Goal: Task Accomplishment & Management: Manage account settings

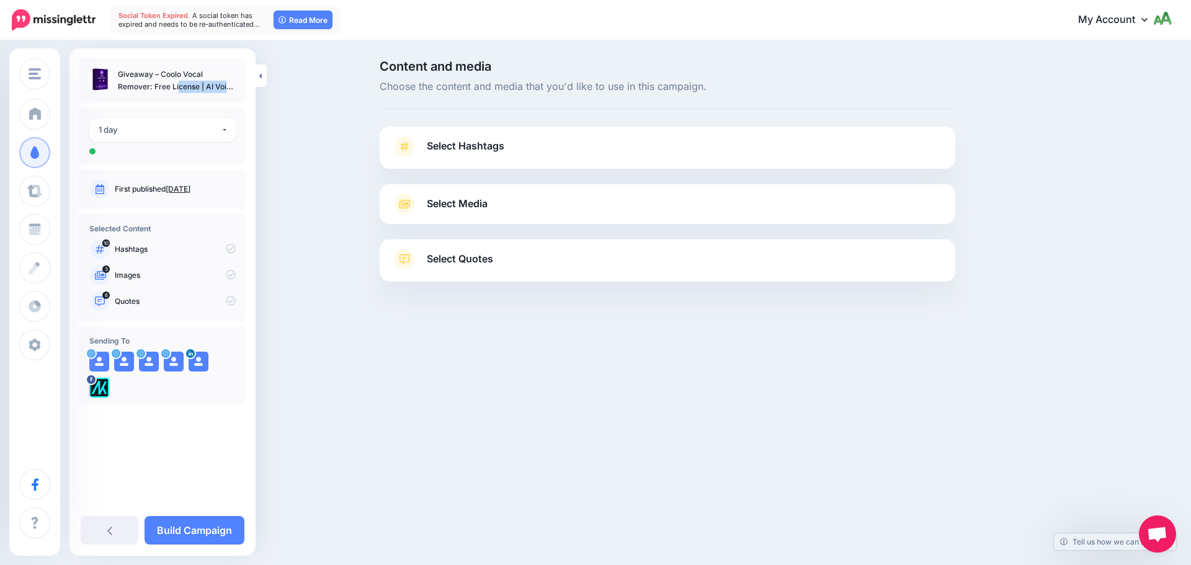
drag, startPoint x: 159, startPoint y: 71, endPoint x: 184, endPoint y: 73, distance: 25.5
click at [204, 83] on p "Giveaway – Coolo Vocal Remover: Free License | AI Voice Isolator – for Windows" at bounding box center [177, 80] width 118 height 25
click at [120, 72] on ul "Giveaway – Coolo Vocal Remover: Free License | AI Voice Isolator – for Windows" at bounding box center [162, 80] width 146 height 25
drag, startPoint x: 119, startPoint y: 74, endPoint x: 200, endPoint y: 87, distance: 82.4
click at [200, 87] on p "Giveaway – Coolo Vocal Remover: Free License | AI Voice Isolator – for Windows" at bounding box center [177, 80] width 118 height 25
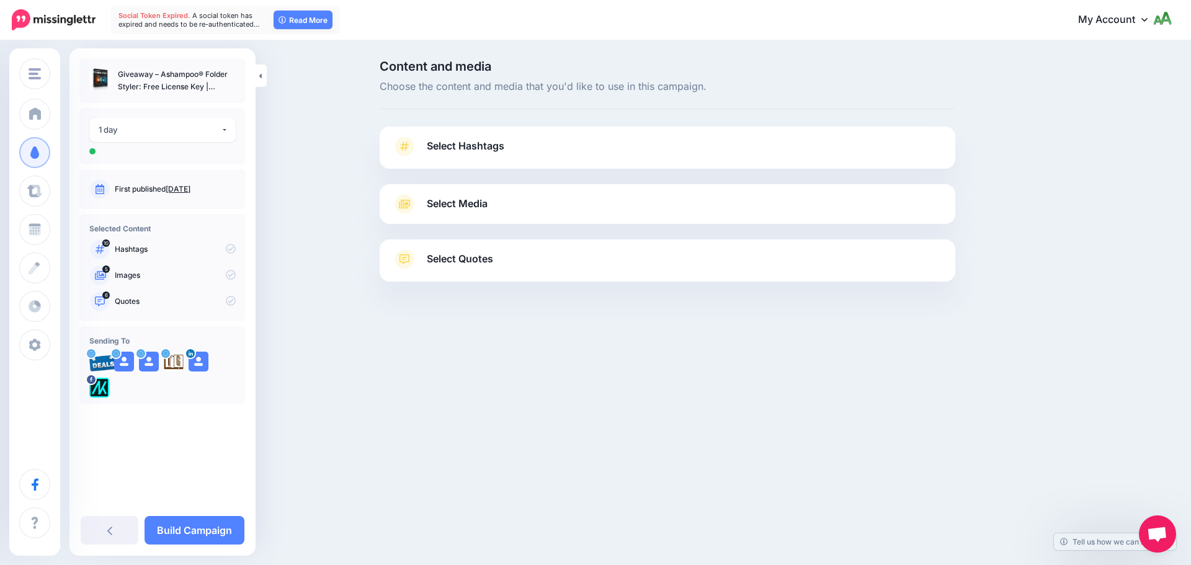
click at [530, 152] on link "Select Hashtags" at bounding box center [667, 152] width 551 height 32
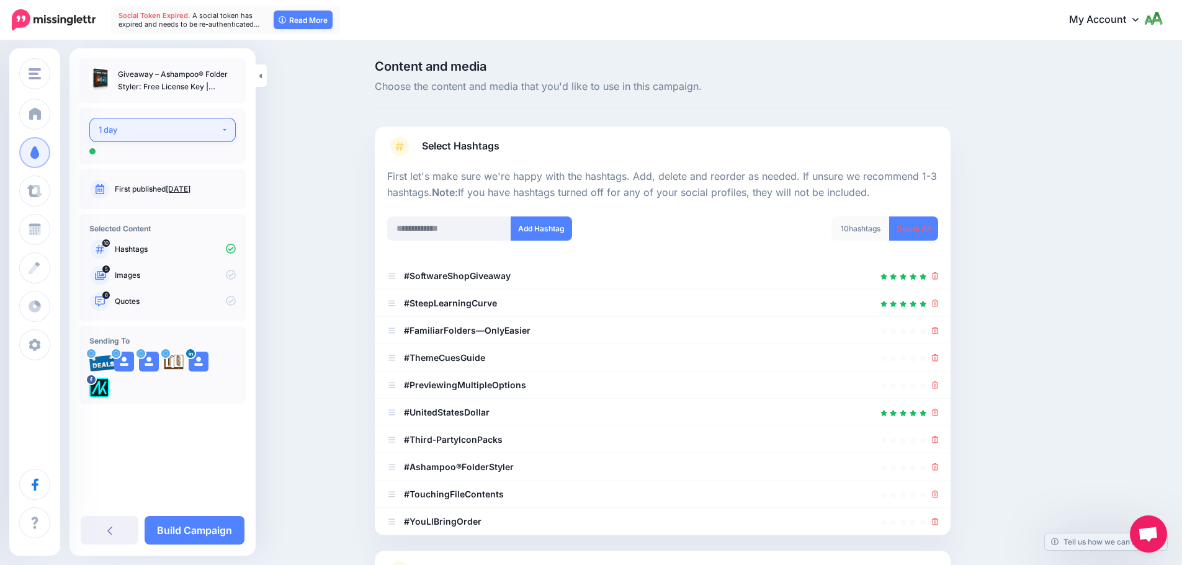
click at [207, 127] on div "1 day" at bounding box center [160, 130] width 122 height 14
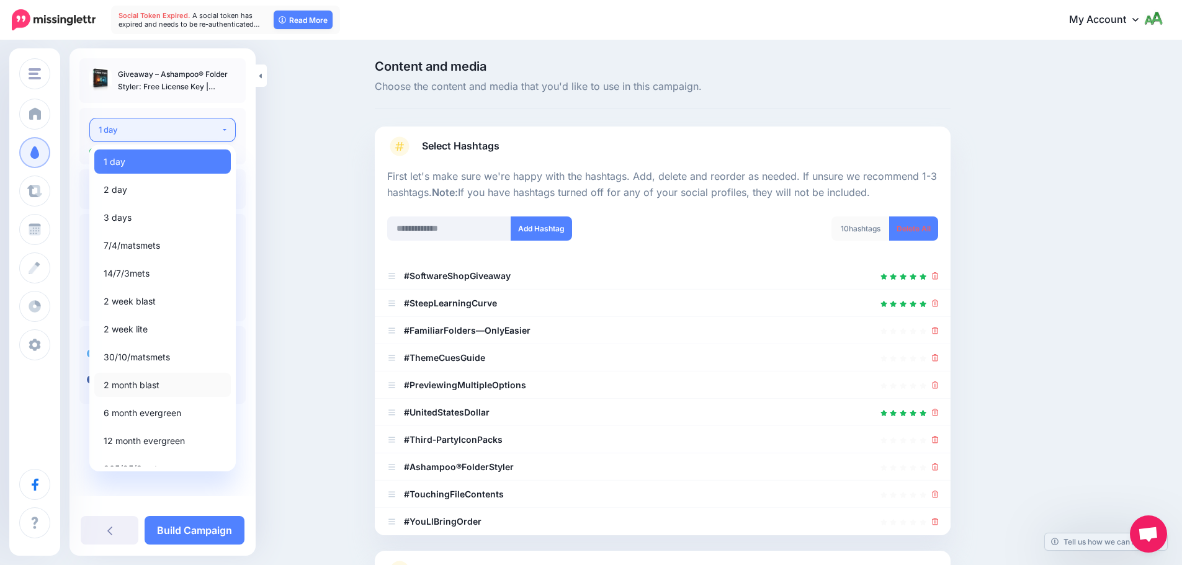
scroll to position [14, 0]
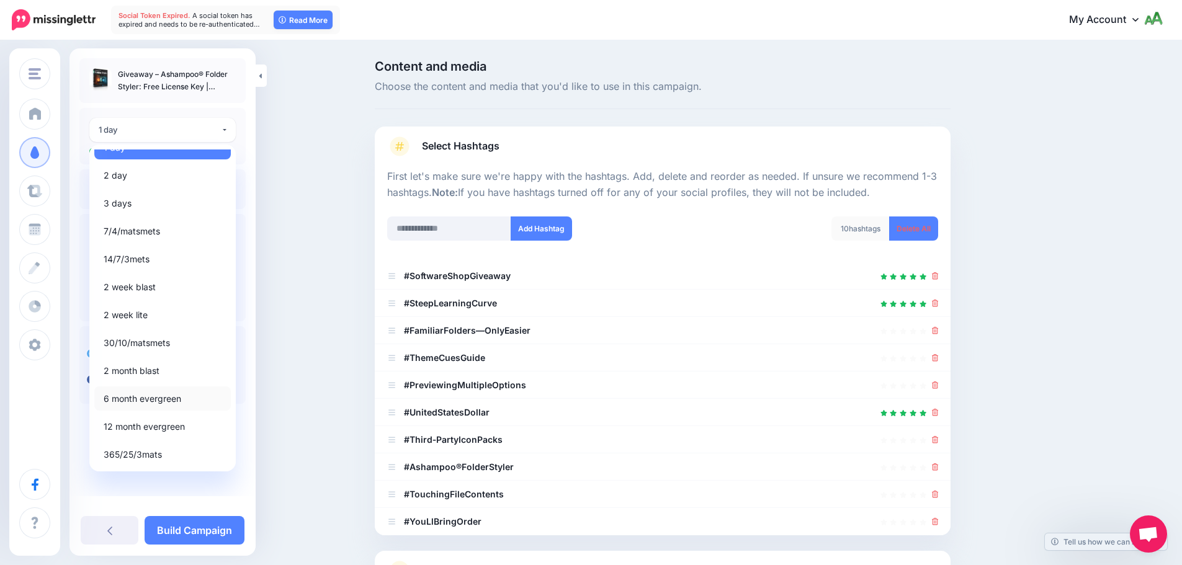
click at [161, 401] on span "6 month evergreen" at bounding box center [143, 398] width 78 height 15
select select "*****"
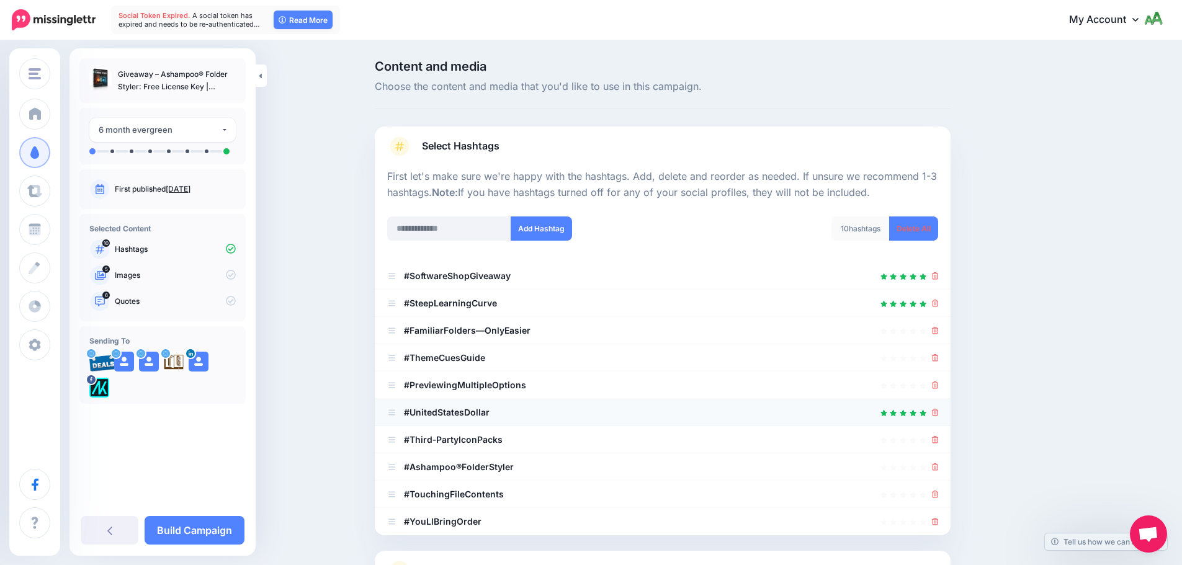
scroll to position [118, 0]
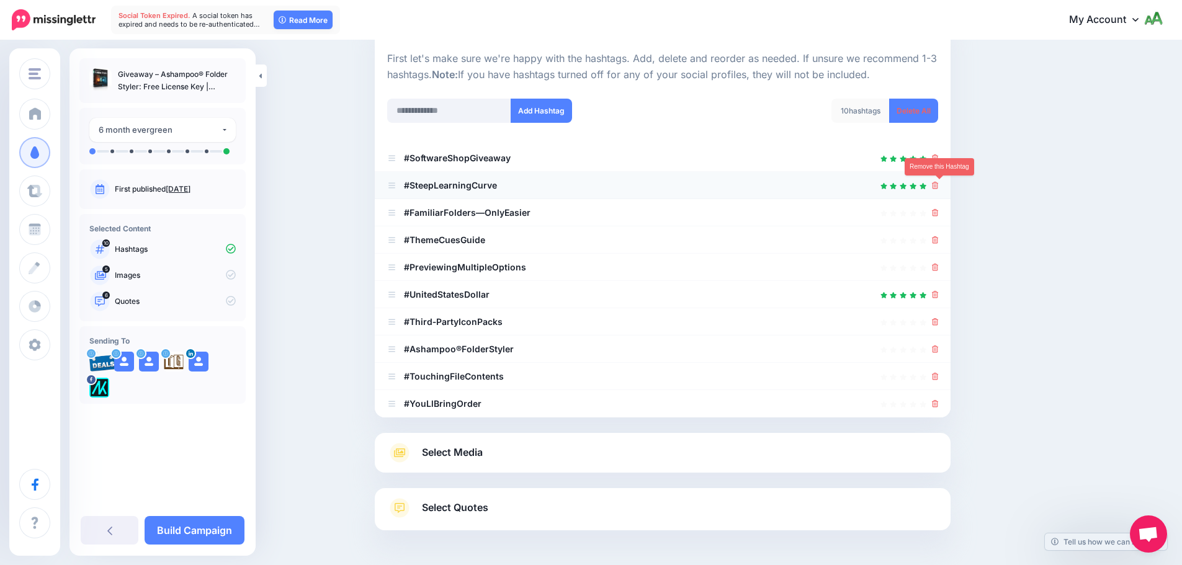
click at [939, 187] on icon at bounding box center [935, 185] width 7 height 7
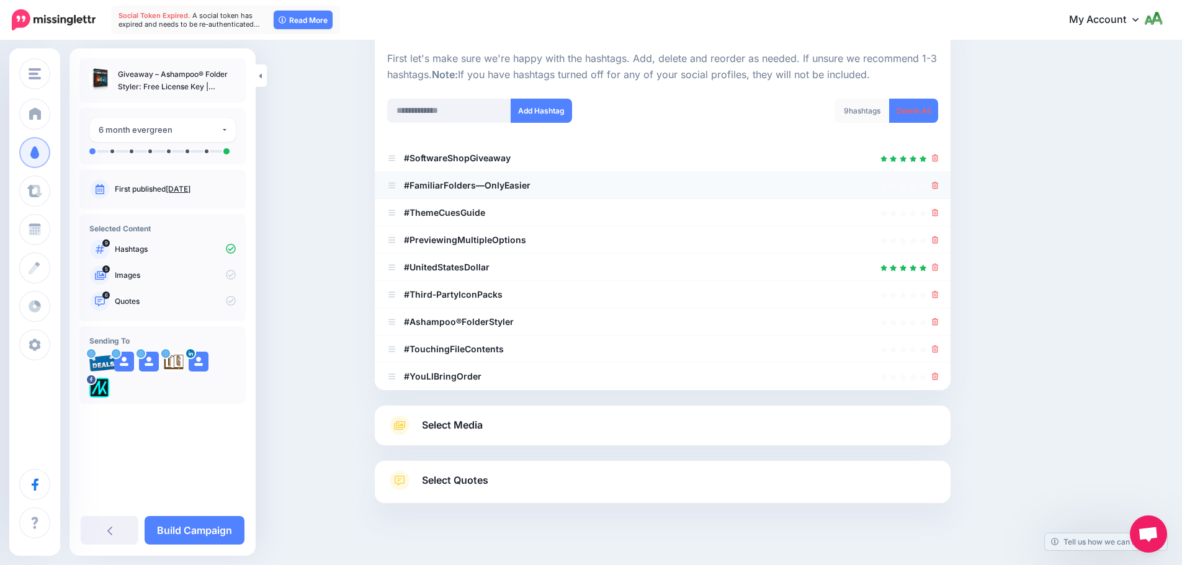
click at [939, 184] on icon at bounding box center [935, 185] width 7 height 7
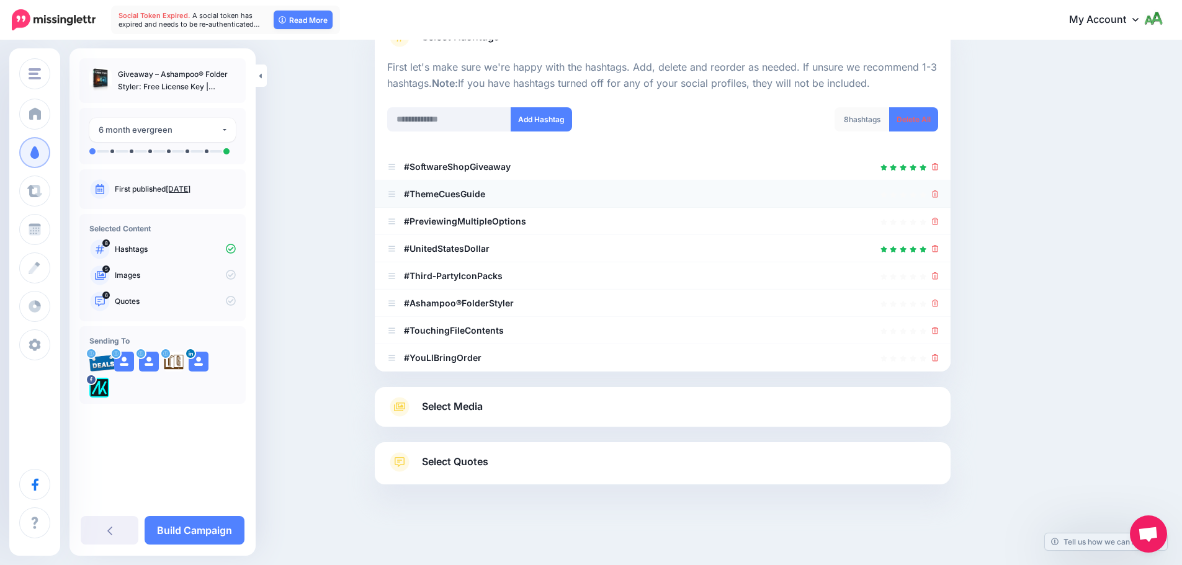
scroll to position [109, 0]
click at [939, 195] on icon at bounding box center [935, 193] width 7 height 7
click at [939, 220] on icon at bounding box center [935, 221] width 7 height 7
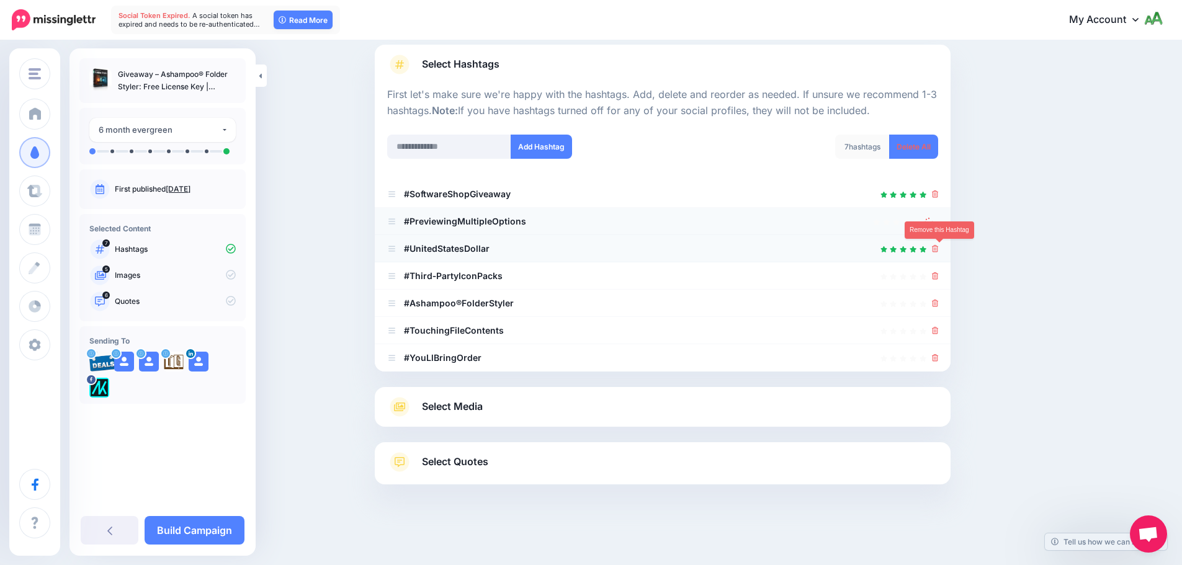
click at [939, 249] on icon at bounding box center [935, 248] width 7 height 7
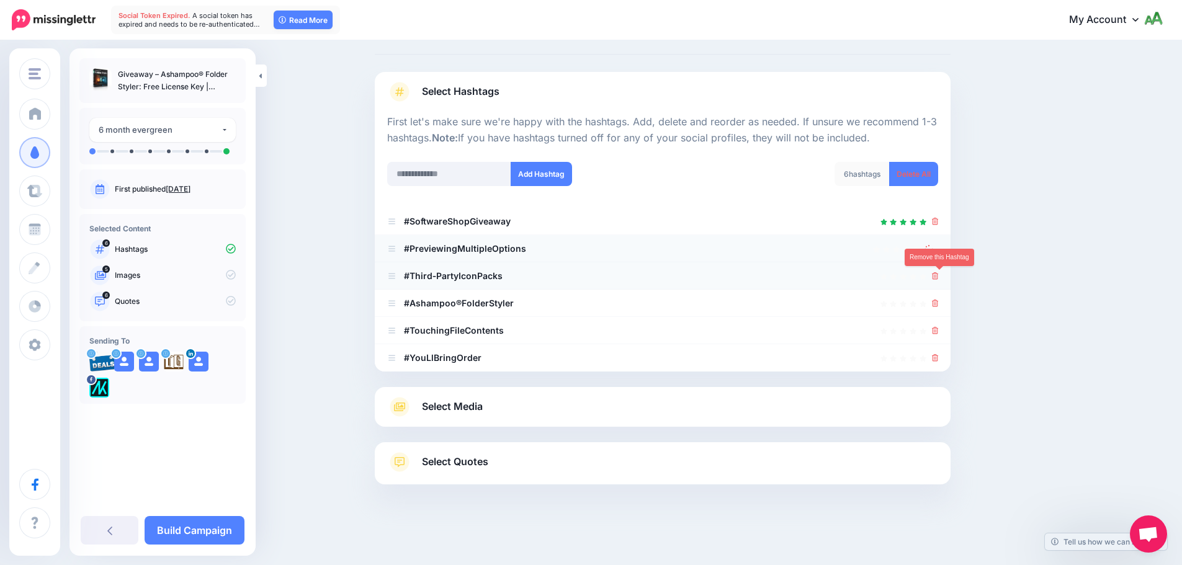
click at [938, 273] on icon at bounding box center [935, 275] width 7 height 7
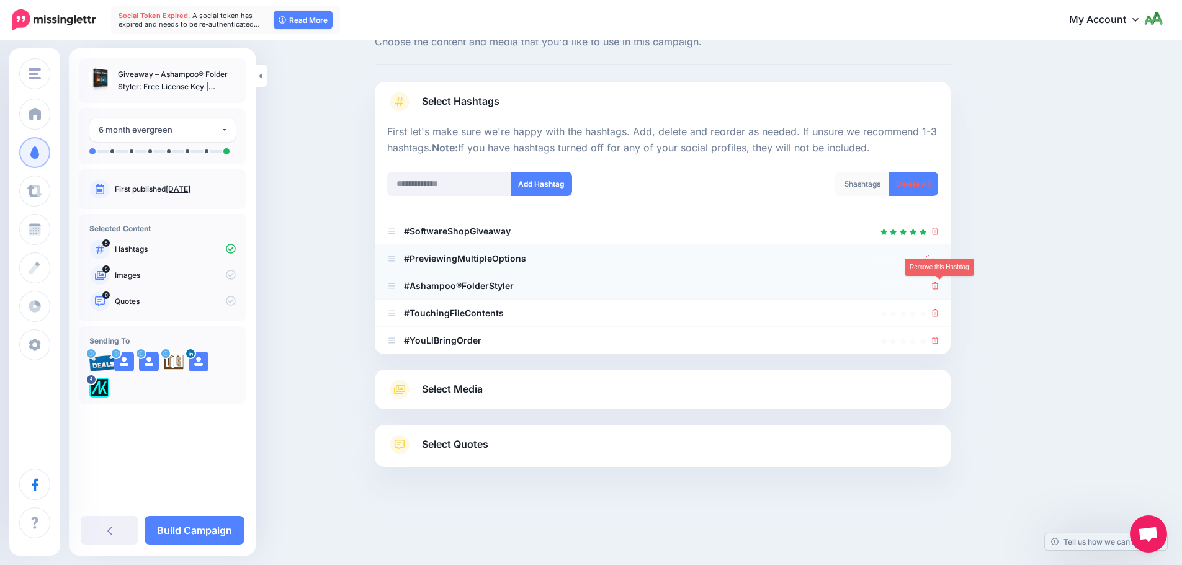
click at [939, 285] on icon at bounding box center [935, 285] width 7 height 7
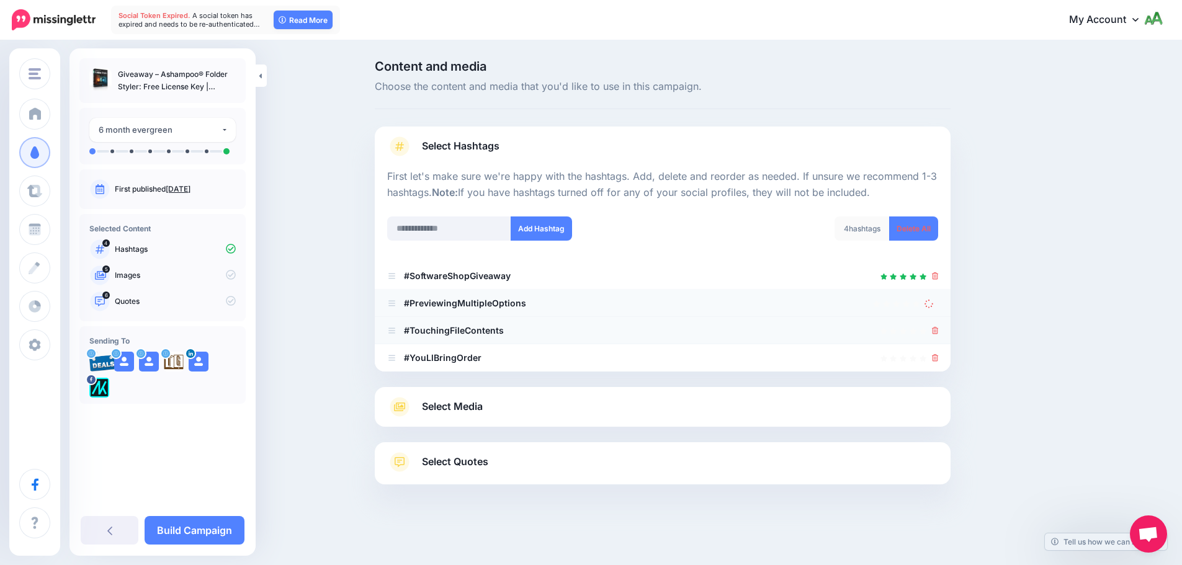
scroll to position [0, 0]
click at [936, 359] on li "#YouLlBringOrder" at bounding box center [668, 357] width 576 height 27
click at [941, 355] on icon at bounding box center [939, 357] width 7 height 7
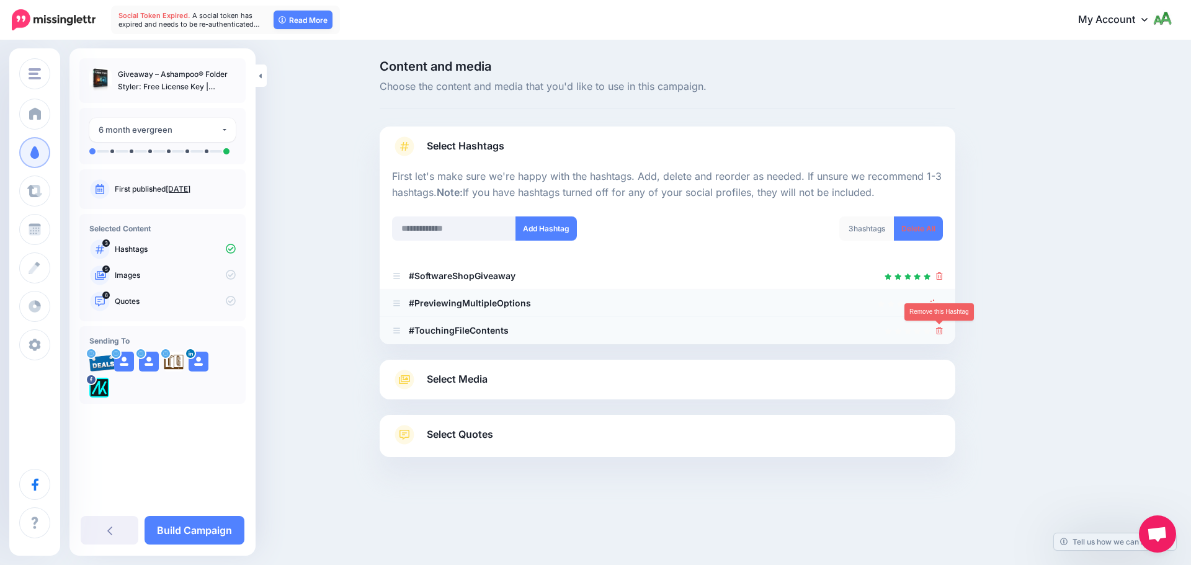
click at [942, 331] on icon at bounding box center [939, 330] width 7 height 7
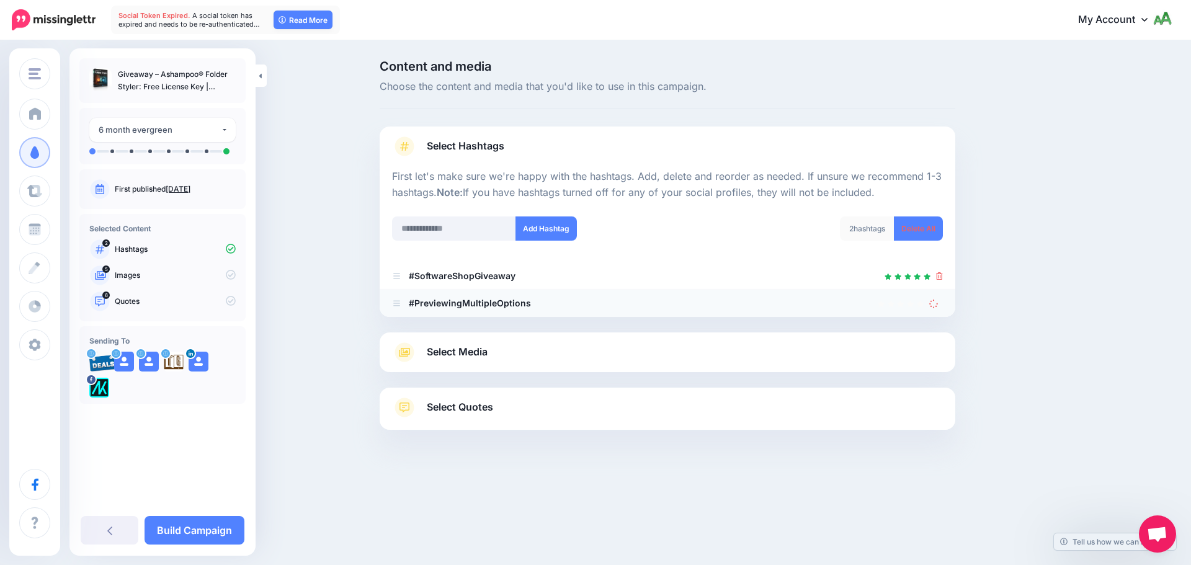
click at [936, 307] on icon at bounding box center [933, 304] width 12 height 12
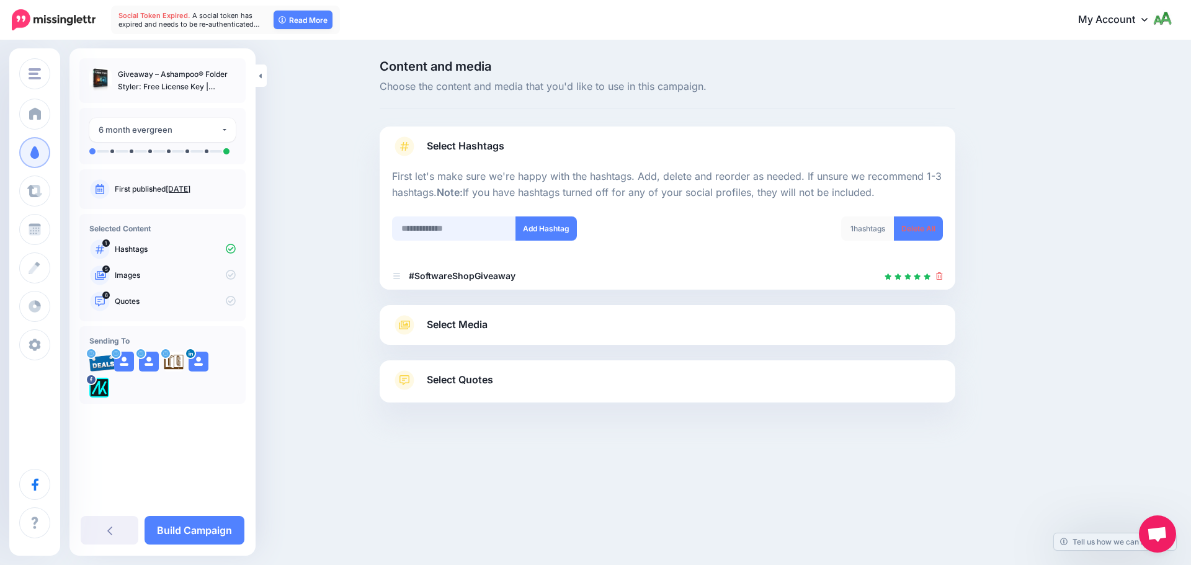
click at [491, 228] on input "text" at bounding box center [454, 229] width 124 height 24
type input "**********"
click at [543, 241] on div "**********" at bounding box center [525, 237] width 285 height 40
click at [543, 235] on button "Add Hashtag" at bounding box center [546, 229] width 61 height 24
click at [463, 231] on input "**********" at bounding box center [454, 229] width 124 height 24
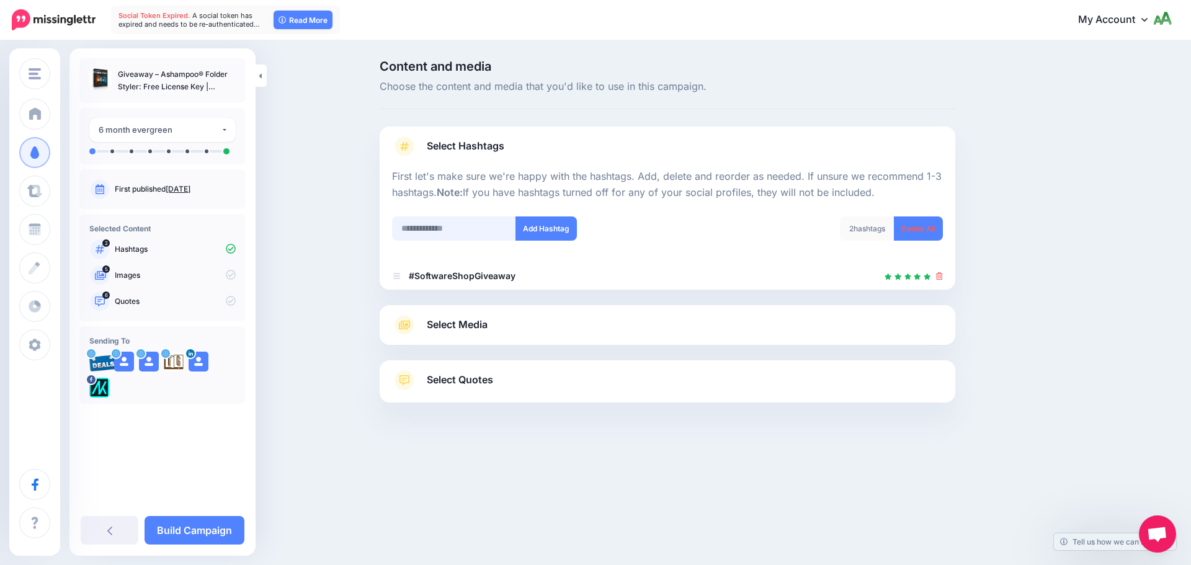
click at [455, 229] on input "text" at bounding box center [454, 229] width 124 height 24
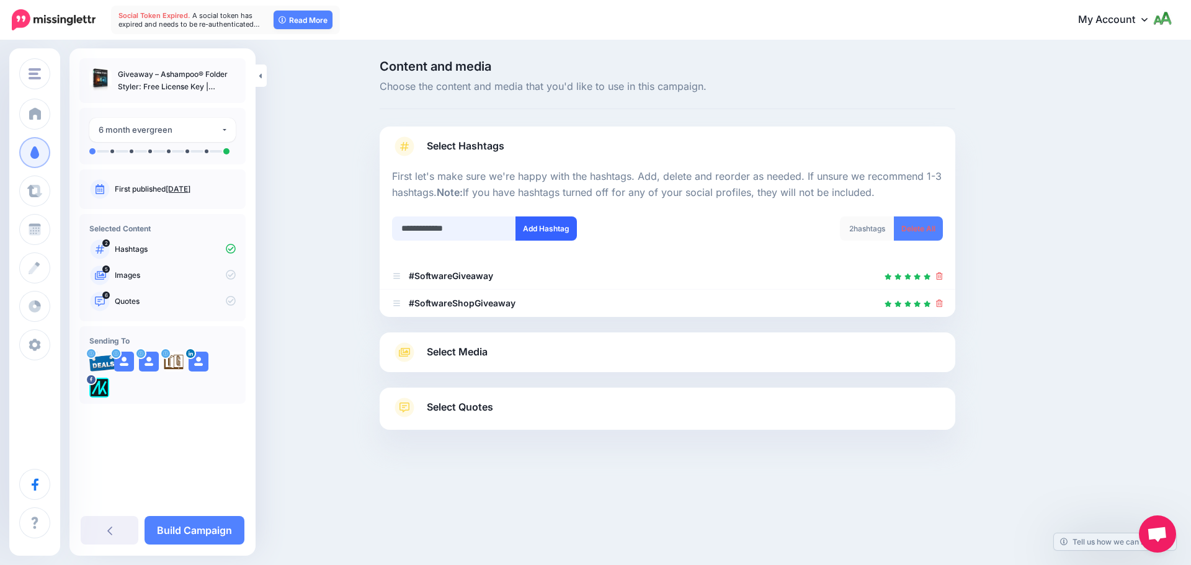
type input "**********"
click at [558, 237] on button "Add Hashtag" at bounding box center [546, 229] width 61 height 24
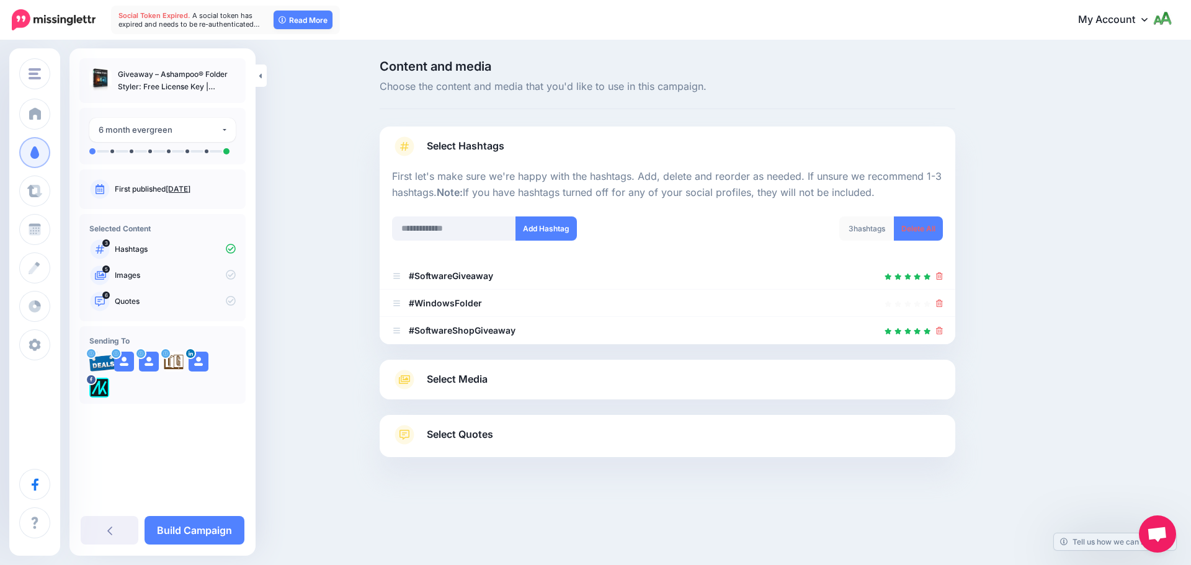
click at [487, 382] on span "Select Media" at bounding box center [457, 379] width 61 height 17
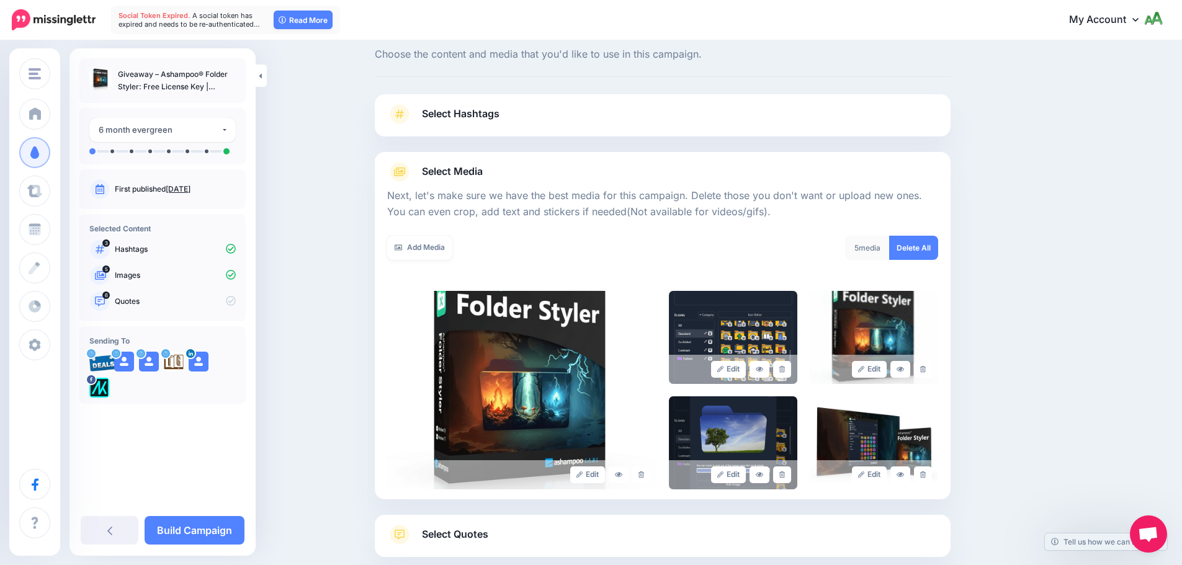
scroll to position [105, 0]
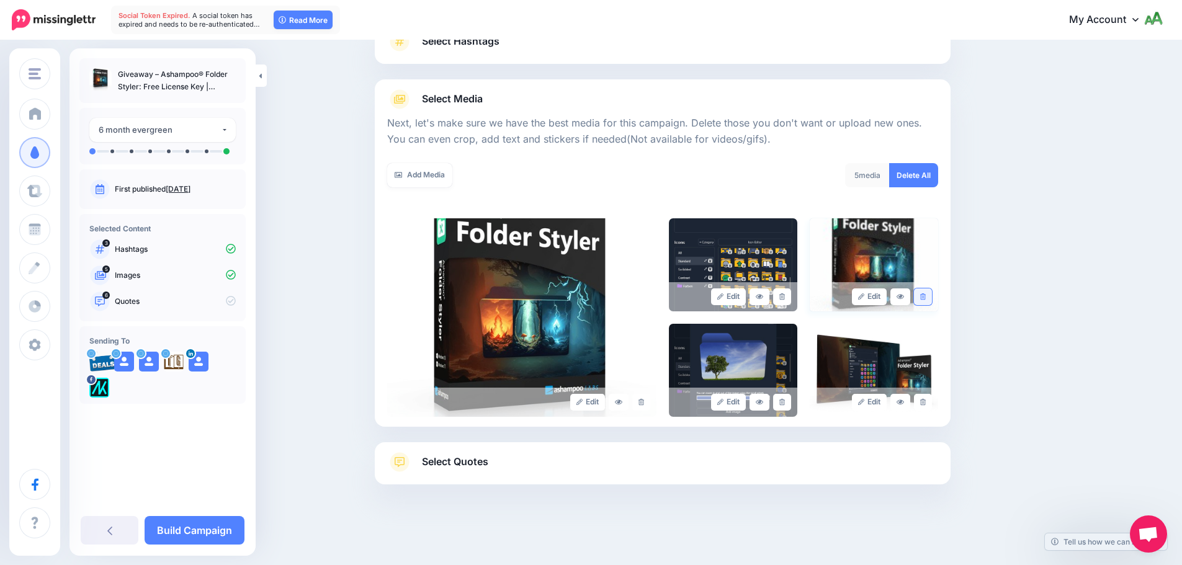
click at [926, 297] on icon at bounding box center [923, 296] width 6 height 7
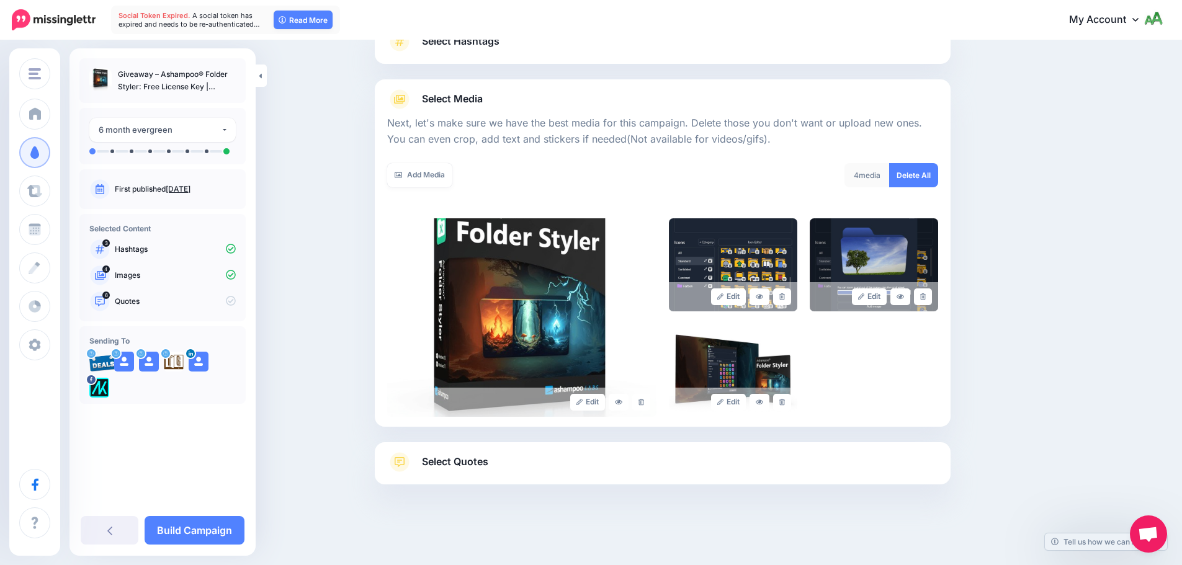
click at [572, 473] on link "Select Quotes" at bounding box center [662, 468] width 551 height 32
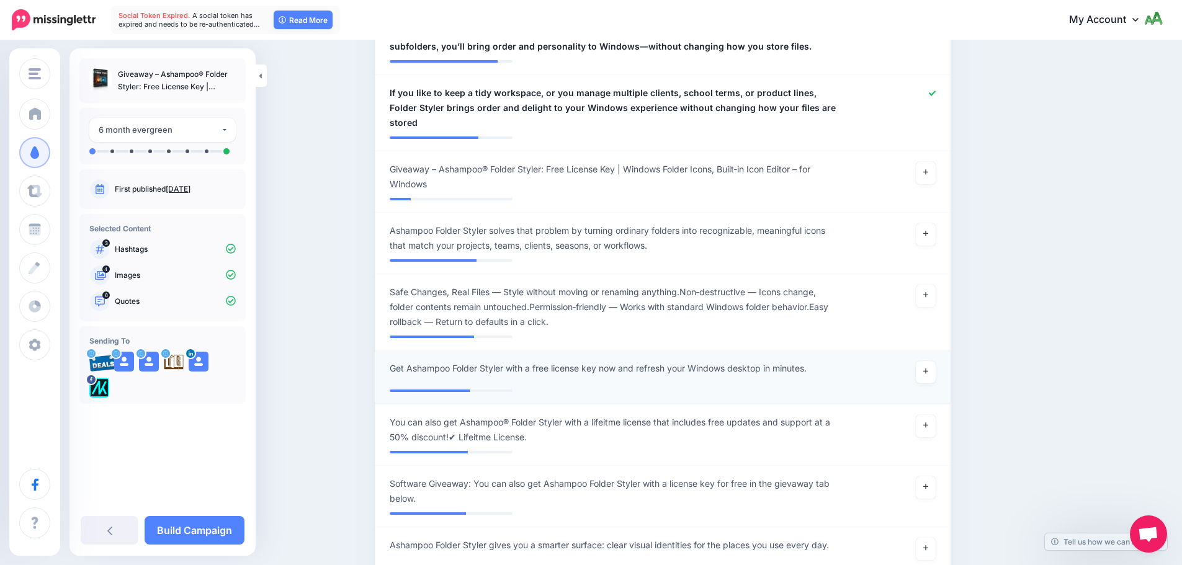
scroll to position [663, 0]
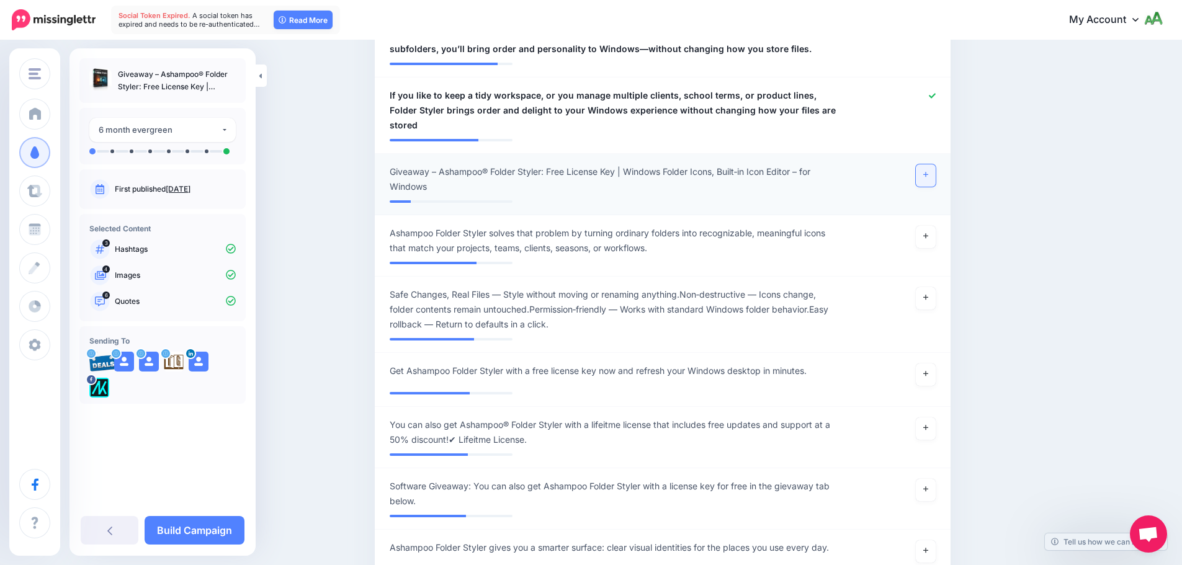
click at [928, 171] on icon at bounding box center [925, 174] width 5 height 7
click at [928, 234] on icon at bounding box center [925, 236] width 5 height 5
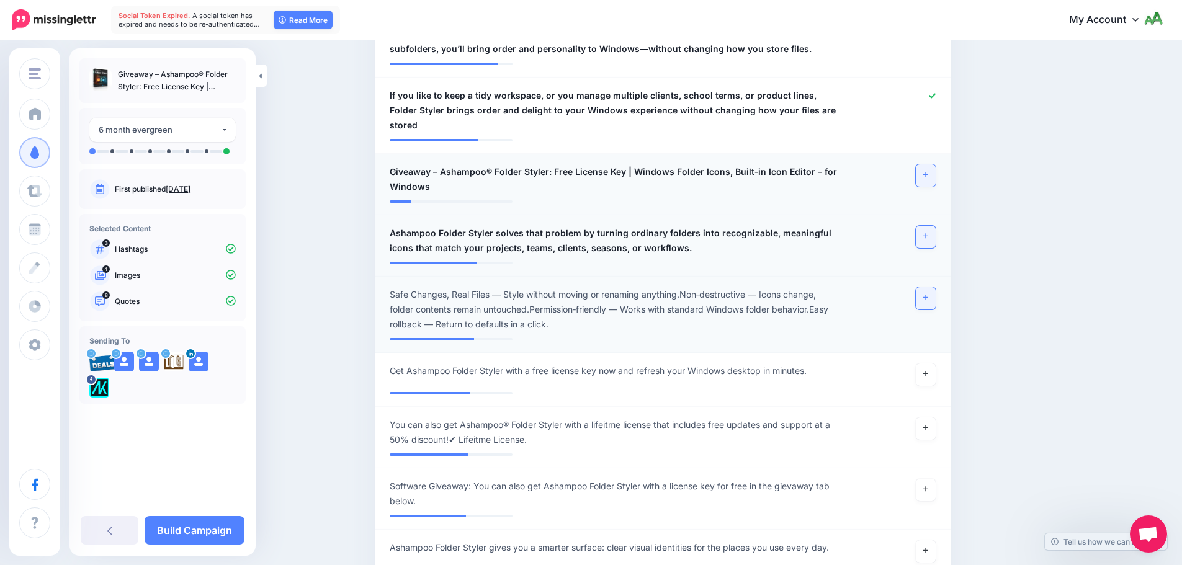
click at [928, 294] on icon at bounding box center [925, 297] width 5 height 7
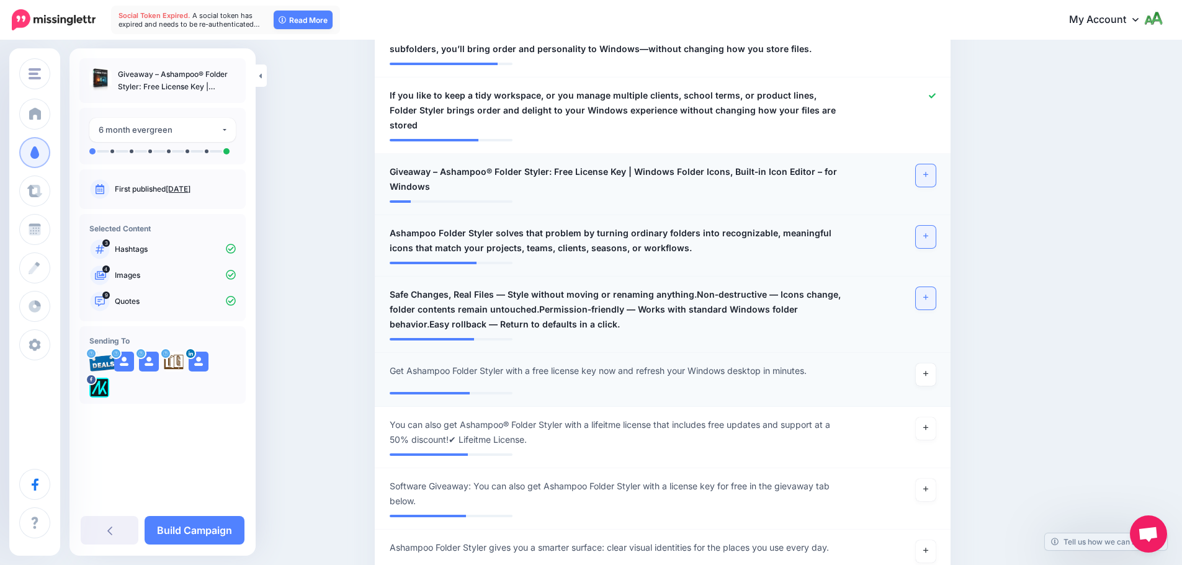
click at [913, 364] on div at bounding box center [898, 375] width 94 height 22
click at [928, 370] on icon at bounding box center [925, 373] width 5 height 7
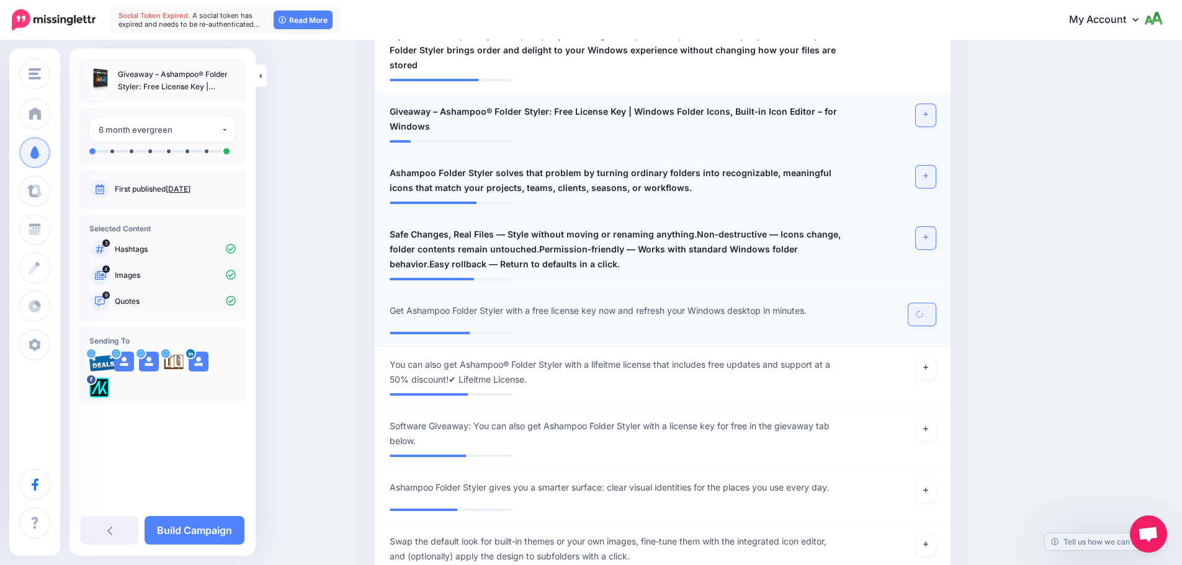
scroll to position [725, 0]
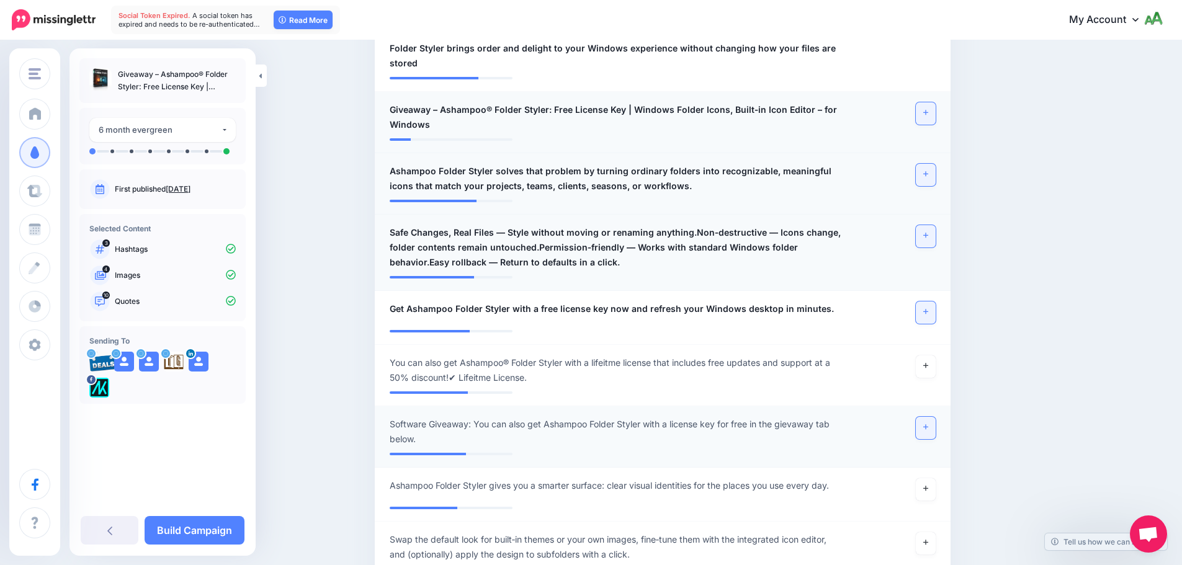
click at [924, 417] on link at bounding box center [926, 428] width 20 height 22
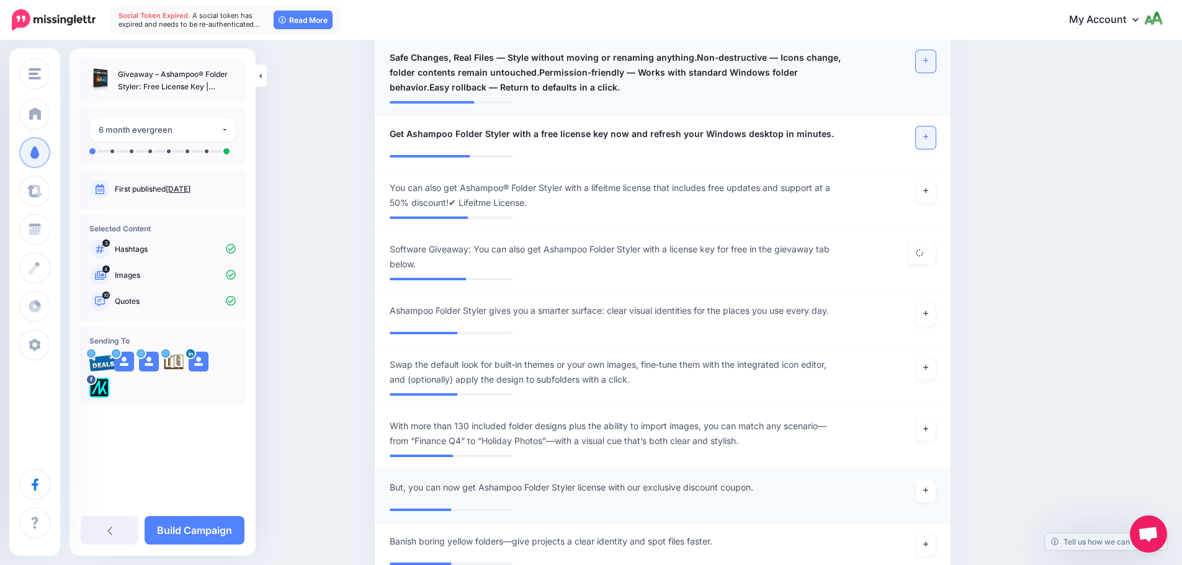
scroll to position [973, 0]
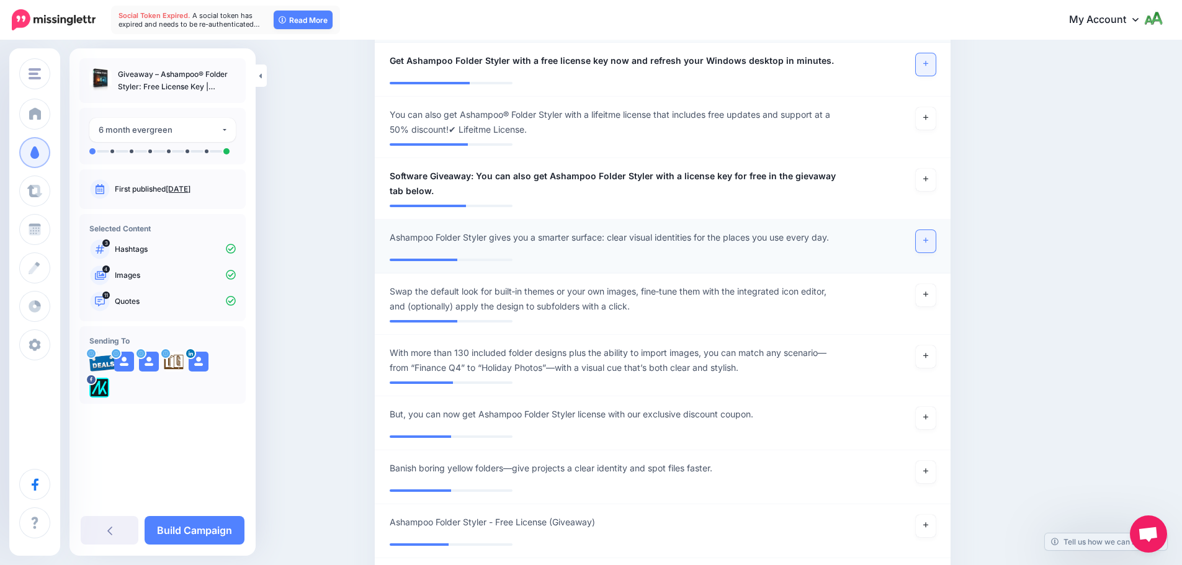
click at [928, 237] on icon at bounding box center [925, 240] width 5 height 7
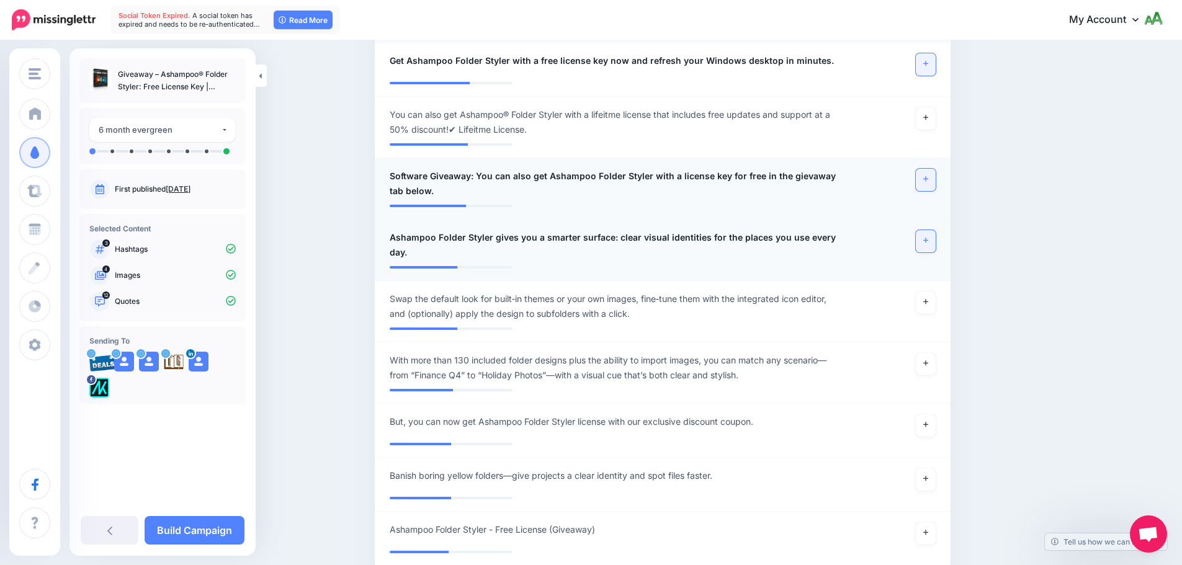
click at [929, 169] on link at bounding box center [926, 180] width 20 height 22
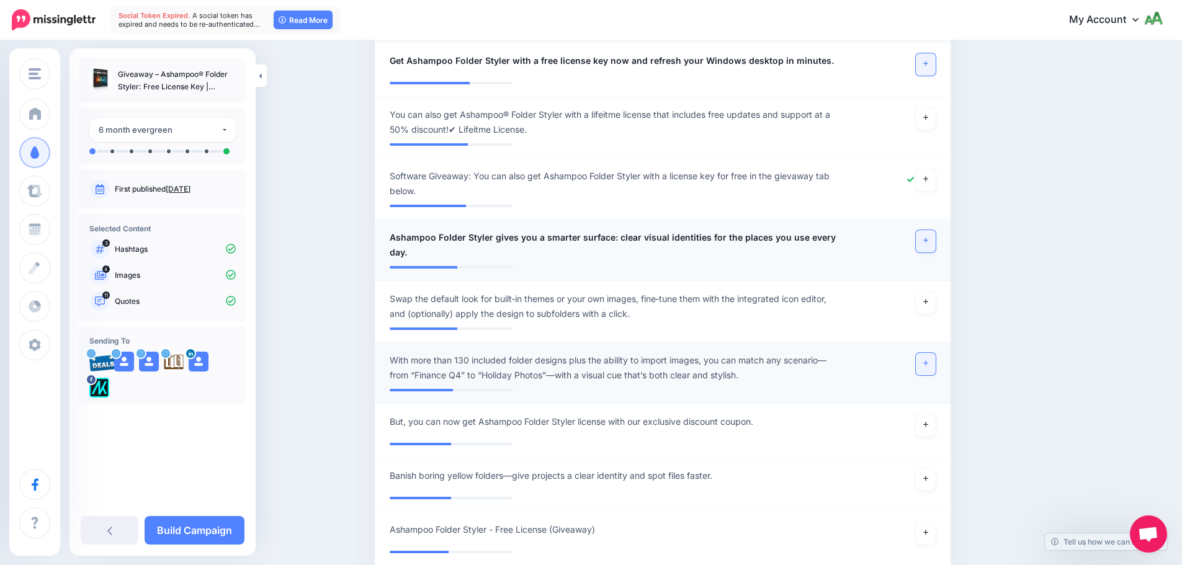
click at [924, 353] on link at bounding box center [926, 364] width 20 height 22
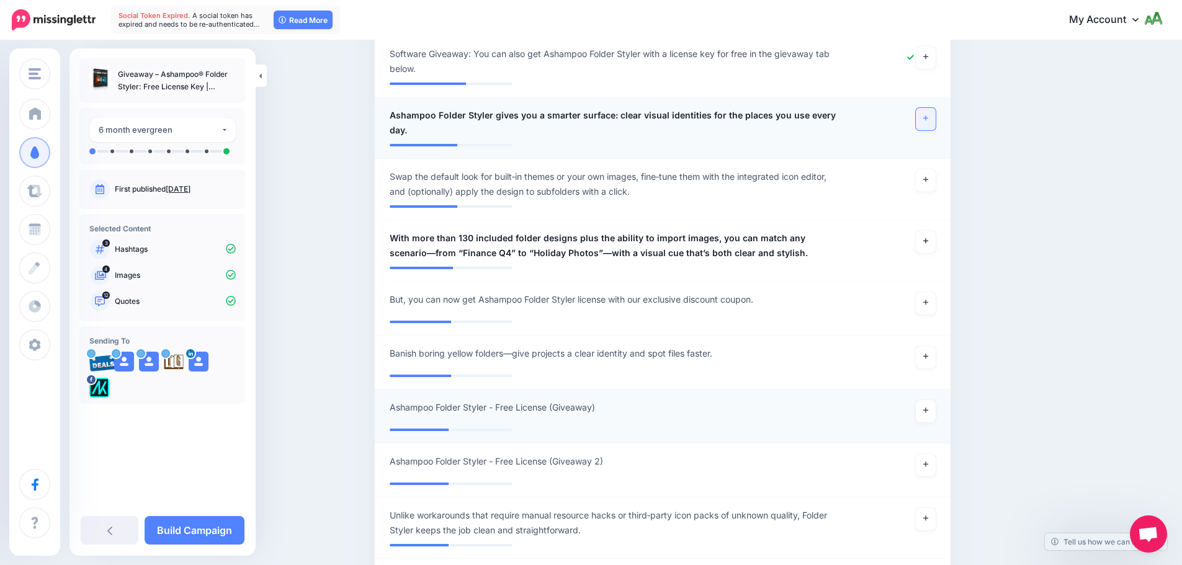
scroll to position [1098, 0]
click at [934, 344] on link at bounding box center [926, 355] width 20 height 22
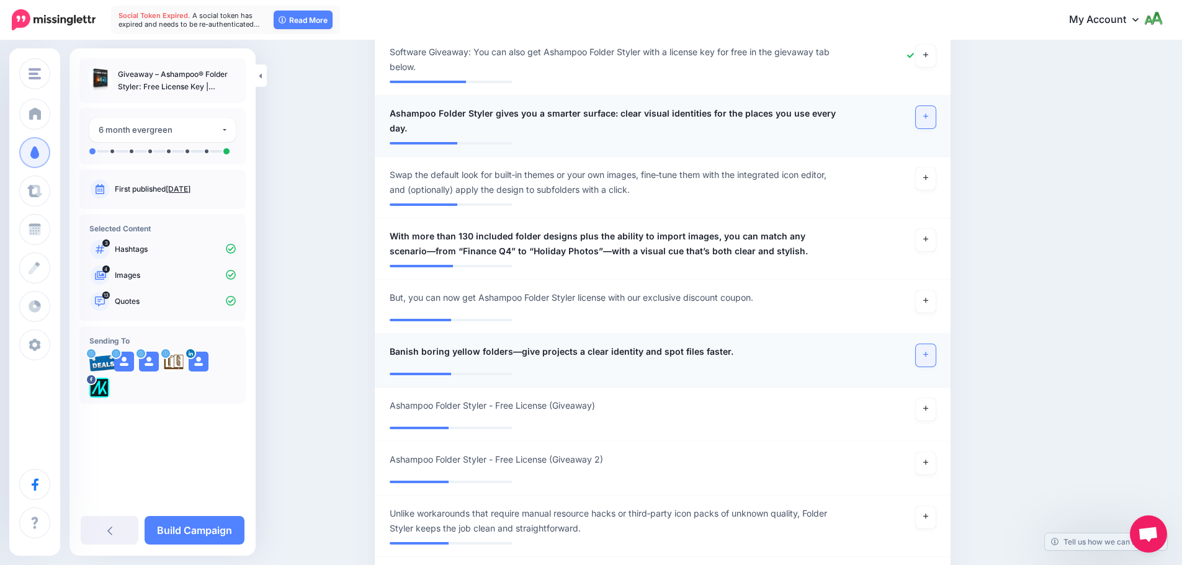
click at [934, 344] on link at bounding box center [926, 355] width 20 height 22
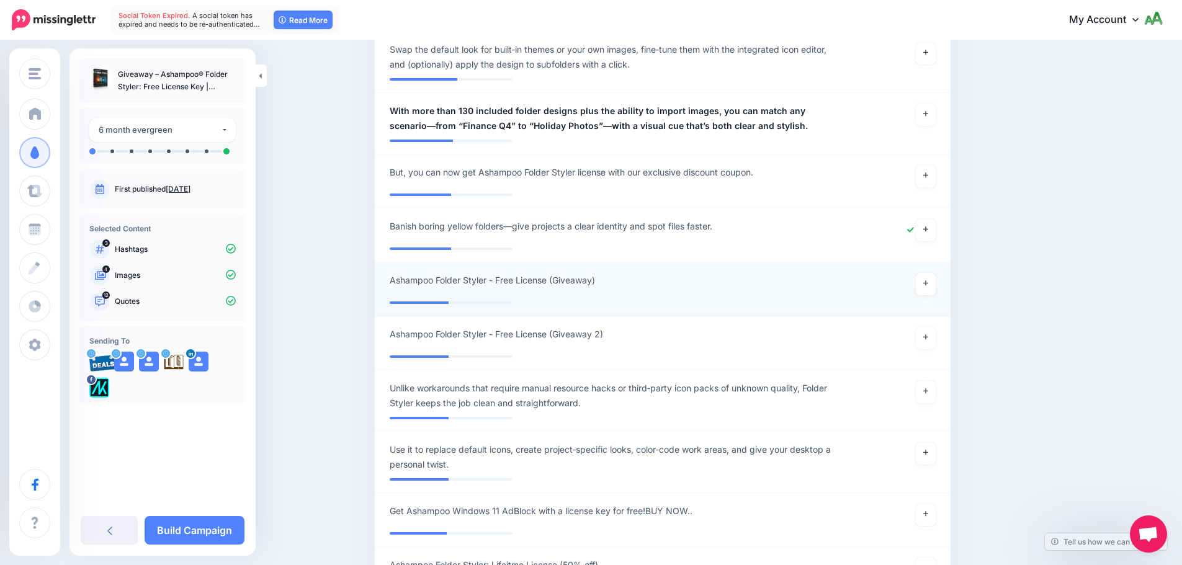
scroll to position [1284, 0]
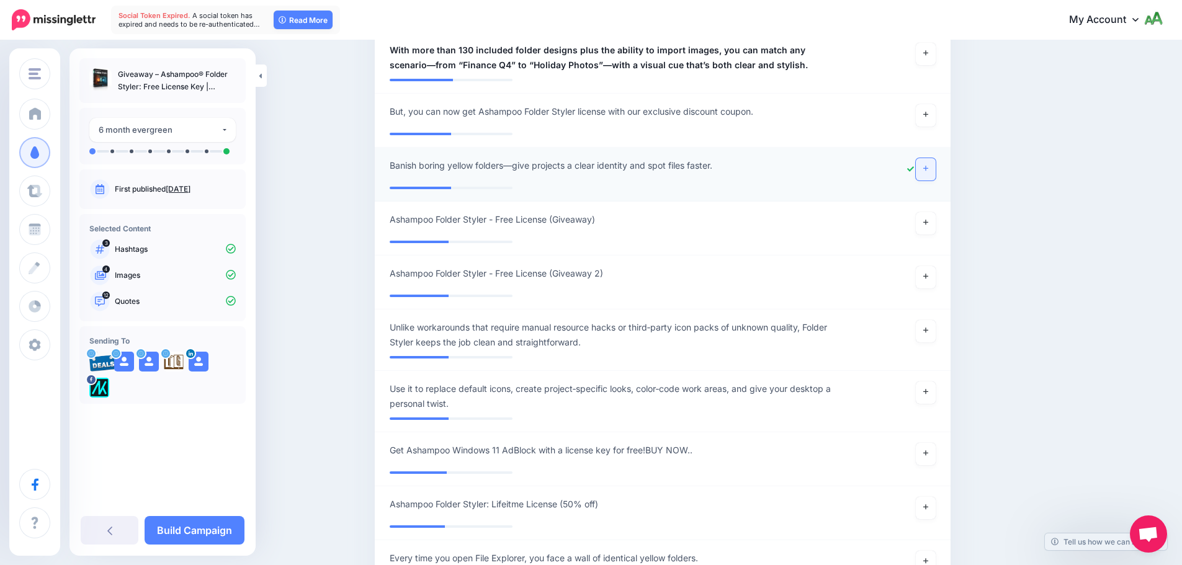
click at [936, 158] on link at bounding box center [926, 169] width 20 height 22
click at [928, 327] on icon at bounding box center [925, 330] width 5 height 7
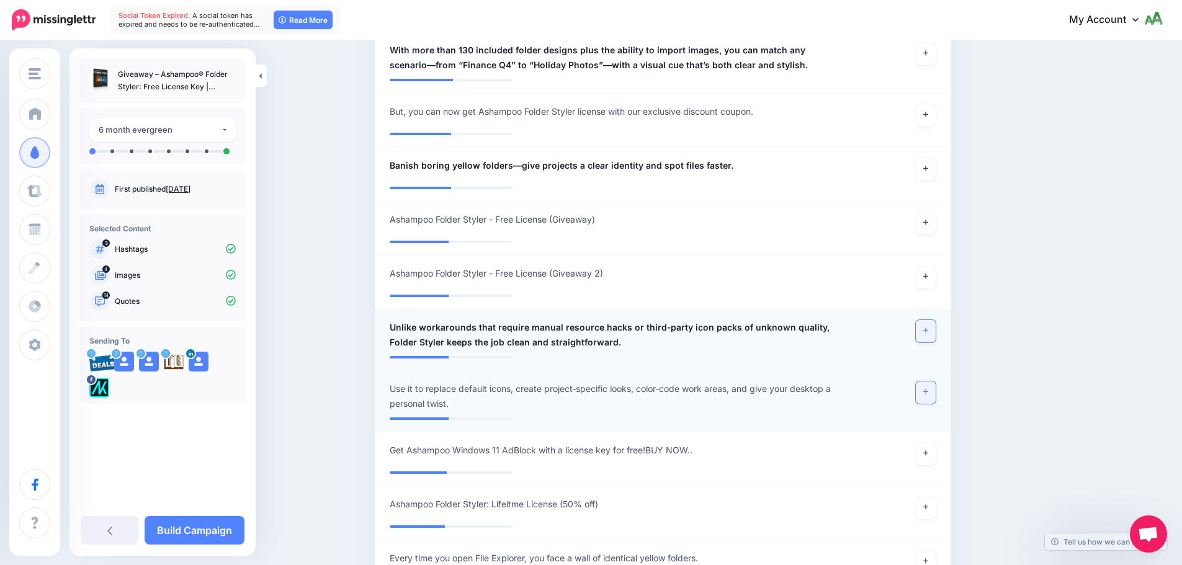
click at [928, 388] on icon at bounding box center [925, 391] width 5 height 7
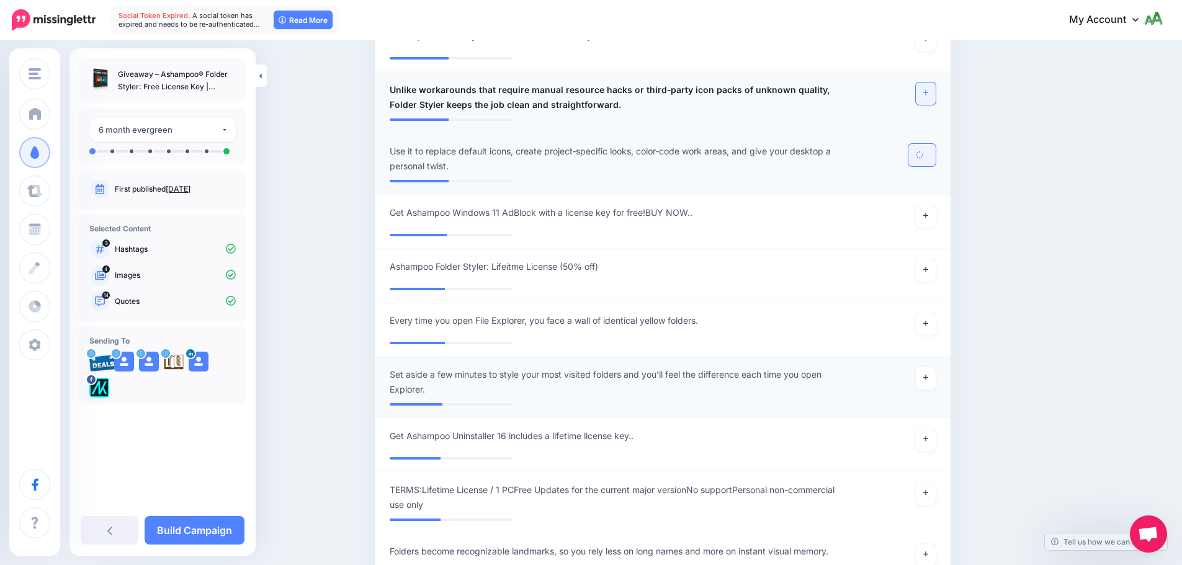
scroll to position [1532, 0]
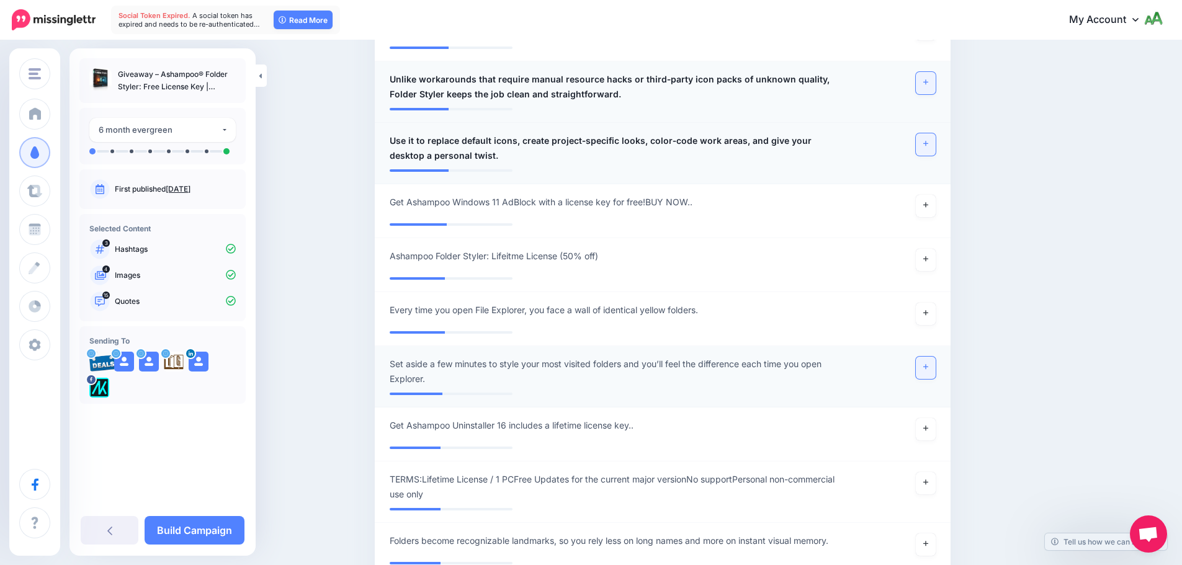
click at [928, 364] on icon at bounding box center [925, 367] width 5 height 7
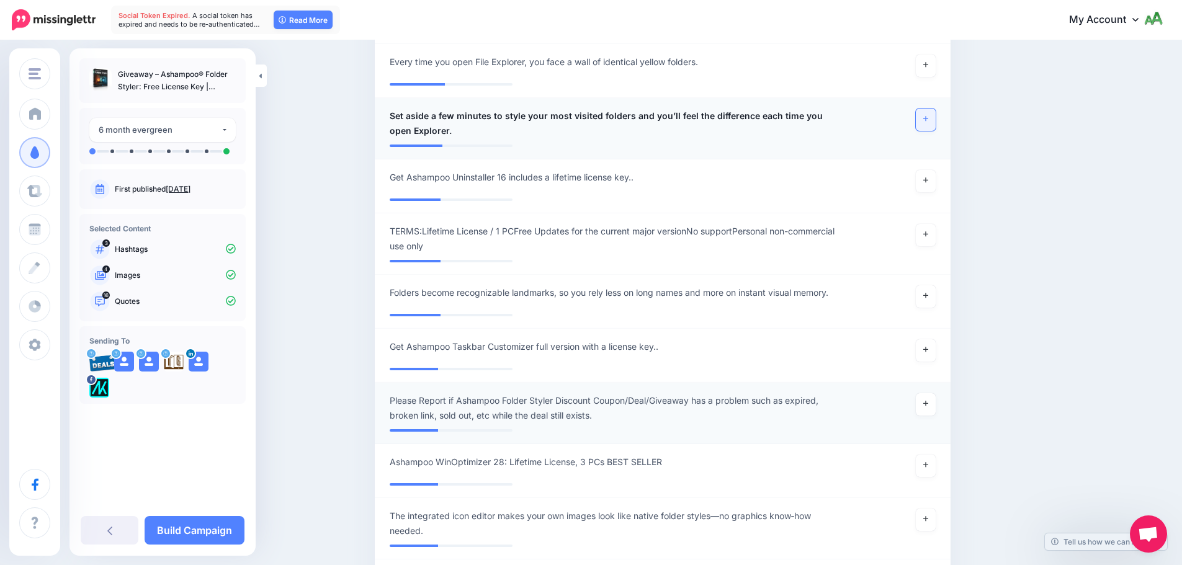
scroll to position [2028, 0]
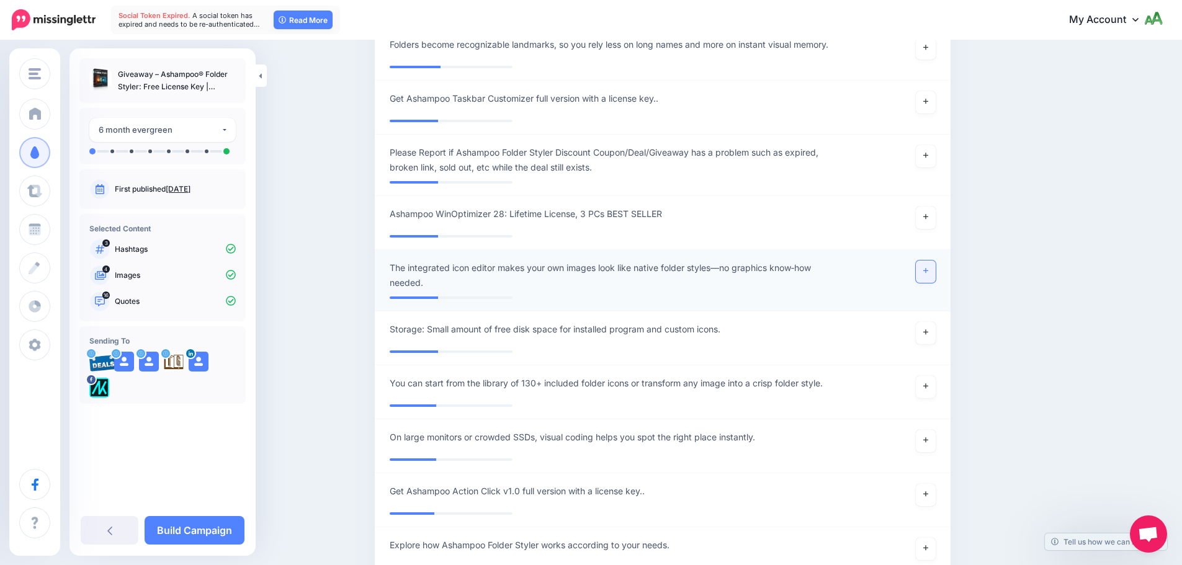
click at [933, 262] on link at bounding box center [926, 272] width 20 height 22
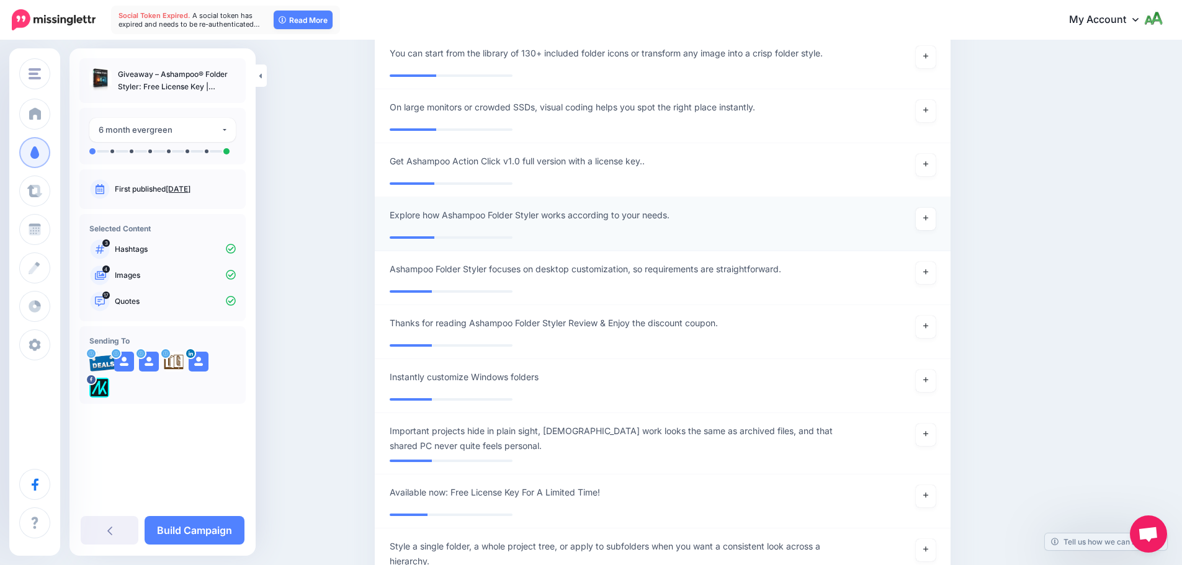
scroll to position [2400, 0]
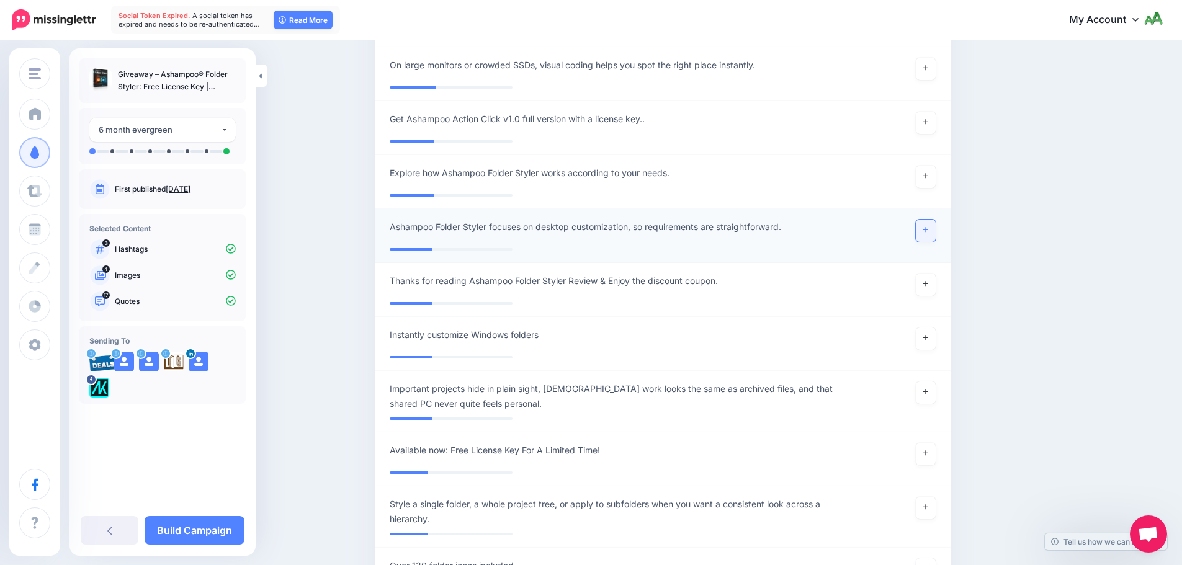
click at [932, 220] on link at bounding box center [926, 231] width 20 height 22
click at [924, 382] on link at bounding box center [926, 393] width 20 height 22
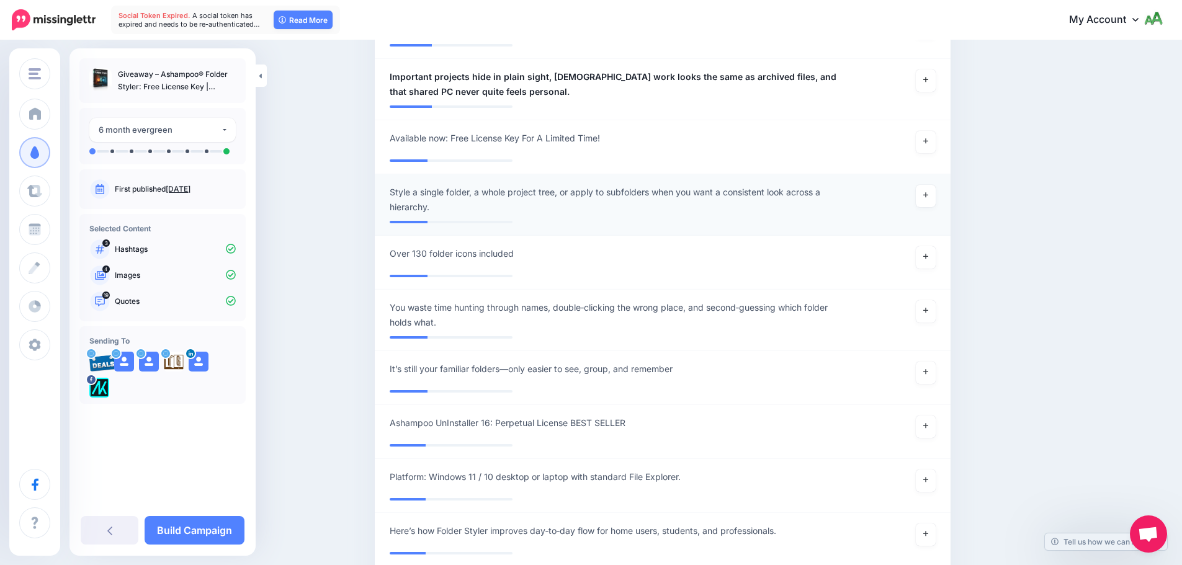
scroll to position [2773, 0]
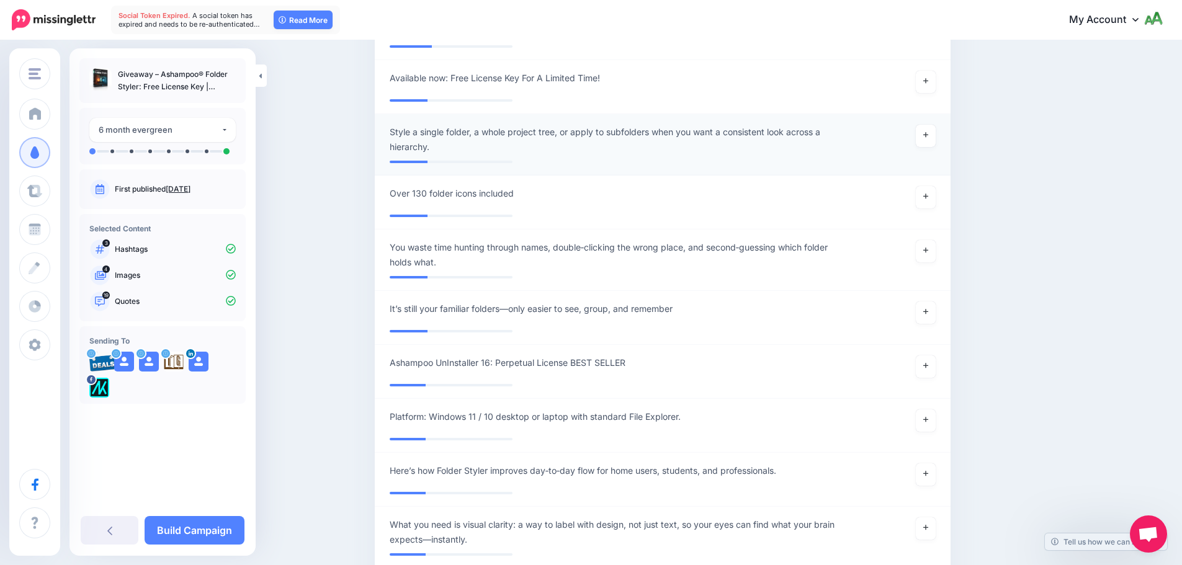
click at [941, 125] on div at bounding box center [898, 140] width 94 height 30
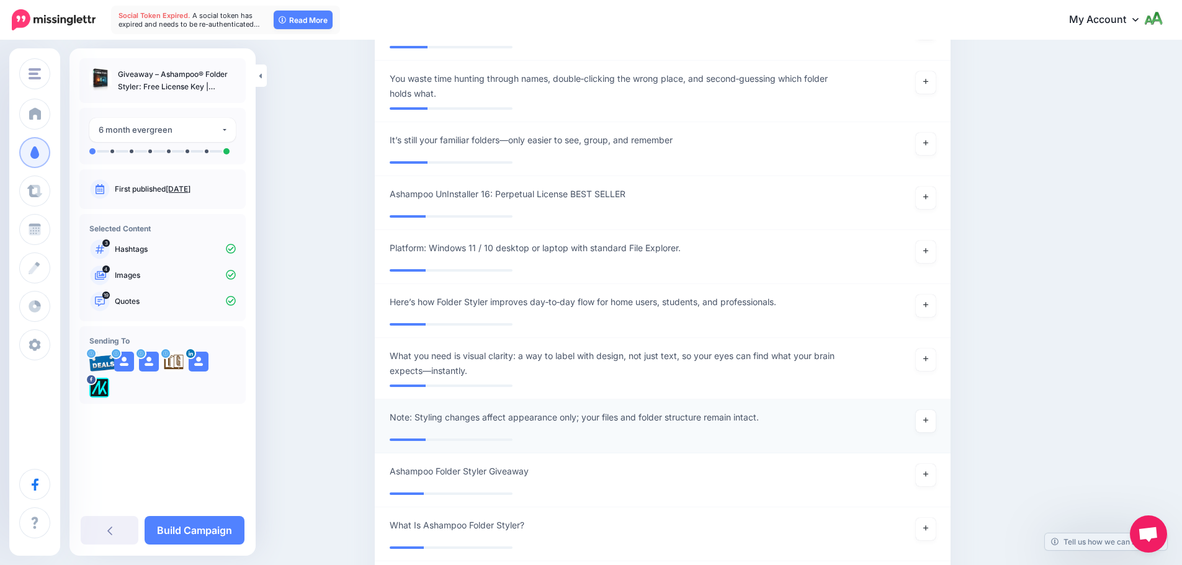
scroll to position [2959, 0]
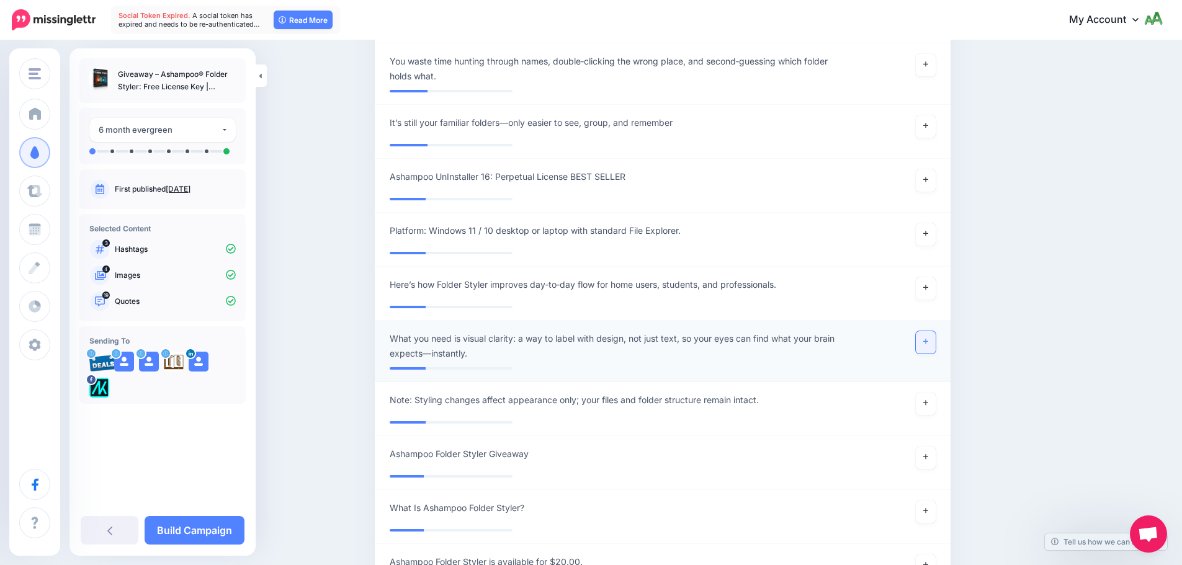
click at [924, 331] on link at bounding box center [926, 342] width 20 height 22
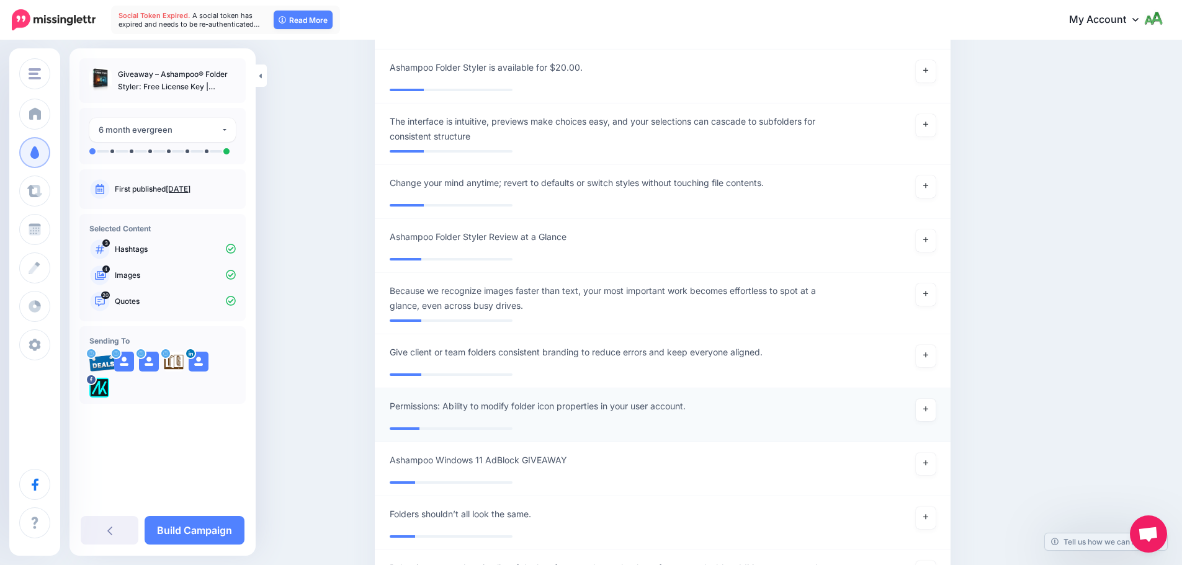
scroll to position [3455, 0]
click at [1163, 20] on img at bounding box center [1153, 19] width 20 height 20
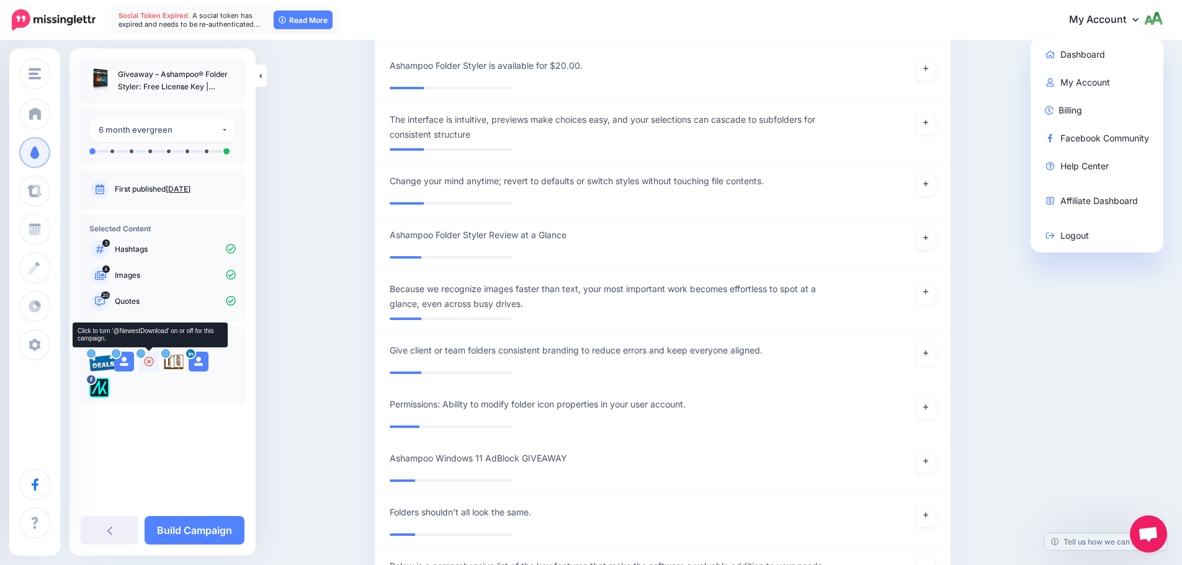
click at [141, 354] on icon at bounding box center [140, 353] width 5 height 5
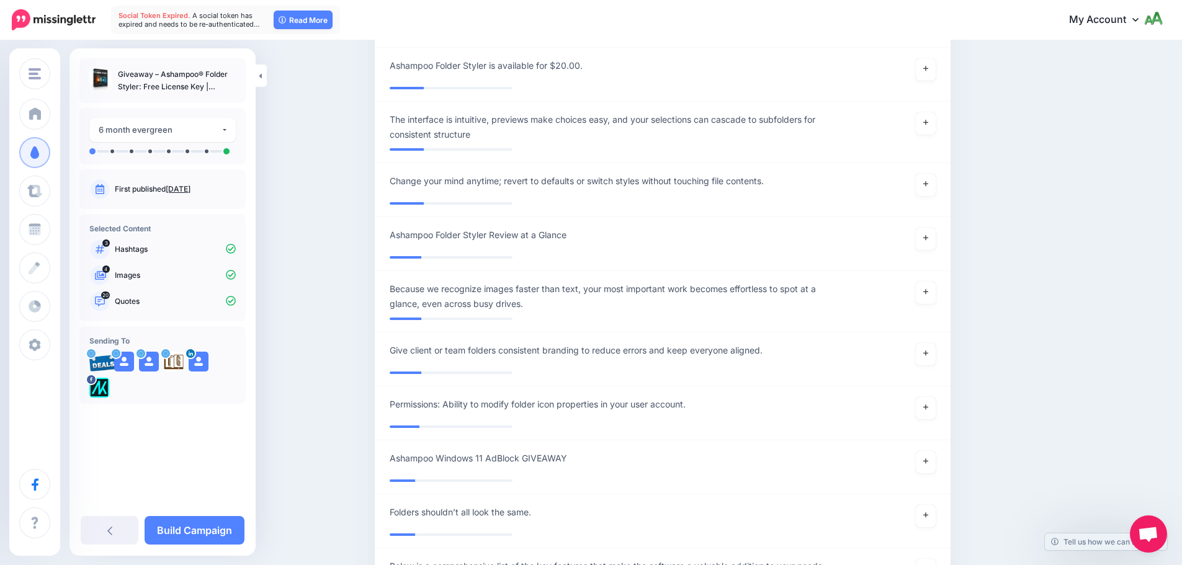
click at [1133, 26] on link "My Account" at bounding box center [1110, 20] width 107 height 30
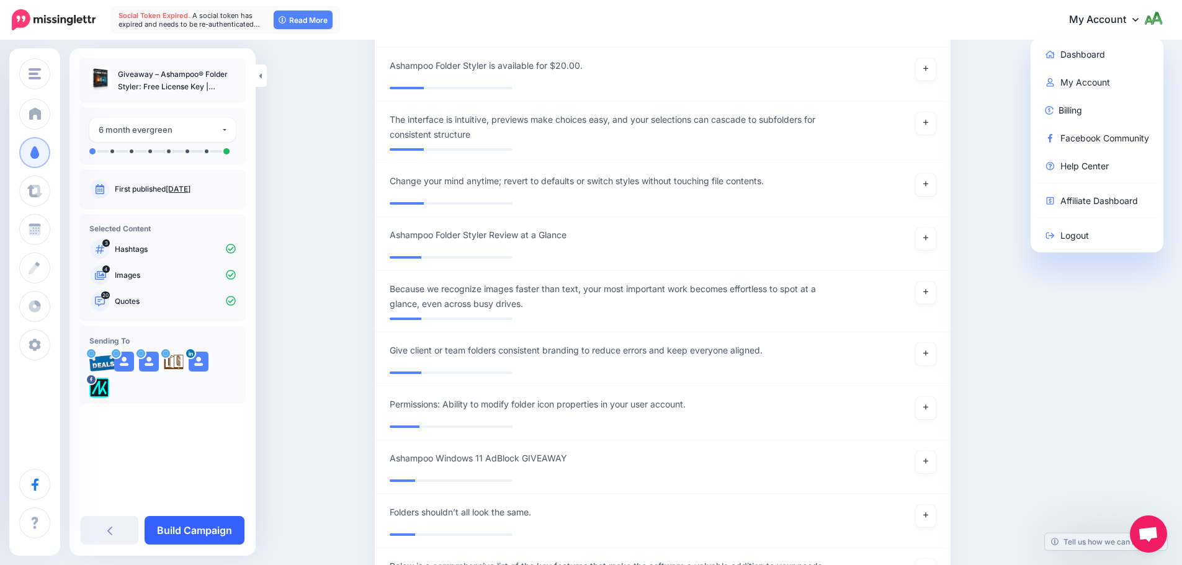
click at [203, 529] on link "Build Campaign" at bounding box center [195, 530] width 100 height 29
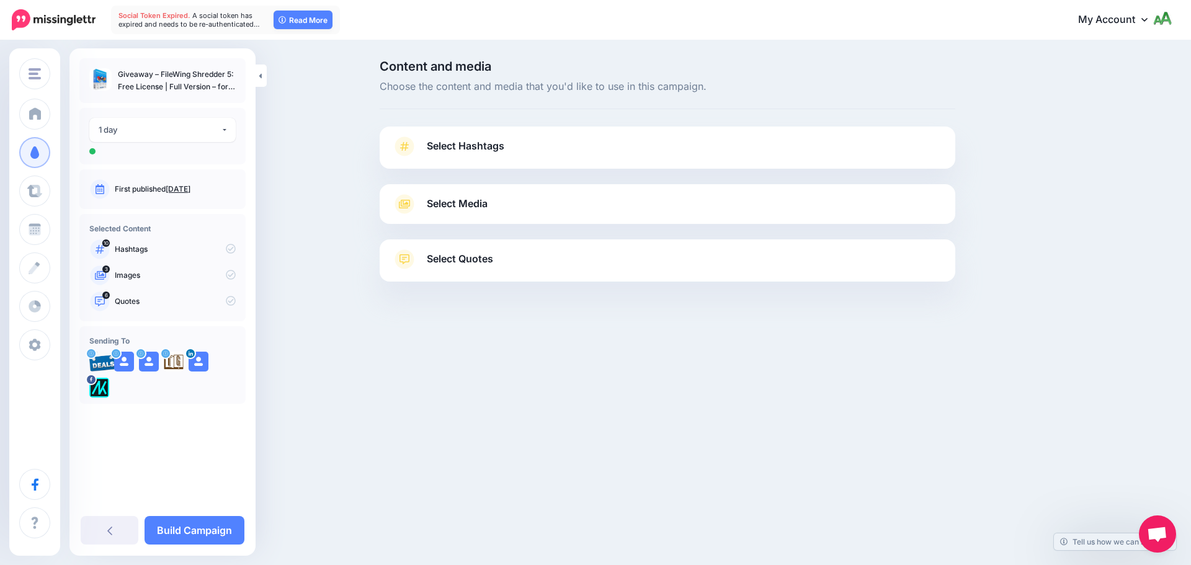
click at [462, 151] on span "Select Hashtags" at bounding box center [466, 146] width 78 height 17
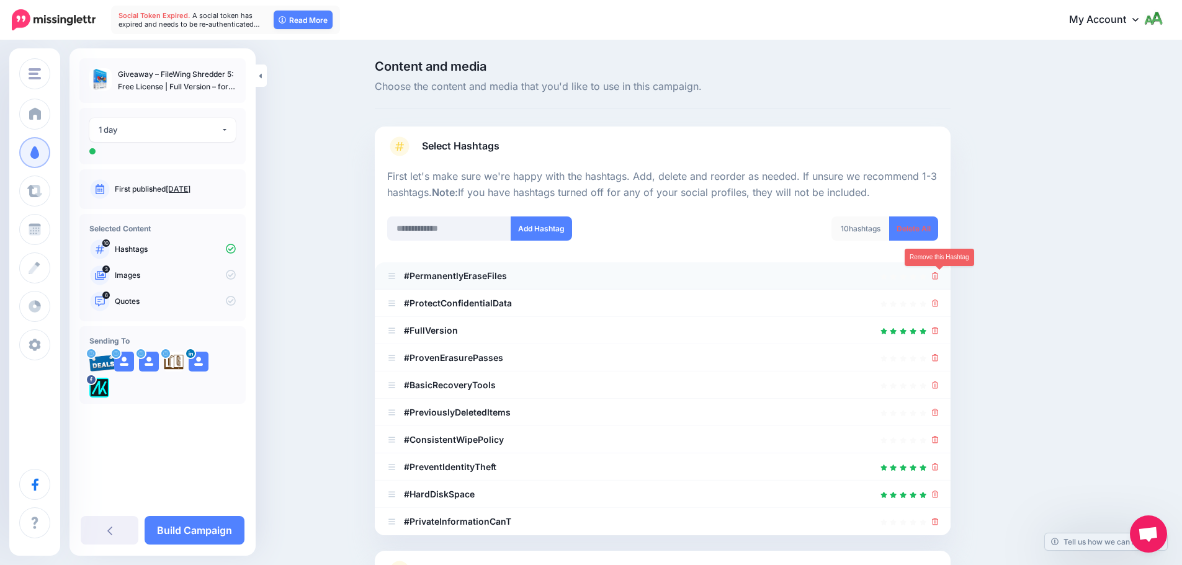
click at [938, 272] on icon at bounding box center [935, 275] width 7 height 7
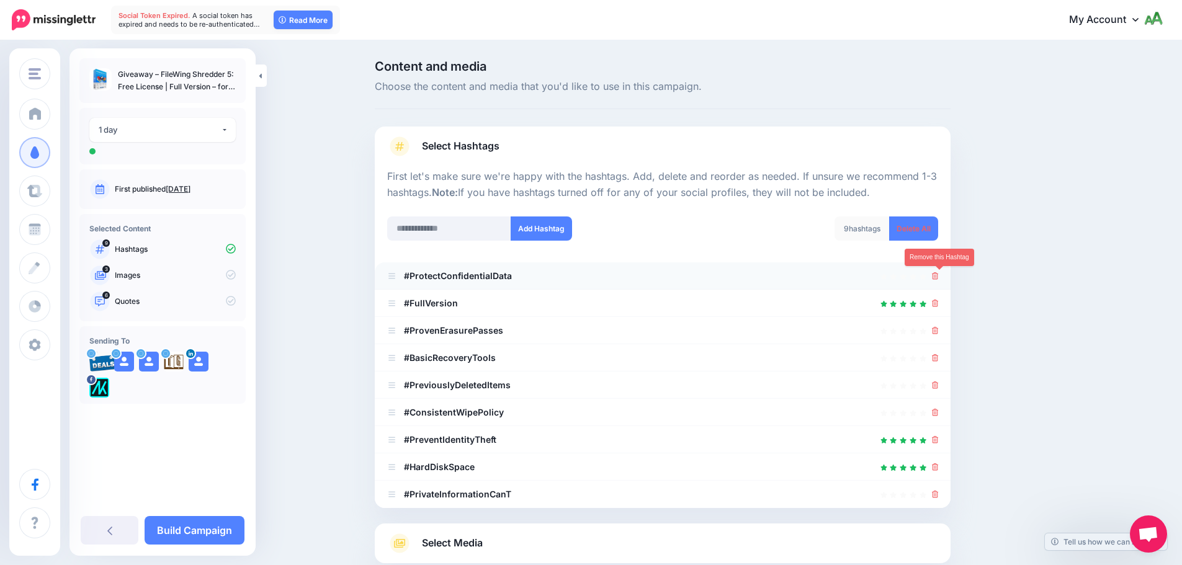
click at [939, 277] on icon at bounding box center [935, 275] width 7 height 7
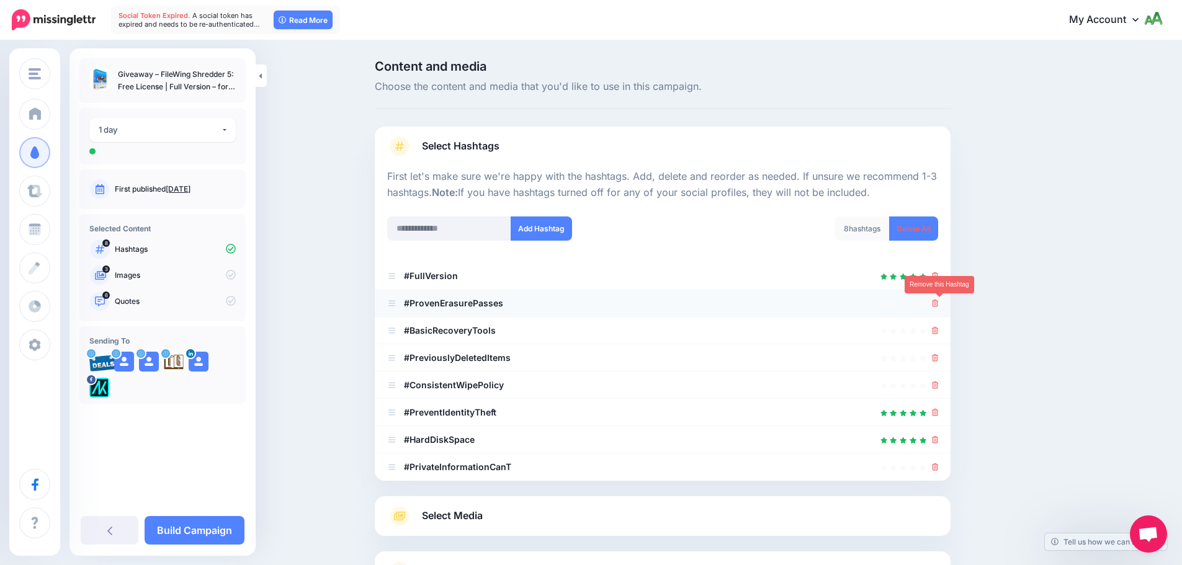
click at [939, 299] on link at bounding box center [935, 303] width 7 height 11
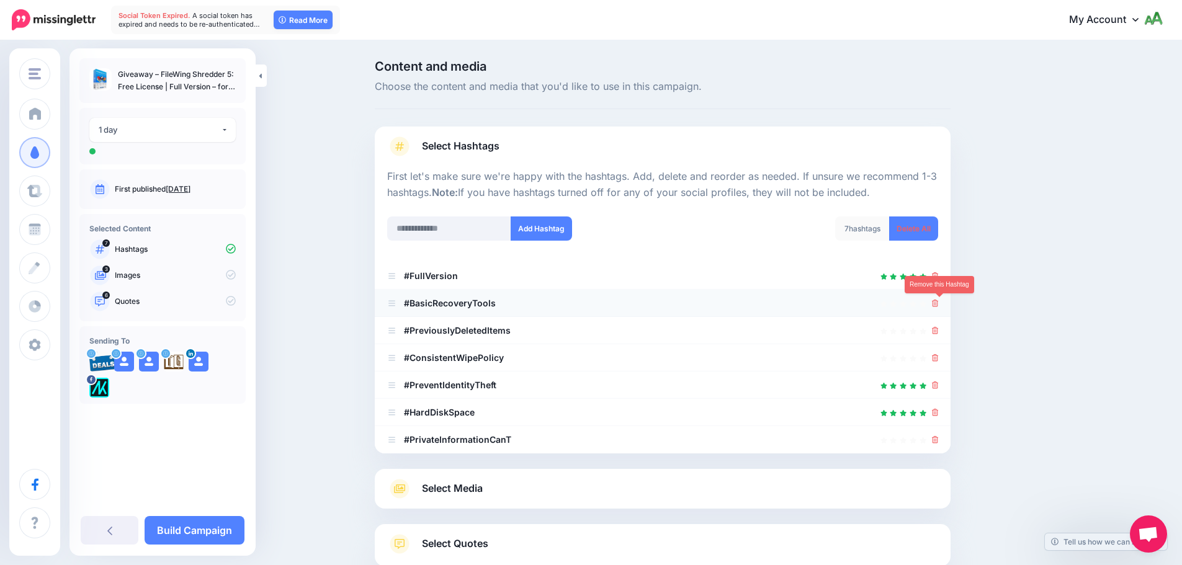
click at [939, 307] on icon at bounding box center [935, 303] width 7 height 7
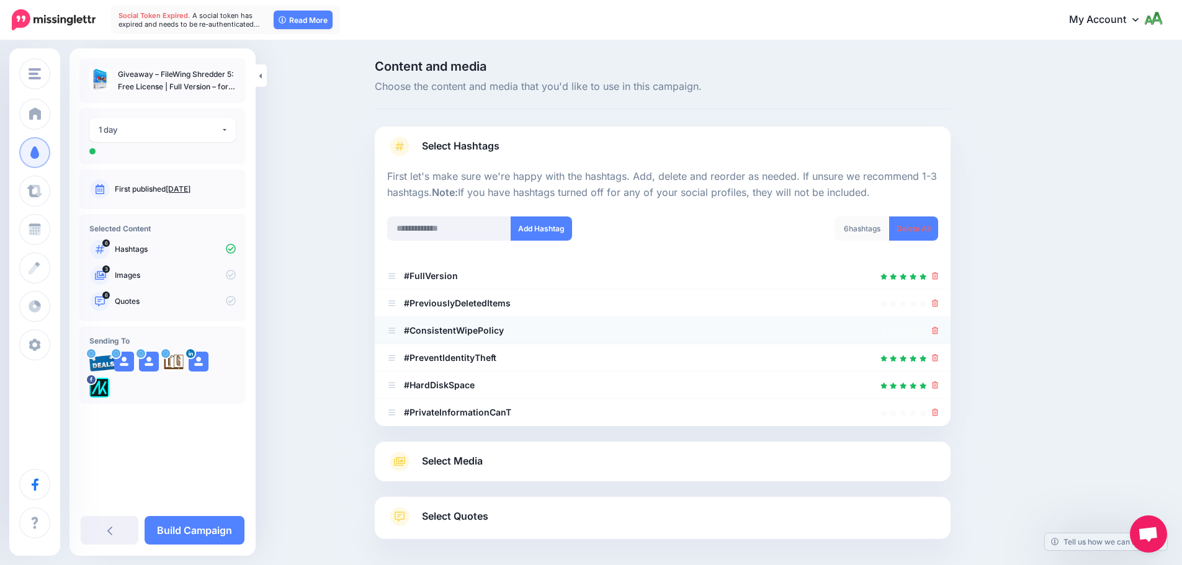
click at [942, 320] on li "#ConsistentWipePolicy" at bounding box center [663, 330] width 576 height 27
click at [939, 308] on link at bounding box center [935, 303] width 7 height 11
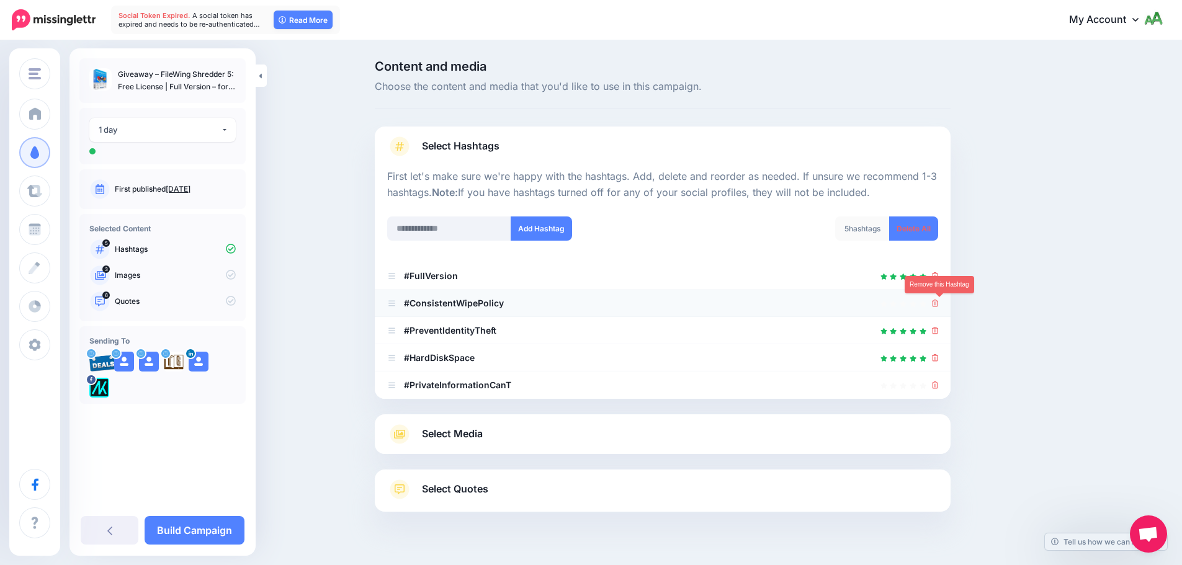
click at [939, 305] on icon at bounding box center [935, 303] width 7 height 7
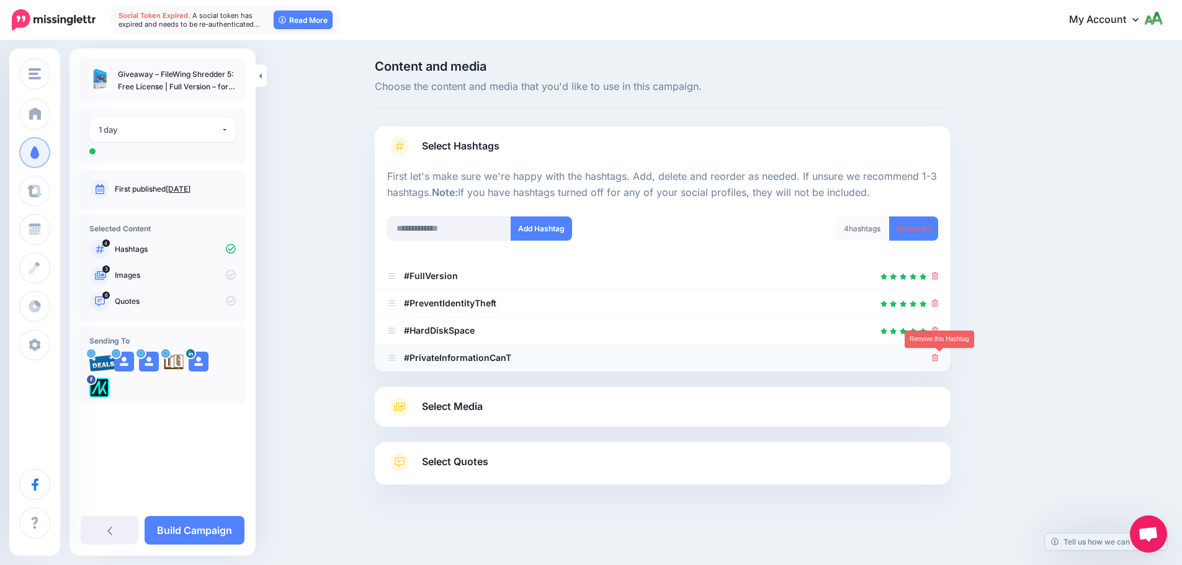
click at [939, 355] on icon at bounding box center [935, 357] width 7 height 7
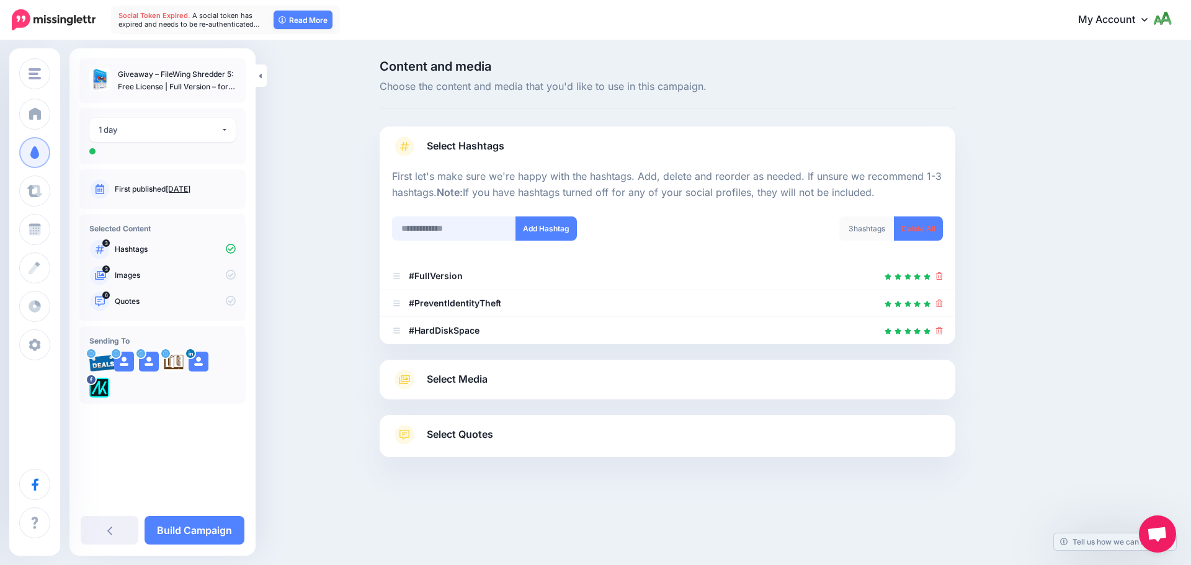
click at [452, 231] on input "text" at bounding box center [454, 229] width 124 height 24
type input "**********"
click at [543, 236] on button "Add Hashtag" at bounding box center [546, 229] width 61 height 24
click at [533, 389] on link "Select Media" at bounding box center [667, 380] width 551 height 20
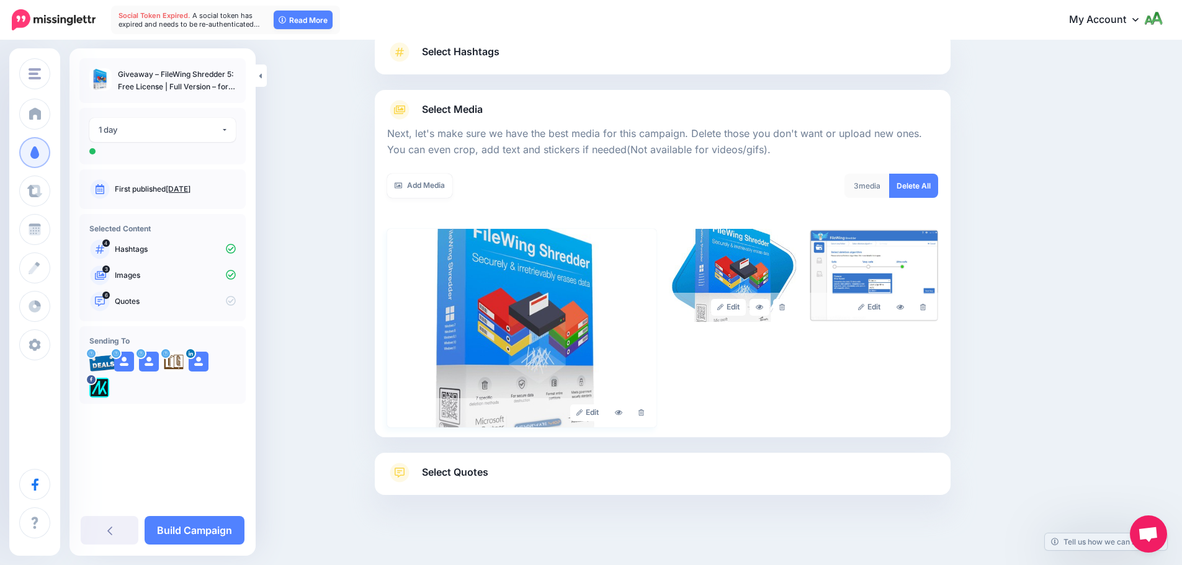
scroll to position [105, 0]
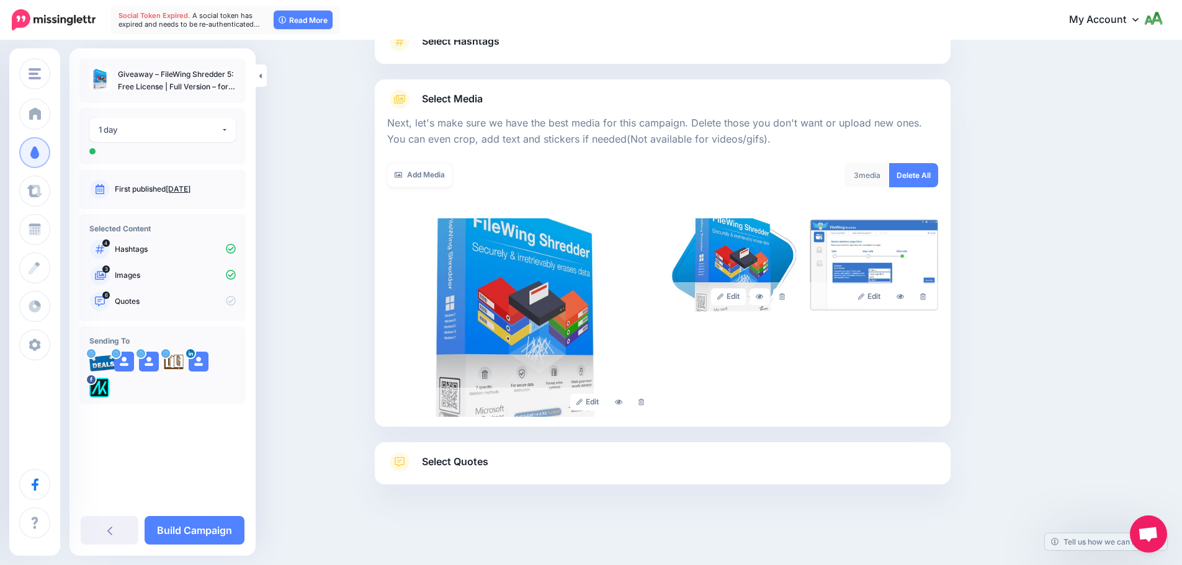
click at [545, 459] on link "Select Quotes" at bounding box center [662, 468] width 551 height 32
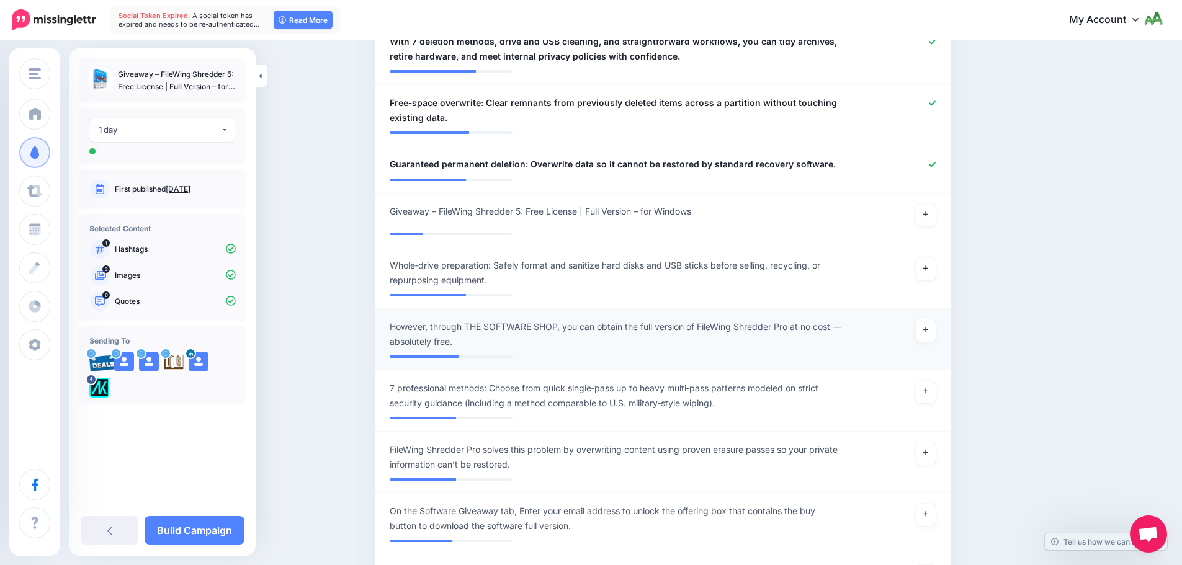
scroll to position [601, 0]
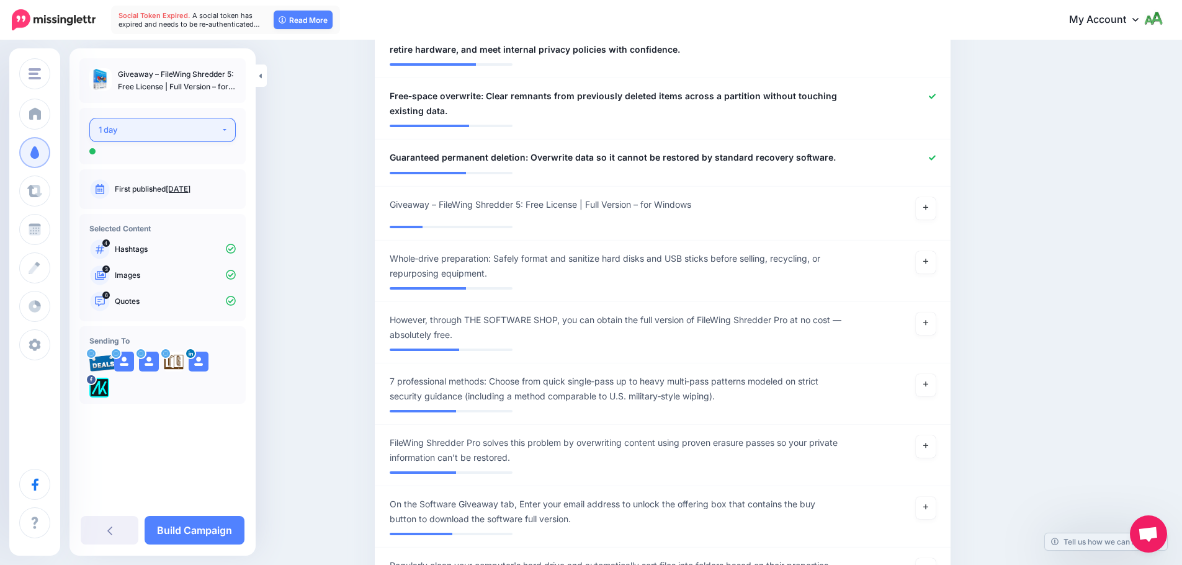
click at [181, 132] on div "1 day" at bounding box center [160, 130] width 122 height 14
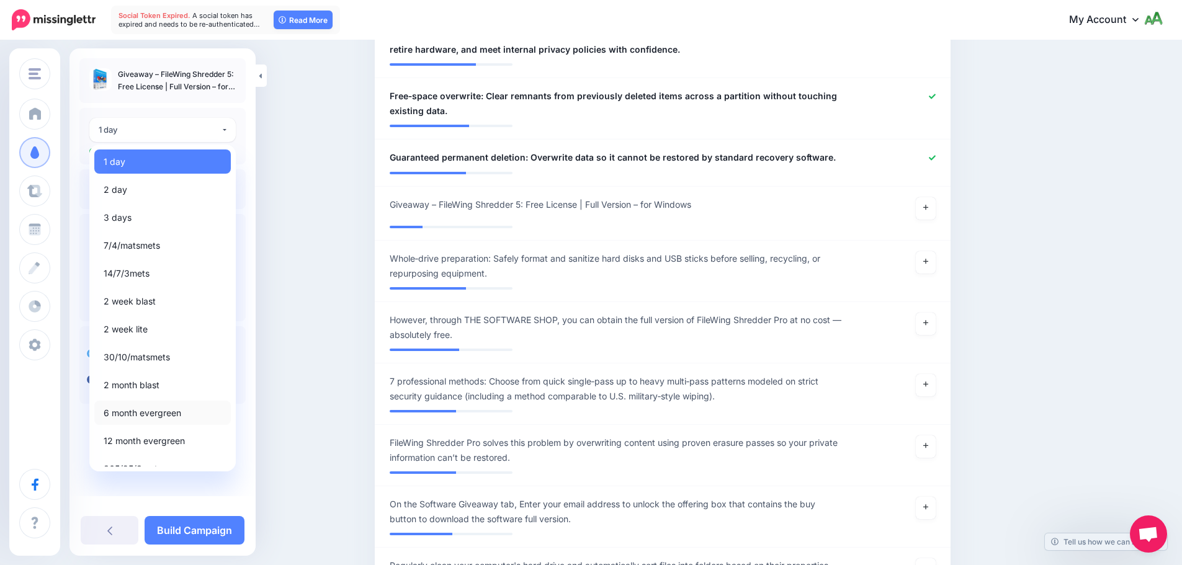
drag, startPoint x: 154, startPoint y: 416, endPoint x: 163, endPoint y: 413, distance: 9.4
click at [154, 416] on span "6 month evergreen" at bounding box center [143, 413] width 78 height 15
select select "*****"
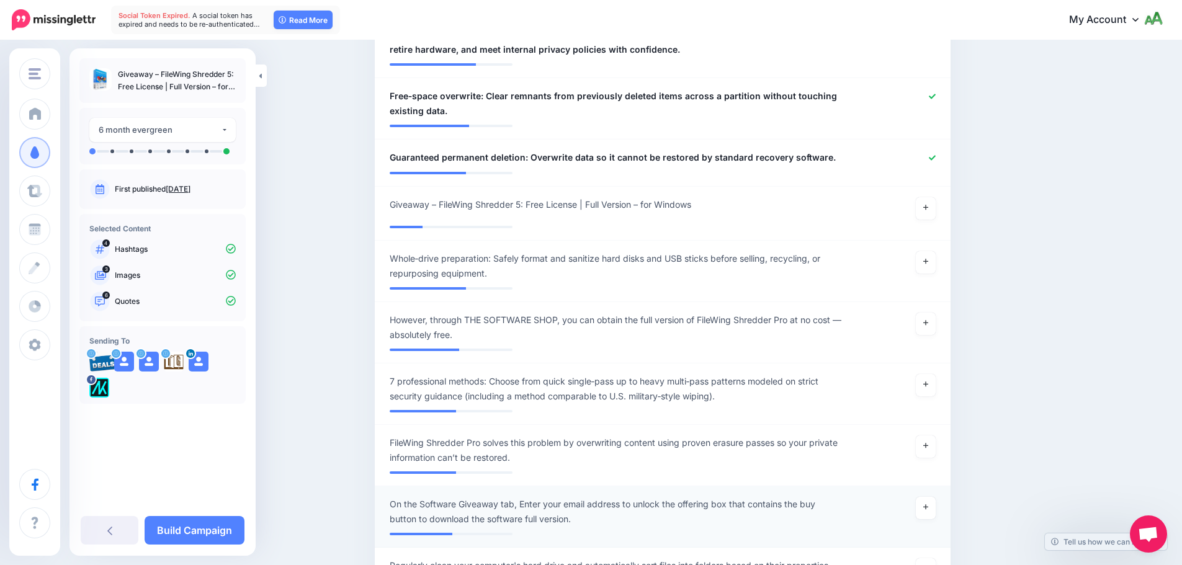
scroll to position [719, 0]
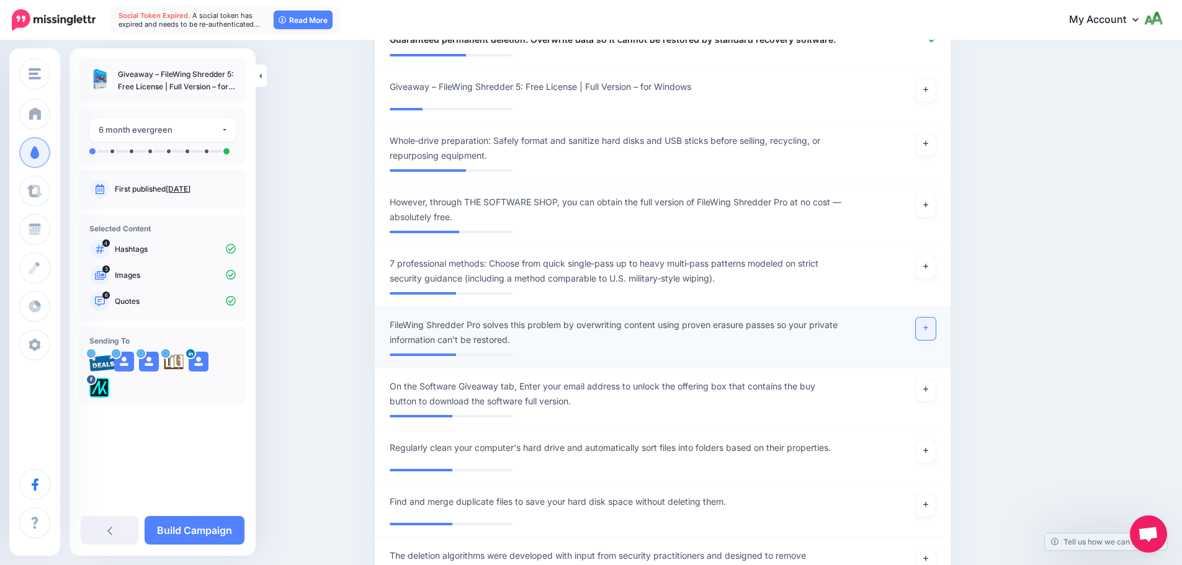
click at [928, 328] on icon at bounding box center [925, 327] width 5 height 7
click at [928, 270] on link at bounding box center [926, 267] width 20 height 22
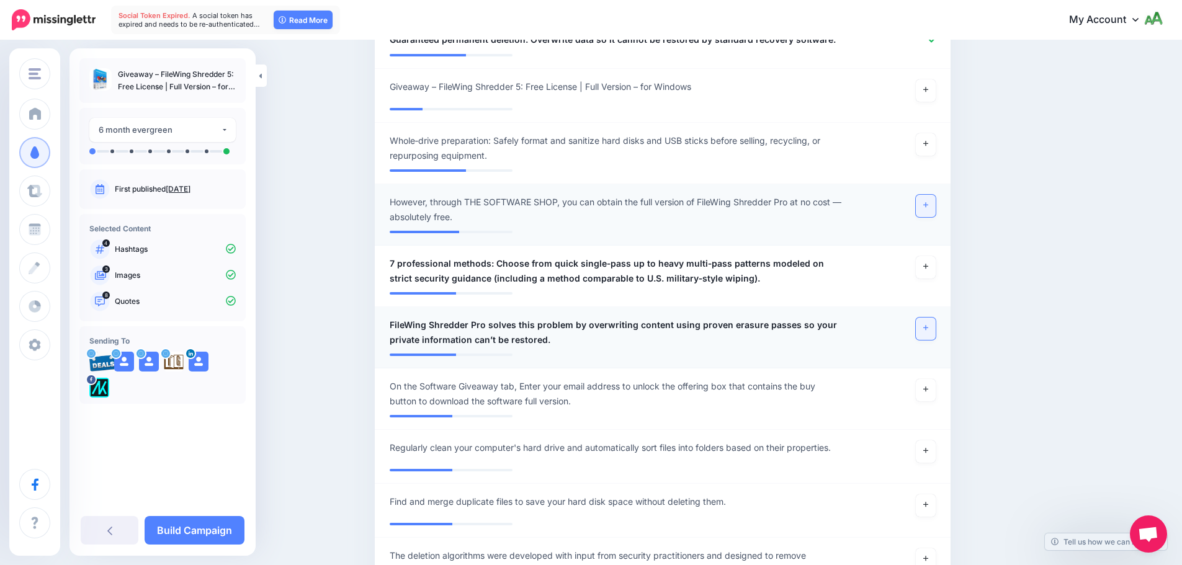
click at [929, 210] on link at bounding box center [926, 206] width 20 height 22
click at [934, 143] on link at bounding box center [926, 144] width 20 height 22
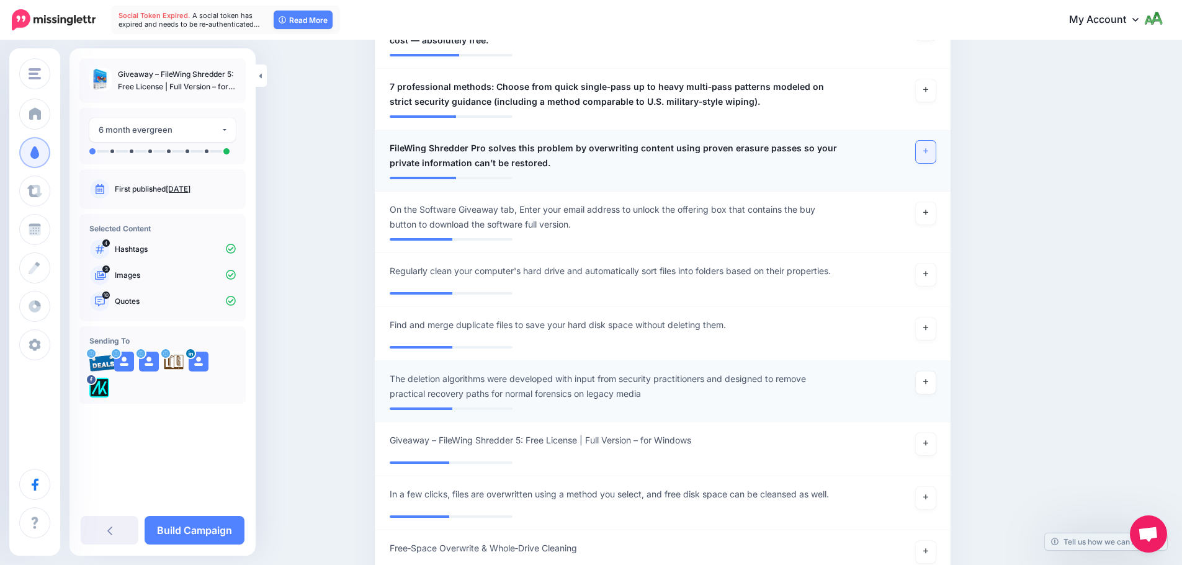
scroll to position [1029, 0]
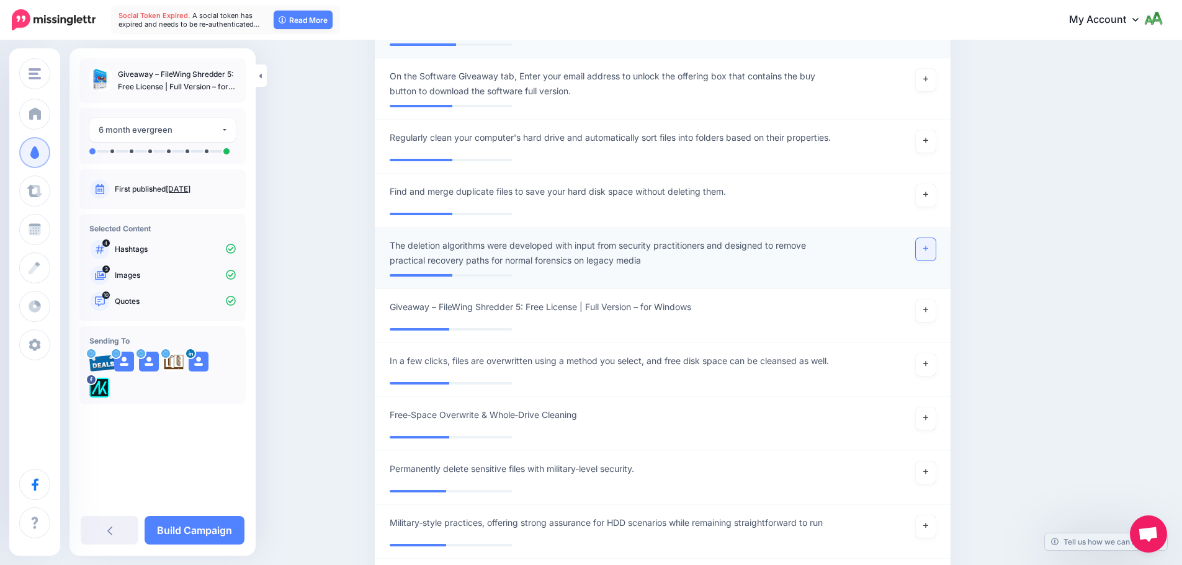
click at [928, 246] on icon at bounding box center [925, 248] width 5 height 7
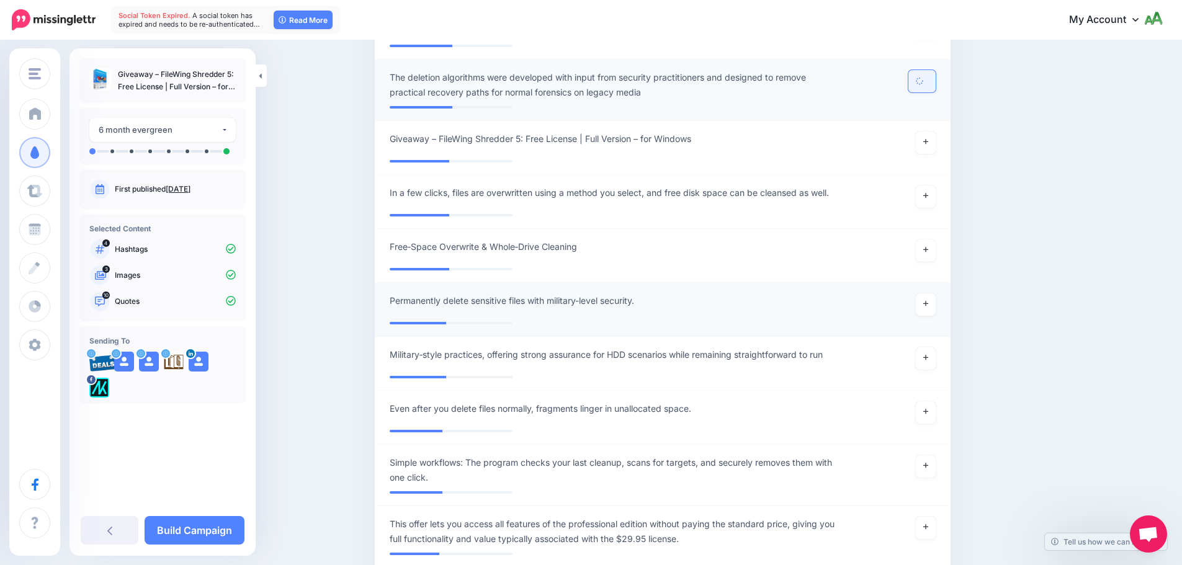
scroll to position [1215, 0]
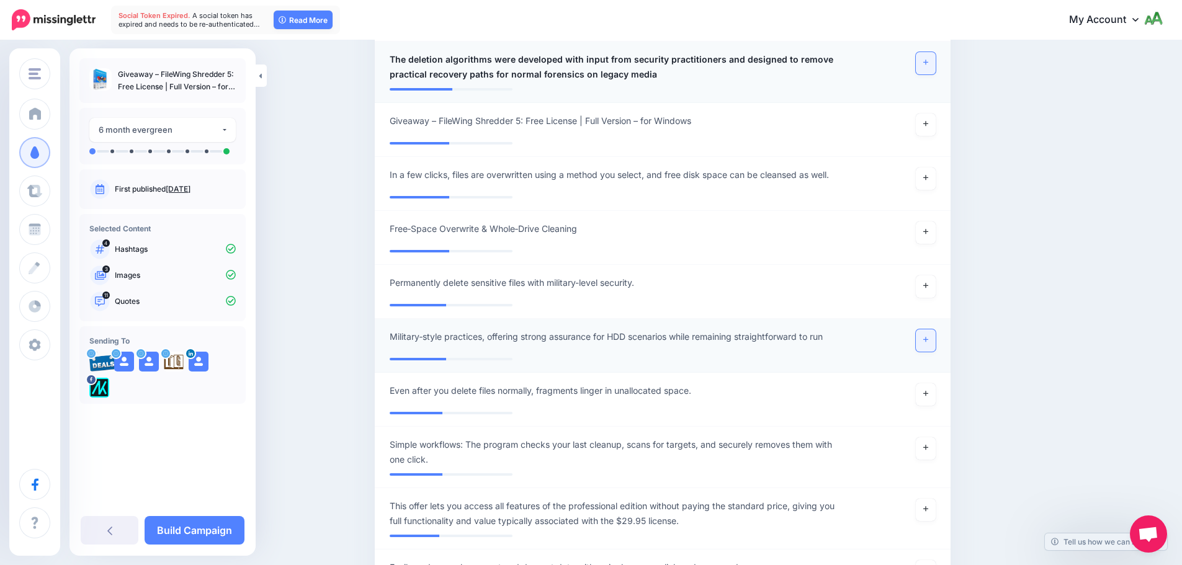
click at [931, 344] on link at bounding box center [926, 340] width 20 height 22
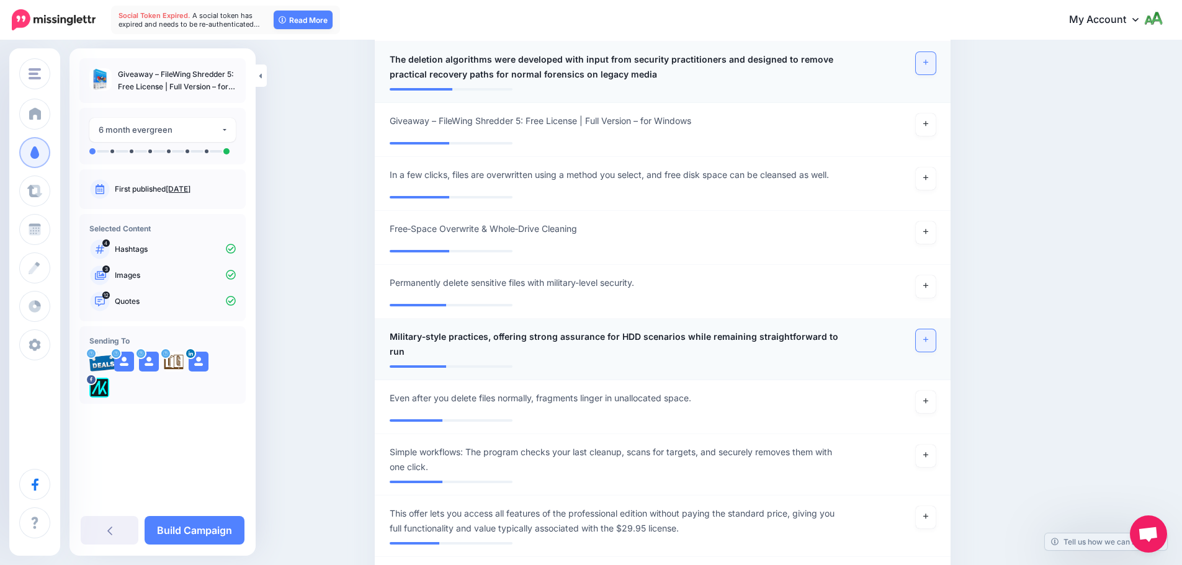
click at [931, 333] on link at bounding box center [926, 340] width 20 height 22
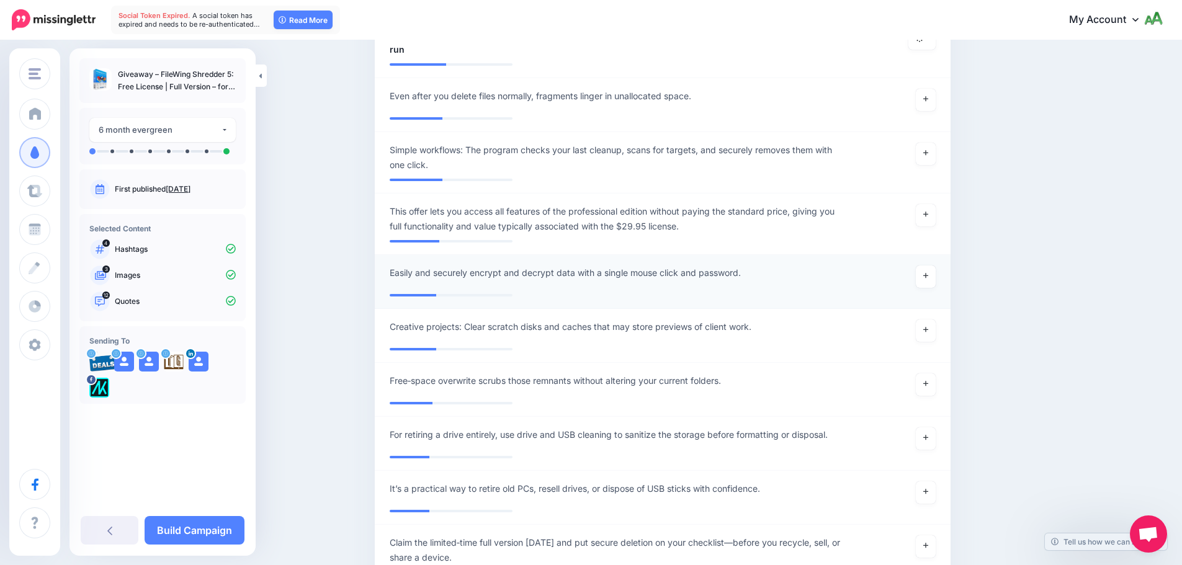
scroll to position [1526, 0]
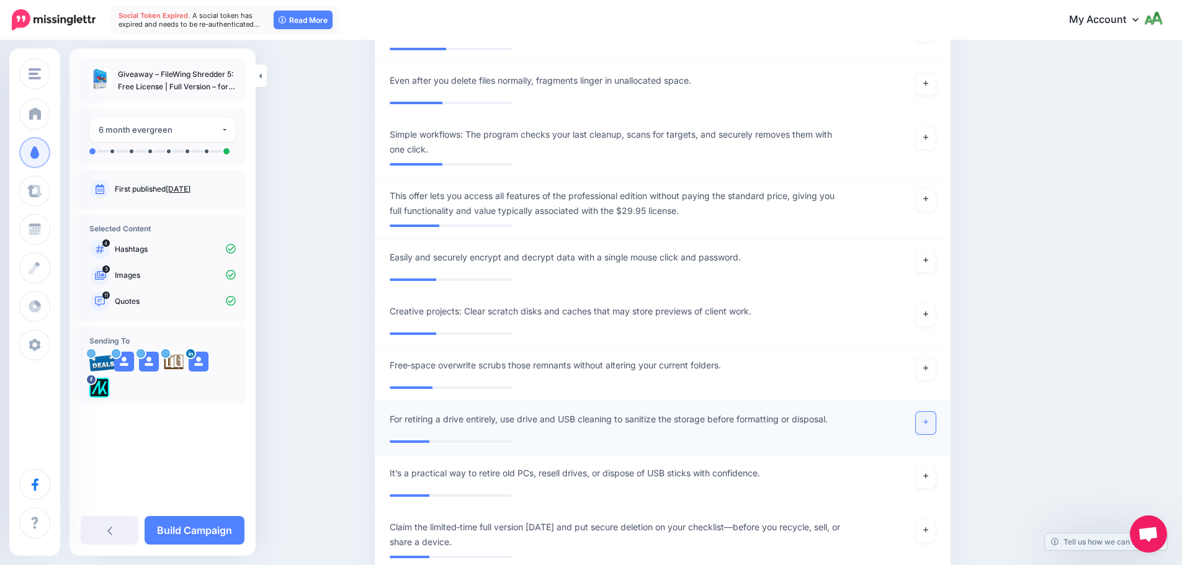
click at [928, 425] on icon at bounding box center [925, 422] width 5 height 7
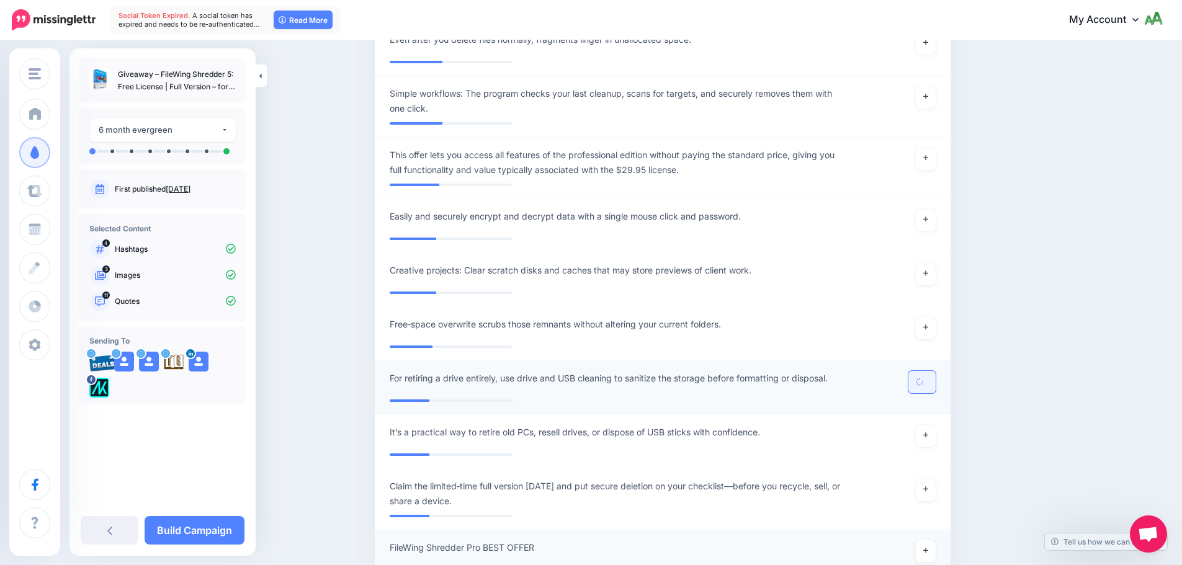
scroll to position [1774, 0]
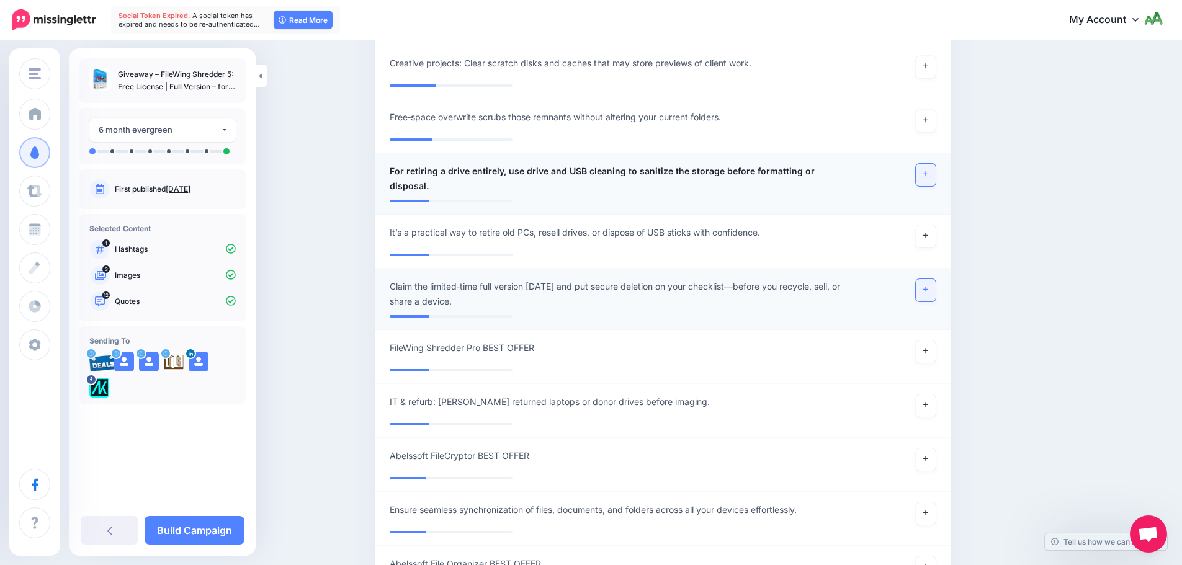
click at [928, 286] on icon at bounding box center [925, 289] width 5 height 7
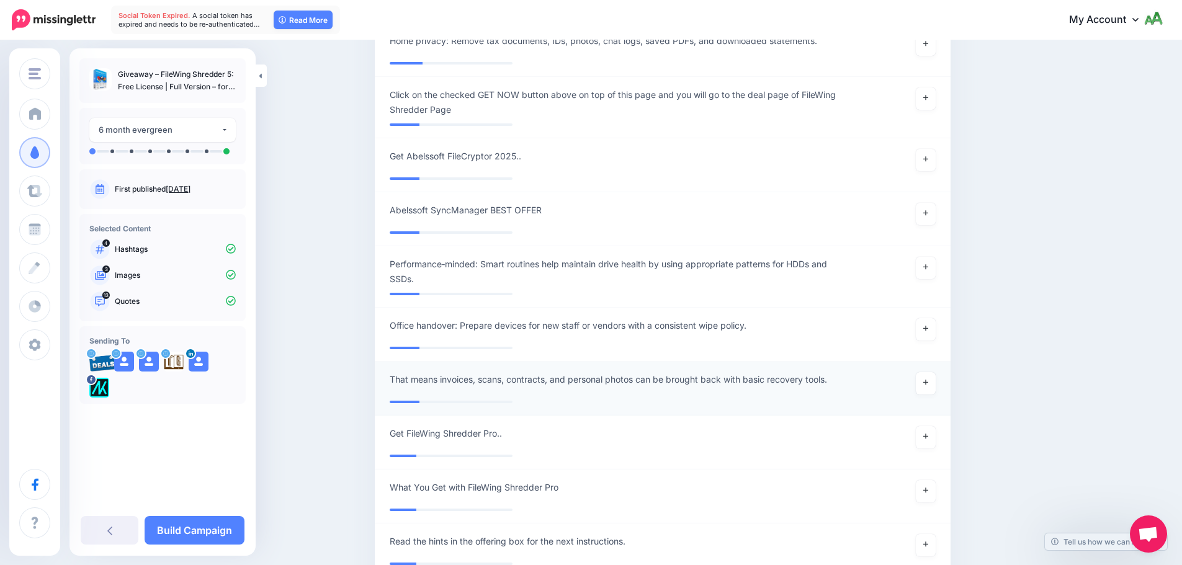
scroll to position [2580, 0]
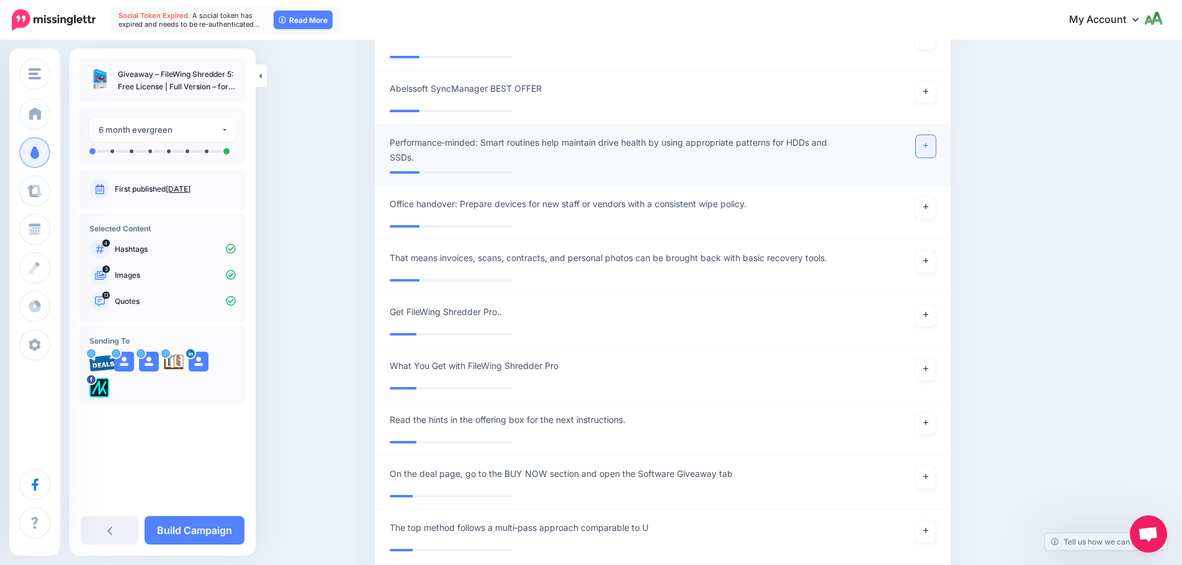
click at [927, 140] on link at bounding box center [926, 146] width 20 height 22
click at [922, 251] on link at bounding box center [926, 262] width 20 height 22
click at [923, 256] on icon at bounding box center [920, 261] width 10 height 10
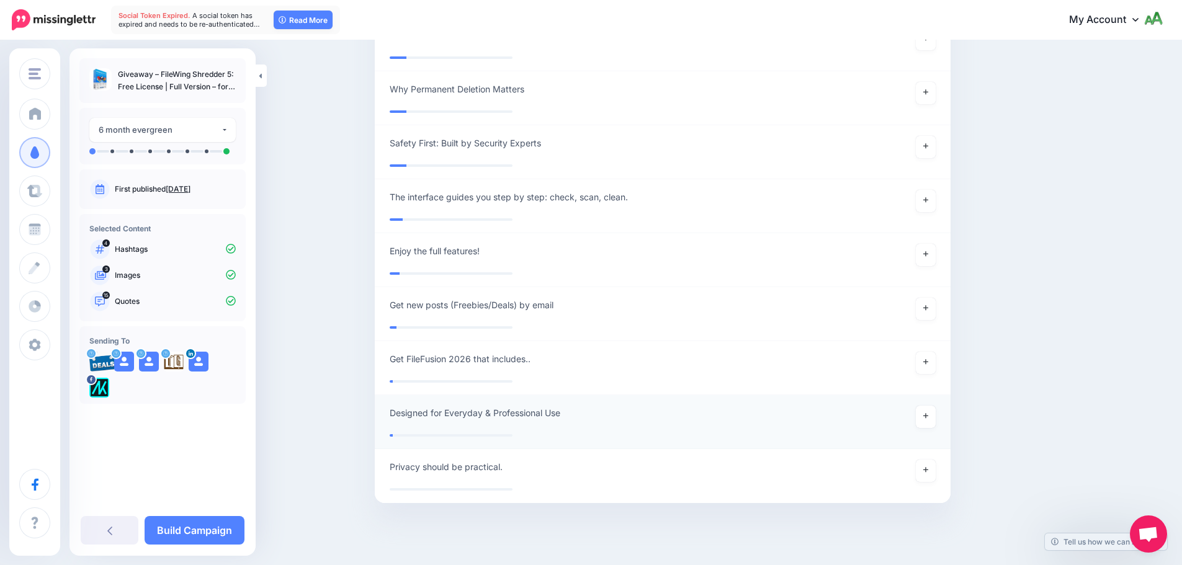
scroll to position [3354, 0]
click at [205, 525] on link "Build Campaign" at bounding box center [195, 530] width 100 height 29
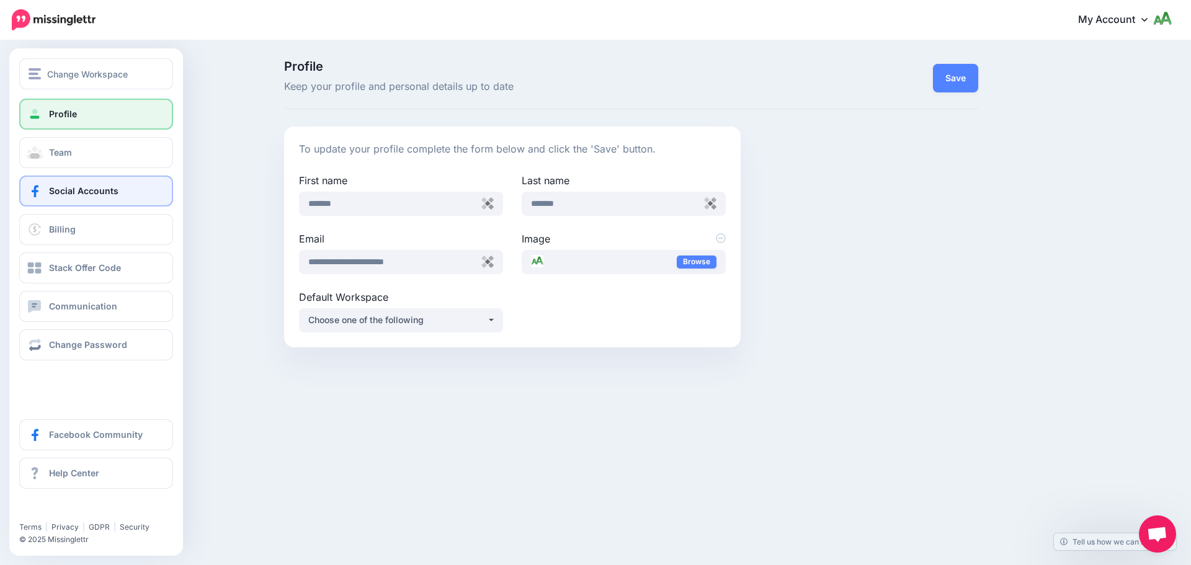
click at [69, 192] on span "Social Accounts" at bounding box center [83, 191] width 69 height 11
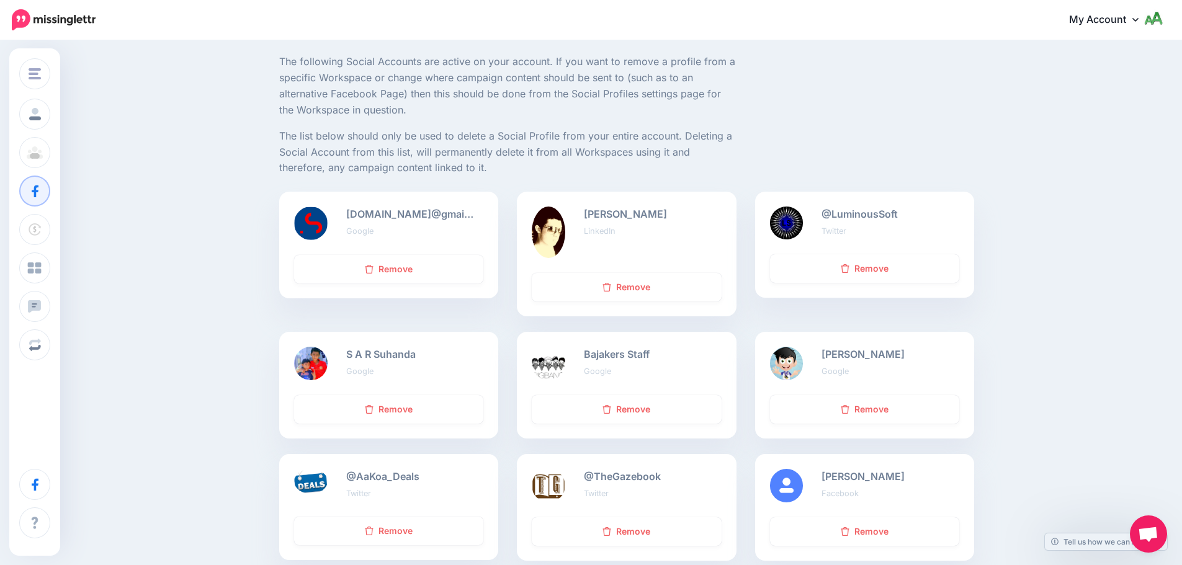
scroll to position [310, 0]
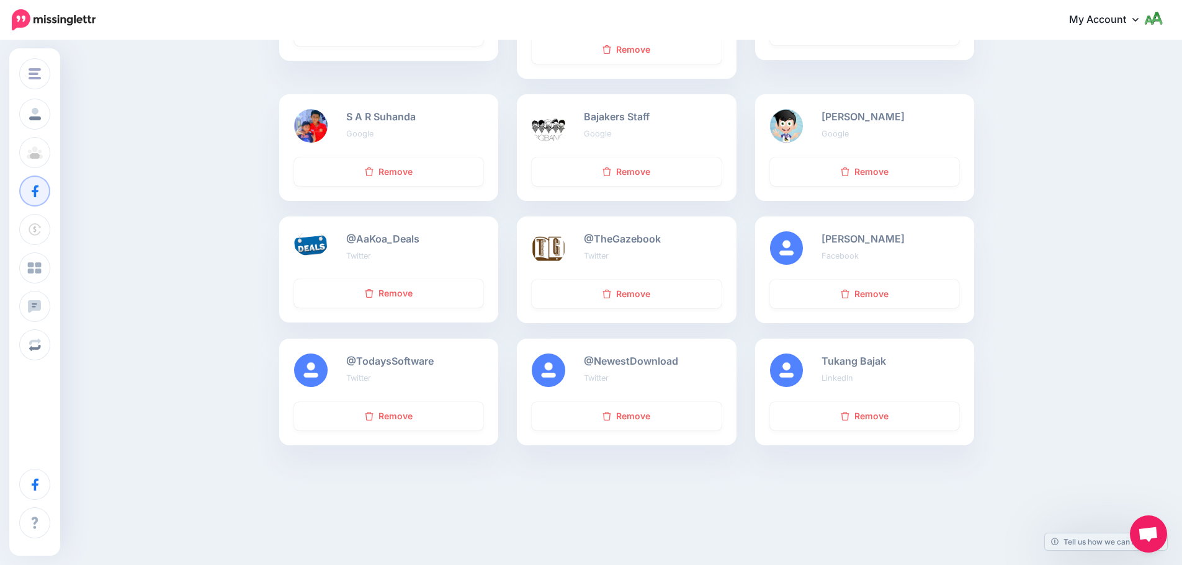
click at [556, 376] on img at bounding box center [549, 371] width 34 height 34
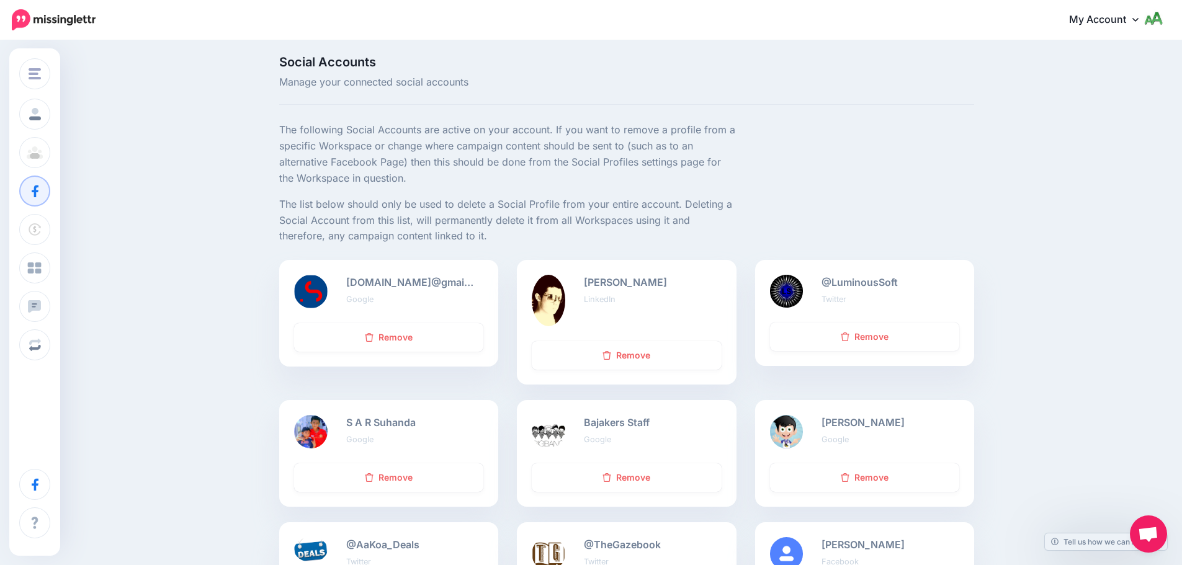
scroll to position [0, 0]
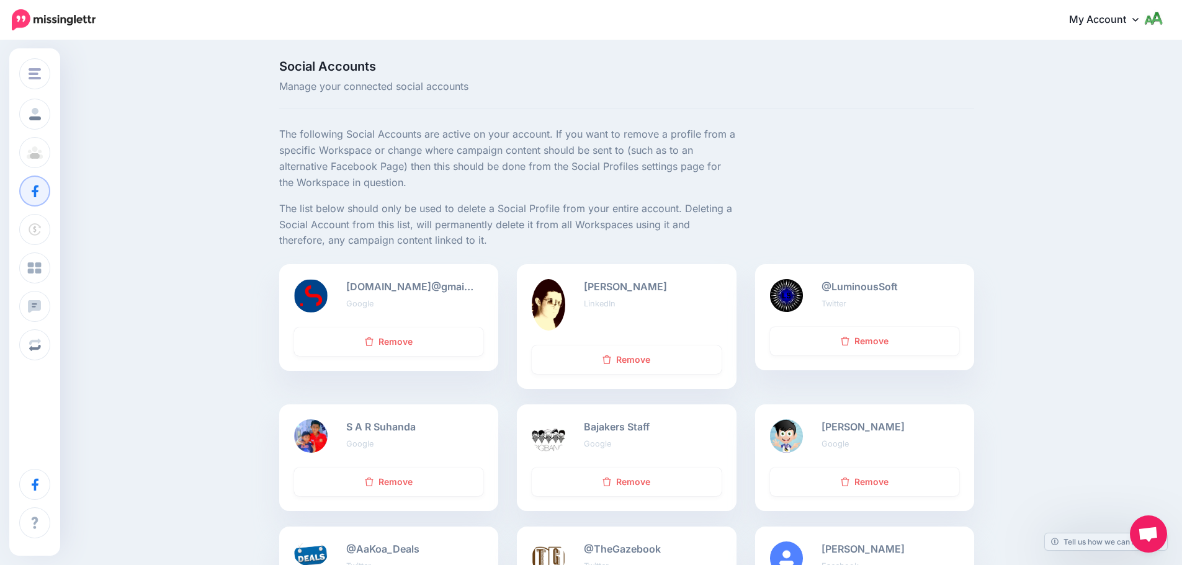
click at [863, 286] on b "@LuminousSoft" at bounding box center [859, 286] width 76 height 12
click at [609, 305] on small "LinkedIn" at bounding box center [600, 303] width 32 height 9
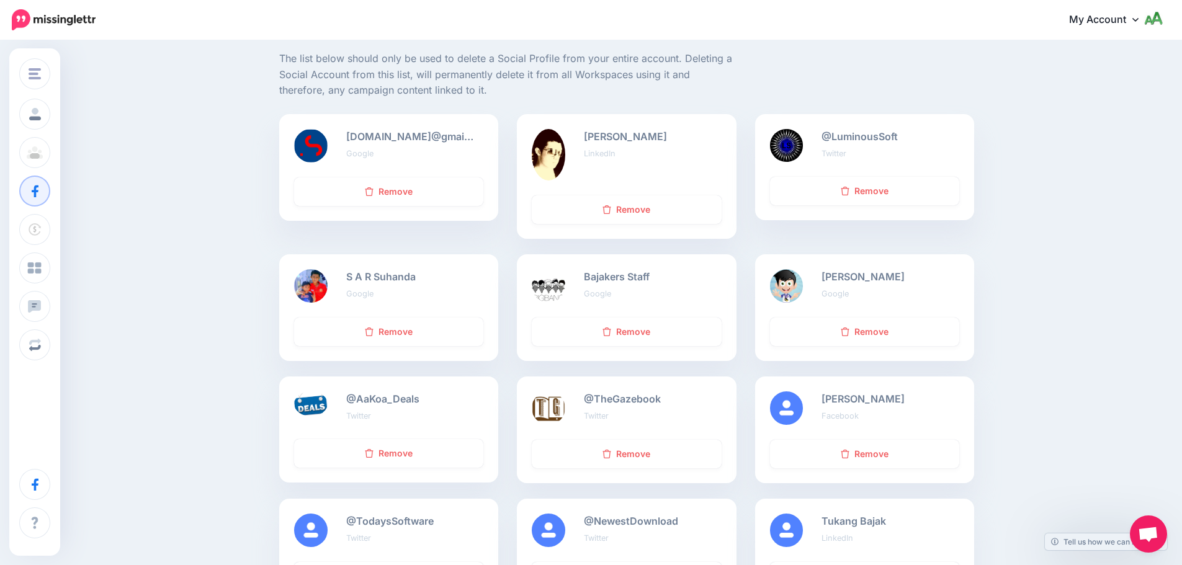
scroll to position [310, 0]
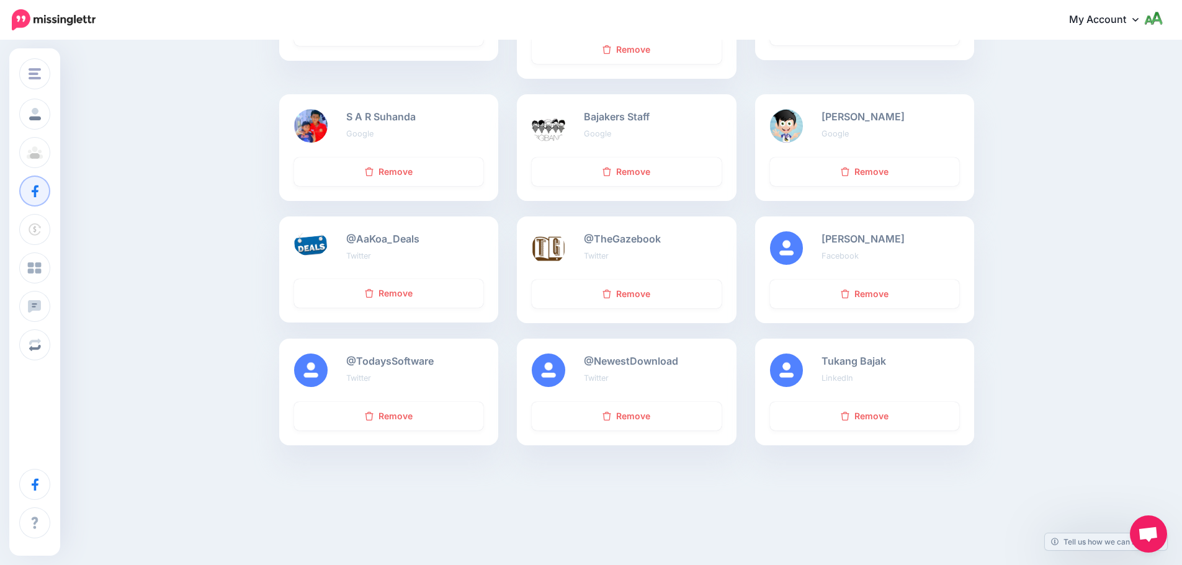
click at [364, 242] on b "@AaKoa_Deals" at bounding box center [382, 239] width 73 height 12
click at [623, 244] on b "@TheGazebook" at bounding box center [622, 239] width 77 height 12
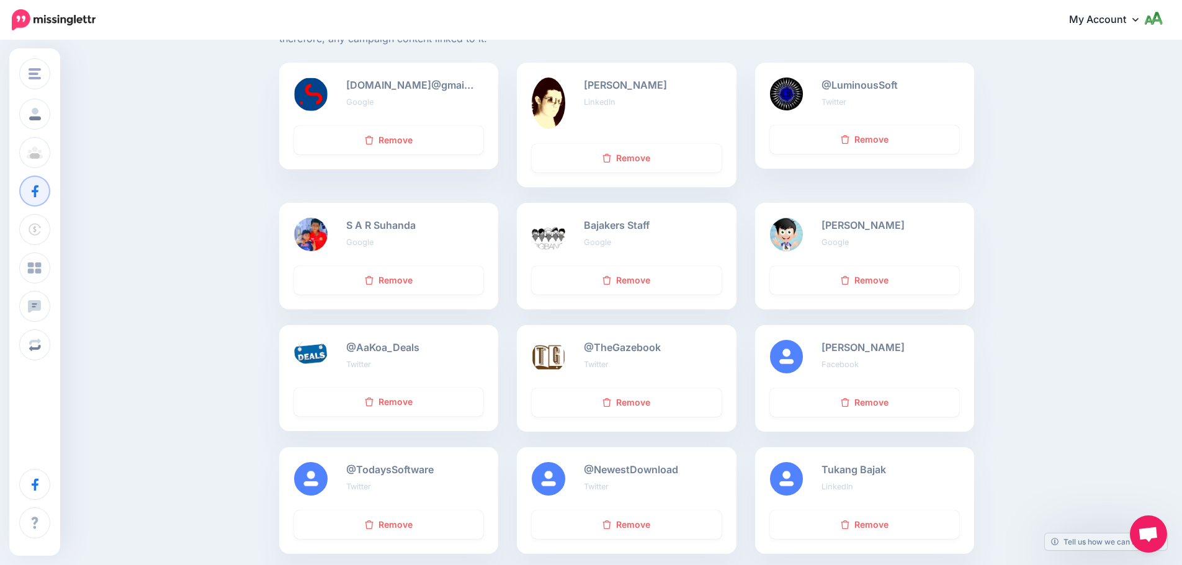
scroll to position [0, 0]
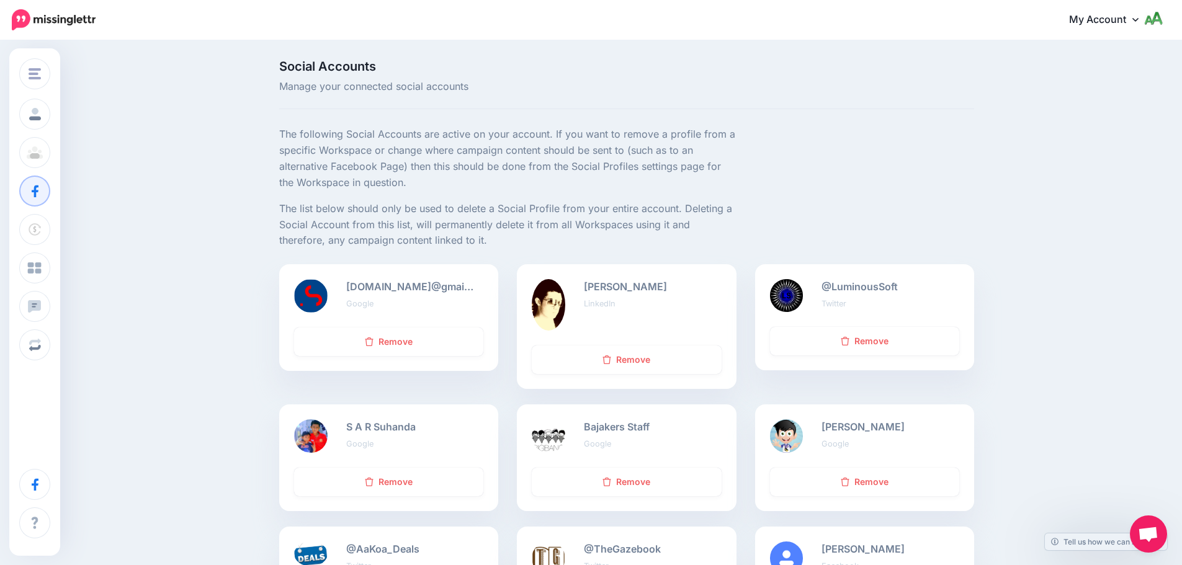
click at [24, 22] on img at bounding box center [54, 19] width 84 height 21
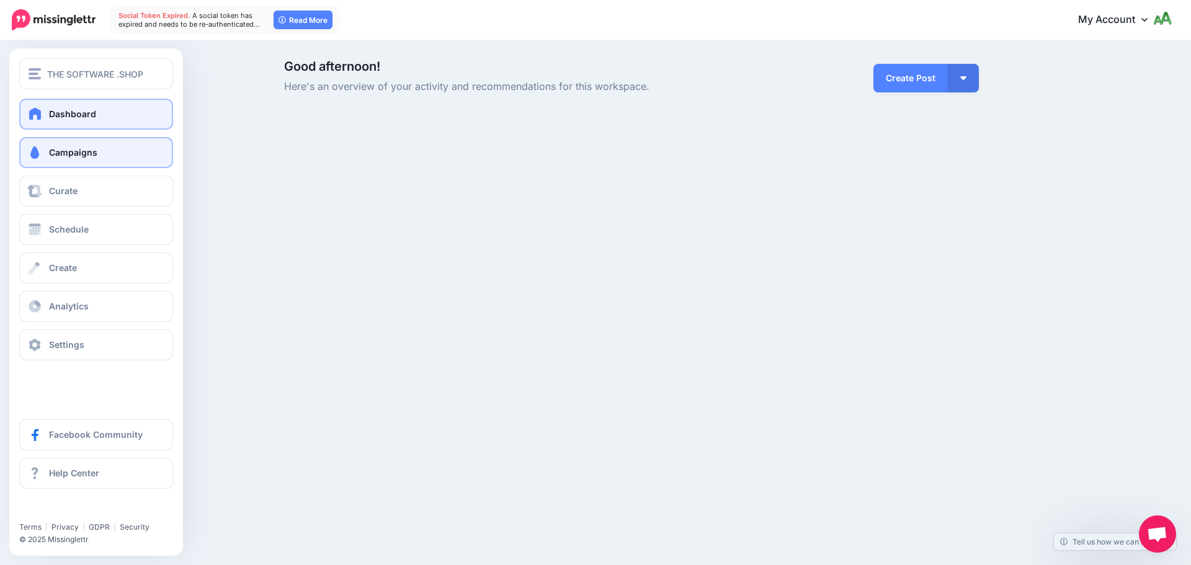
click at [59, 154] on span "Campaigns" at bounding box center [73, 152] width 48 height 11
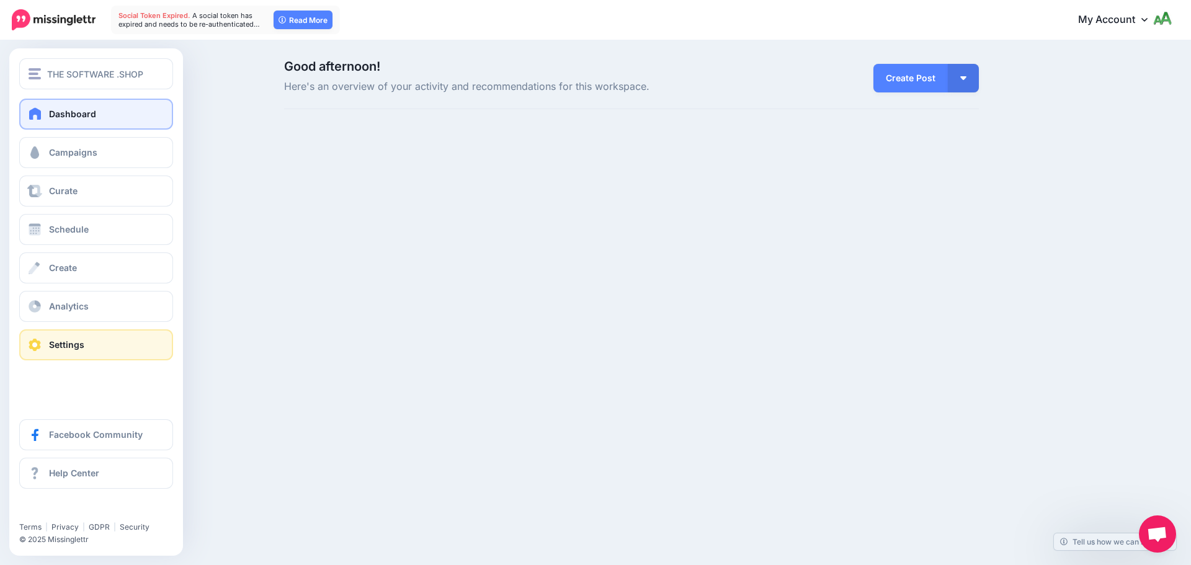
click at [101, 341] on link "Settings" at bounding box center [96, 344] width 154 height 31
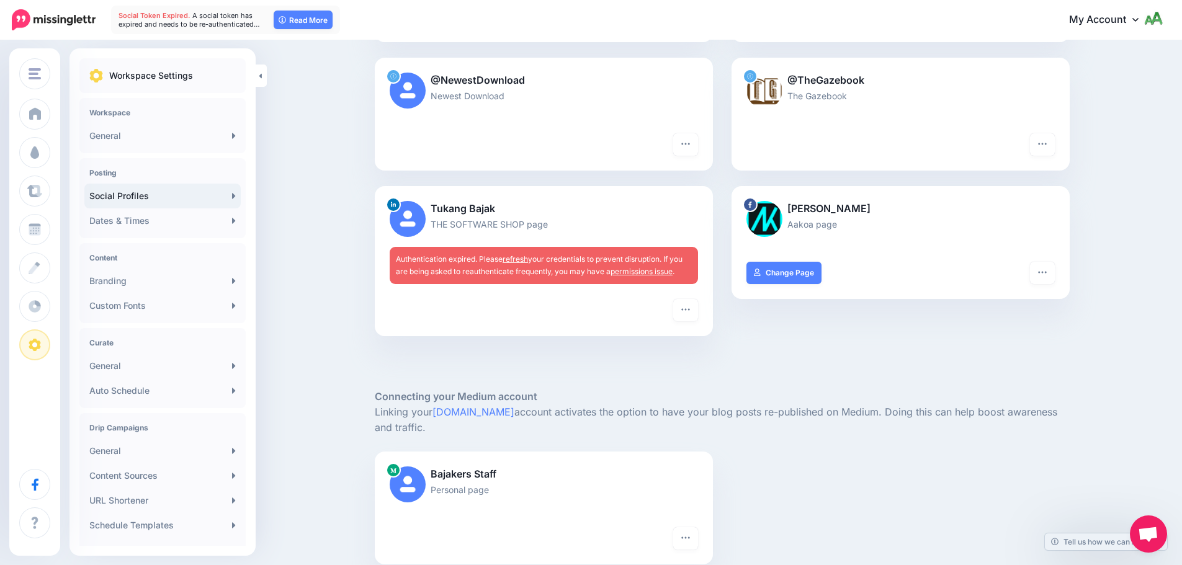
scroll to position [248, 0]
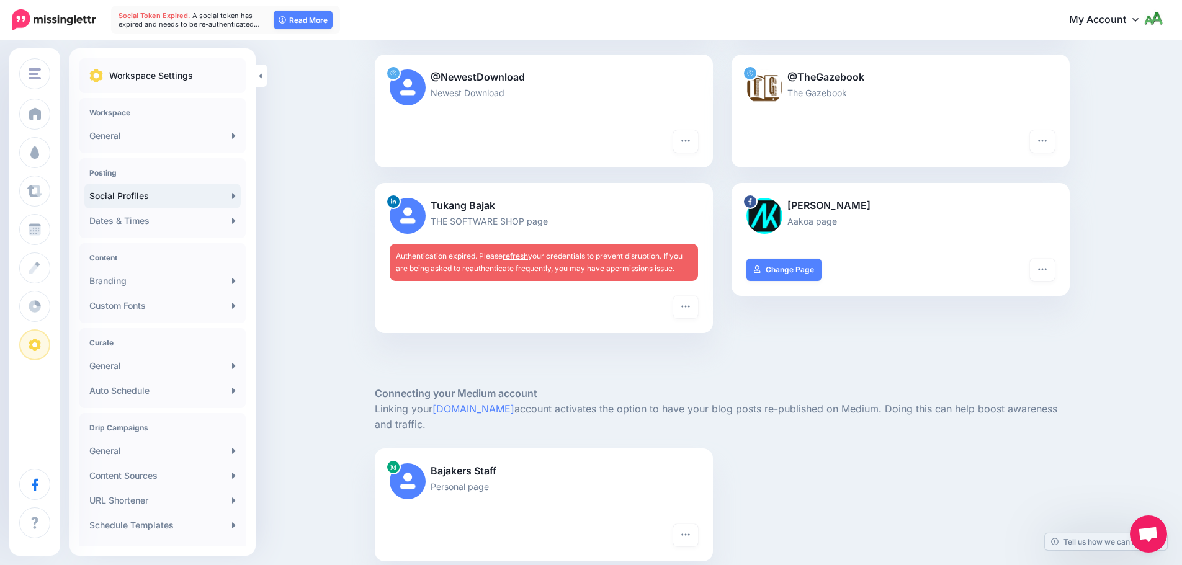
click at [519, 254] on link "refresh" at bounding box center [515, 255] width 25 height 9
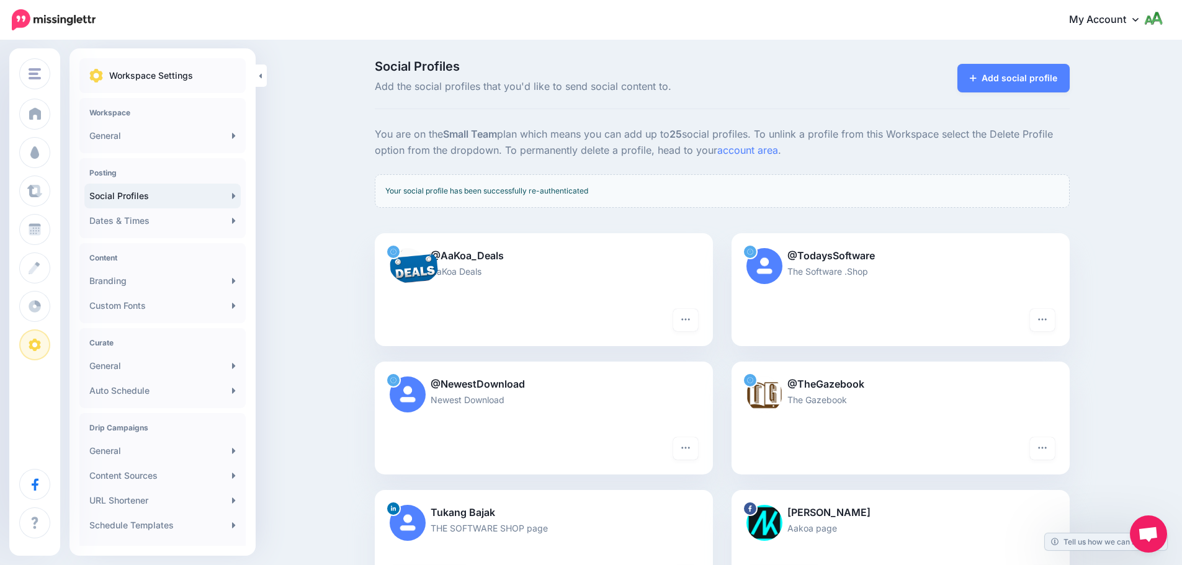
click at [753, 252] on icon at bounding box center [750, 252] width 6 height 6
click at [1055, 316] on button "button" at bounding box center [1042, 320] width 25 height 22
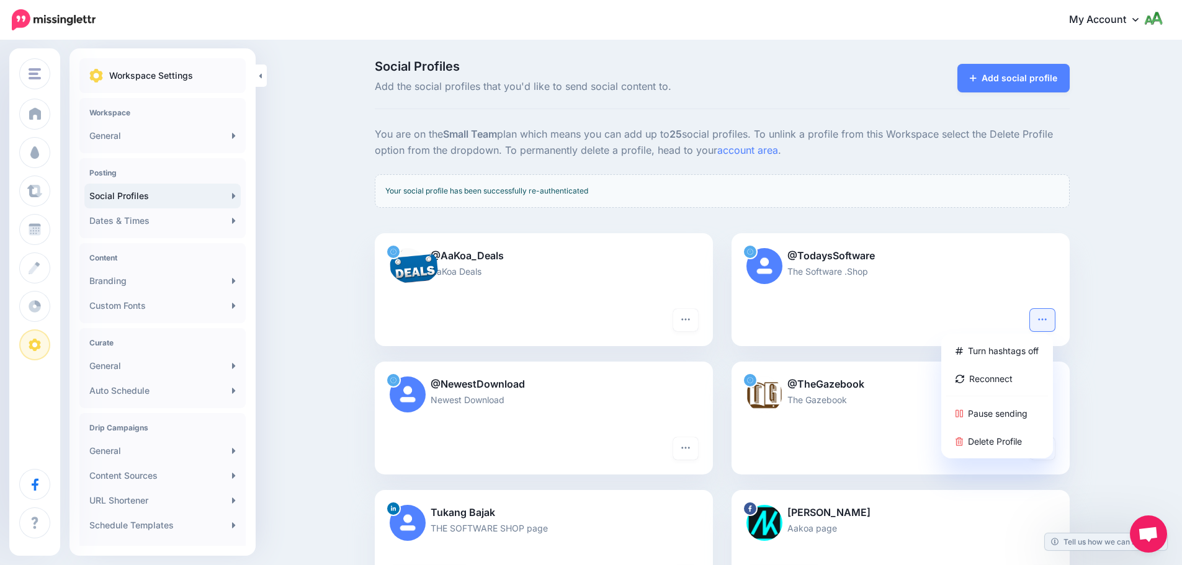
click at [355, 257] on div "Social Profiles Add the social profiles that you'd like to send social content …" at bounding box center [591, 555] width 1182 height 1026
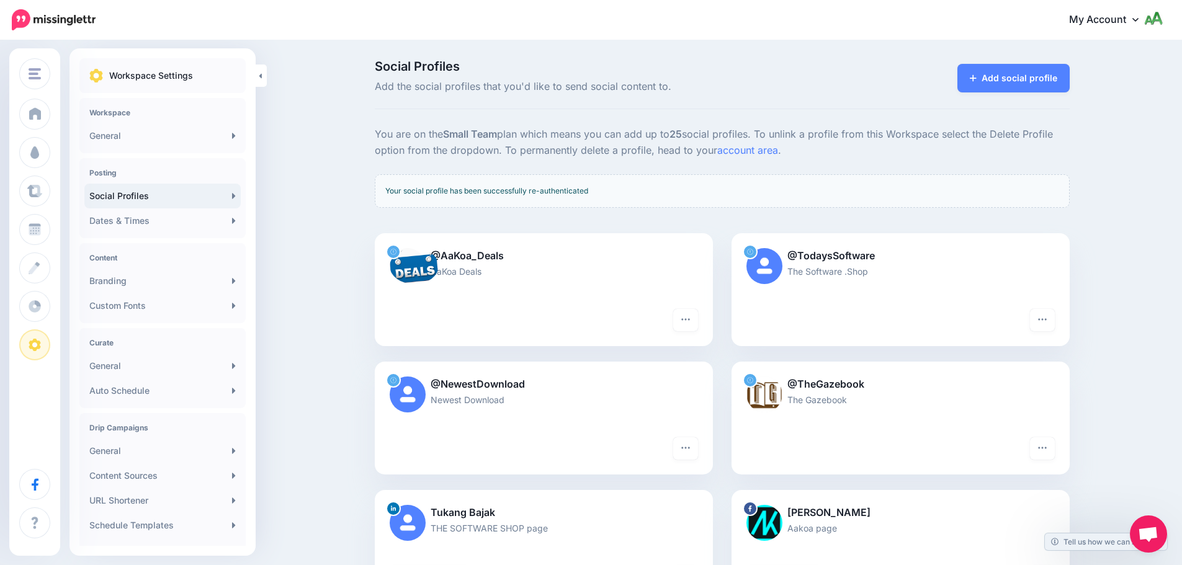
click at [396, 249] on icon at bounding box center [393, 252] width 6 height 6
click at [396, 382] on icon at bounding box center [393, 380] width 6 height 6
click at [1045, 315] on icon "button" at bounding box center [1042, 320] width 10 height 10
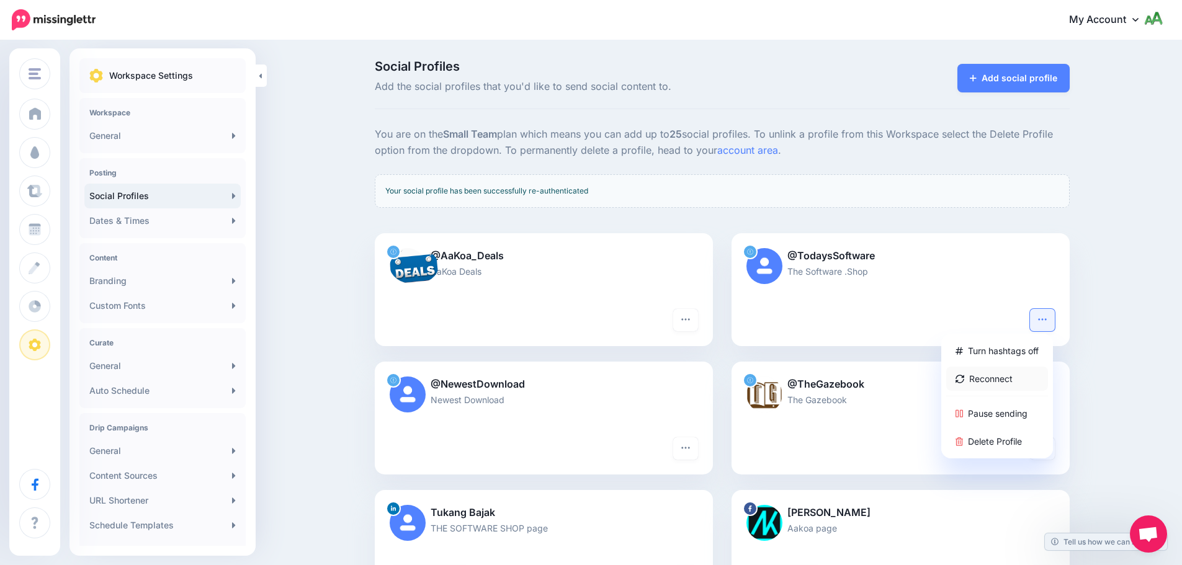
click at [998, 380] on link "Reconnect" at bounding box center [997, 379] width 102 height 24
click at [1047, 318] on icon "button" at bounding box center [1042, 320] width 10 height 10
click at [1001, 381] on link "Reconnect" at bounding box center [997, 379] width 102 height 24
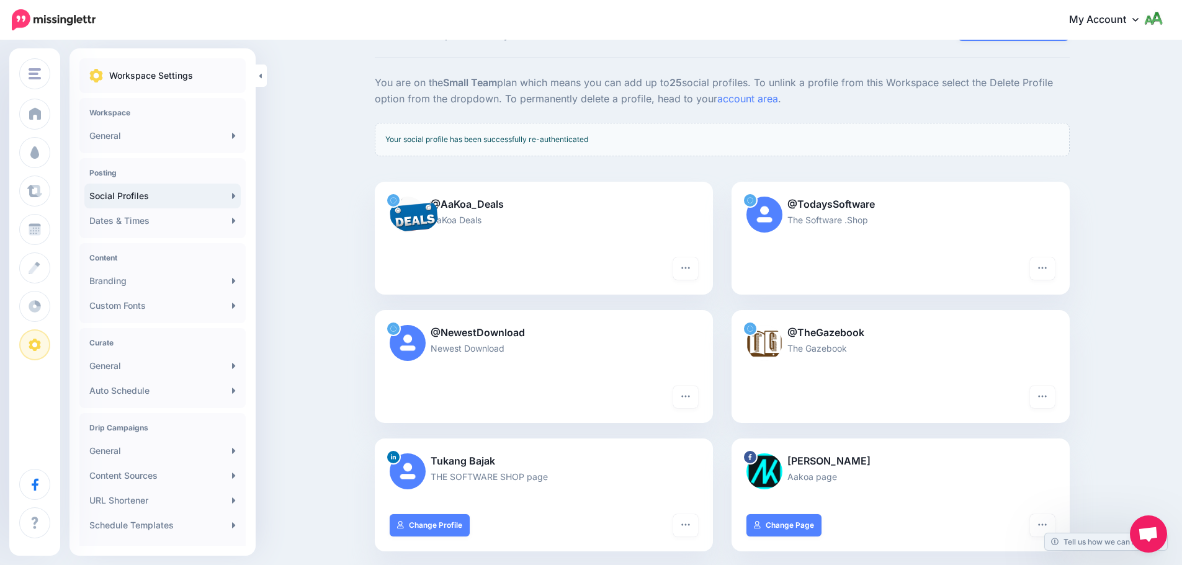
scroll to position [186, 0]
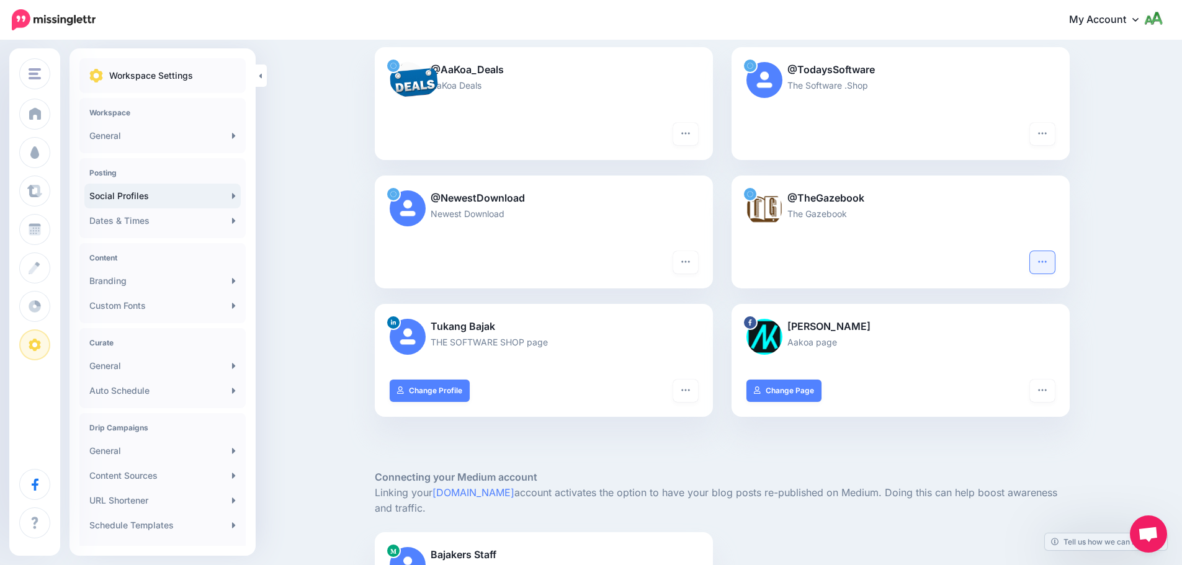
click at [1047, 259] on icon "button" at bounding box center [1042, 262] width 10 height 10
click at [803, 261] on div at bounding box center [900, 262] width 308 height 22
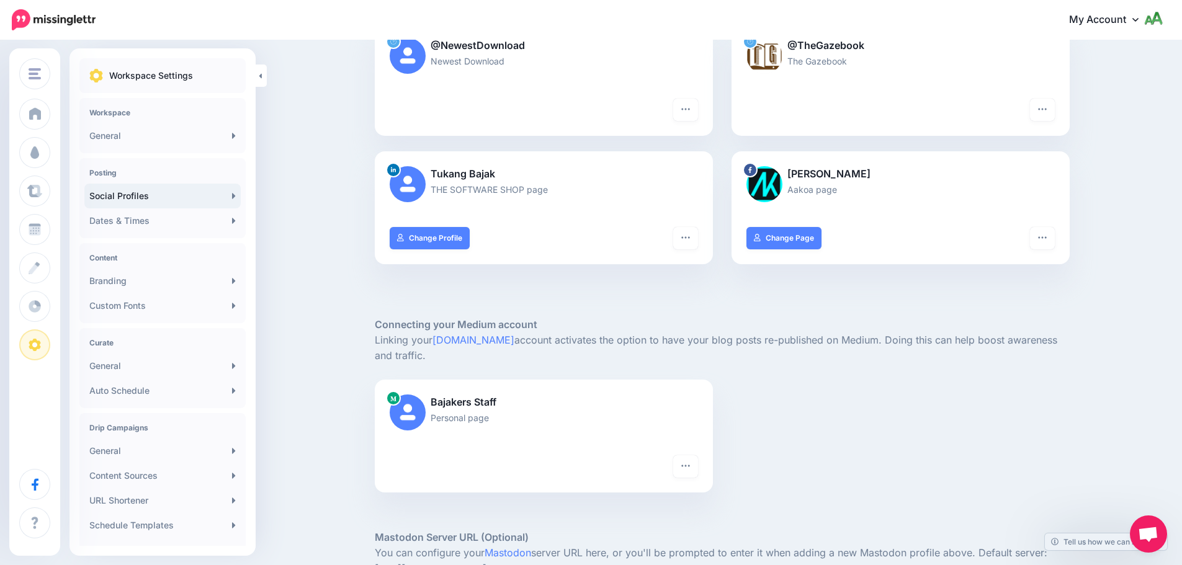
scroll to position [503, 0]
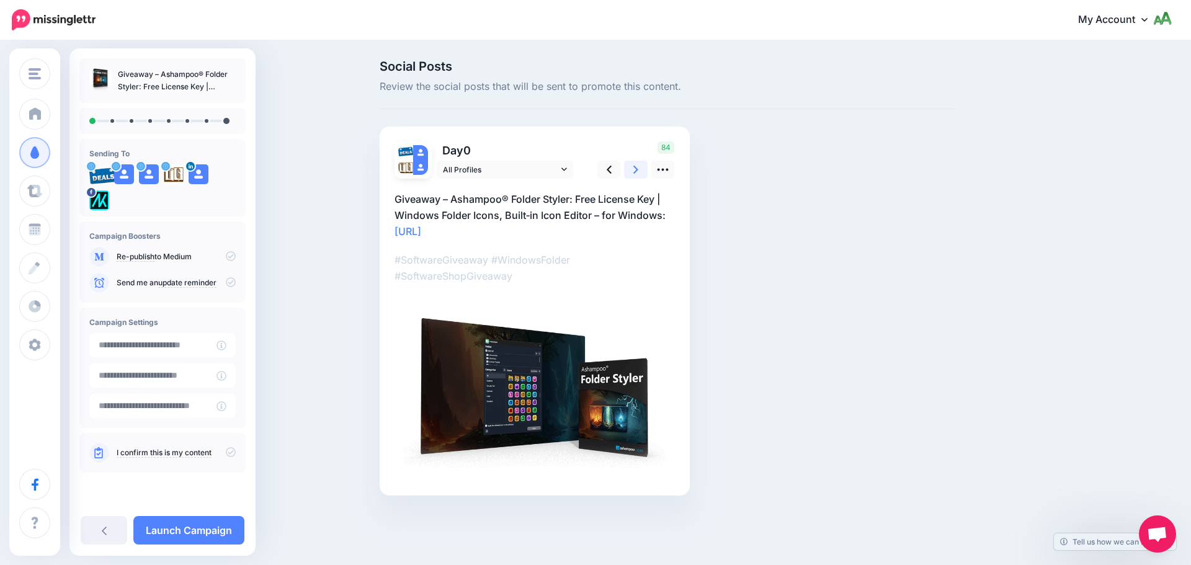
click at [636, 173] on icon at bounding box center [635, 169] width 5 height 13
click at [634, 173] on icon at bounding box center [631, 169] width 5 height 13
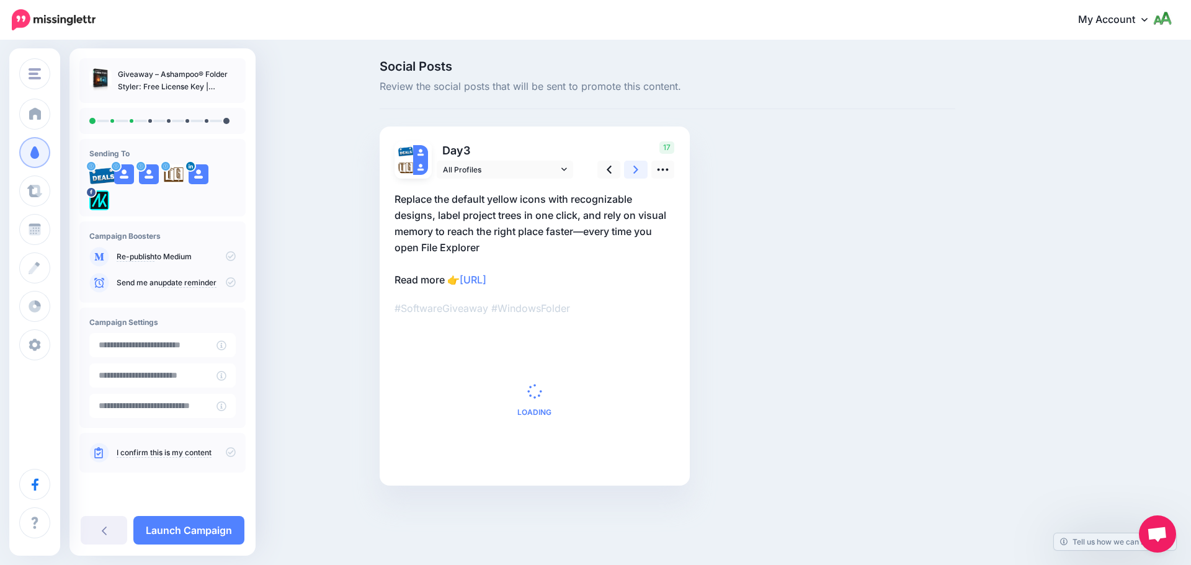
click at [636, 173] on icon at bounding box center [635, 169] width 5 height 13
click at [634, 173] on icon at bounding box center [631, 169] width 5 height 13
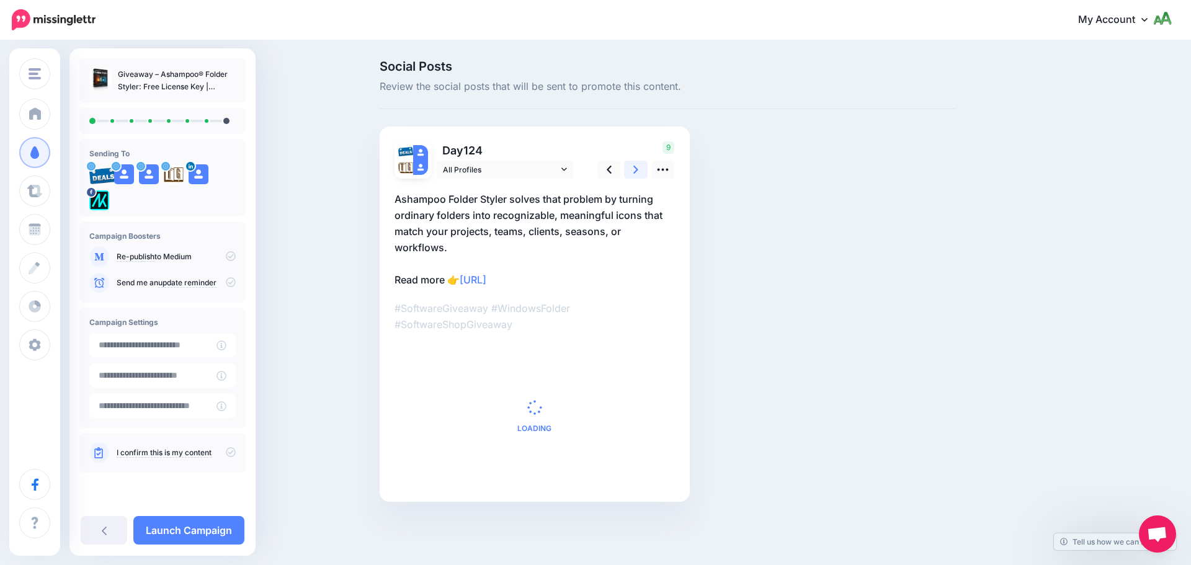
click at [636, 173] on icon at bounding box center [635, 169] width 5 height 13
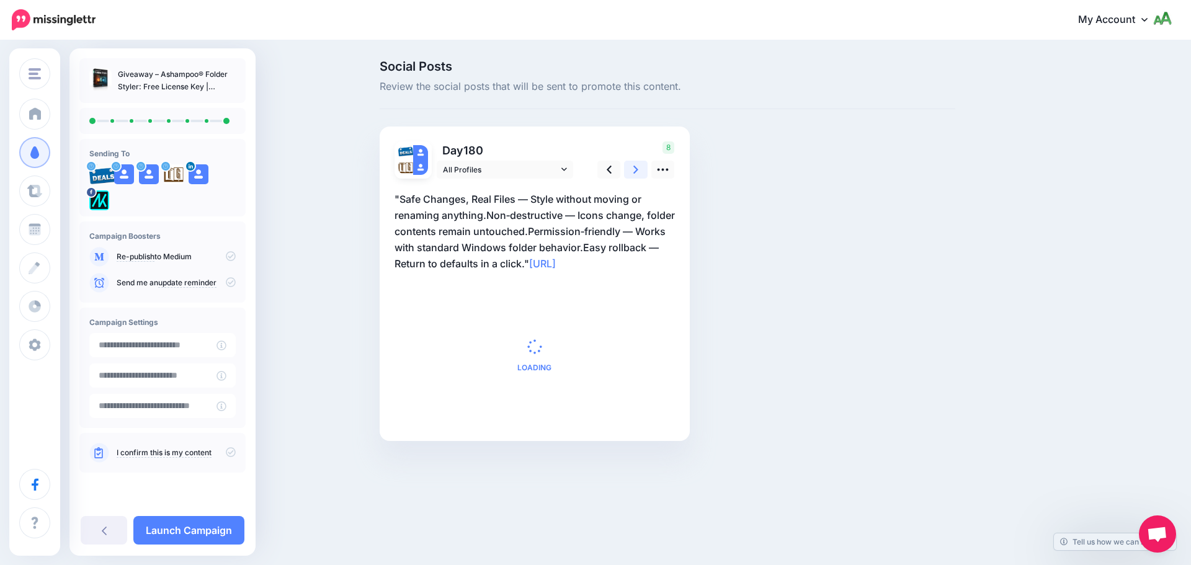
click at [636, 173] on icon at bounding box center [635, 169] width 5 height 13
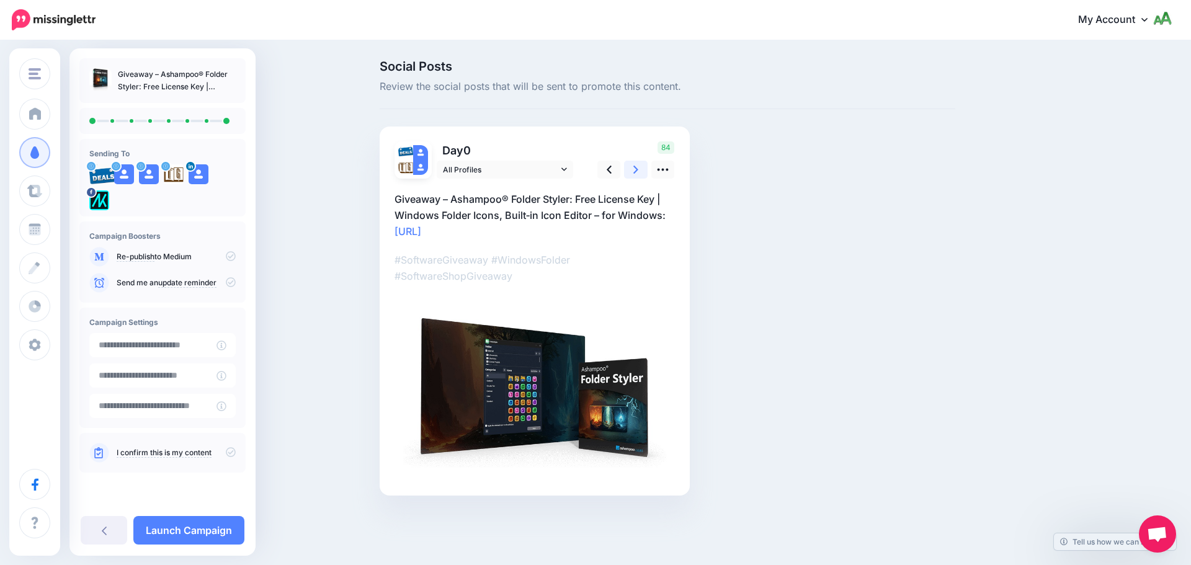
click at [636, 173] on icon at bounding box center [635, 169] width 5 height 13
click at [634, 173] on icon at bounding box center [631, 169] width 5 height 13
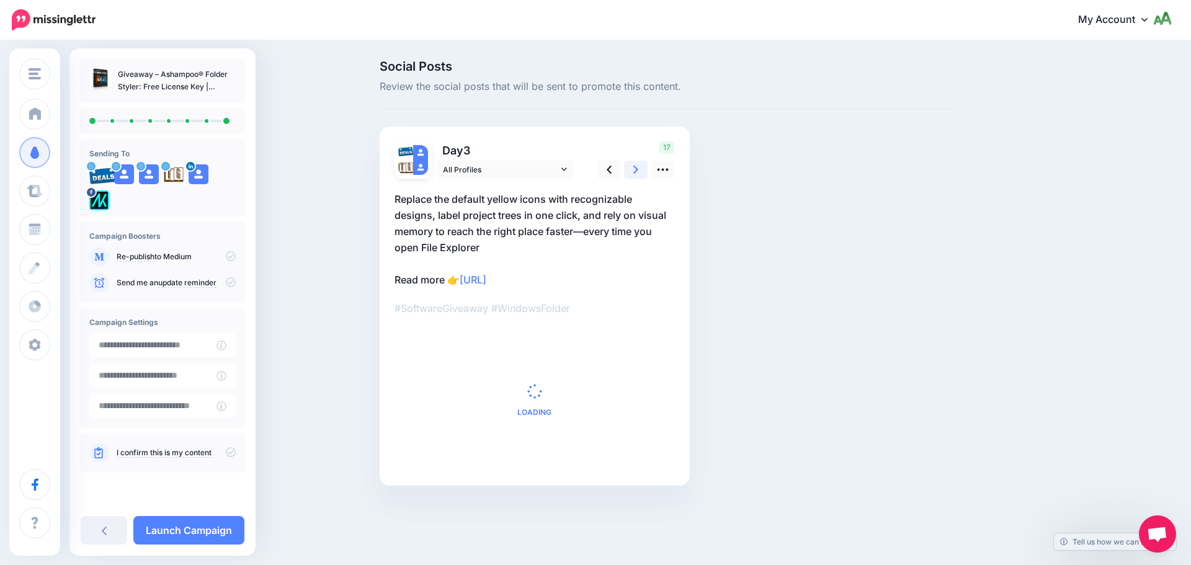
click at [636, 173] on icon at bounding box center [635, 169] width 5 height 13
click at [230, 280] on icon at bounding box center [231, 282] width 10 height 10
click at [231, 452] on icon at bounding box center [231, 452] width 10 height 10
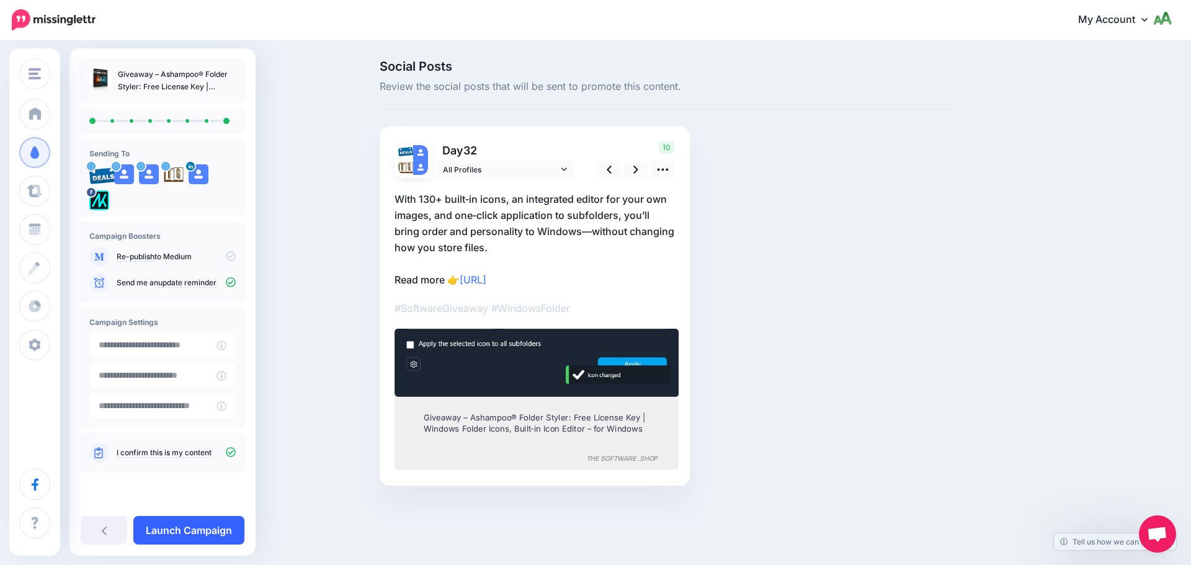
click at [211, 538] on link "Launch Campaign" at bounding box center [188, 530] width 111 height 29
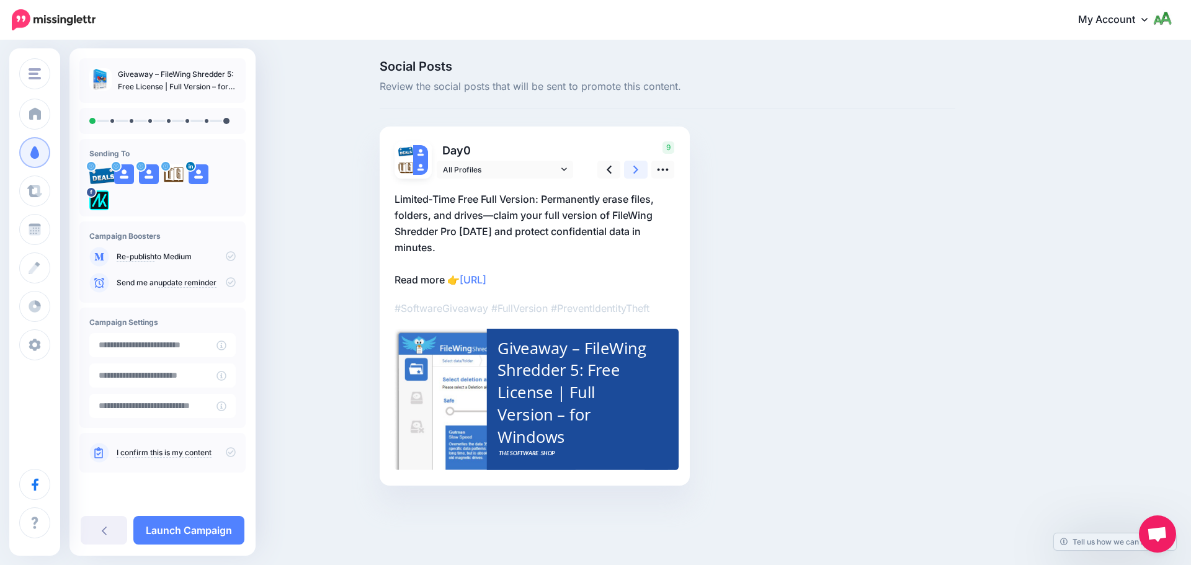
click at [631, 170] on link at bounding box center [636, 170] width 24 height 18
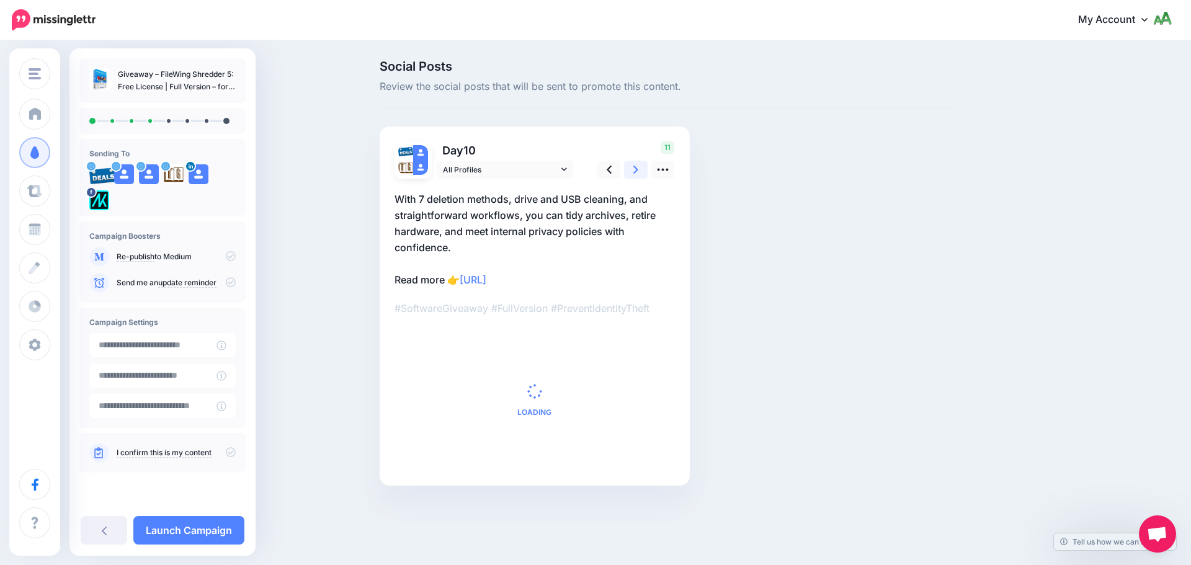
click at [631, 170] on link at bounding box center [636, 170] width 24 height 18
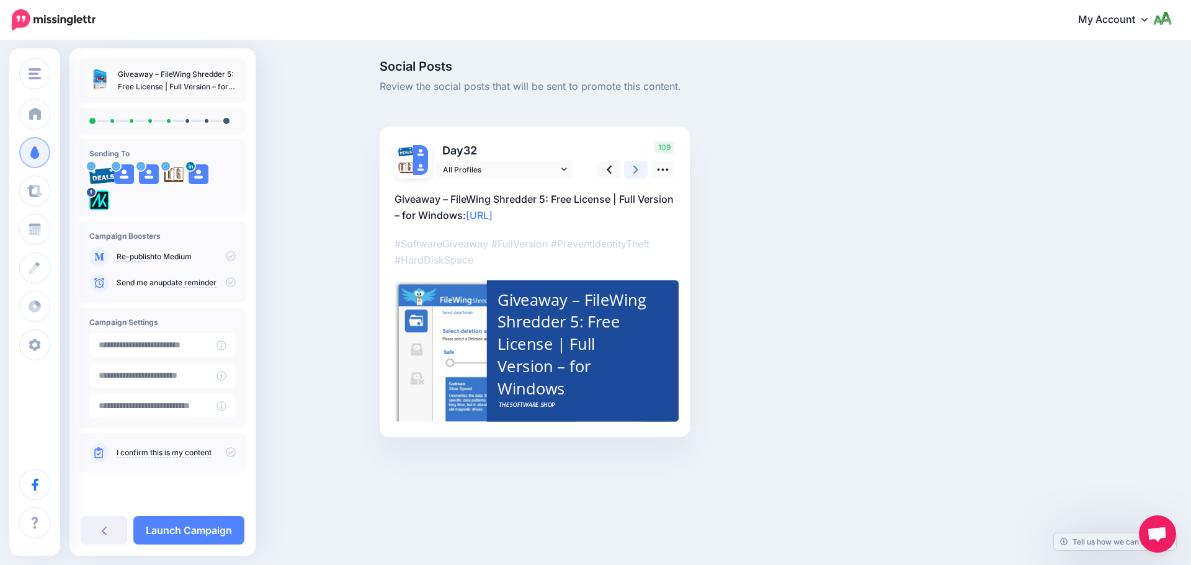
click at [631, 170] on link at bounding box center [636, 170] width 24 height 18
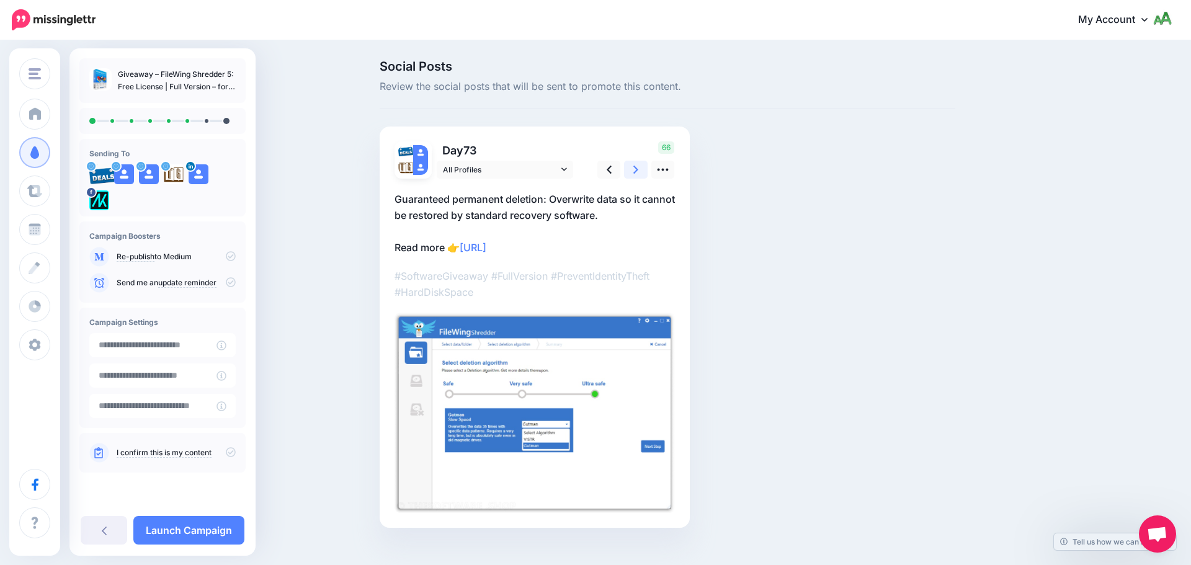
click at [631, 170] on link at bounding box center [636, 170] width 24 height 18
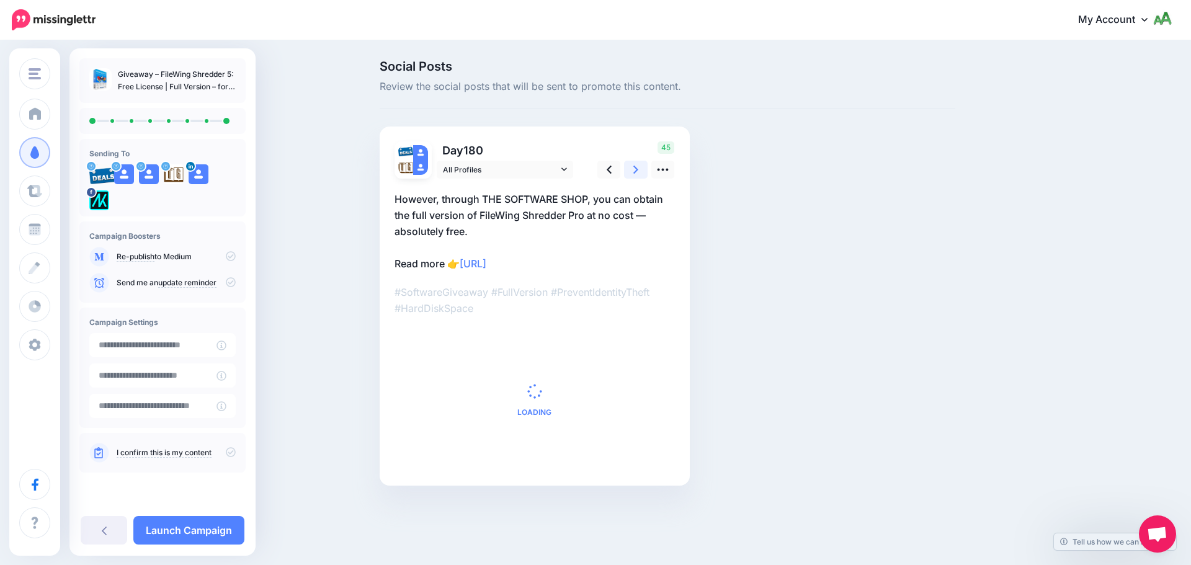
click at [631, 170] on link at bounding box center [636, 170] width 24 height 18
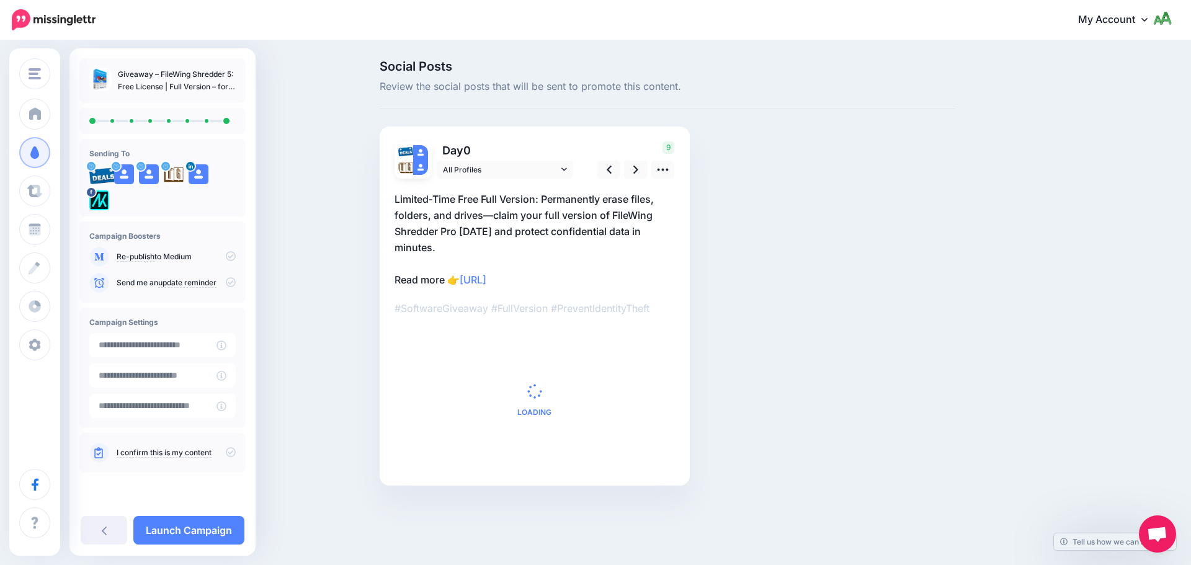
click at [230, 282] on icon at bounding box center [231, 282] width 10 height 10
click at [228, 455] on icon at bounding box center [231, 452] width 10 height 10
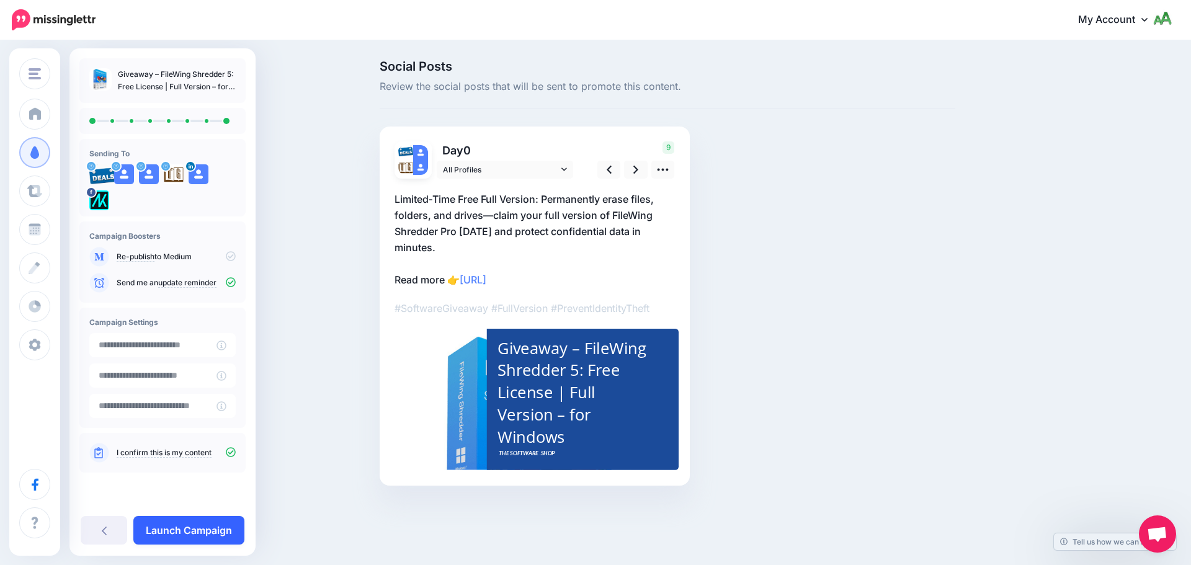
click at [204, 537] on link "Launch Campaign" at bounding box center [188, 530] width 111 height 29
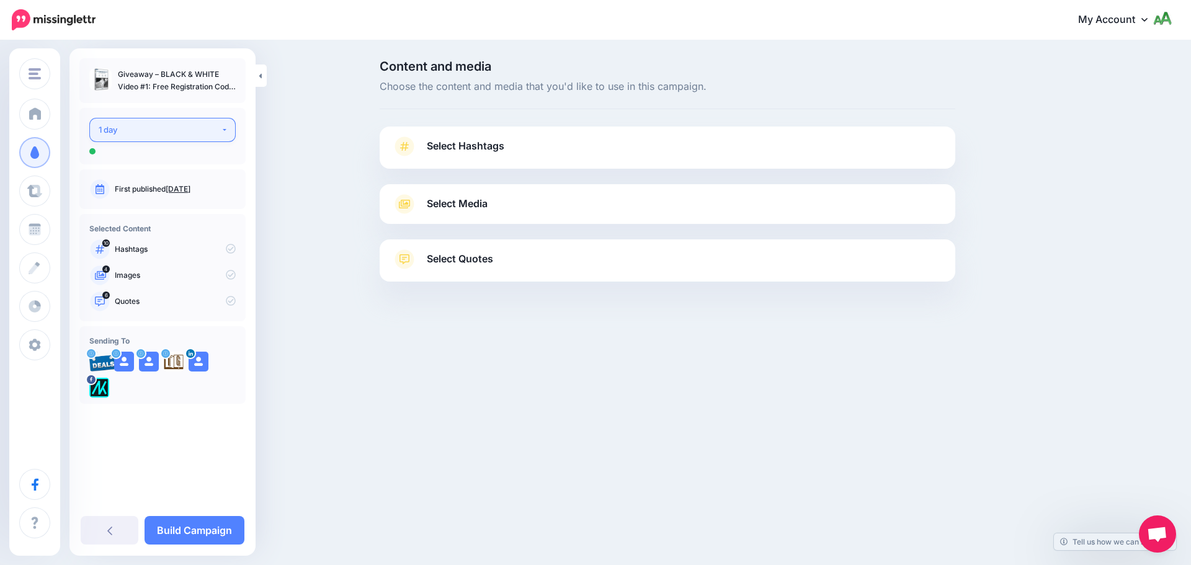
click at [161, 125] on div "1 day" at bounding box center [160, 130] width 122 height 14
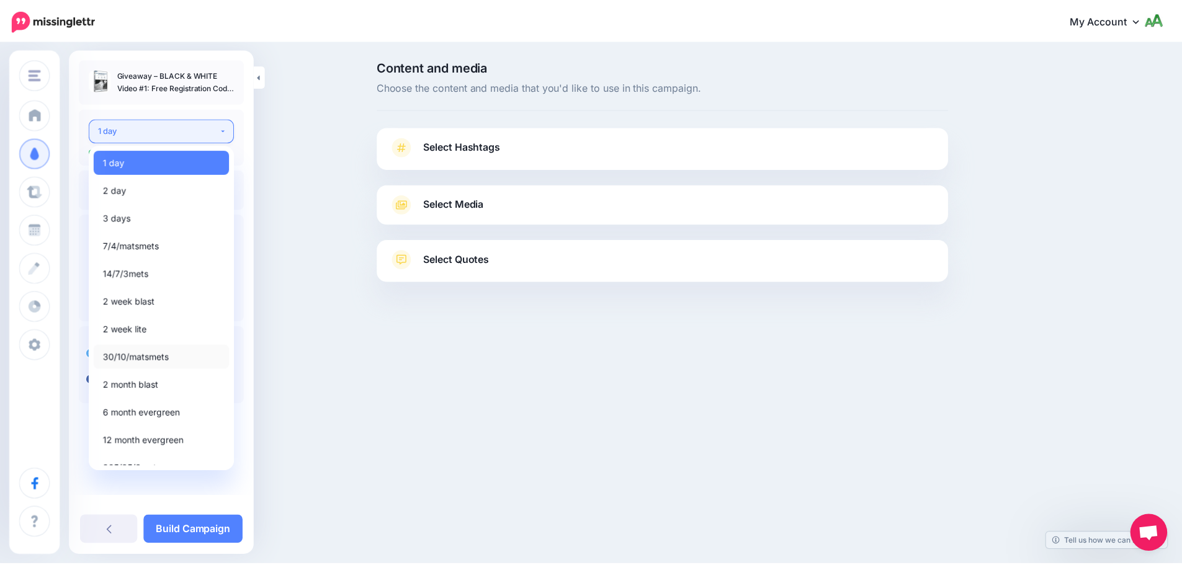
scroll to position [14, 0]
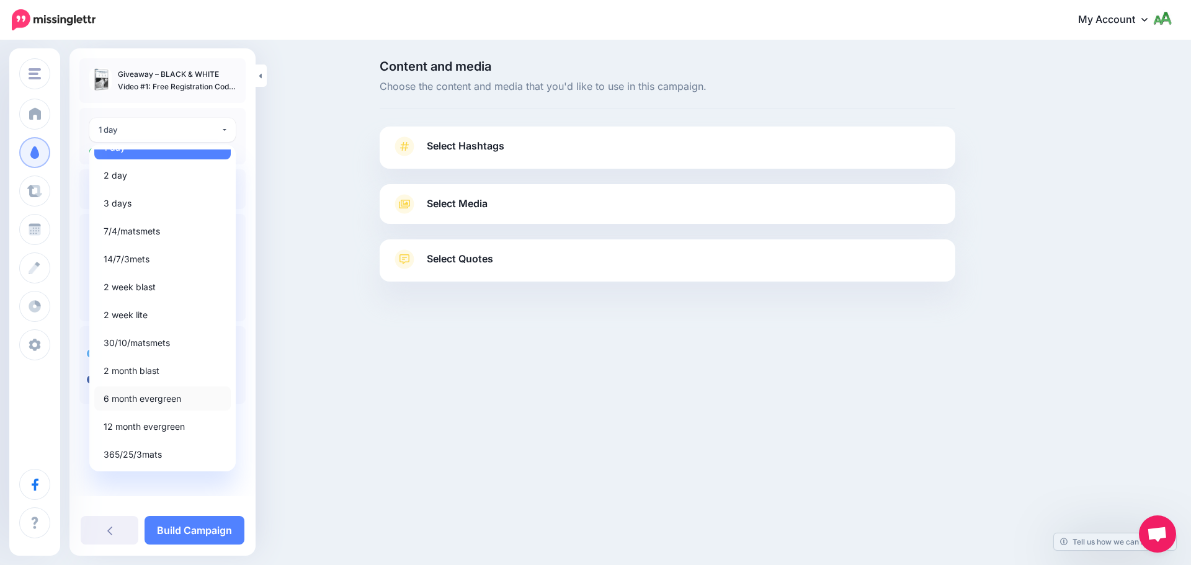
click at [133, 400] on span "6 month evergreen" at bounding box center [143, 398] width 78 height 15
select select "*****"
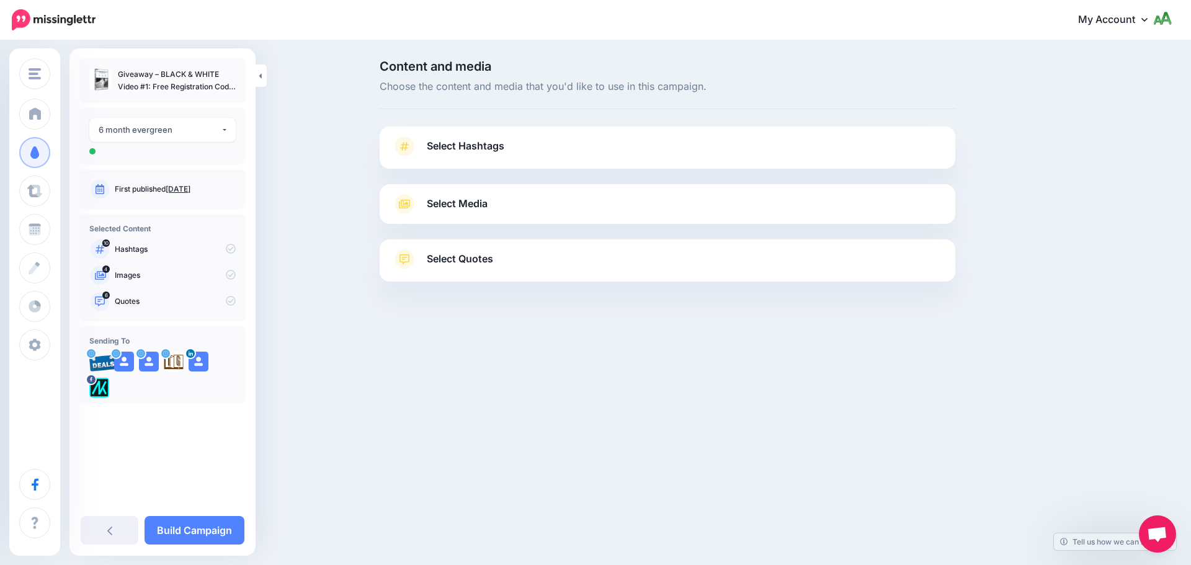
click at [491, 135] on div "Select Hashtags First let's make sure we're happy with the hashtags. Add, delet…" at bounding box center [668, 148] width 576 height 42
click at [505, 144] on link "Select Hashtags" at bounding box center [667, 152] width 551 height 32
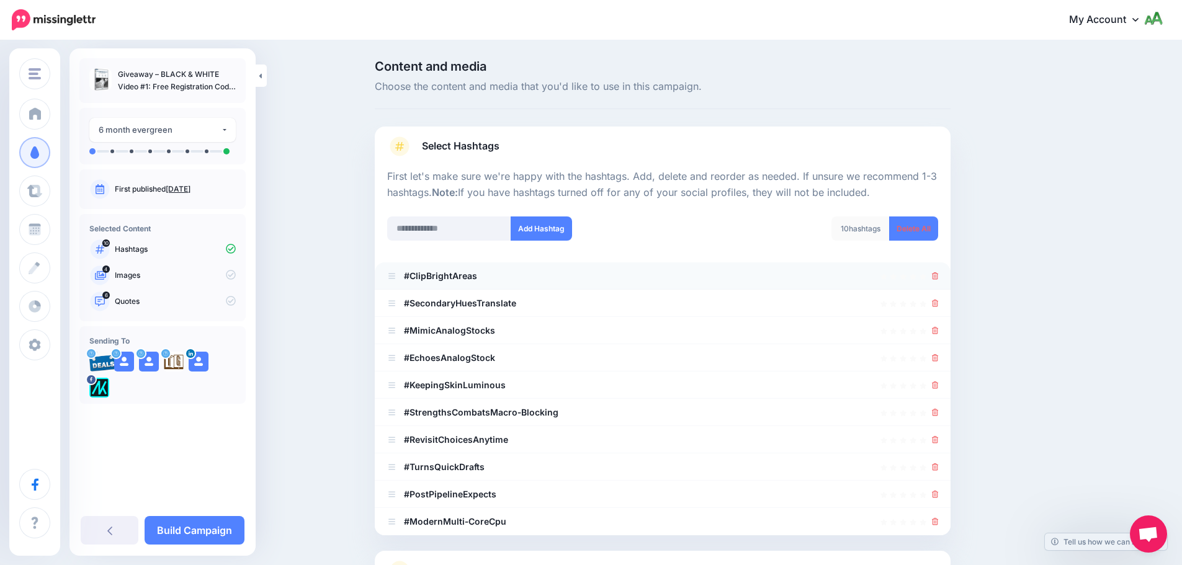
scroll to position [118, 0]
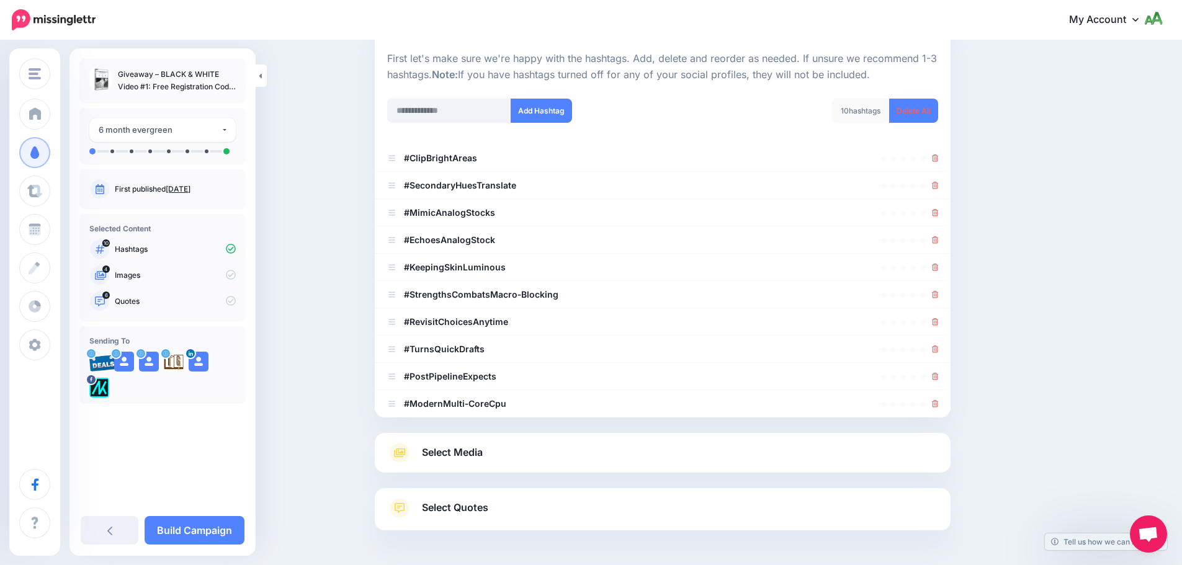
click at [230, 303] on icon at bounding box center [231, 301] width 10 height 10
click at [518, 460] on link "Select Media" at bounding box center [662, 453] width 551 height 20
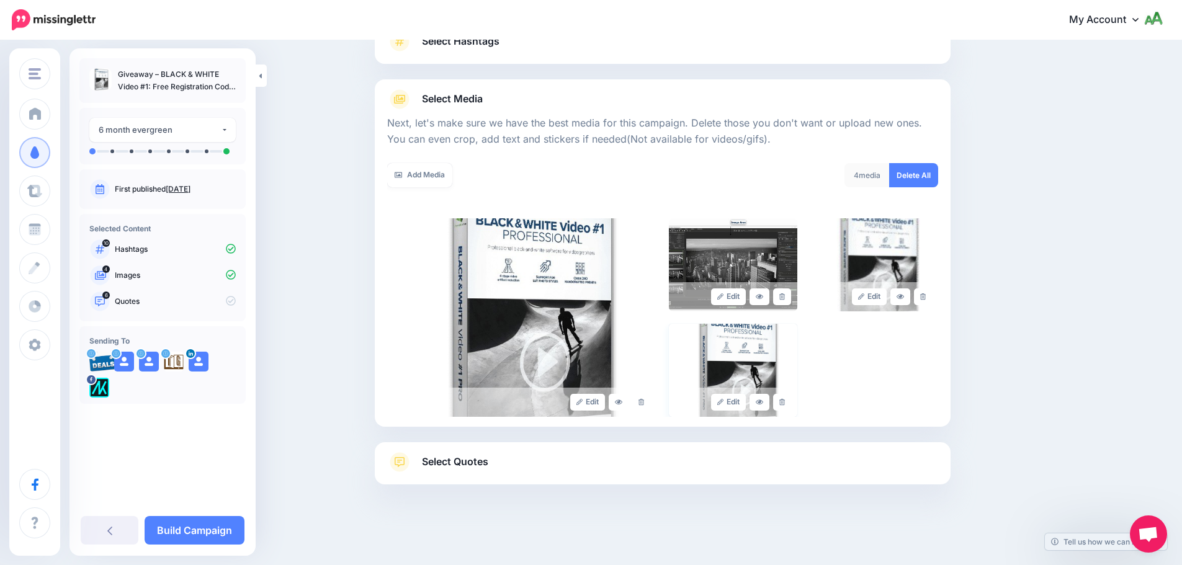
scroll to position [105, 0]
click at [926, 293] on icon at bounding box center [923, 296] width 6 height 7
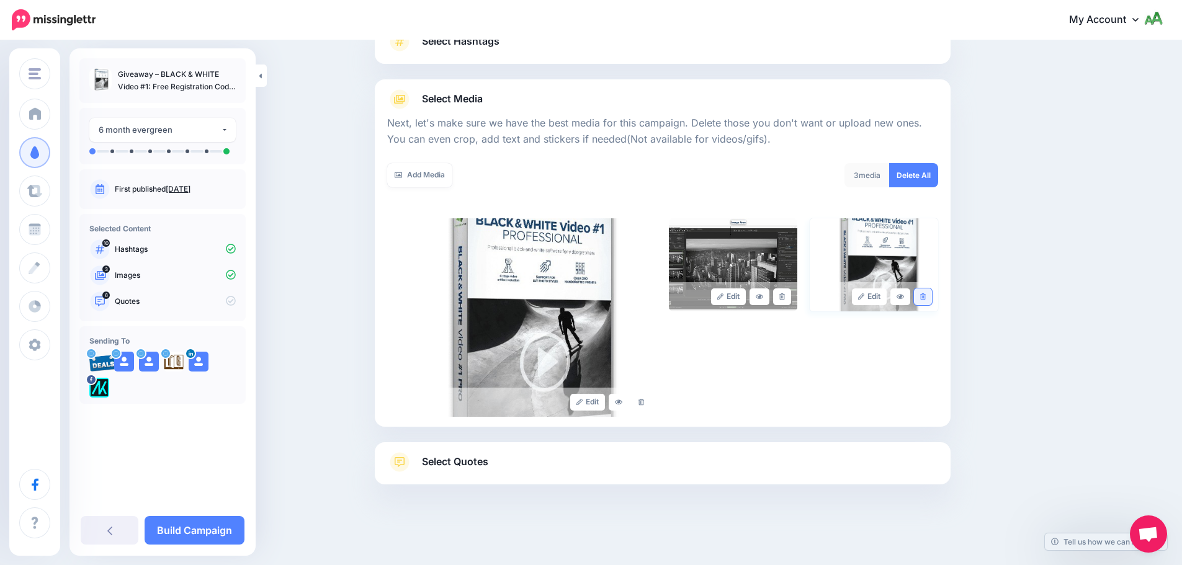
click at [924, 300] on link at bounding box center [923, 296] width 18 height 17
click at [537, 468] on link "Select Quotes" at bounding box center [662, 468] width 551 height 32
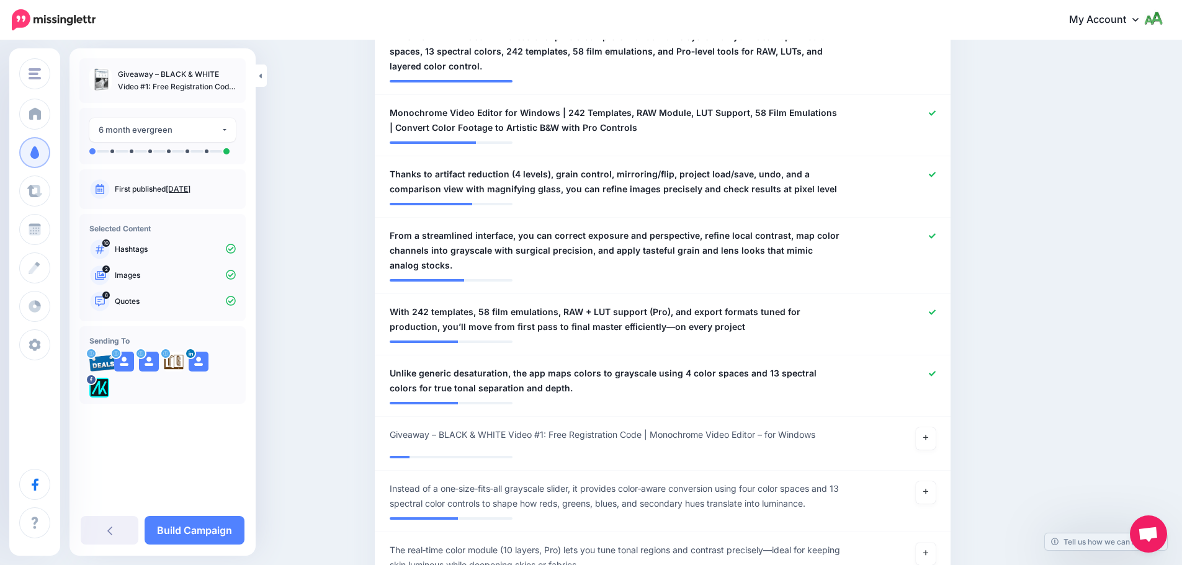
scroll to position [725, 0]
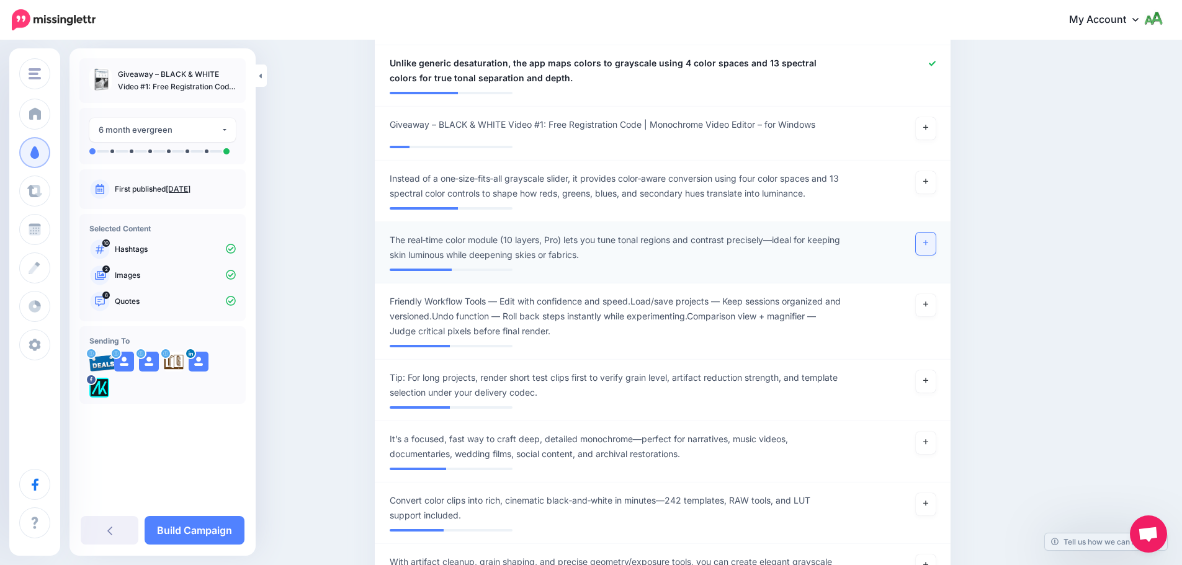
click at [929, 238] on link at bounding box center [926, 244] width 20 height 22
click at [934, 308] on link at bounding box center [926, 305] width 20 height 22
click at [928, 182] on icon at bounding box center [925, 181] width 5 height 5
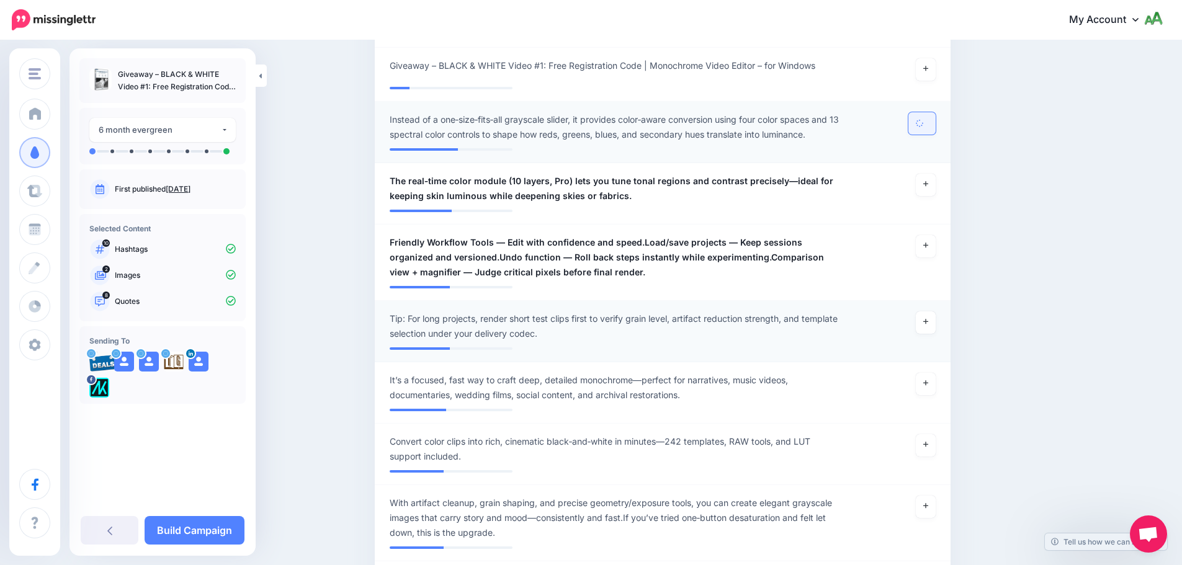
scroll to position [973, 0]
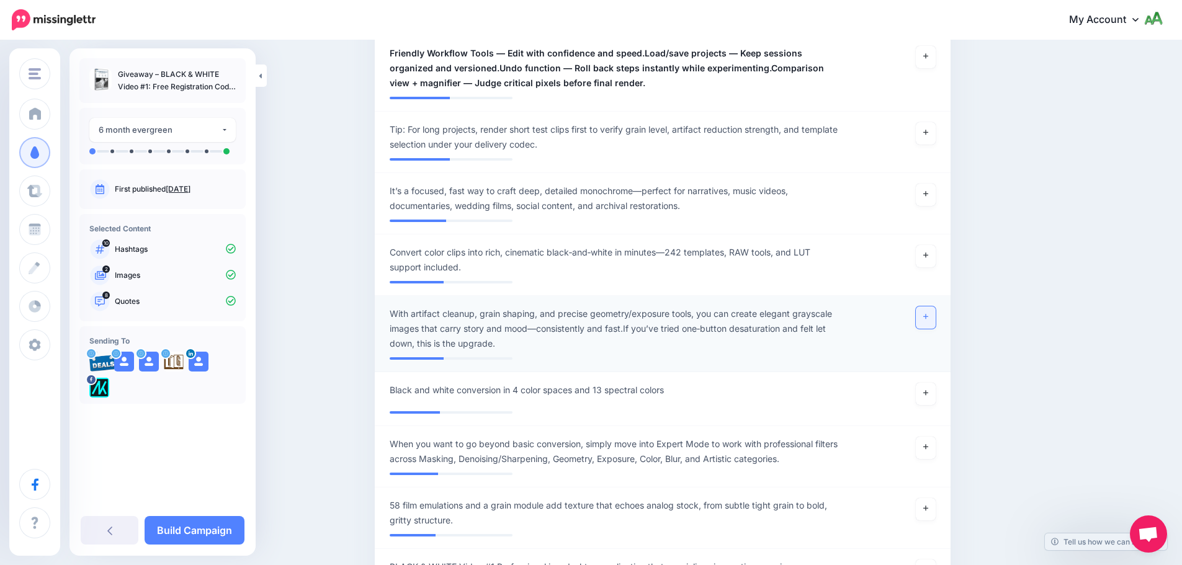
click at [928, 313] on icon at bounding box center [925, 316] width 5 height 7
click at [928, 446] on icon at bounding box center [925, 447] width 5 height 7
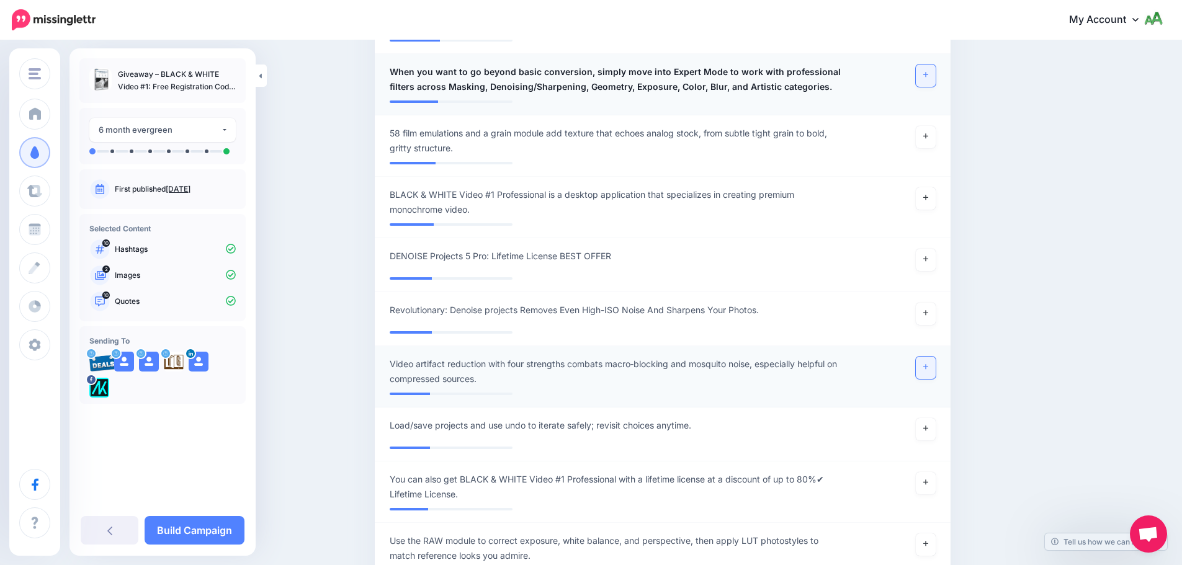
click at [928, 373] on link at bounding box center [926, 368] width 20 height 22
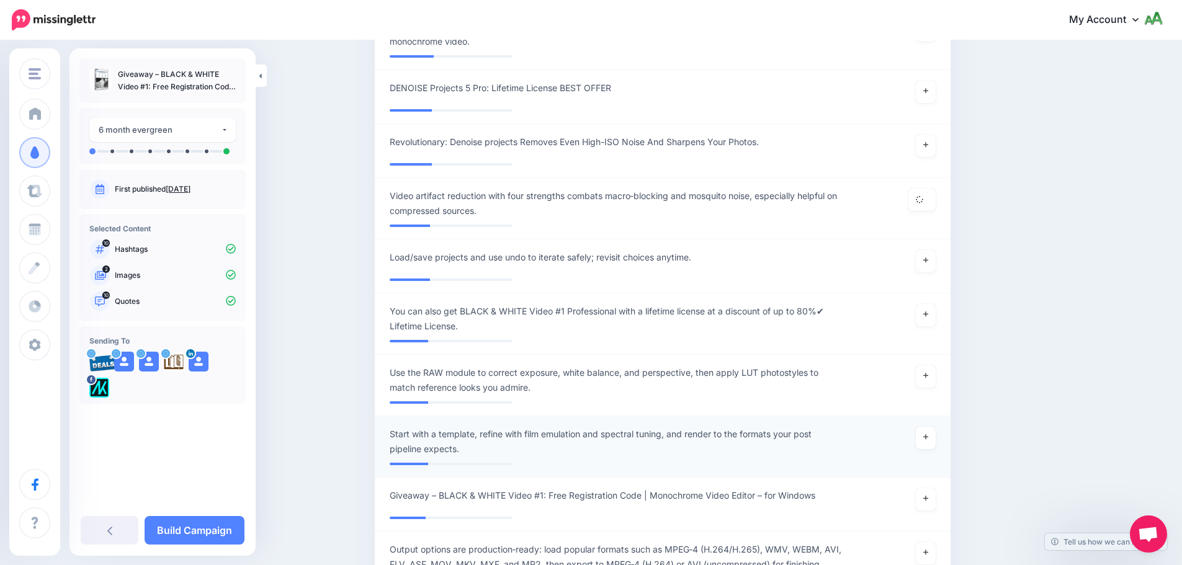
scroll to position [1532, 0]
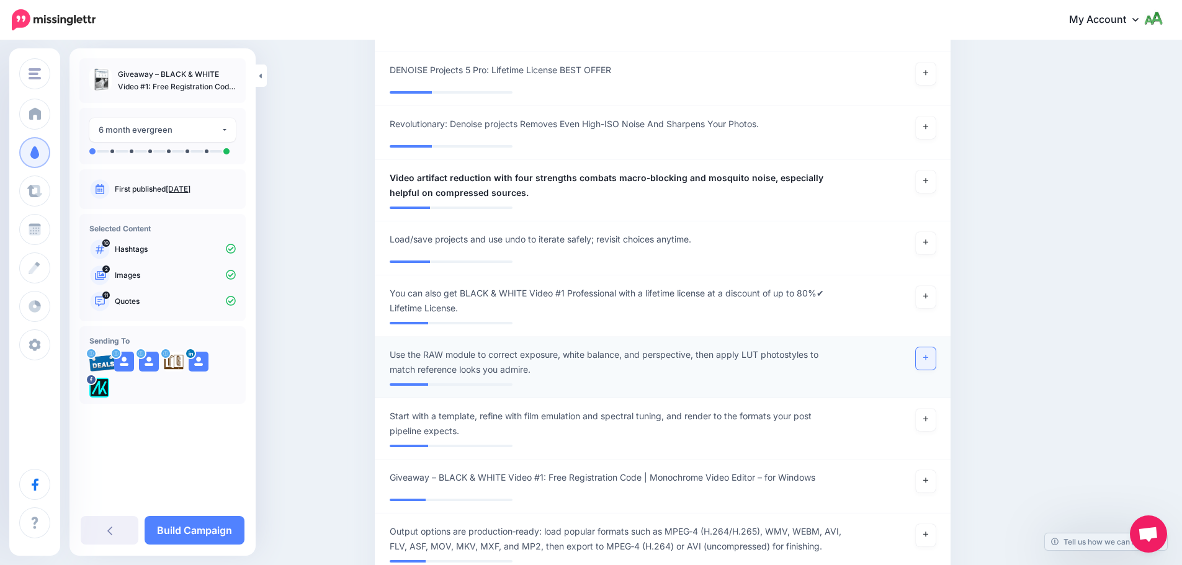
click at [933, 363] on link at bounding box center [926, 358] width 20 height 22
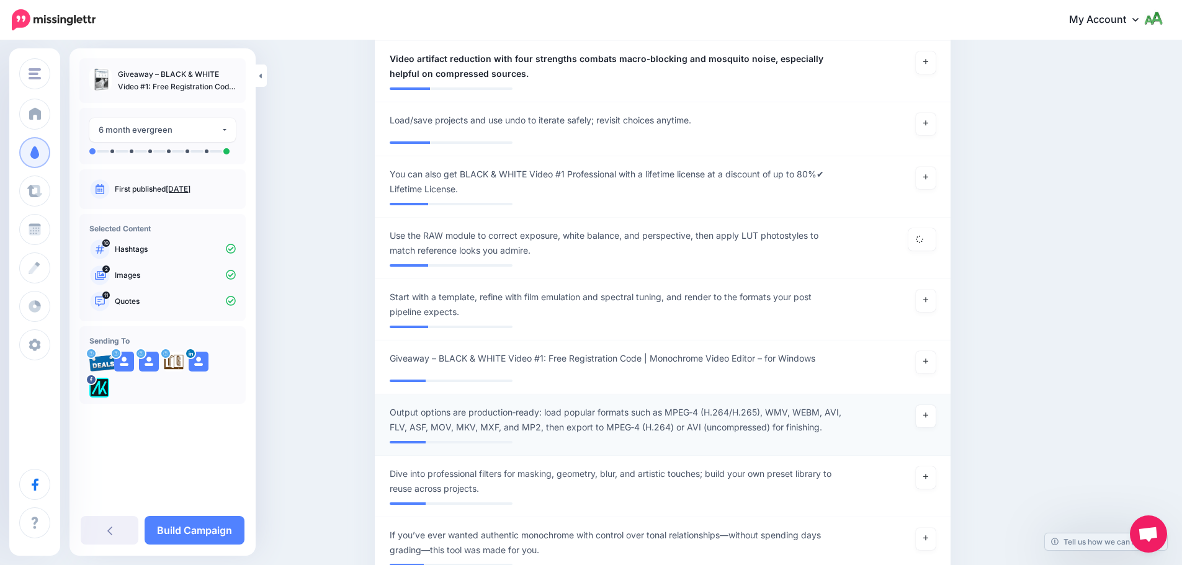
scroll to position [1656, 0]
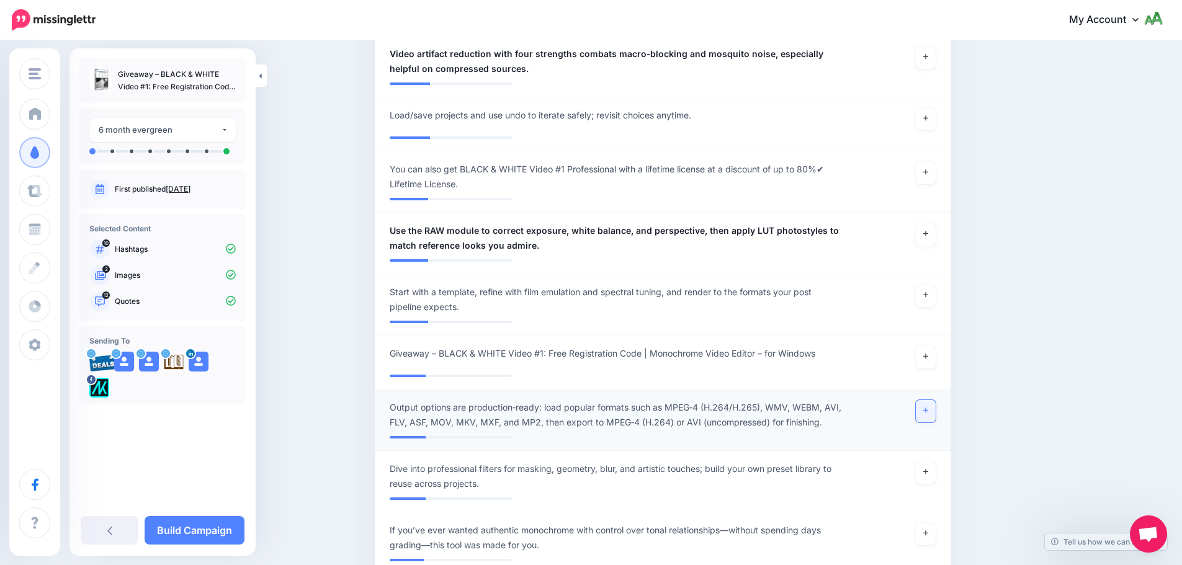
click at [932, 415] on link at bounding box center [926, 411] width 20 height 22
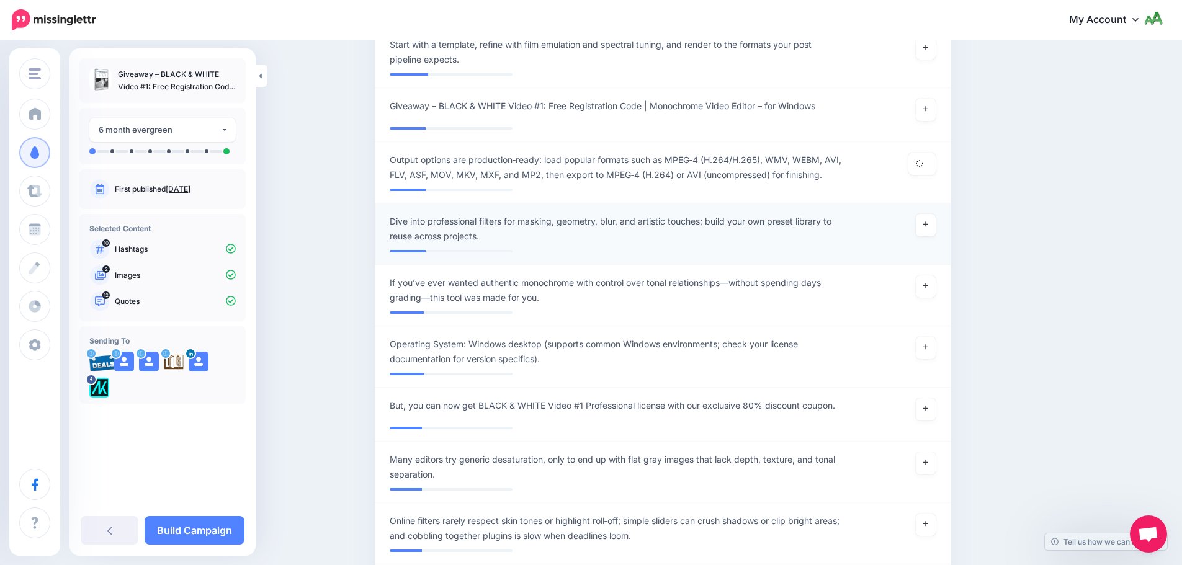
scroll to position [1904, 0]
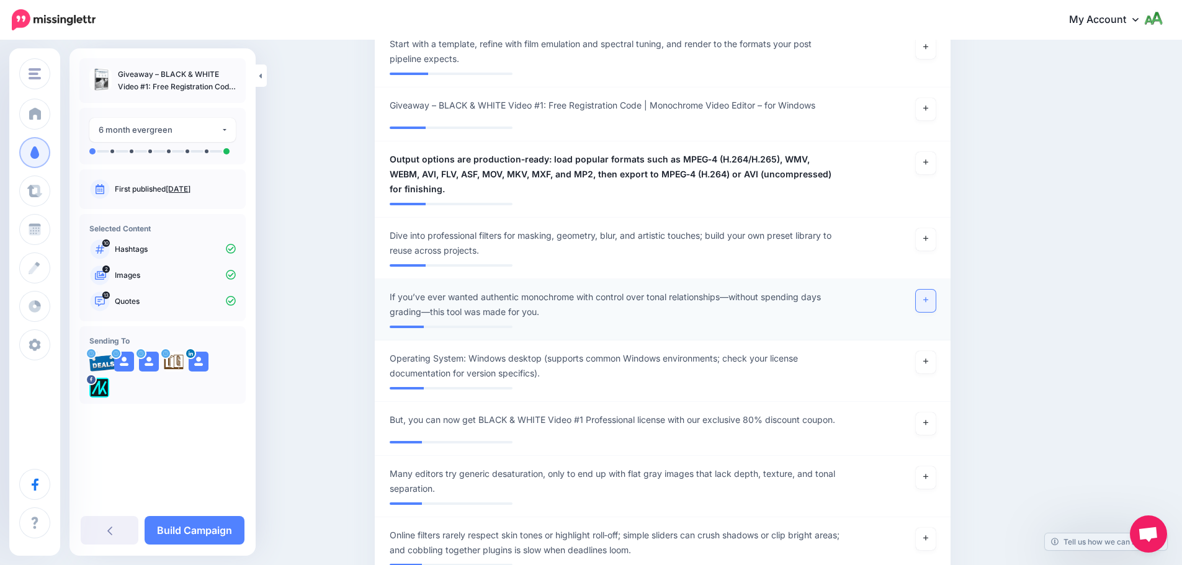
click at [929, 309] on link at bounding box center [926, 301] width 20 height 22
click at [928, 239] on icon at bounding box center [925, 238] width 5 height 7
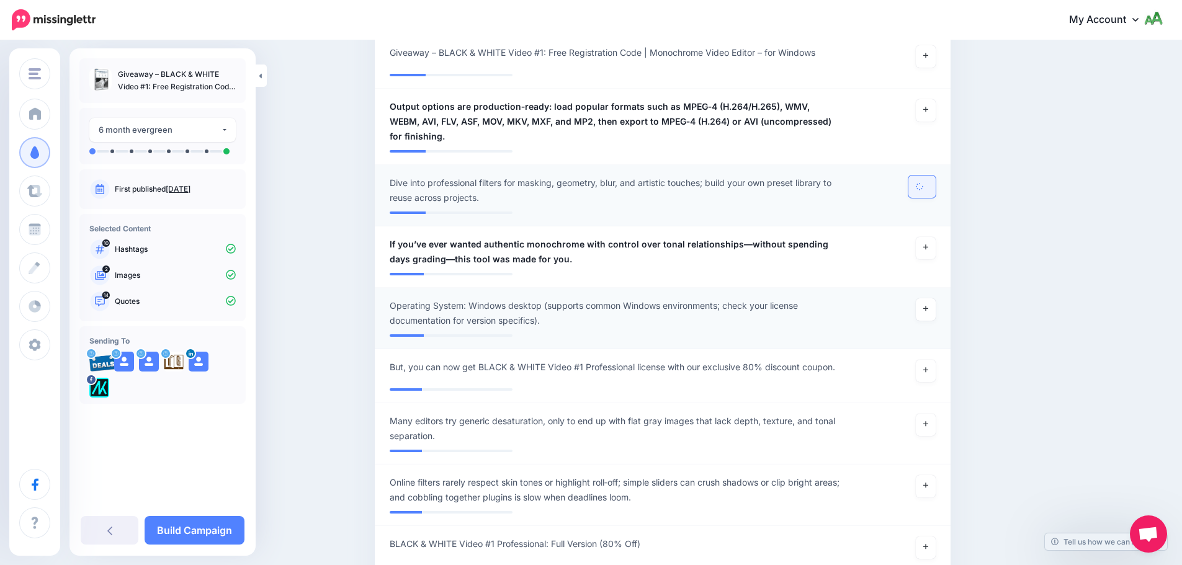
scroll to position [2090, 0]
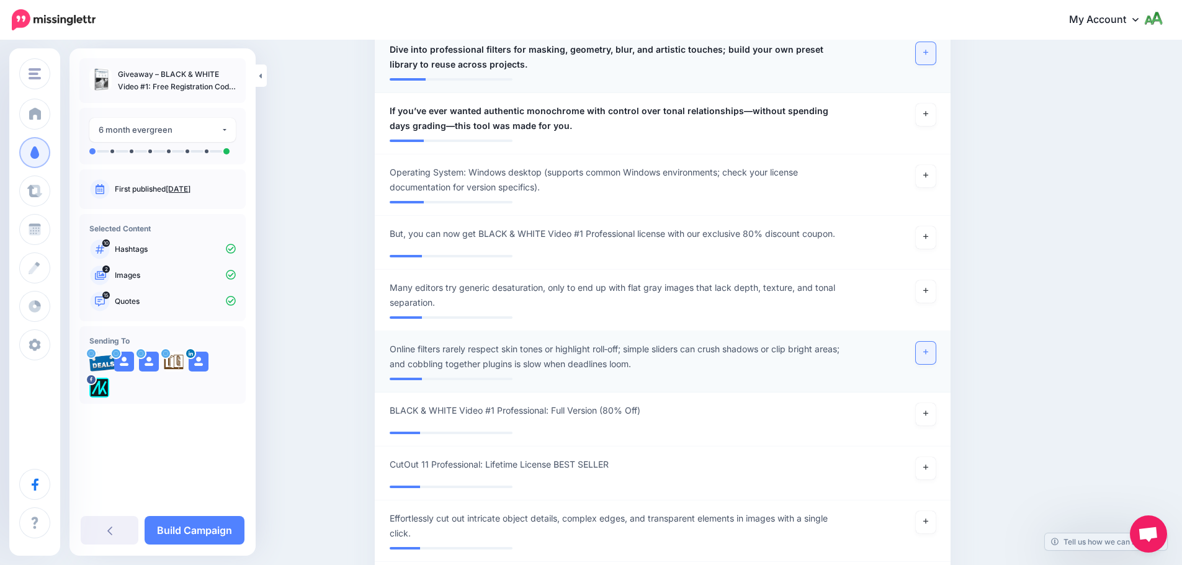
click at [933, 352] on link at bounding box center [926, 353] width 20 height 22
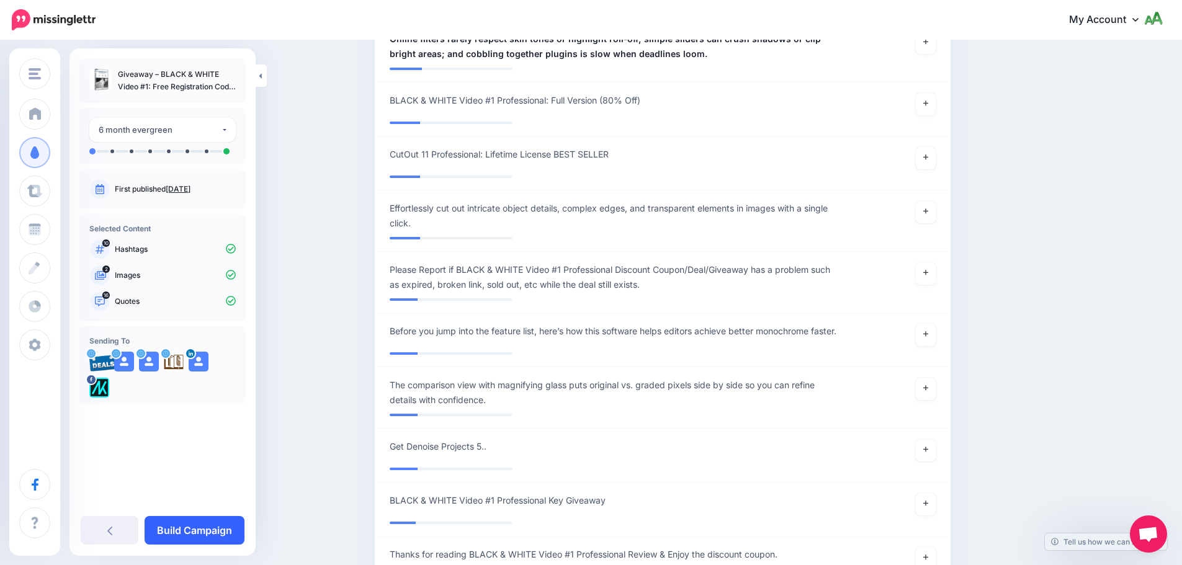
click at [174, 529] on link "Build Campaign" at bounding box center [195, 530] width 100 height 29
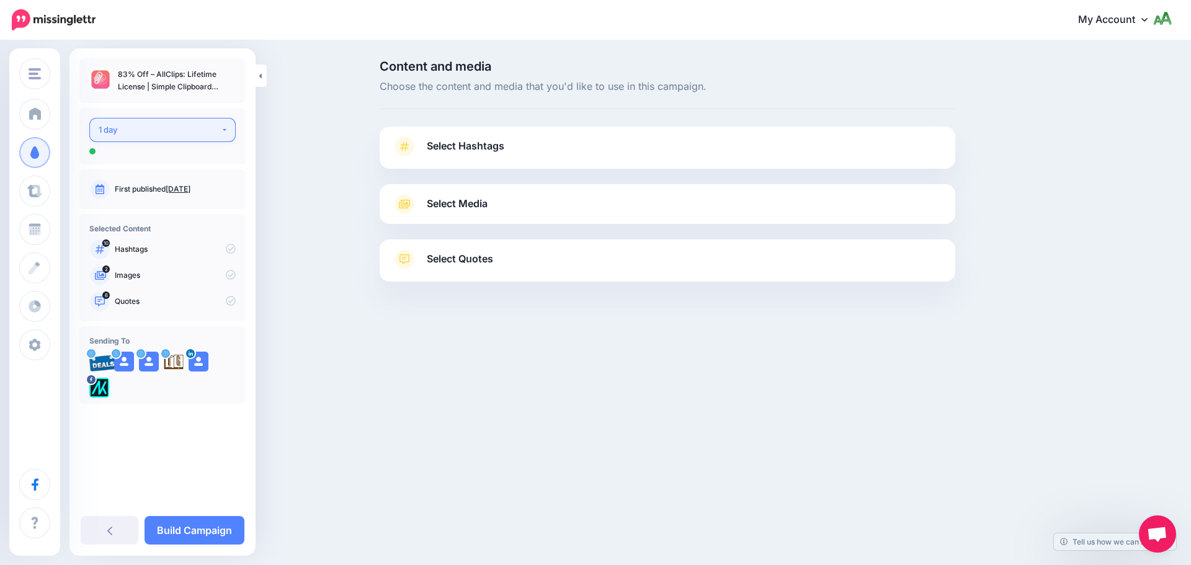
click at [153, 130] on div "1 day" at bounding box center [160, 130] width 122 height 14
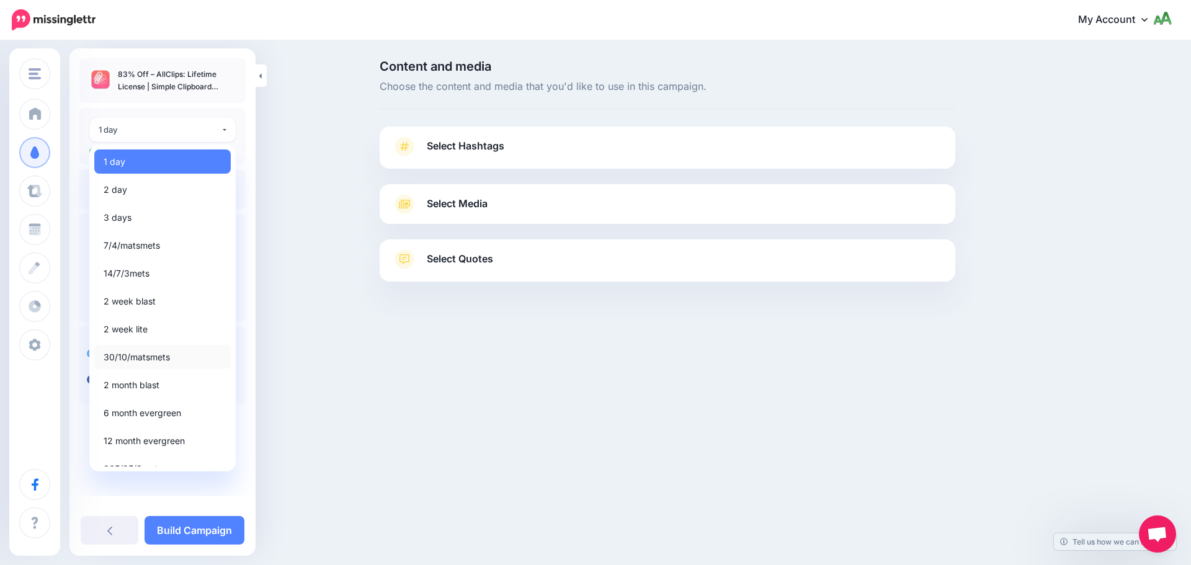
click at [132, 361] on span "30/10/matsmets" at bounding box center [137, 357] width 66 height 15
select select "*****"
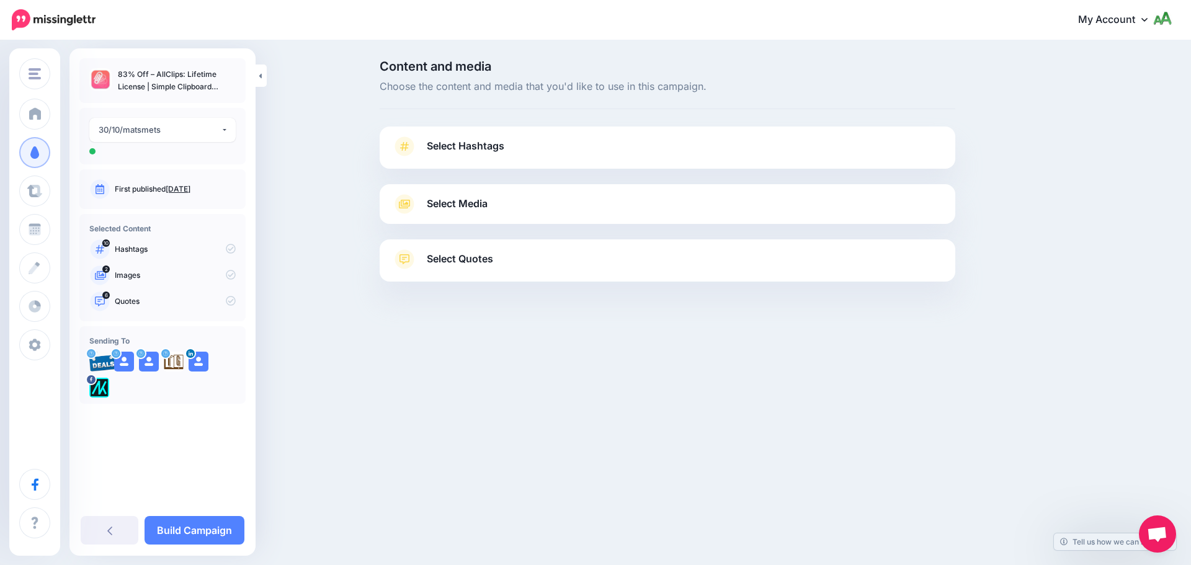
click at [505, 151] on link "Select Hashtags" at bounding box center [667, 152] width 551 height 32
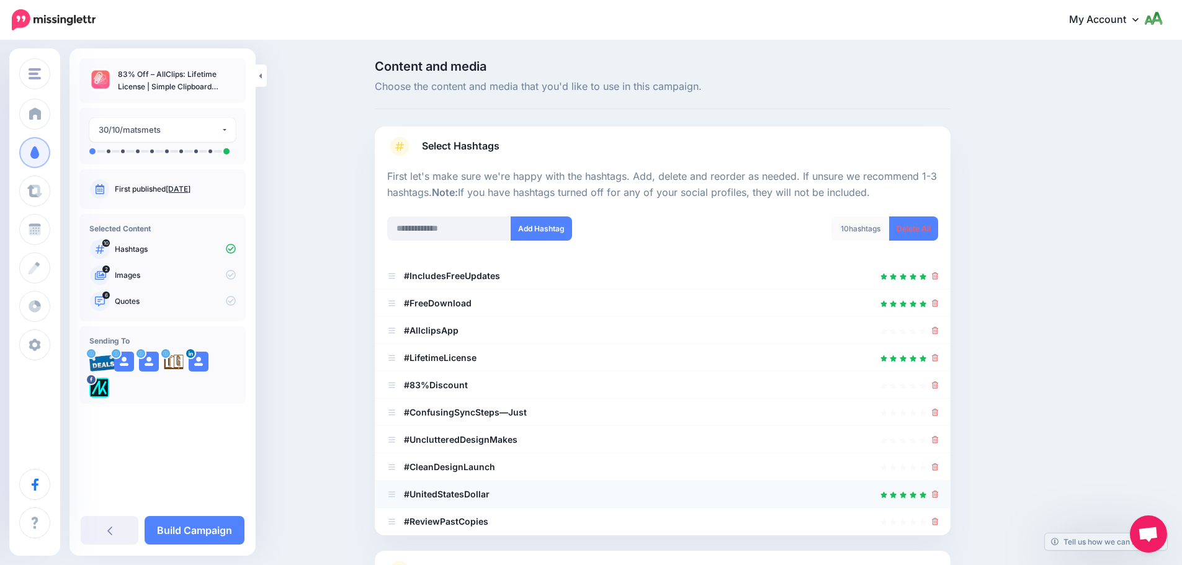
scroll to position [118, 0]
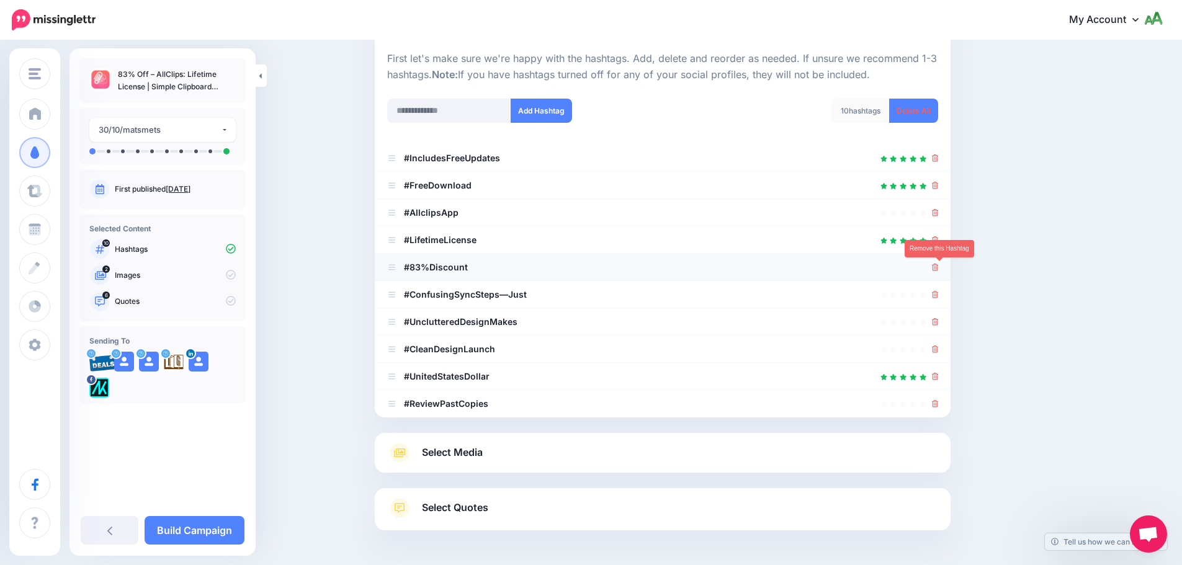
click at [938, 267] on icon at bounding box center [935, 267] width 7 height 7
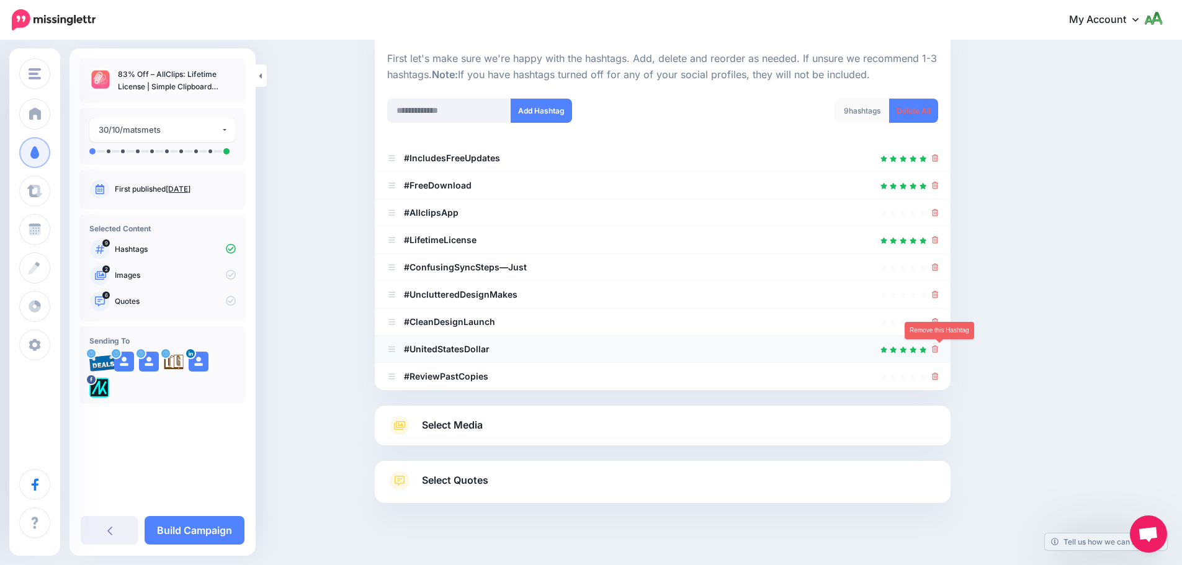
click at [939, 349] on icon at bounding box center [935, 349] width 7 height 7
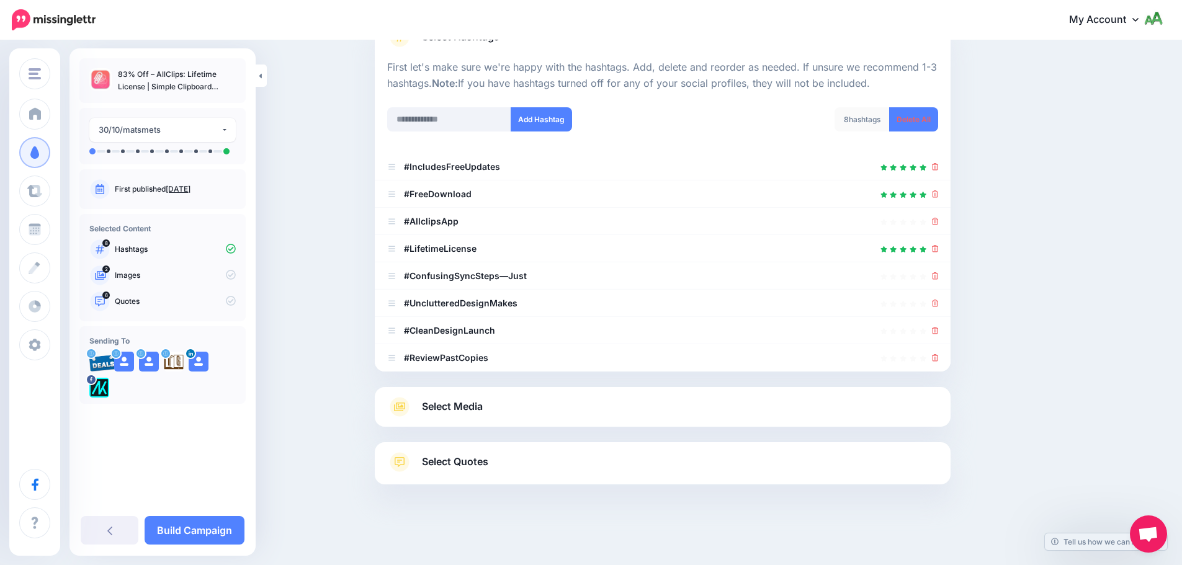
scroll to position [109, 0]
click at [476, 406] on span "Select Media" at bounding box center [452, 406] width 61 height 17
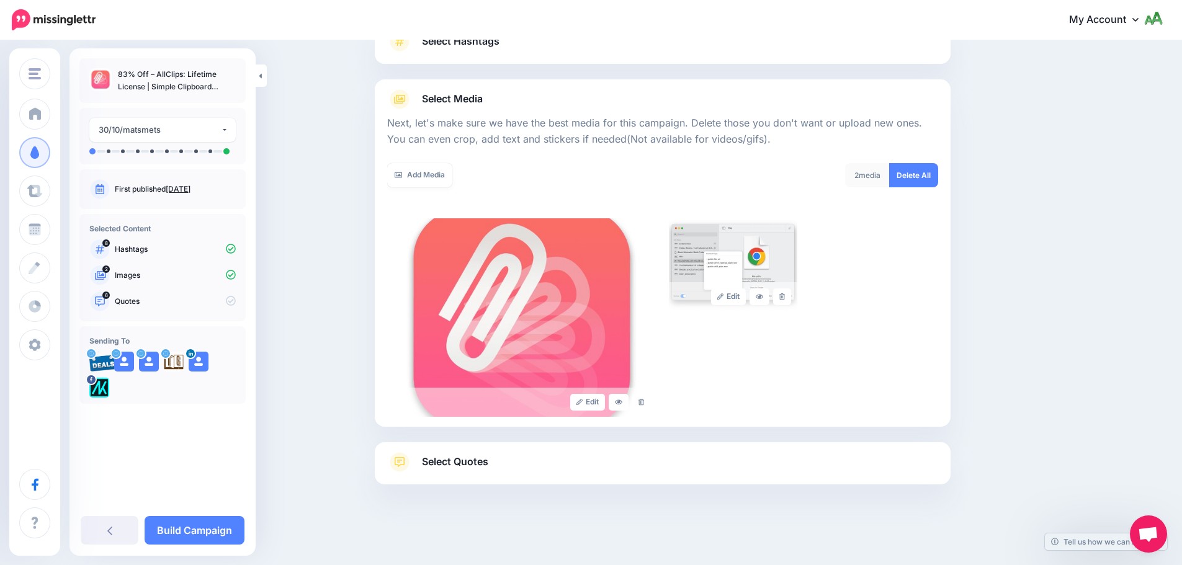
scroll to position [105, 0]
click at [642, 462] on link "Select Quotes" at bounding box center [662, 468] width 551 height 32
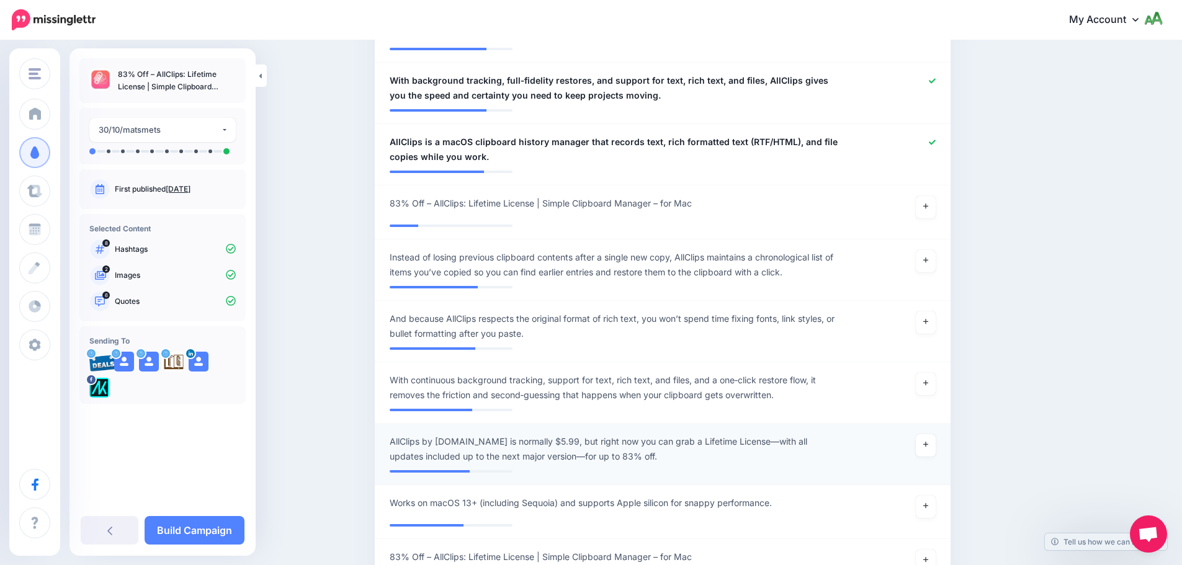
scroll to position [663, 0]
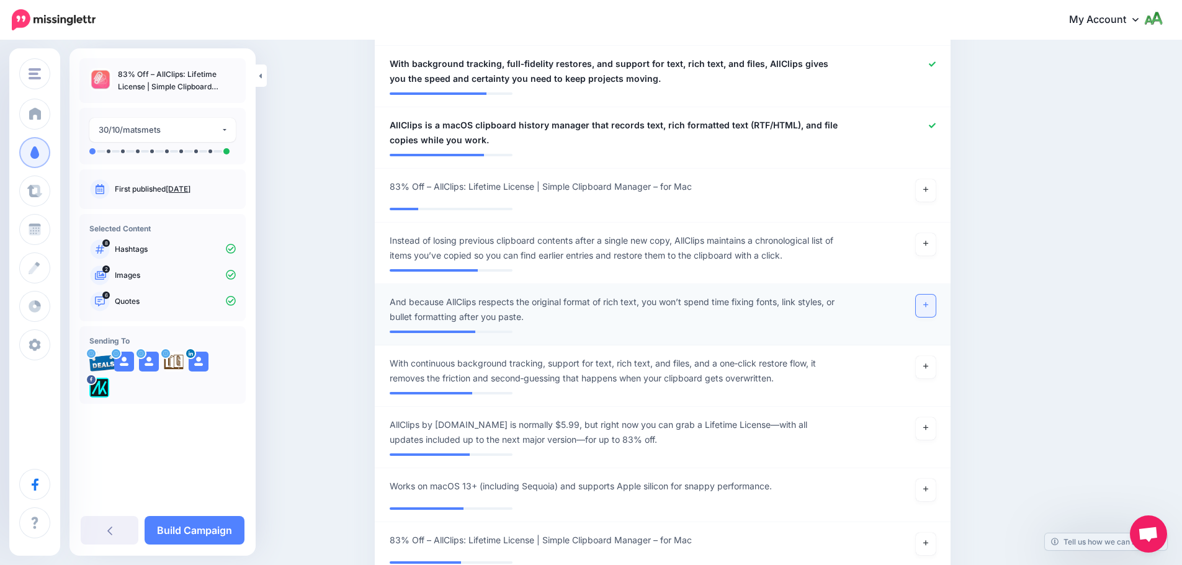
click at [929, 308] on link at bounding box center [926, 306] width 20 height 22
click at [931, 377] on link at bounding box center [926, 367] width 20 height 22
click at [928, 430] on icon at bounding box center [925, 427] width 5 height 7
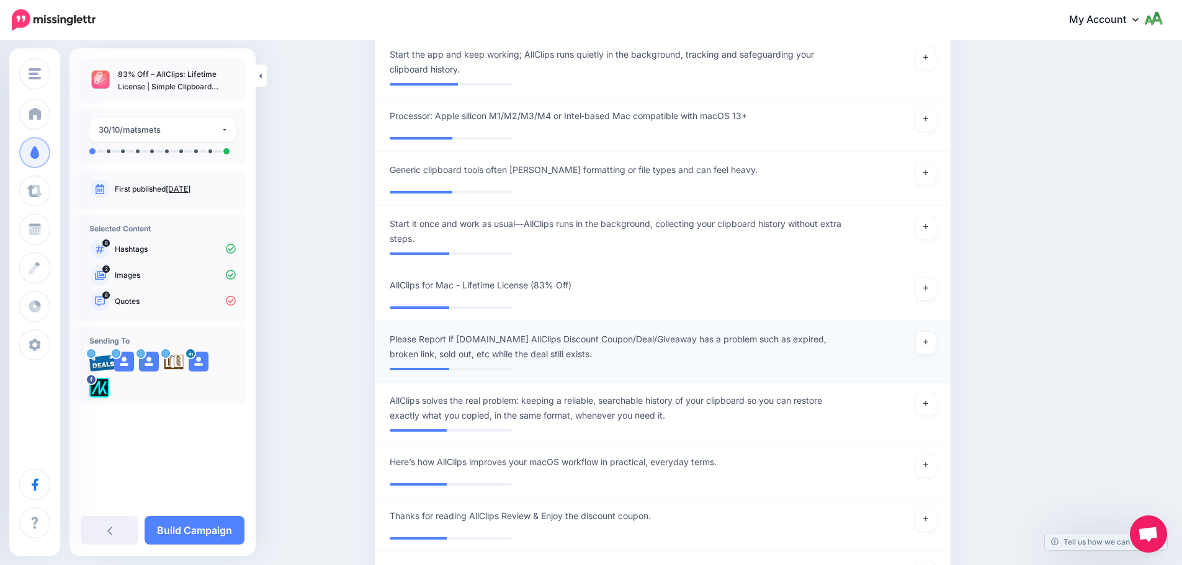
scroll to position [1222, 0]
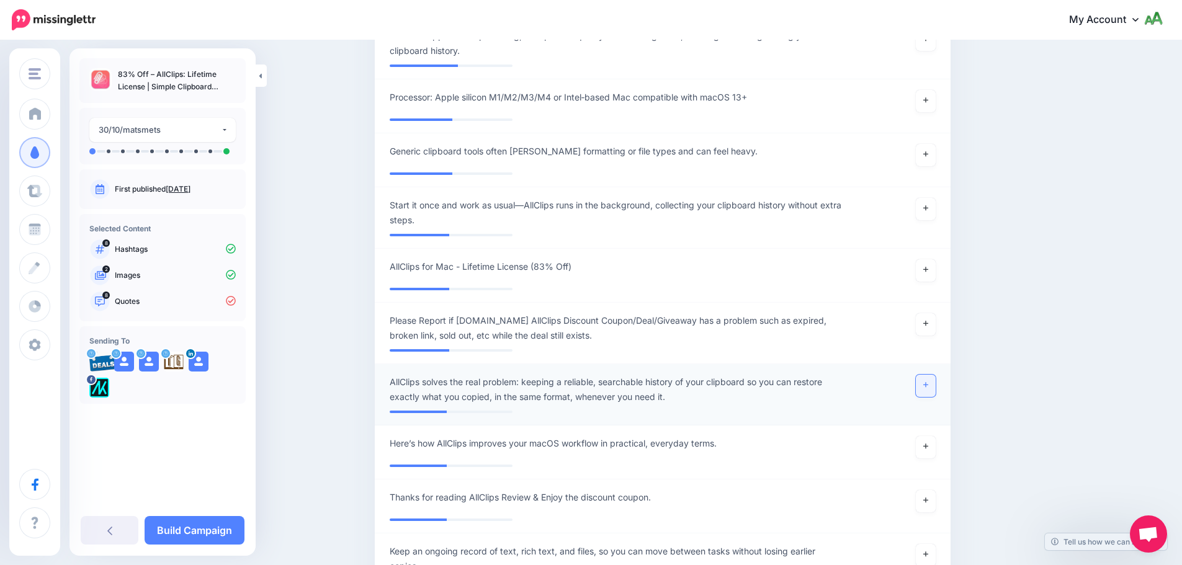
click at [930, 381] on link at bounding box center [926, 386] width 20 height 22
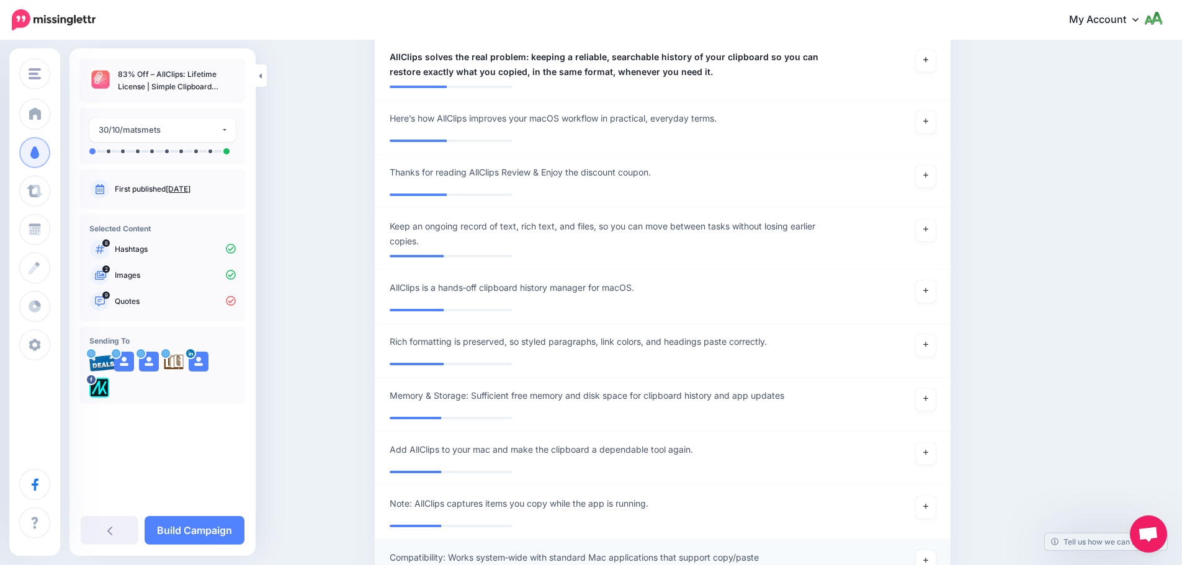
scroll to position [1656, 0]
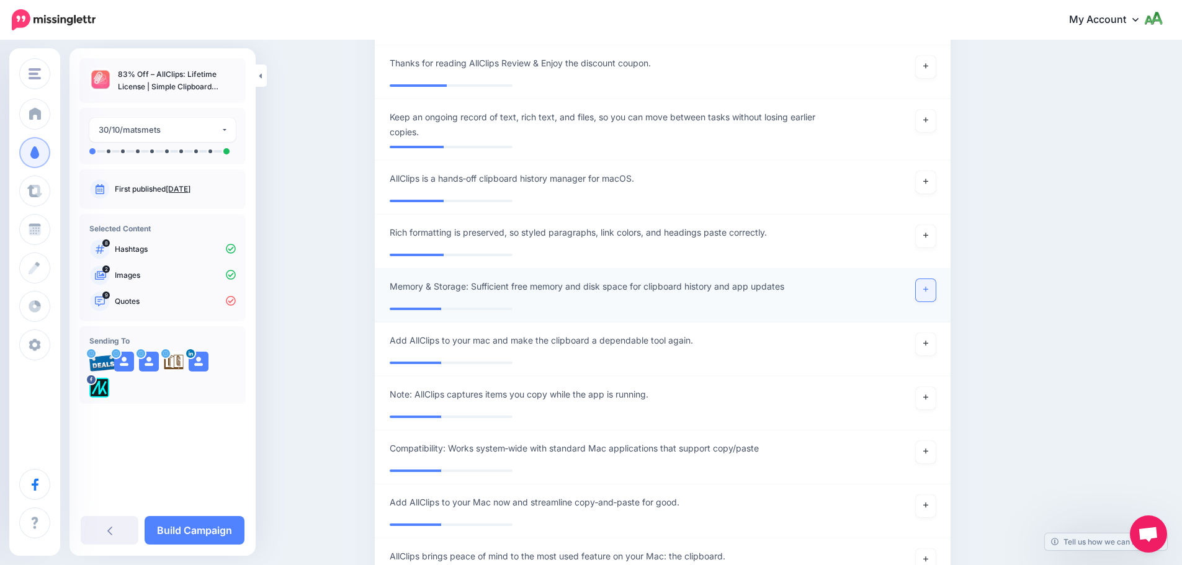
click at [936, 291] on link at bounding box center [926, 290] width 20 height 22
click at [928, 234] on icon at bounding box center [925, 235] width 5 height 7
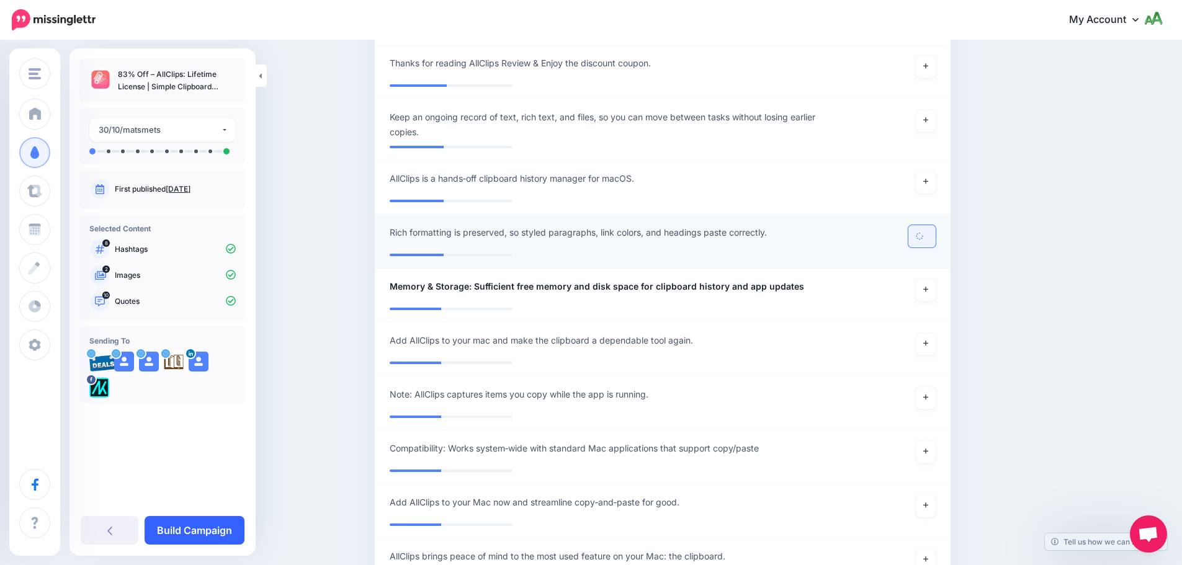
click at [209, 529] on link "Build Campaign" at bounding box center [195, 530] width 100 height 29
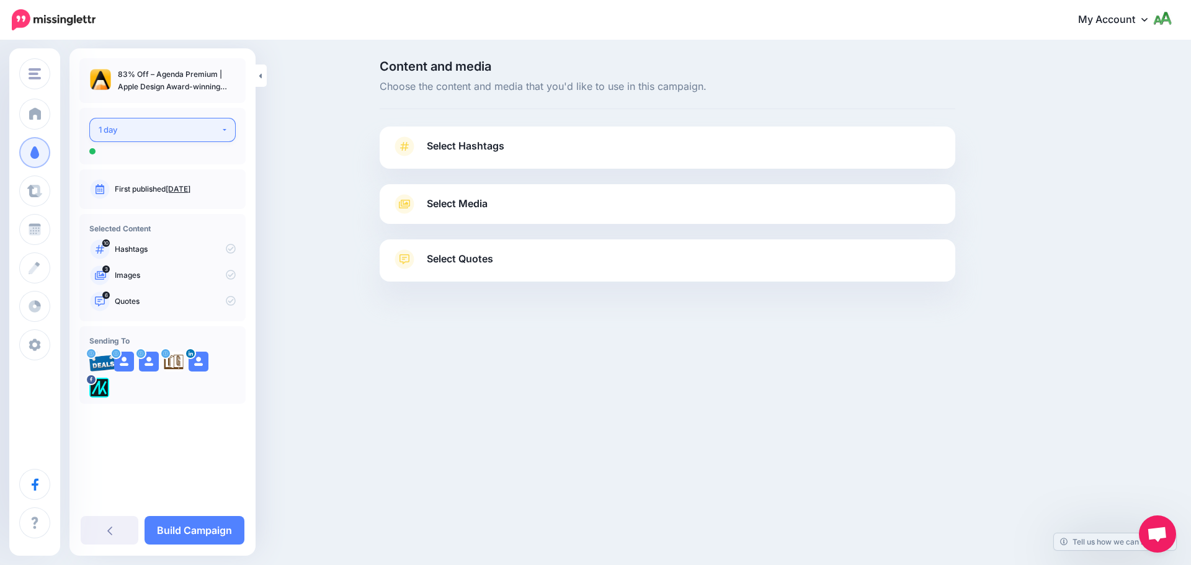
click at [222, 128] on button "1 day" at bounding box center [162, 130] width 146 height 24
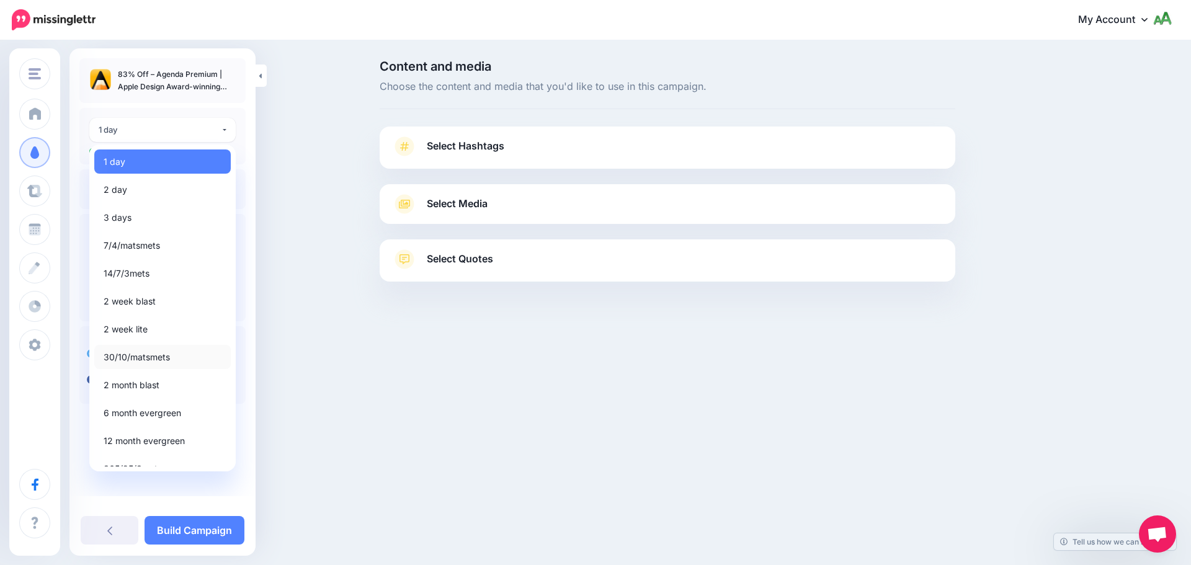
click at [151, 368] on link "30/10/matsmets" at bounding box center [162, 357] width 136 height 24
select select "*****"
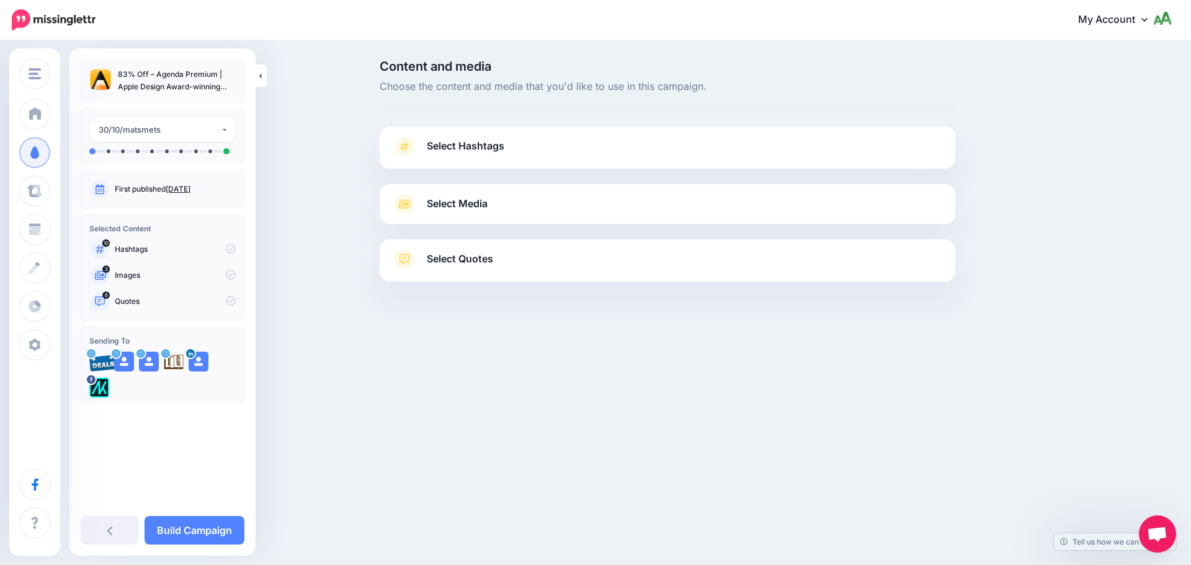
click at [482, 134] on div "Select Hashtags First let's make sure we're happy with the hashtags. Add, delet…" at bounding box center [668, 148] width 576 height 42
click at [485, 141] on span "Select Hashtags" at bounding box center [466, 146] width 78 height 17
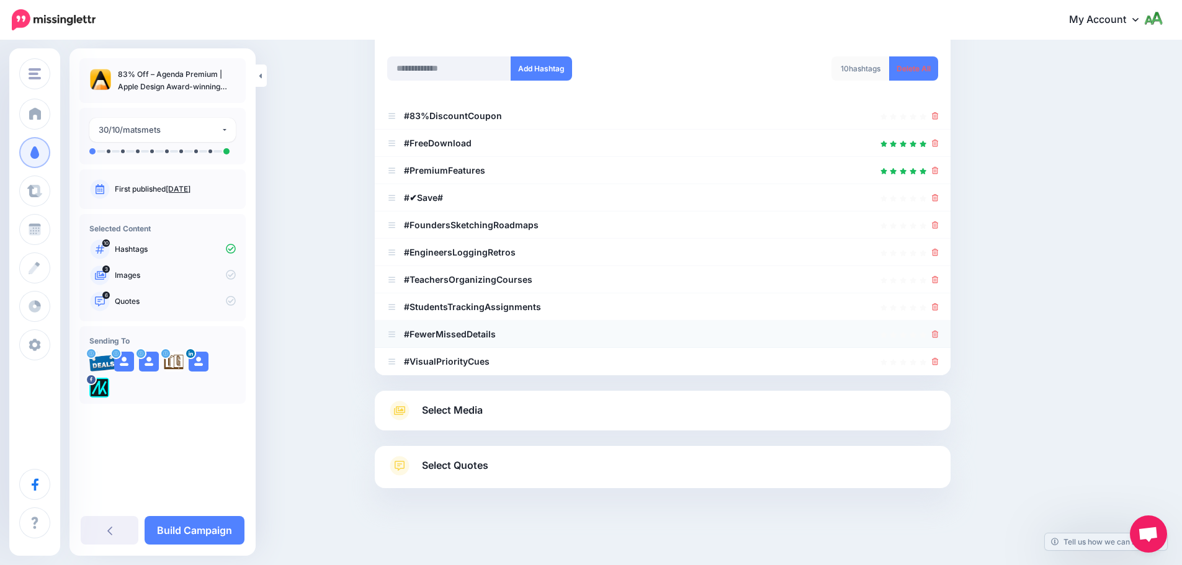
scroll to position [164, 0]
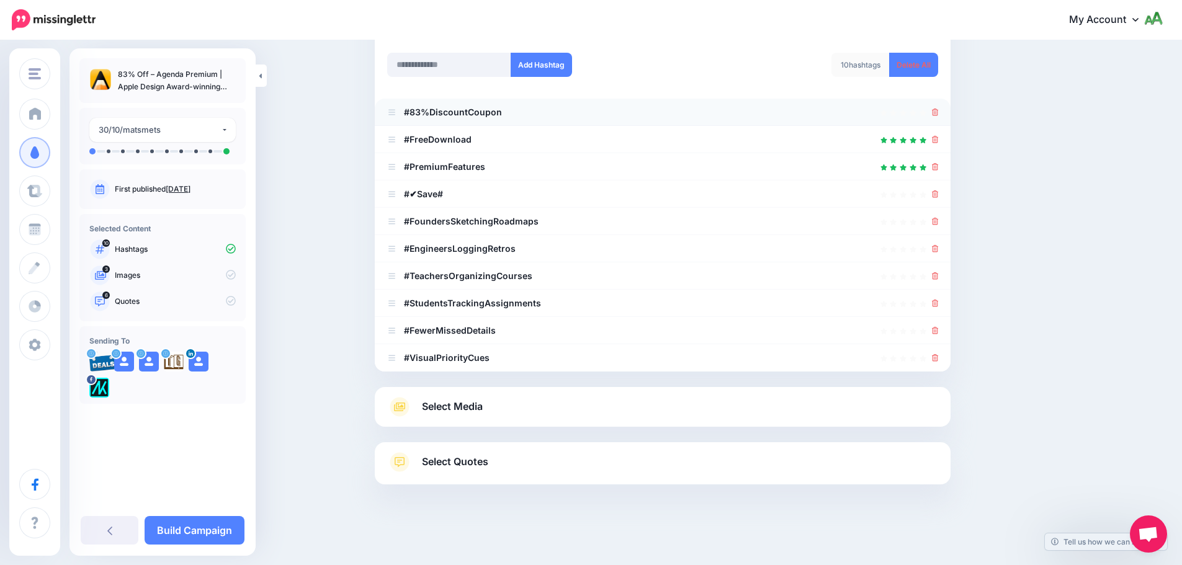
click at [939, 112] on icon at bounding box center [935, 112] width 7 height 7
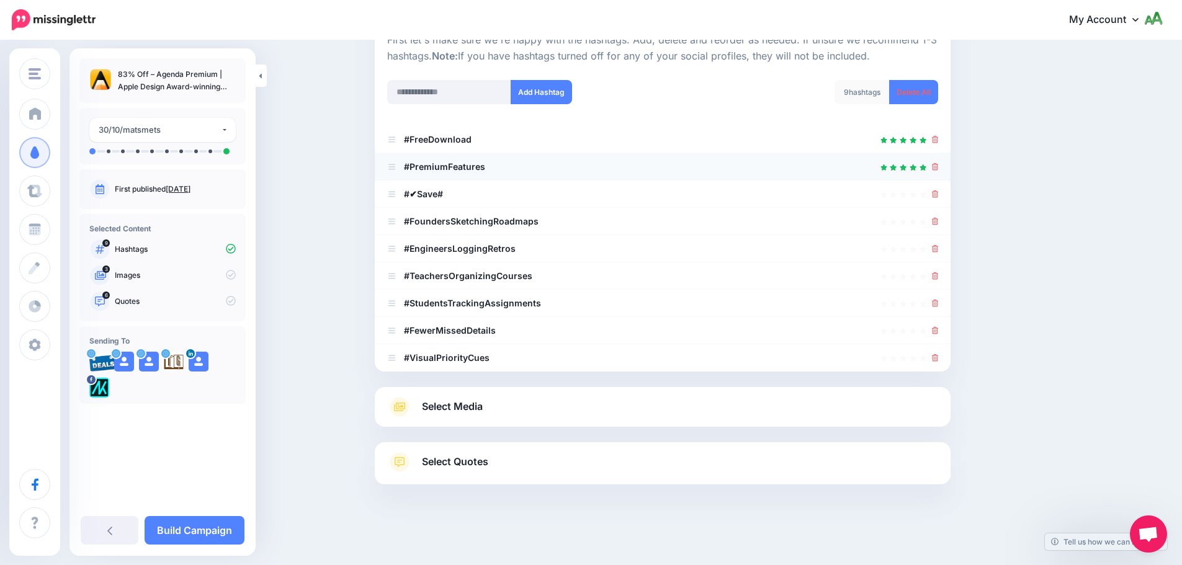
scroll to position [136, 0]
click at [937, 197] on icon at bounding box center [935, 193] width 7 height 7
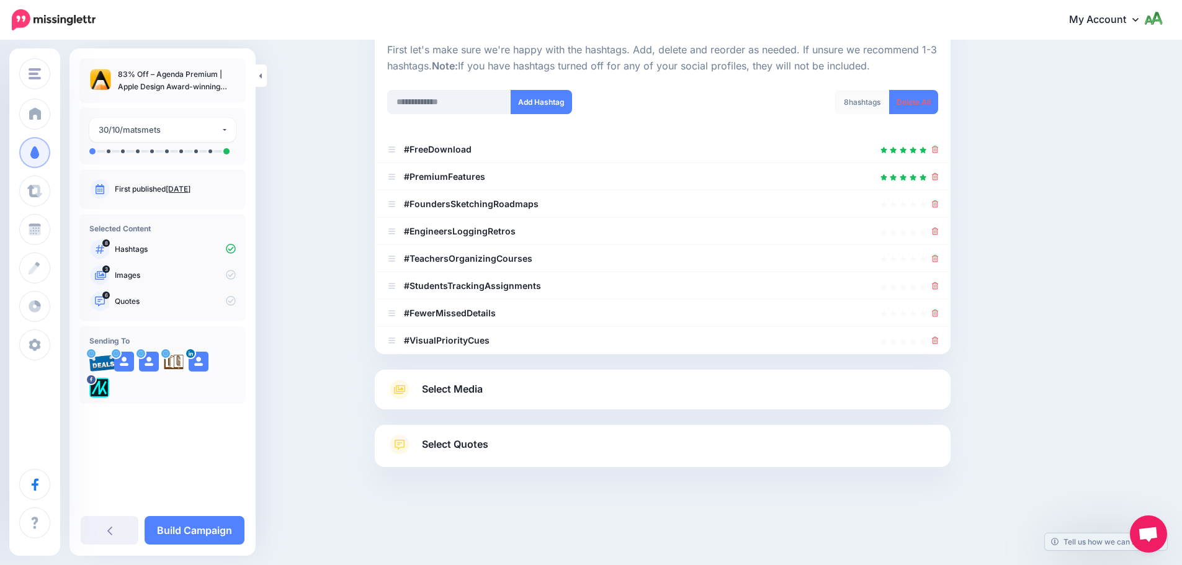
click at [476, 390] on span "Select Media" at bounding box center [452, 389] width 61 height 17
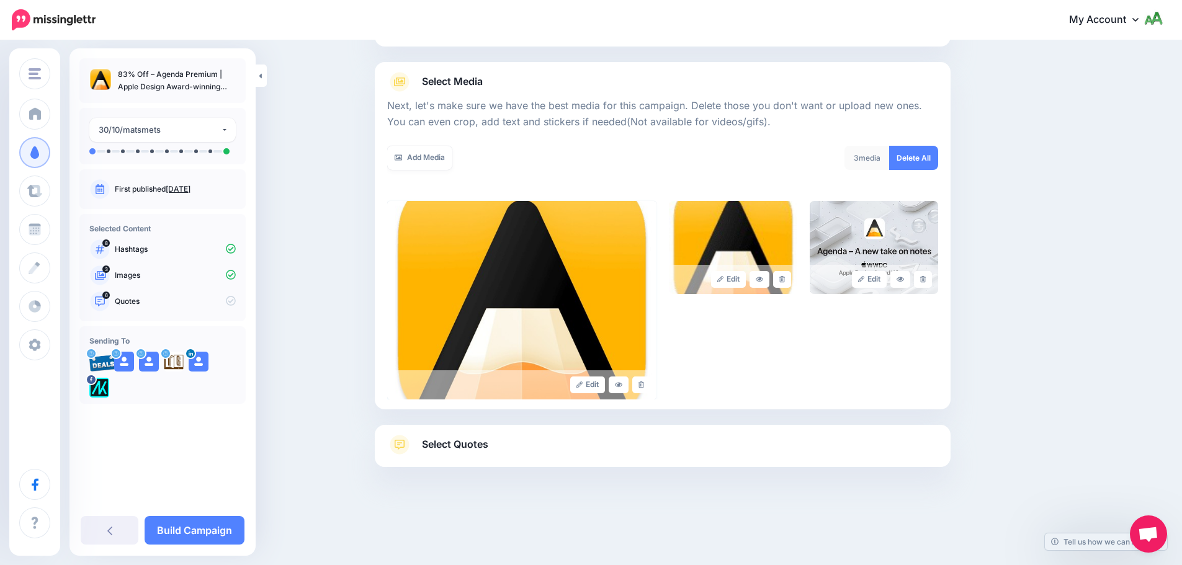
scroll to position [122, 0]
click at [785, 280] on icon at bounding box center [782, 279] width 6 height 7
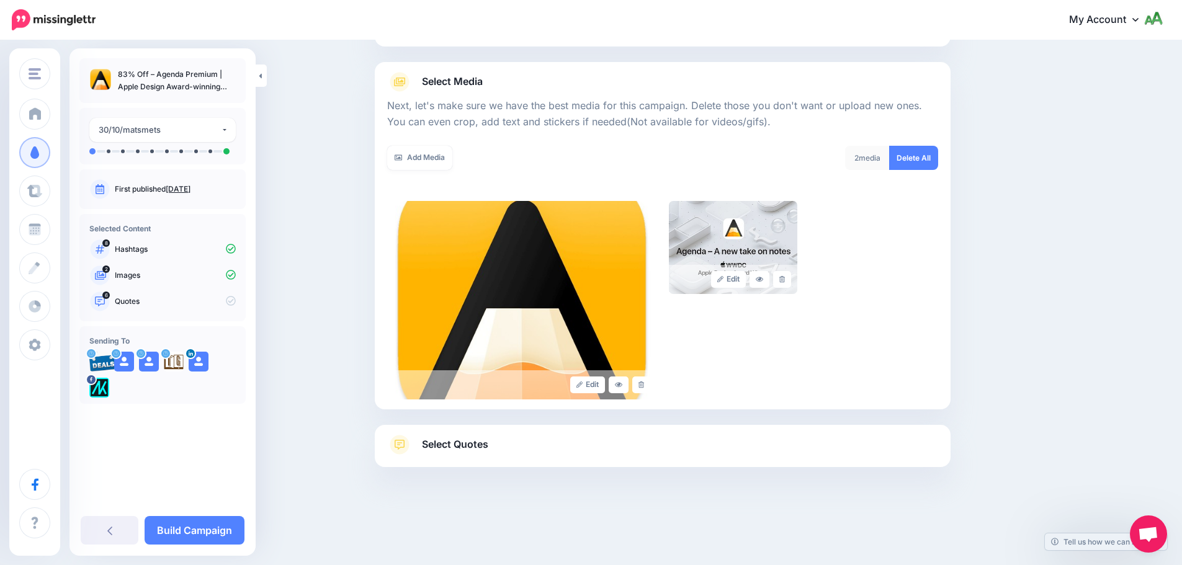
click at [644, 444] on link "Select Quotes" at bounding box center [662, 451] width 551 height 32
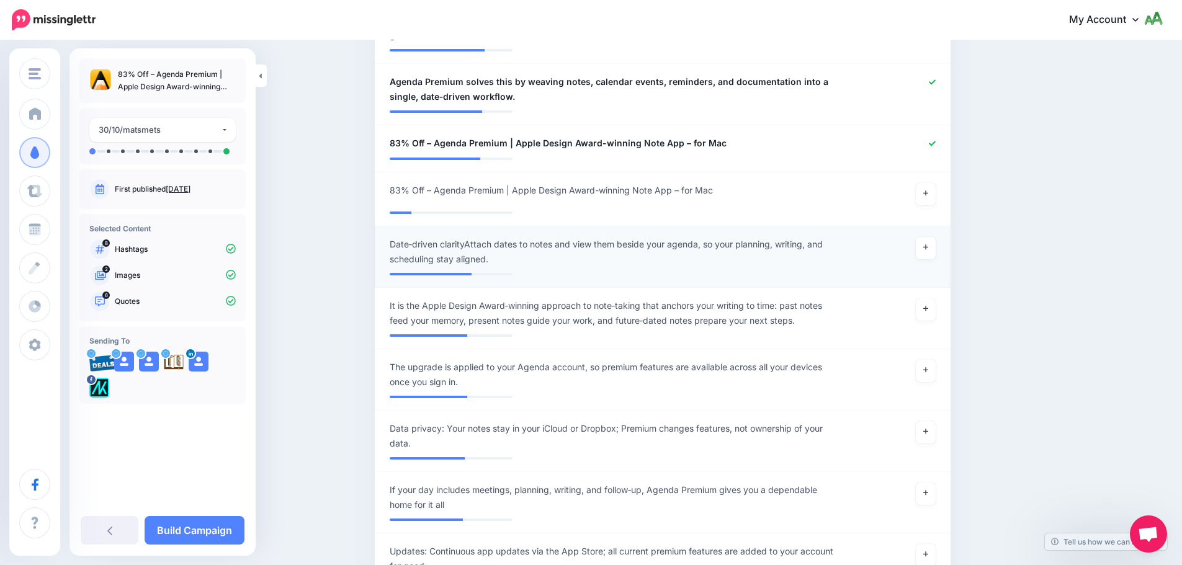
scroll to position [619, 0]
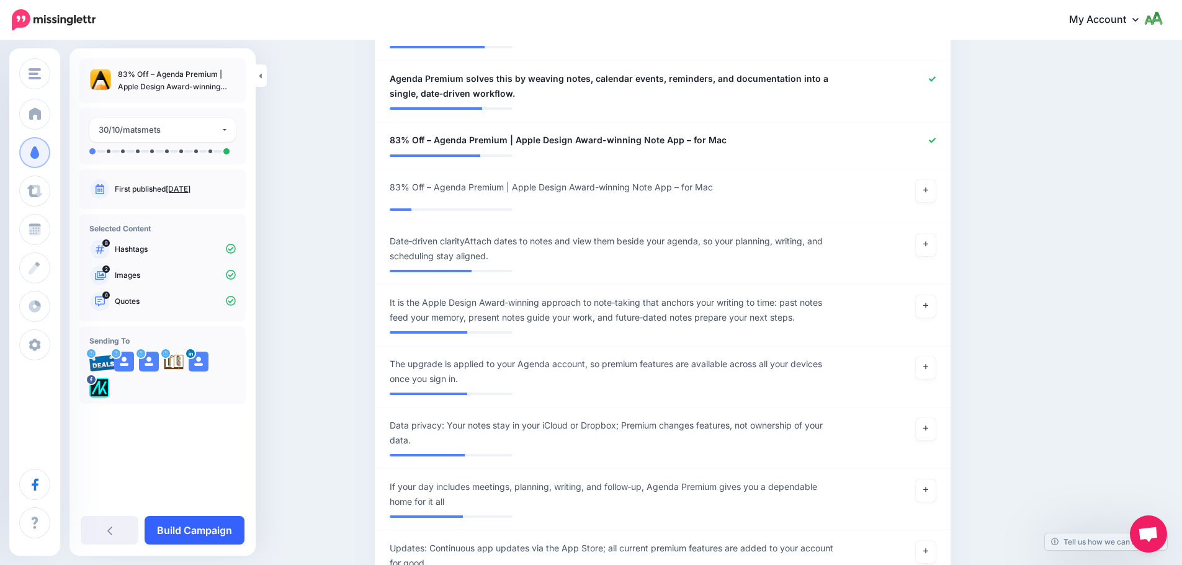
click at [196, 520] on link "Build Campaign" at bounding box center [195, 530] width 100 height 29
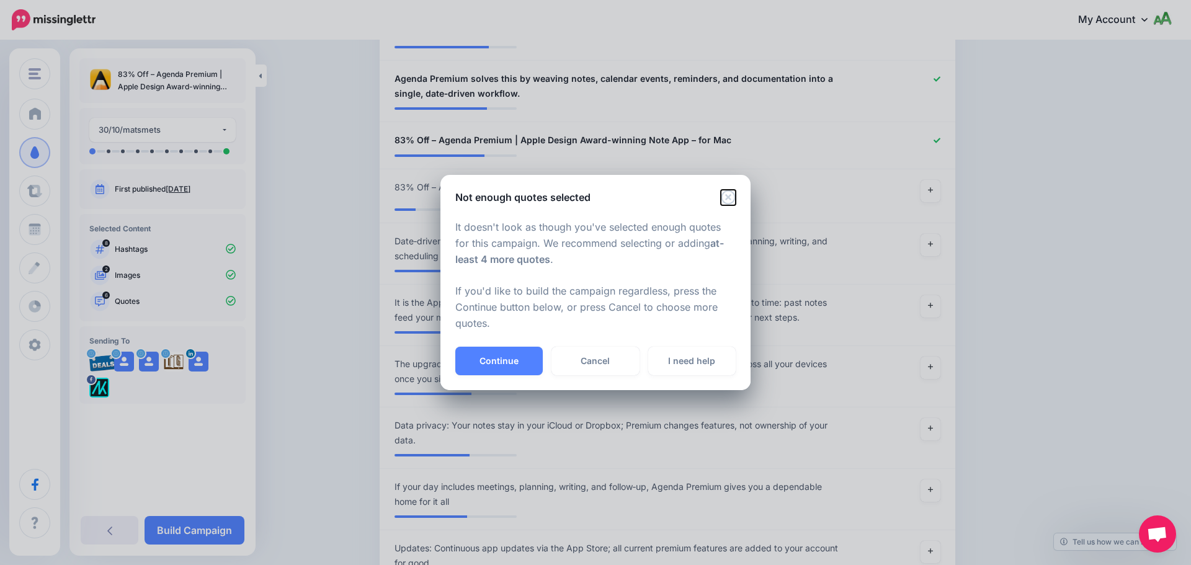
click at [729, 202] on icon "Close" at bounding box center [728, 197] width 15 height 15
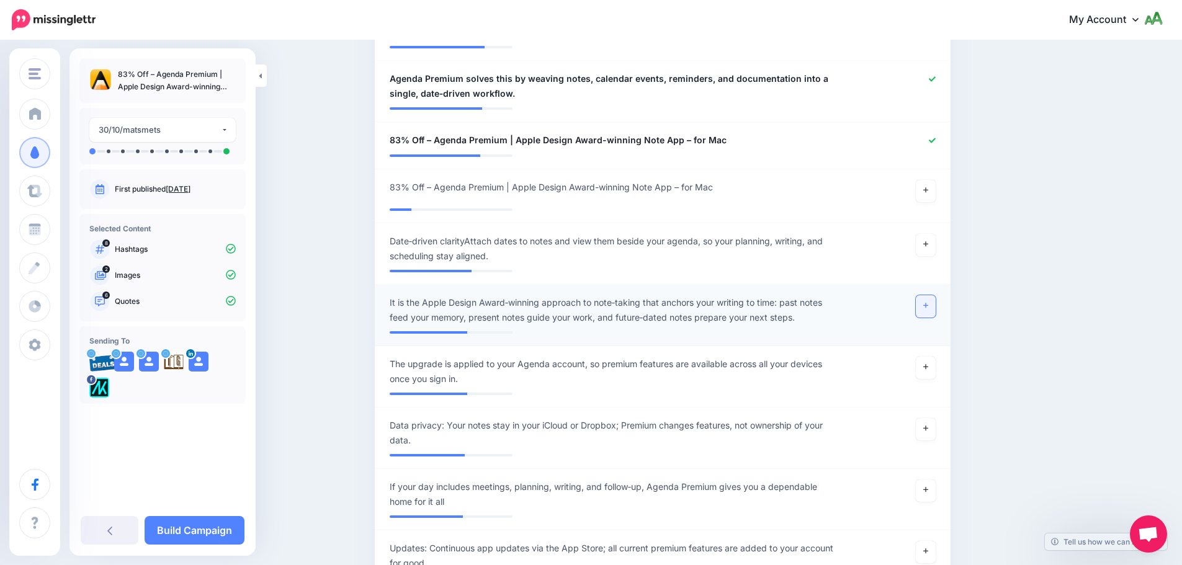
click at [928, 303] on icon at bounding box center [925, 305] width 5 height 7
click at [928, 369] on icon at bounding box center [925, 367] width 5 height 7
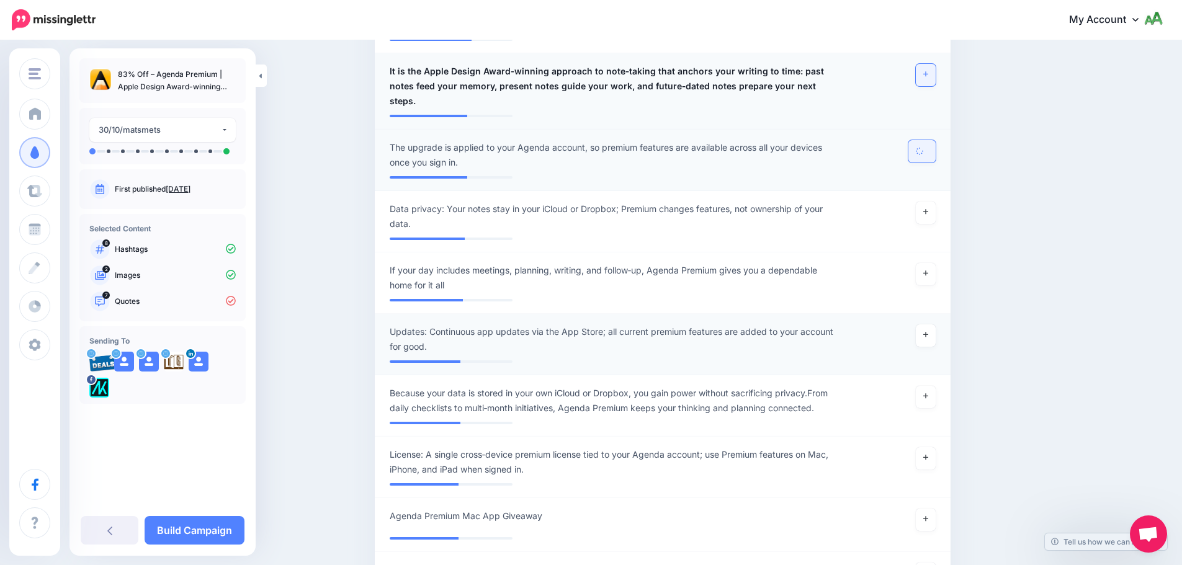
scroll to position [867, 0]
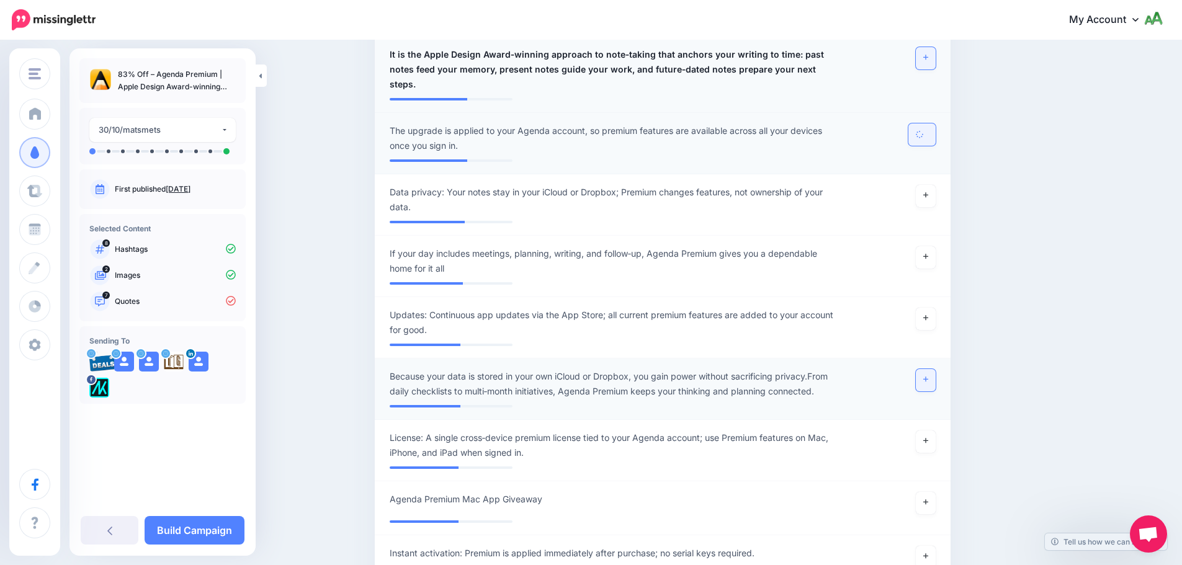
click at [923, 369] on link at bounding box center [926, 380] width 20 height 22
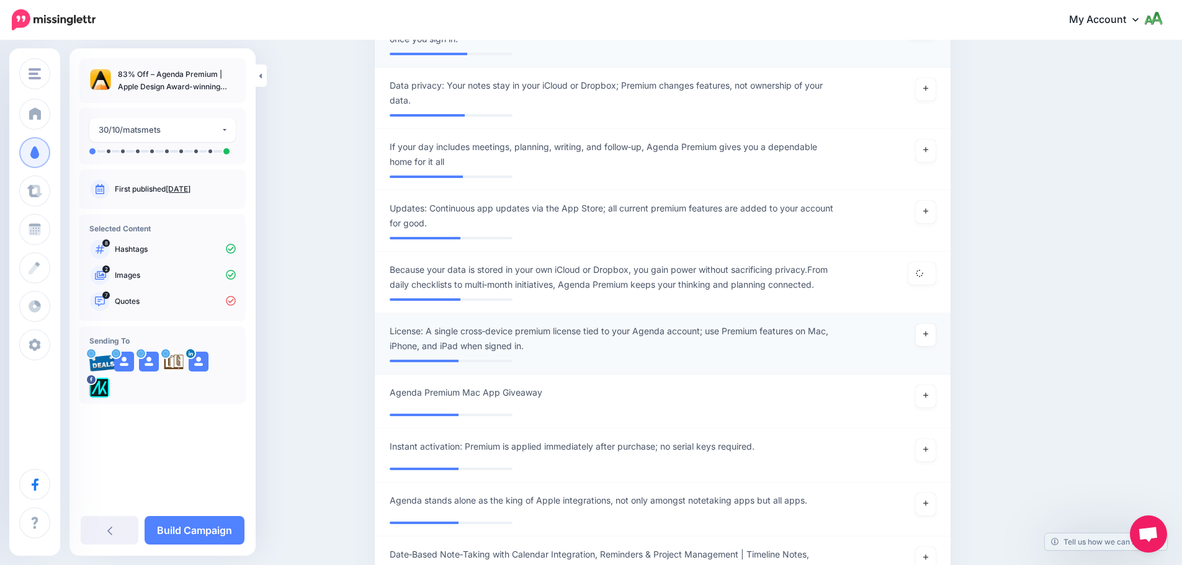
scroll to position [991, 0]
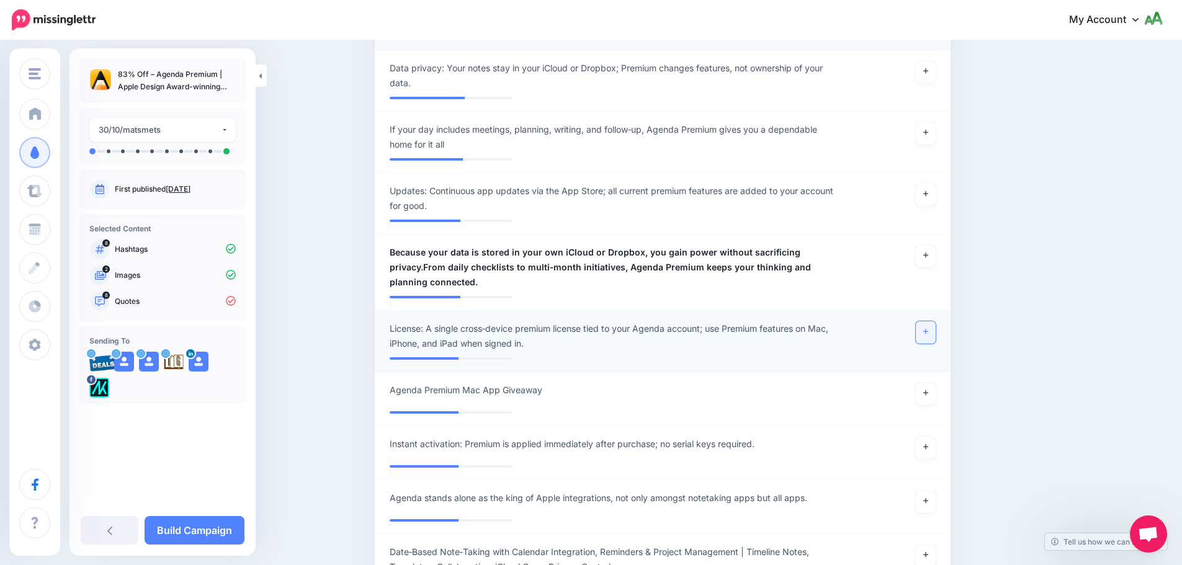
click at [928, 329] on icon at bounding box center [925, 331] width 5 height 5
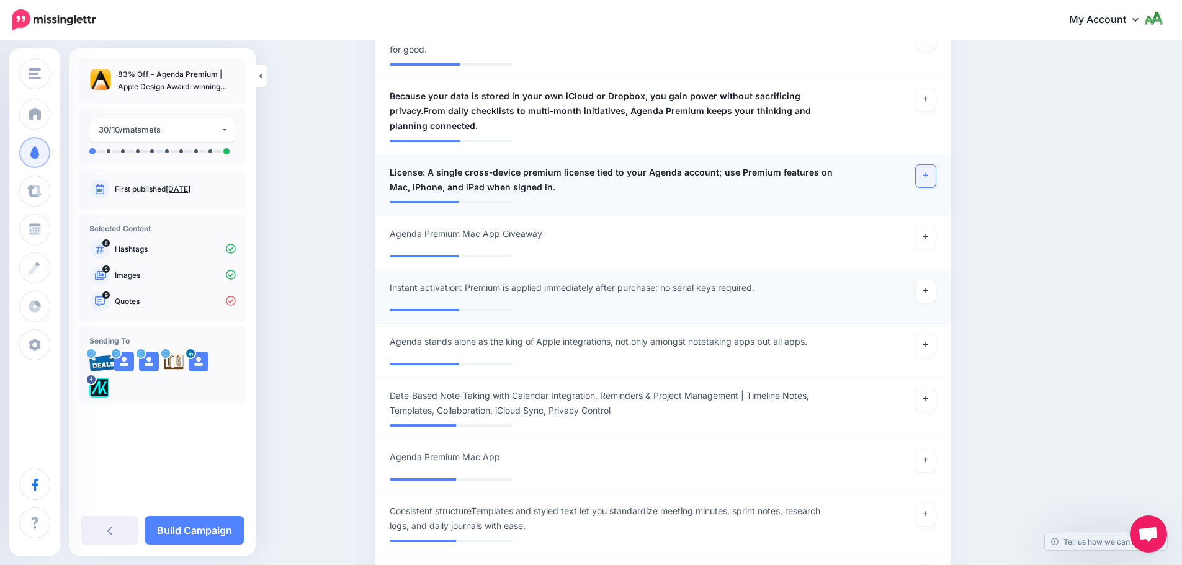
scroll to position [1177, 0]
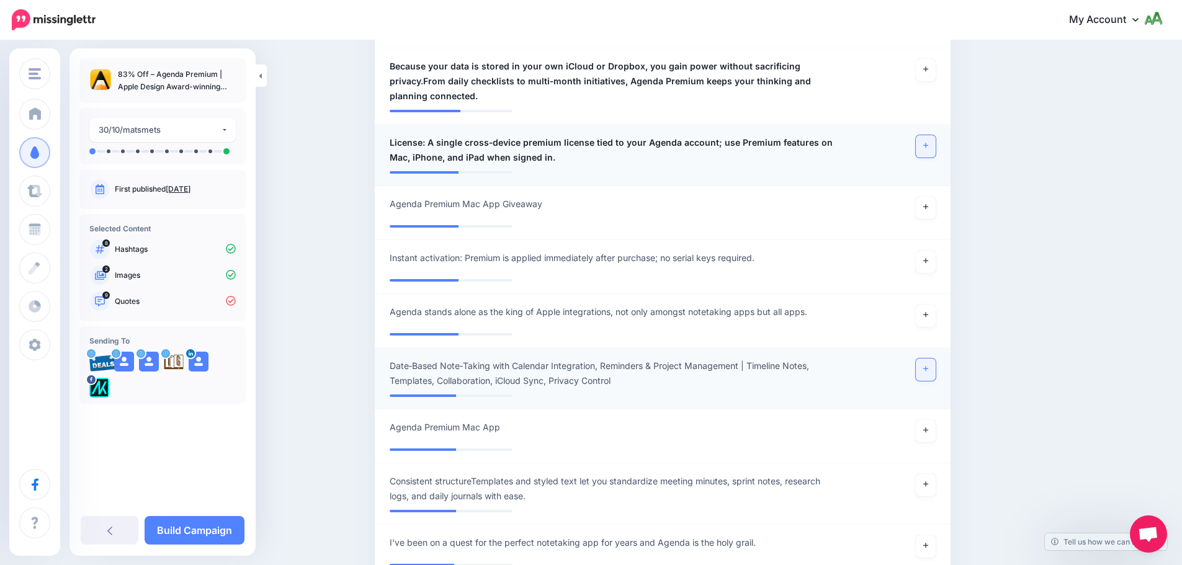
click at [928, 365] on icon at bounding box center [925, 368] width 5 height 7
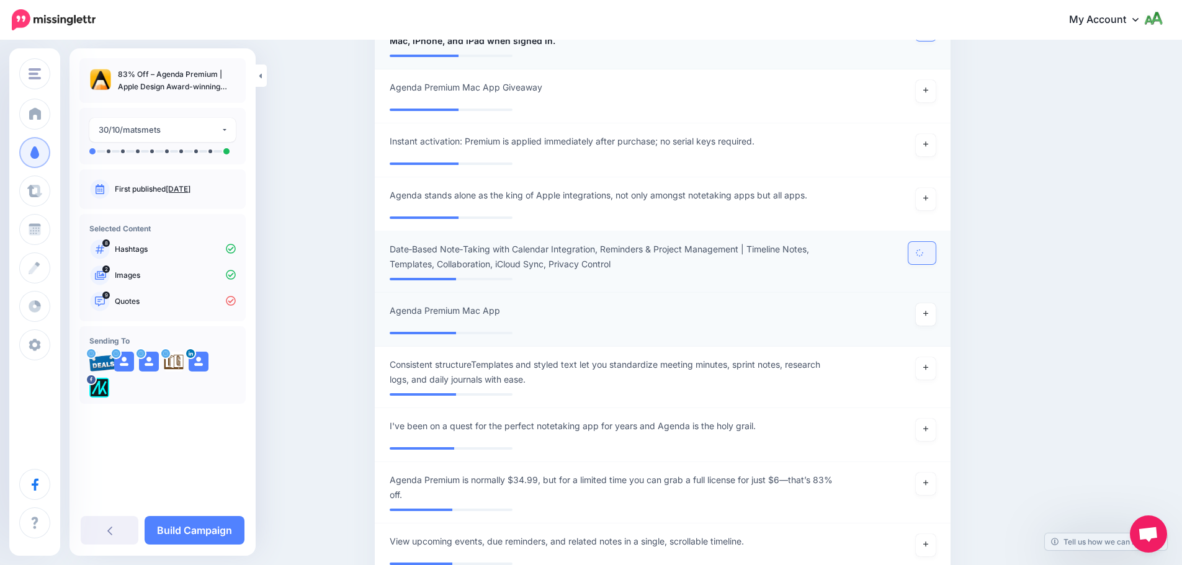
scroll to position [1301, 0]
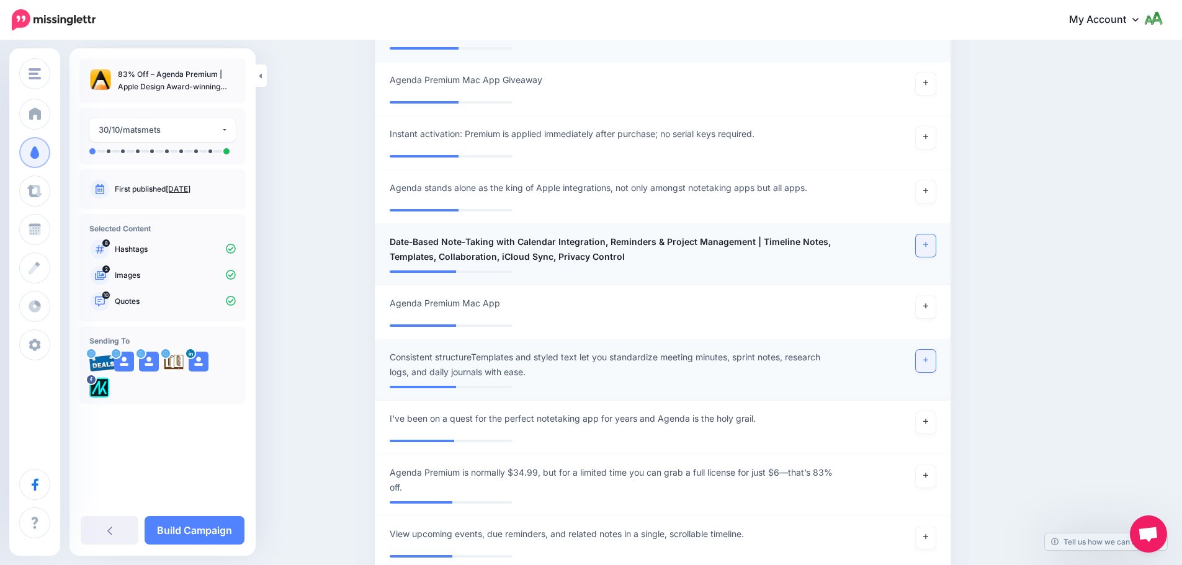
click at [936, 350] on link at bounding box center [926, 361] width 20 height 22
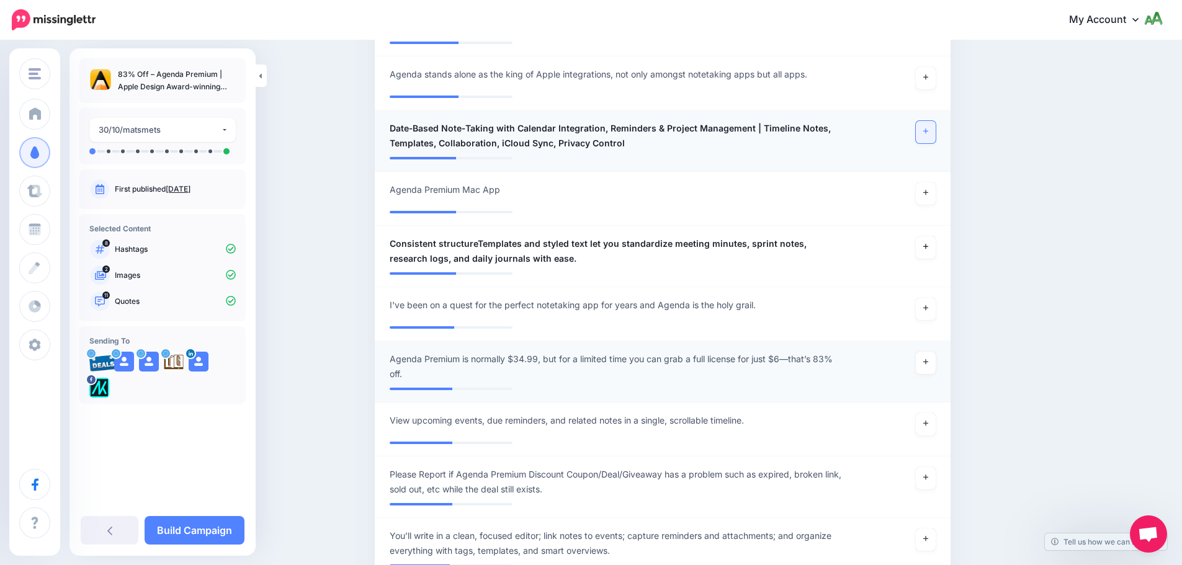
scroll to position [1549, 0]
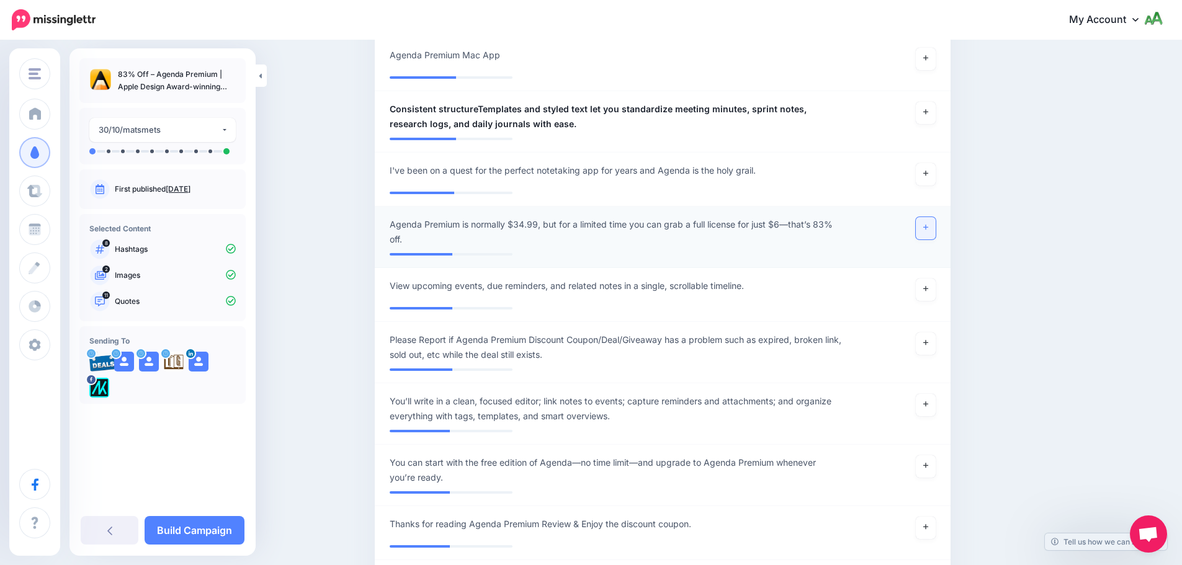
click at [928, 225] on icon at bounding box center [925, 227] width 5 height 5
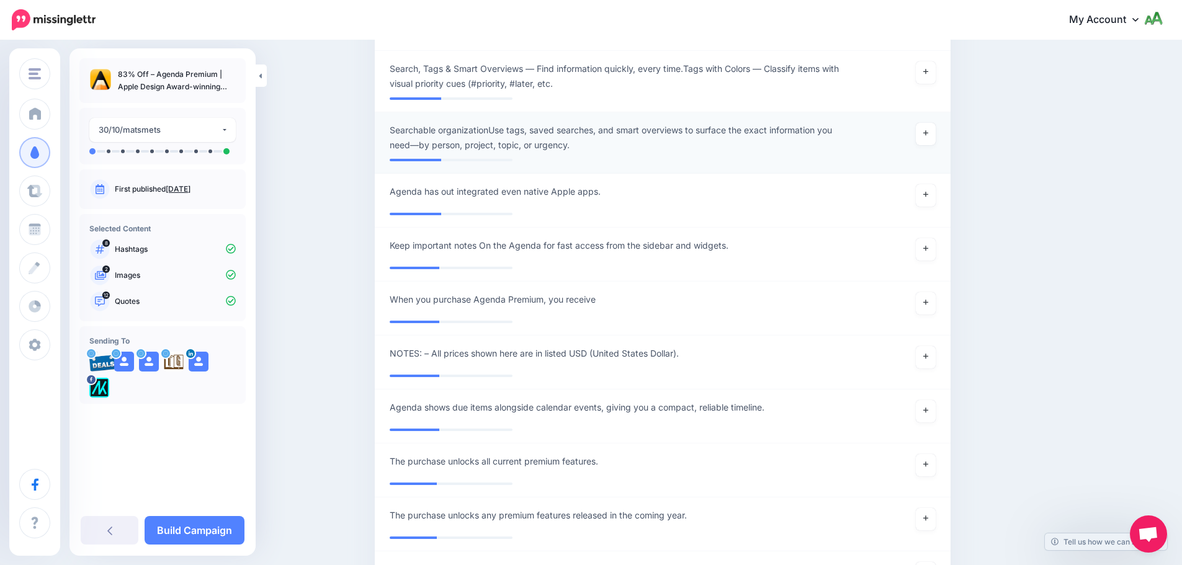
scroll to position [2542, 0]
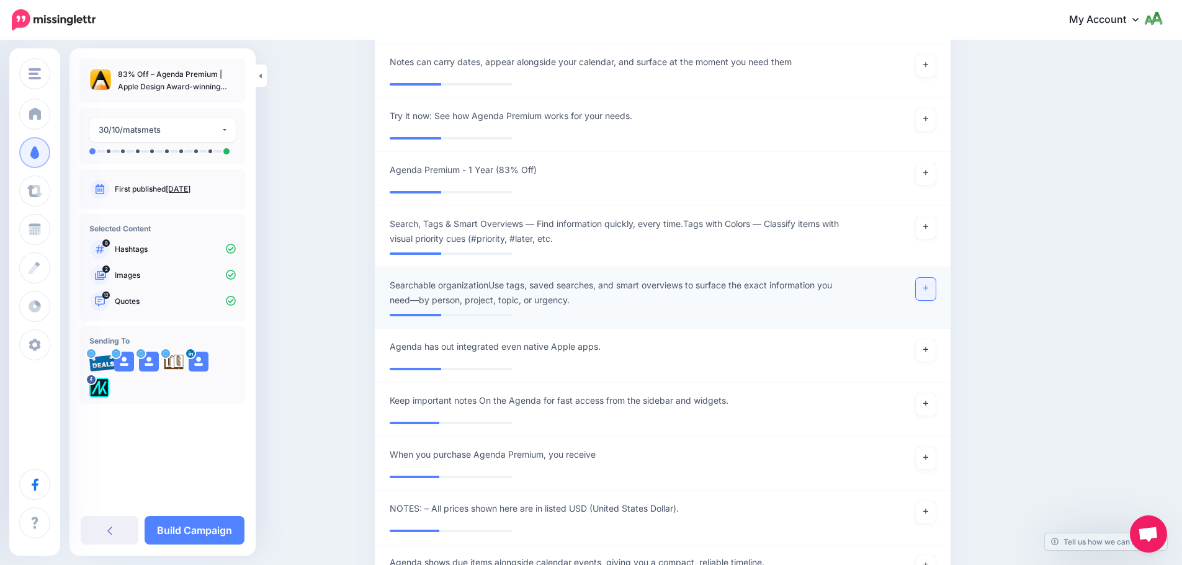
click at [933, 278] on link at bounding box center [926, 289] width 20 height 22
click at [928, 225] on icon at bounding box center [925, 227] width 5 height 5
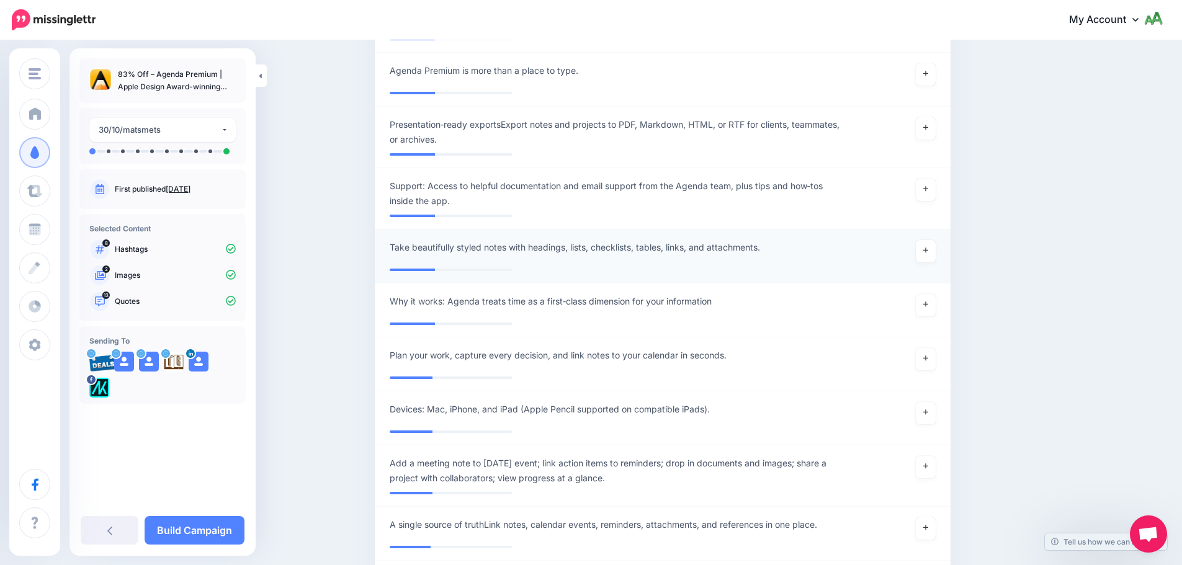
scroll to position [3286, 0]
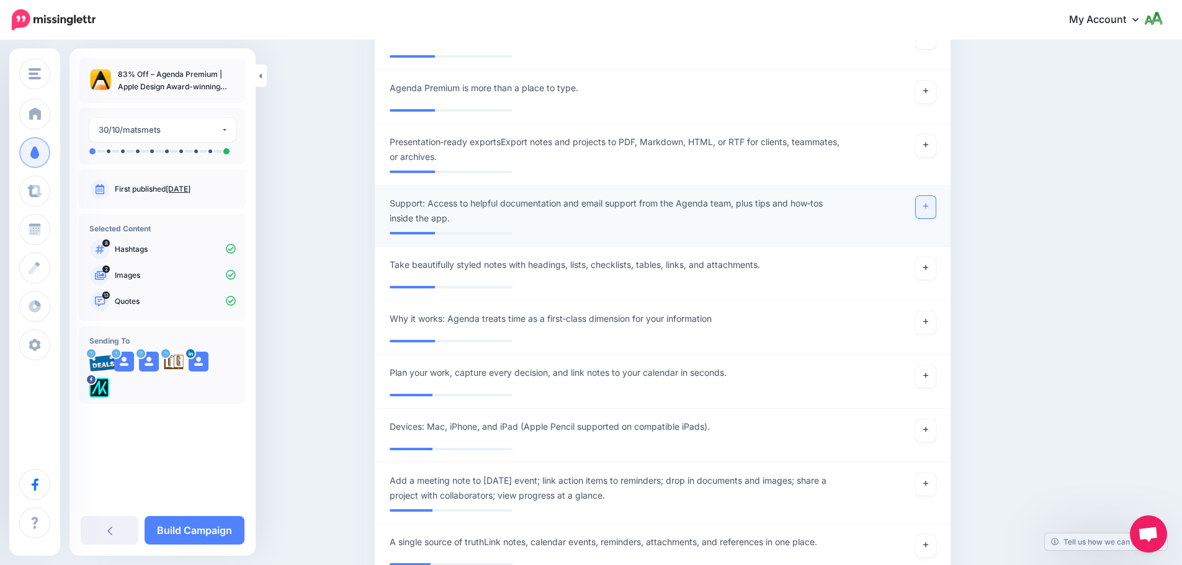
click at [928, 203] on icon at bounding box center [925, 206] width 5 height 7
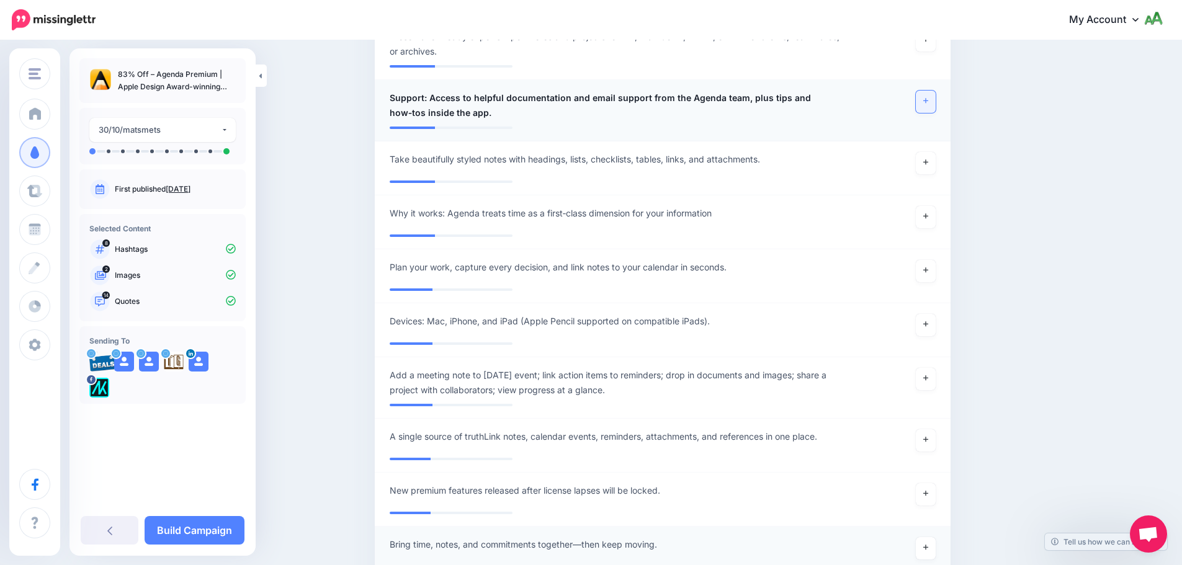
scroll to position [3534, 0]
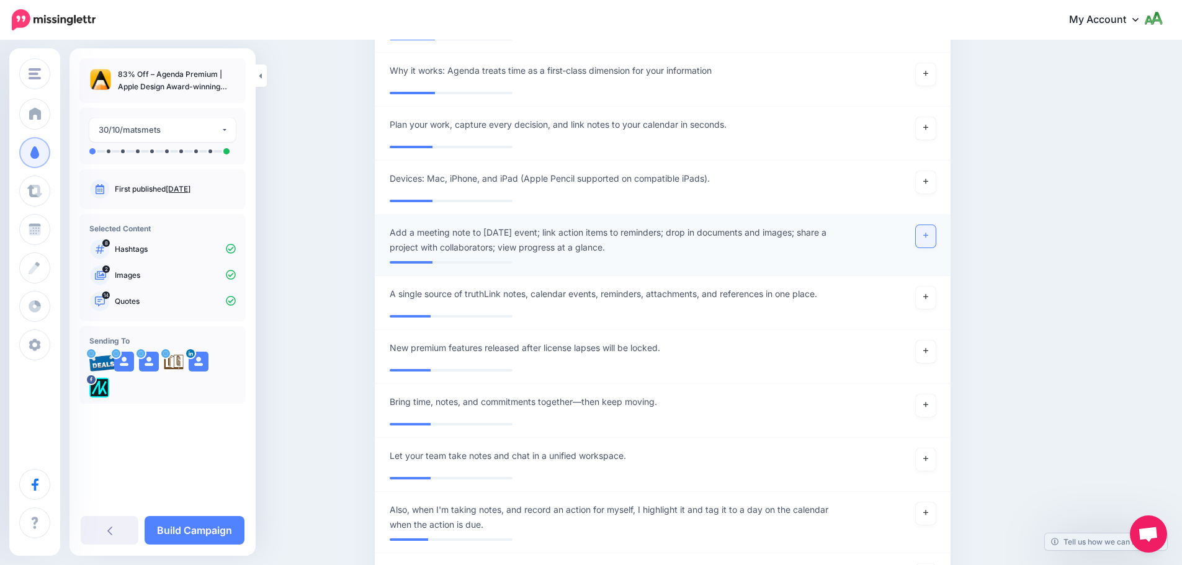
click at [936, 225] on link at bounding box center [926, 236] width 20 height 22
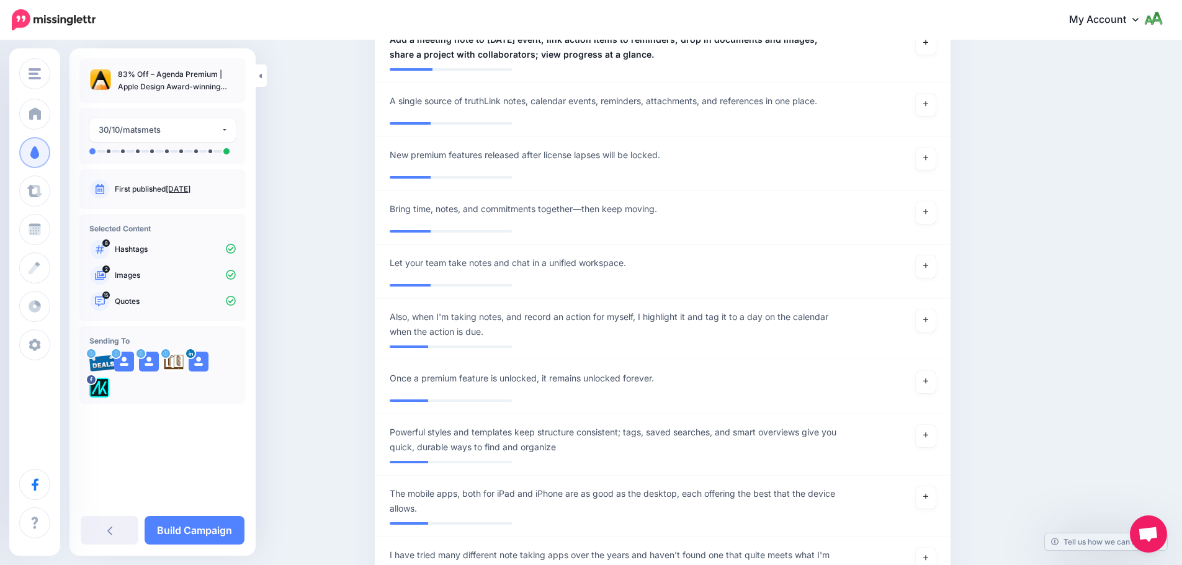
scroll to position [3907, 0]
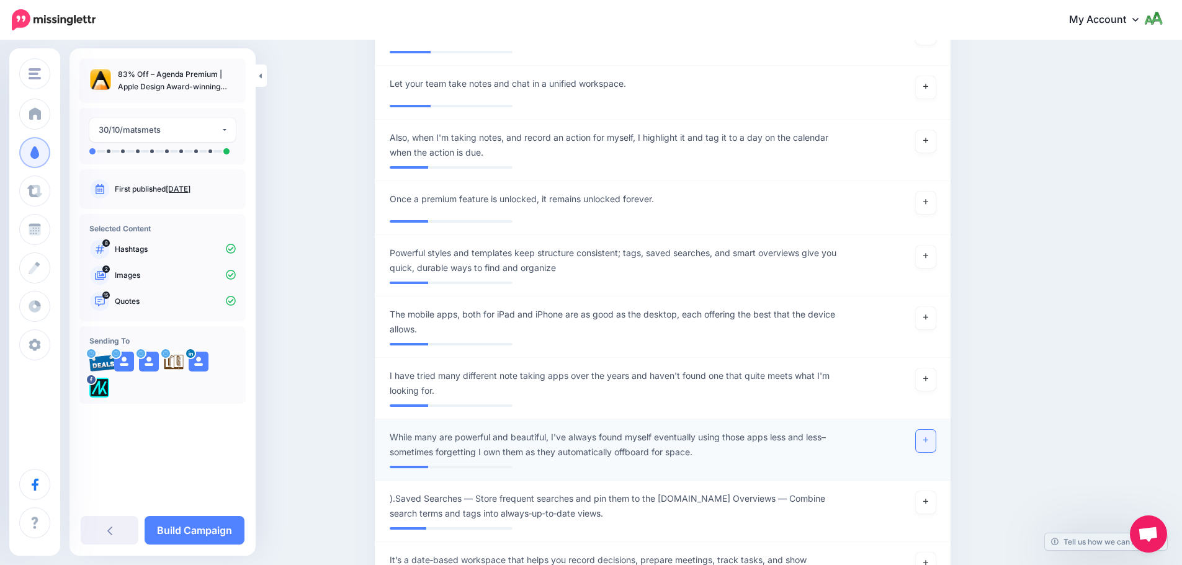
click at [927, 430] on link at bounding box center [926, 441] width 20 height 22
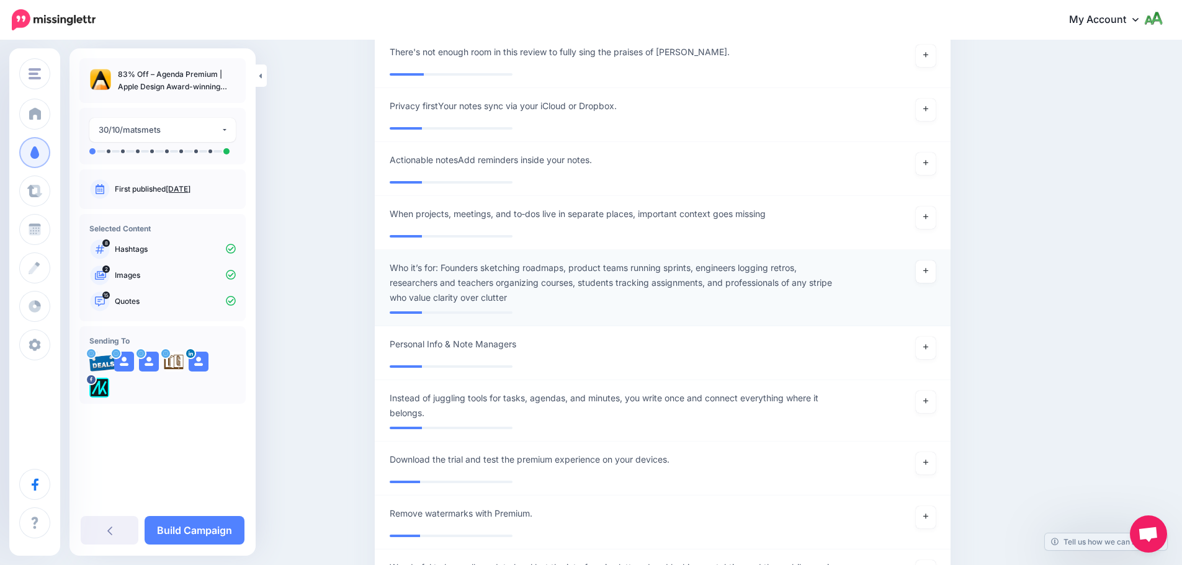
scroll to position [4961, 0]
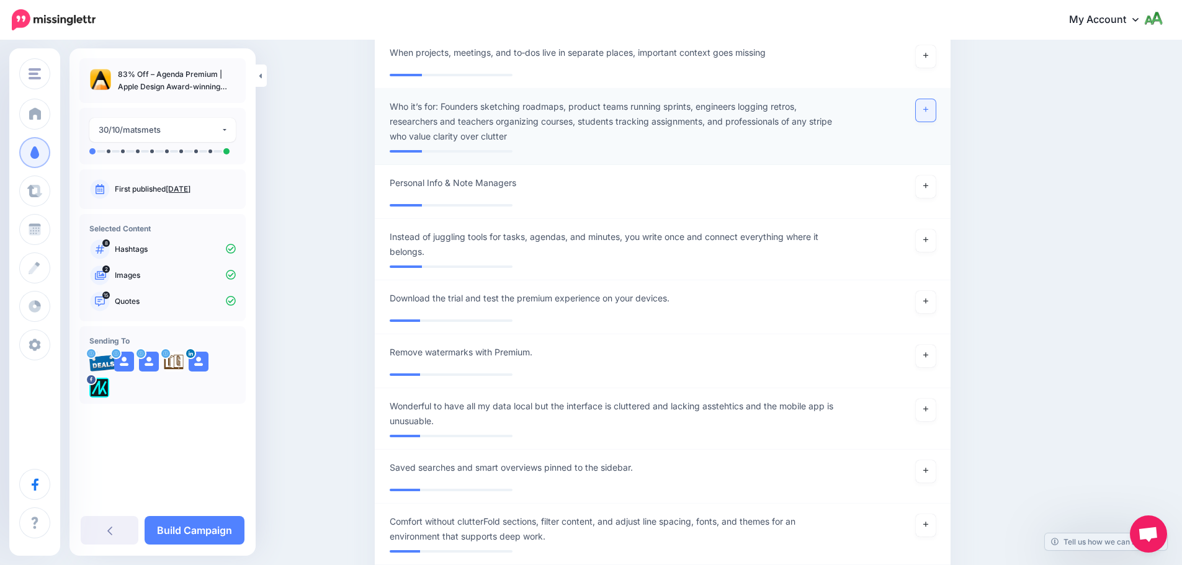
click at [924, 99] on link at bounding box center [926, 110] width 20 height 22
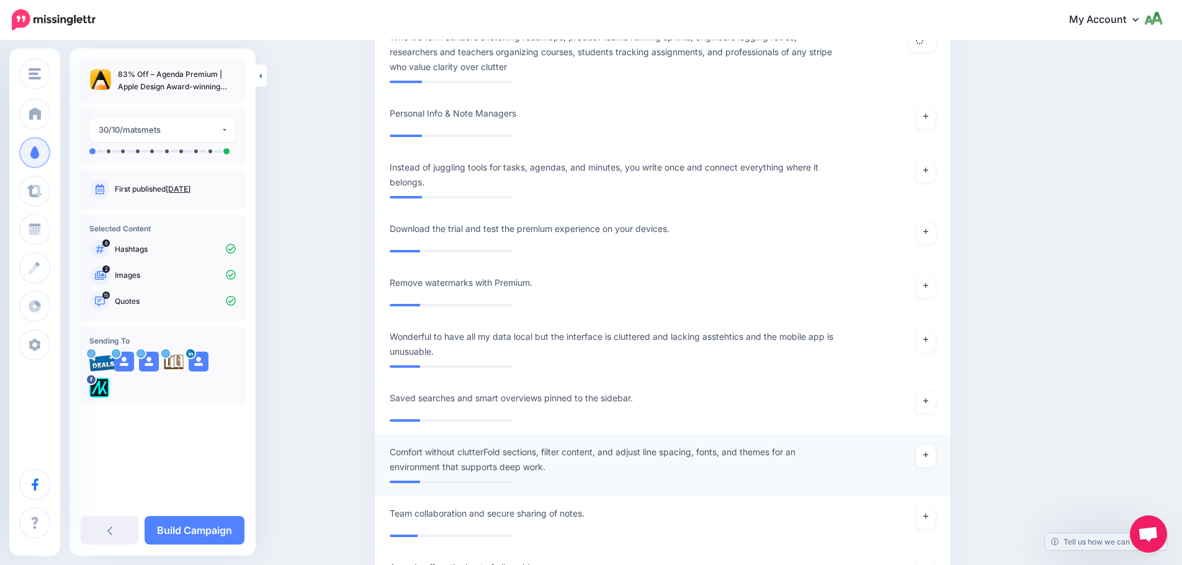
scroll to position [5210, 0]
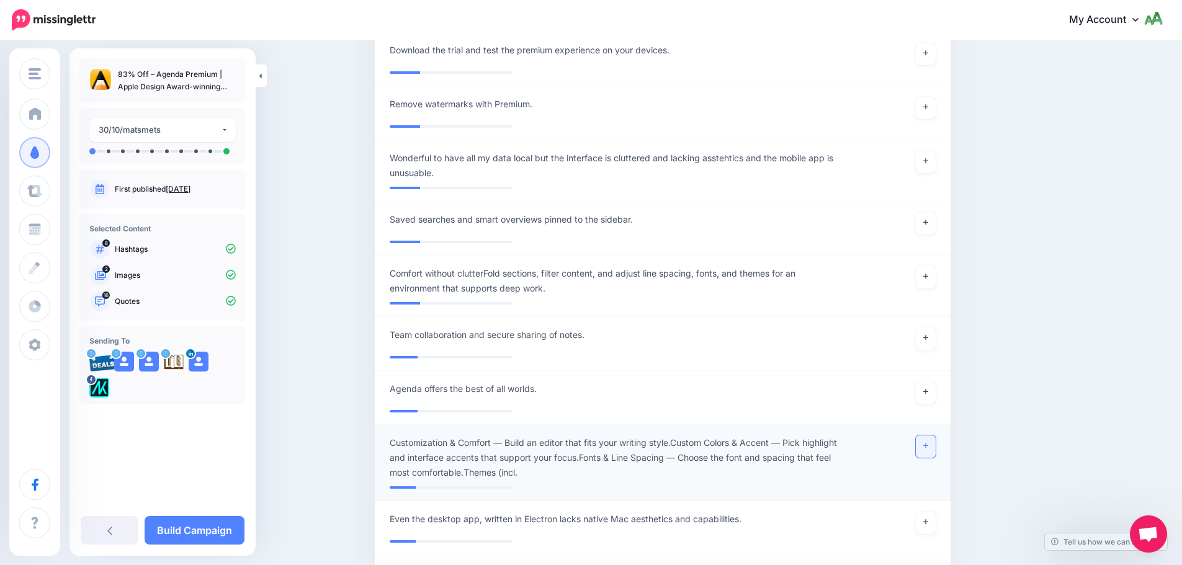
click at [928, 444] on icon at bounding box center [925, 446] width 5 height 5
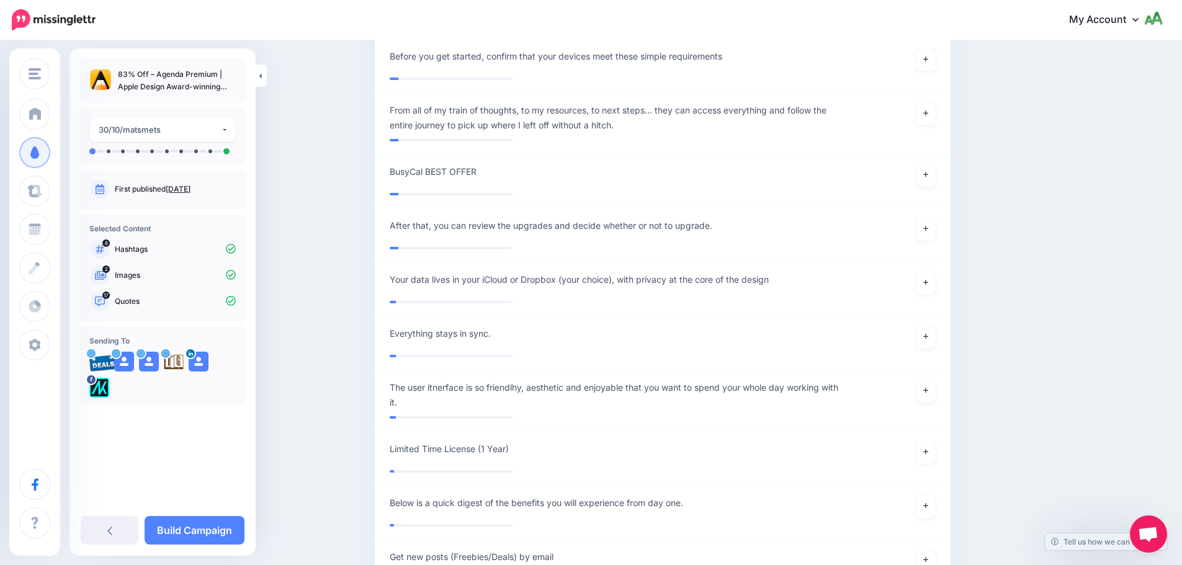
scroll to position [8065, 0]
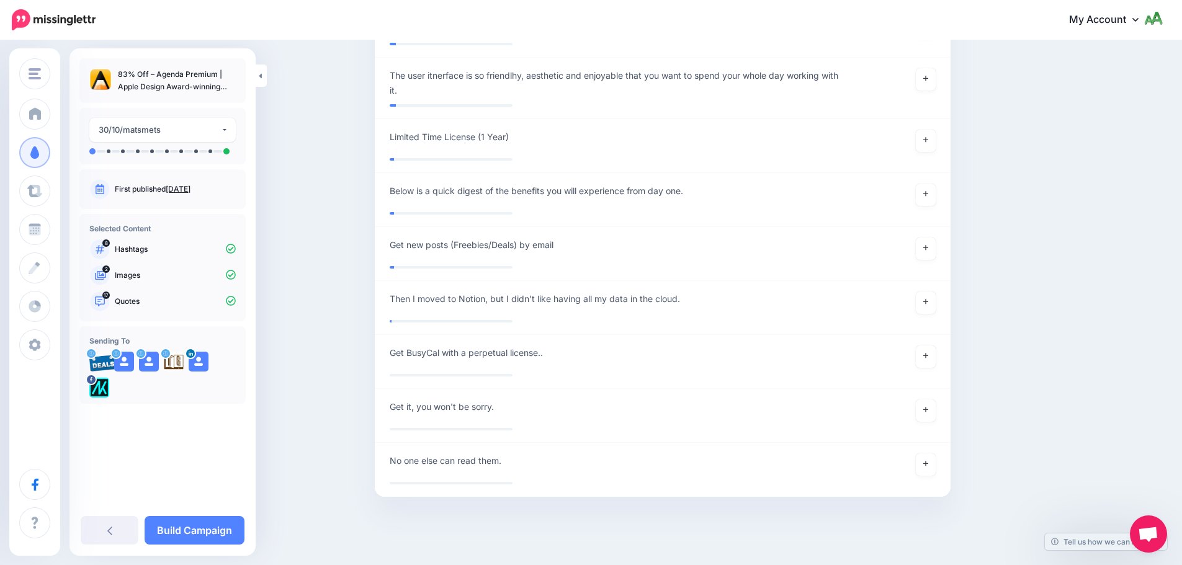
drag, startPoint x: 163, startPoint y: 301, endPoint x: 182, endPoint y: 300, distance: 18.6
click at [163, 301] on p "Quotes" at bounding box center [175, 301] width 121 height 11
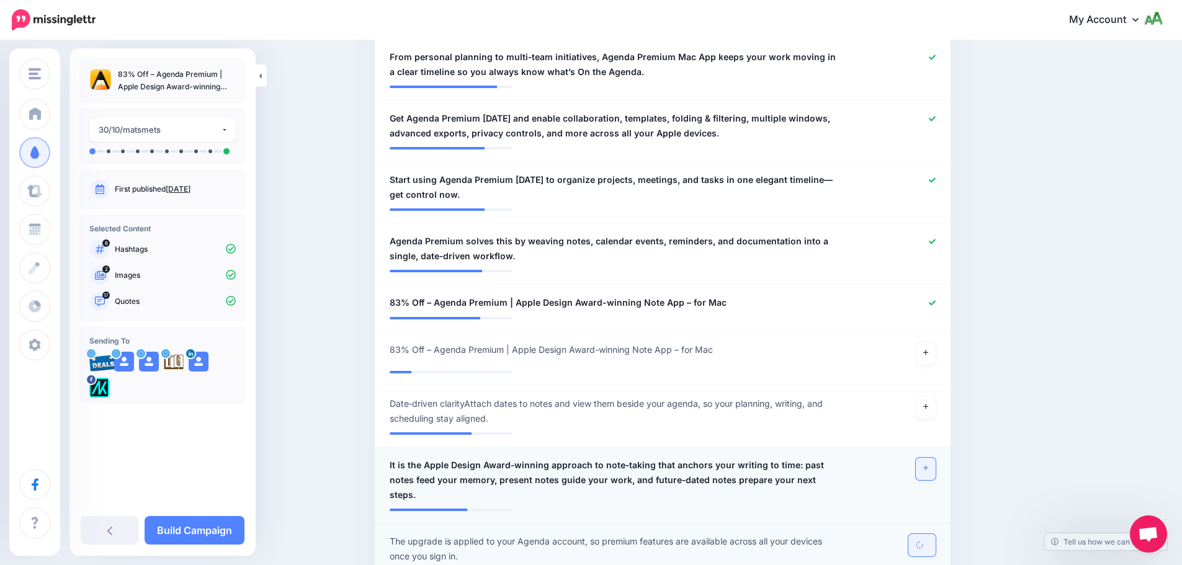
scroll to position [0, 0]
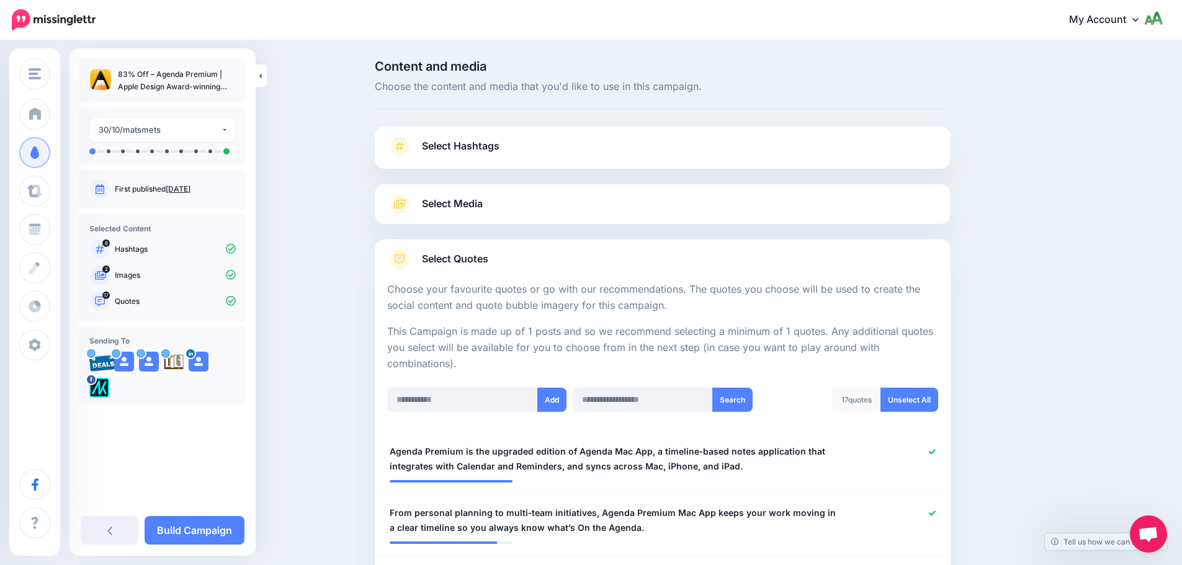
click at [887, 187] on div "Select Media Next, let's make sure we have the best media for this campaign. De…" at bounding box center [663, 204] width 576 height 40
click at [880, 205] on link "Select Media" at bounding box center [662, 204] width 551 height 20
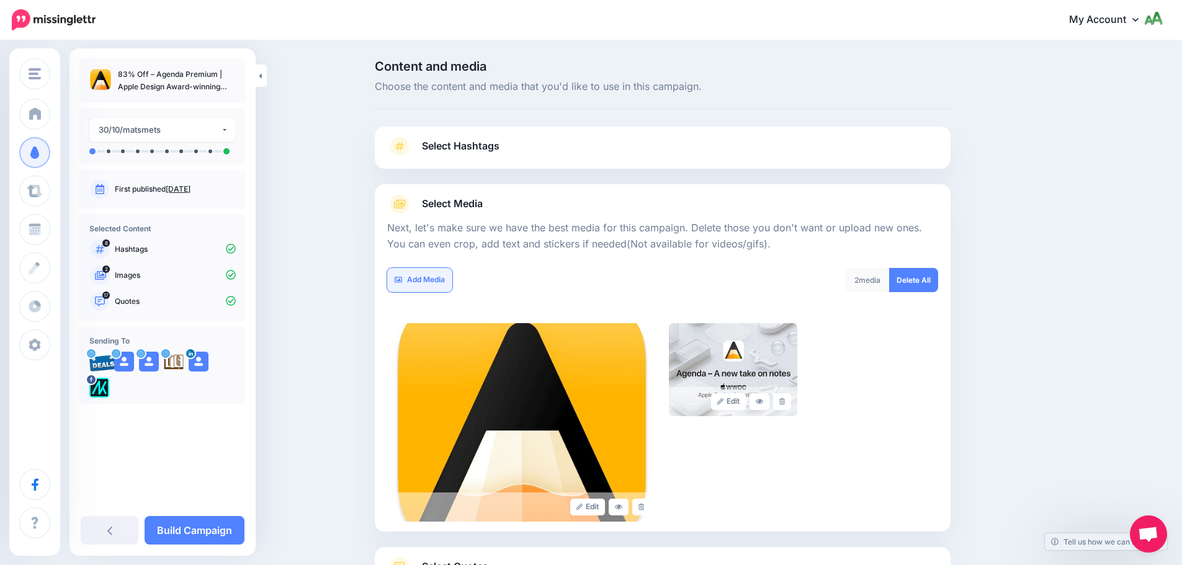
click at [417, 279] on link "Add Media" at bounding box center [419, 280] width 65 height 24
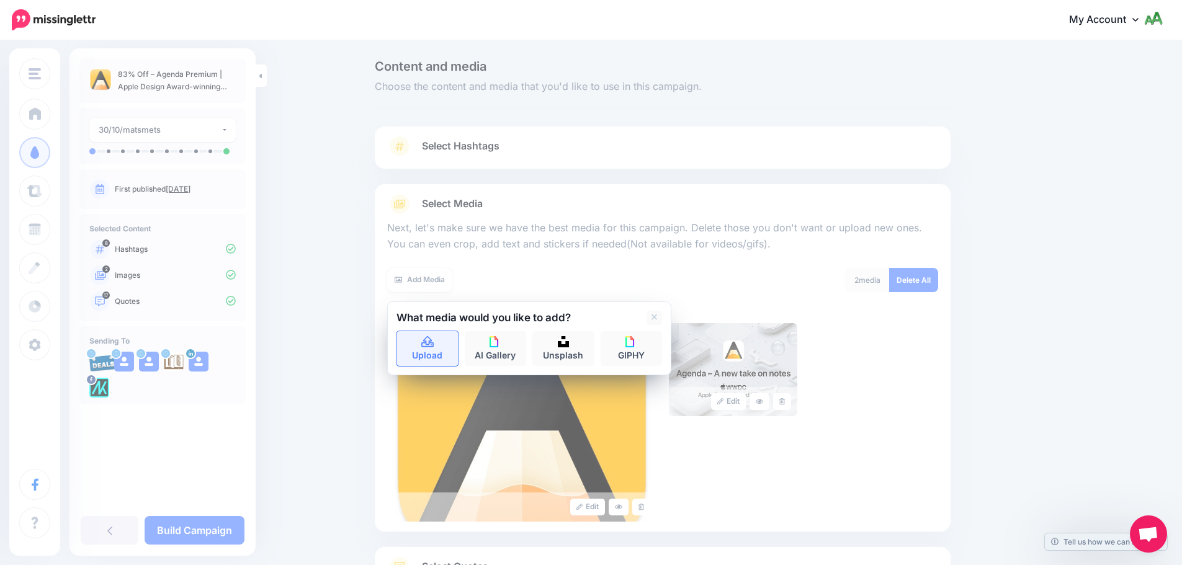
click at [424, 337] on link "Upload" at bounding box center [427, 348] width 62 height 35
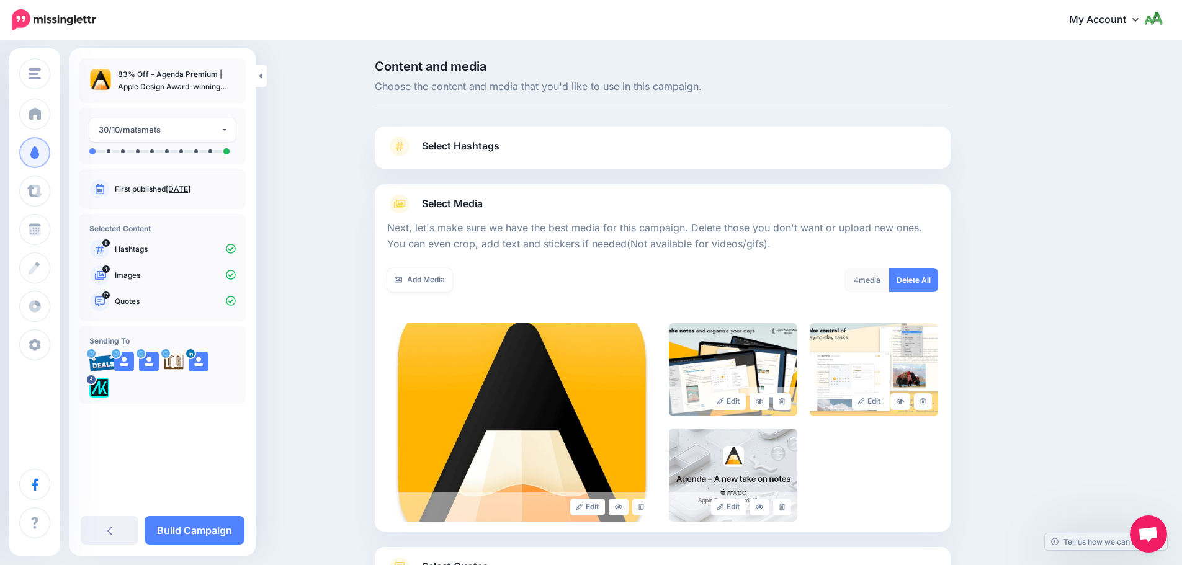
scroll to position [122, 0]
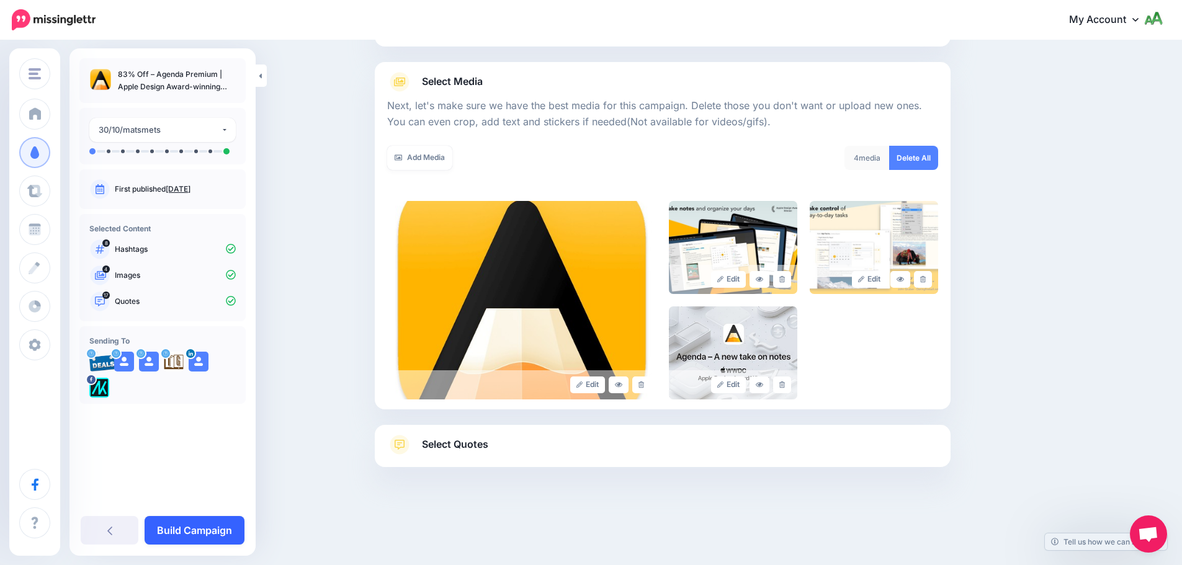
click at [195, 531] on link "Build Campaign" at bounding box center [195, 530] width 100 height 29
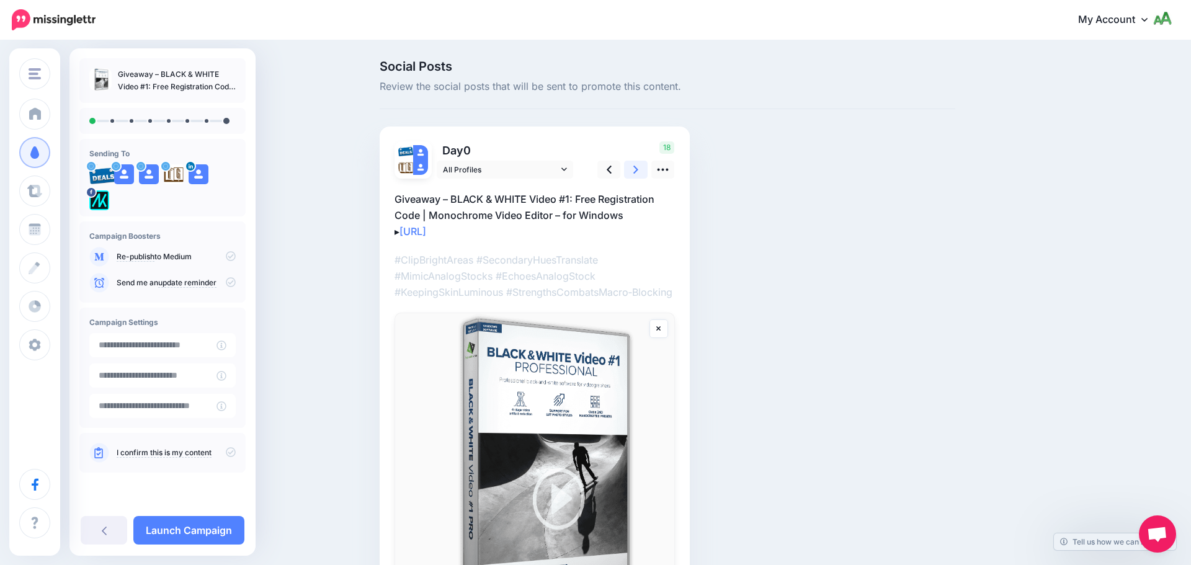
click at [642, 171] on link at bounding box center [636, 170] width 24 height 18
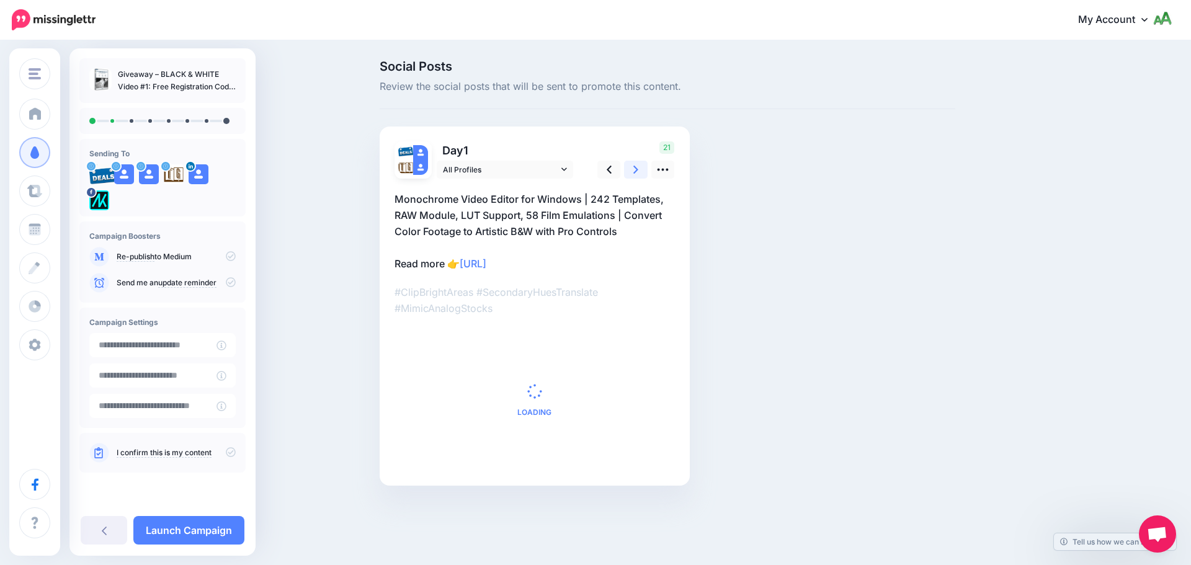
click at [642, 171] on link at bounding box center [636, 170] width 24 height 18
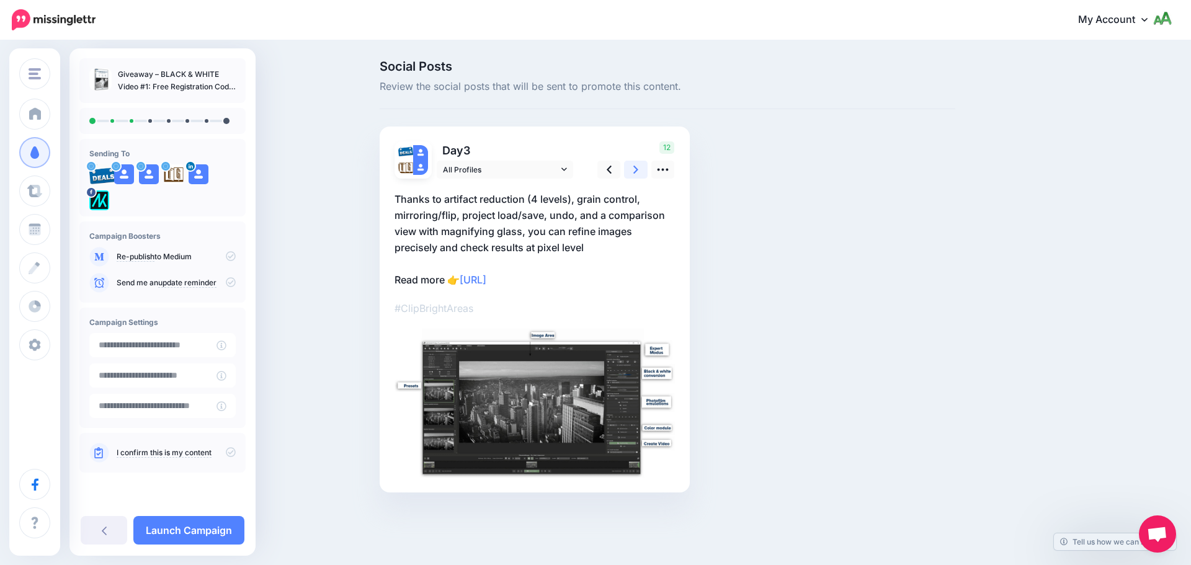
click at [642, 171] on link at bounding box center [636, 170] width 24 height 18
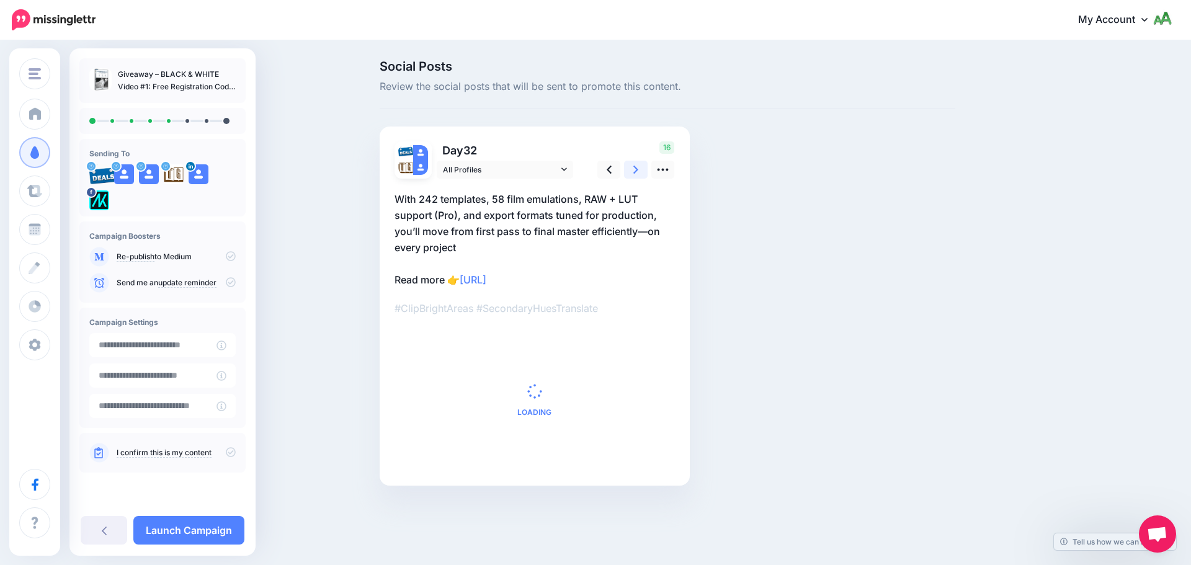
click at [642, 171] on link at bounding box center [636, 170] width 24 height 18
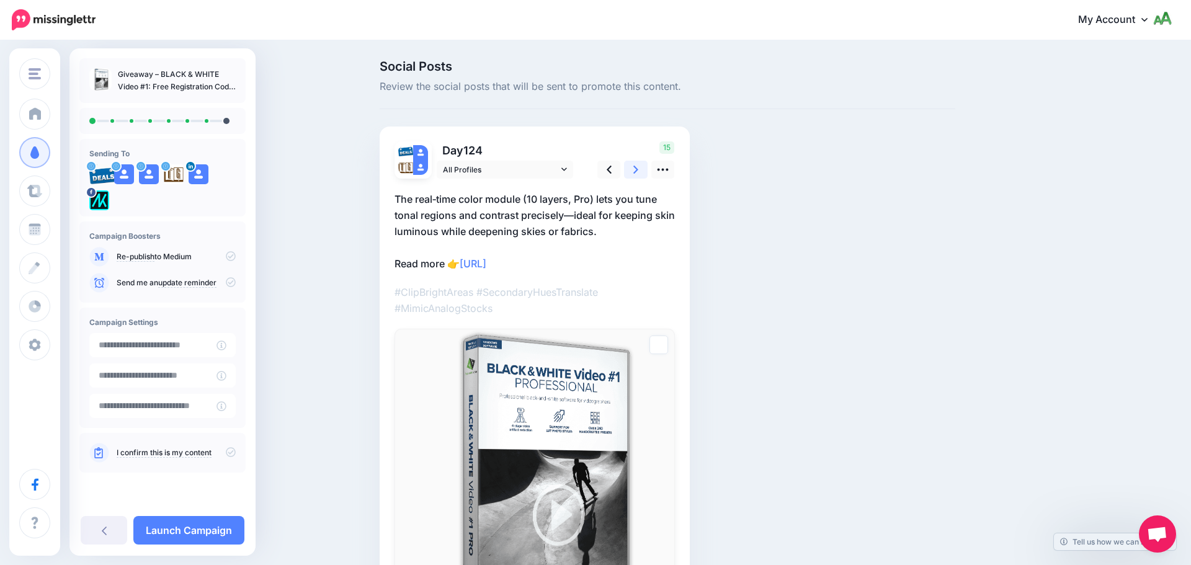
click at [642, 171] on link at bounding box center [636, 170] width 24 height 18
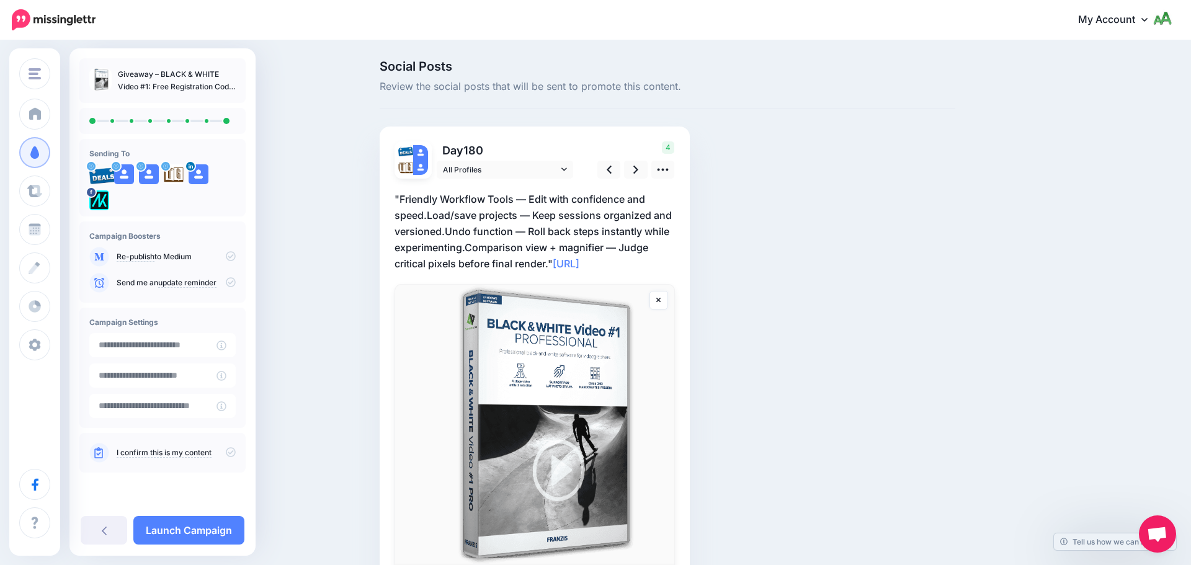
click at [232, 285] on icon at bounding box center [231, 282] width 10 height 10
click at [231, 448] on icon at bounding box center [231, 452] width 10 height 10
click at [207, 536] on link "Launch Campaign" at bounding box center [188, 530] width 111 height 29
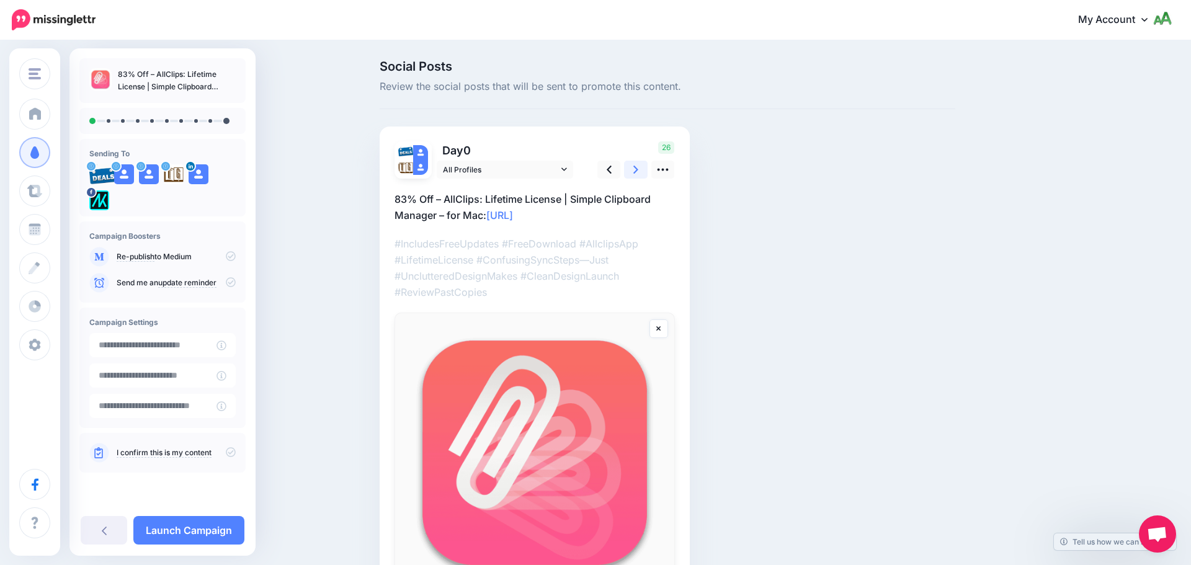
click at [643, 172] on link at bounding box center [636, 170] width 24 height 18
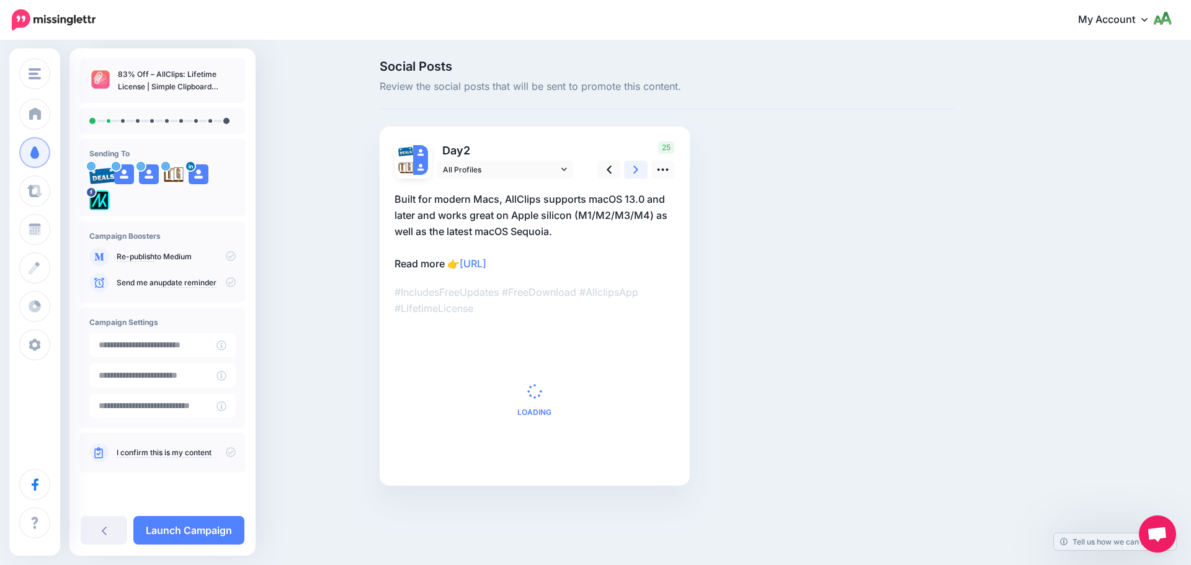
click at [629, 168] on link at bounding box center [636, 170] width 24 height 18
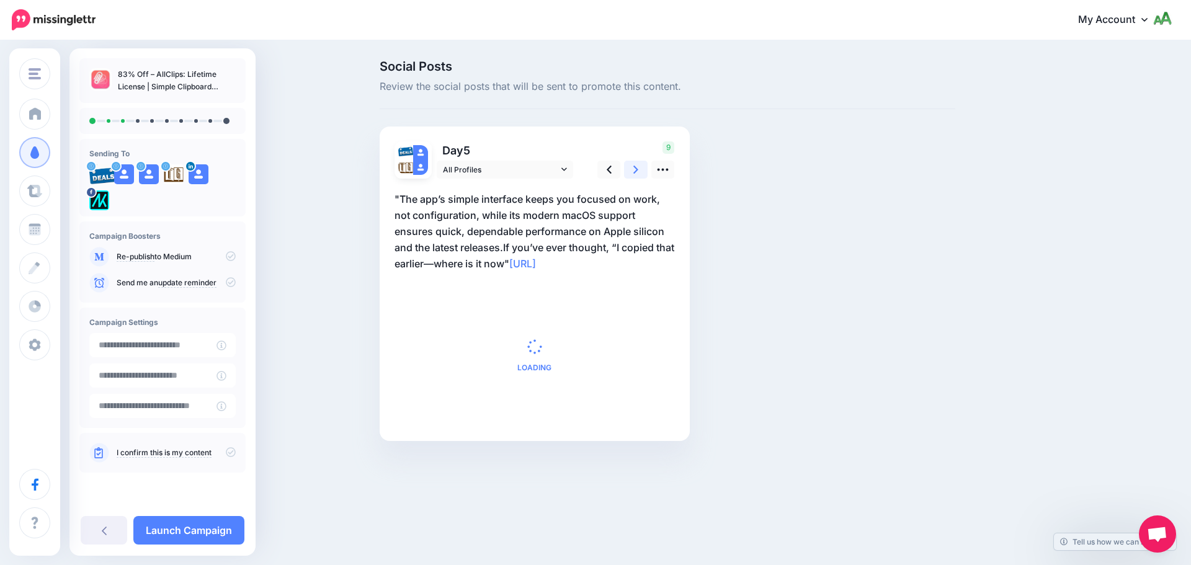
click at [629, 168] on link at bounding box center [636, 170] width 24 height 18
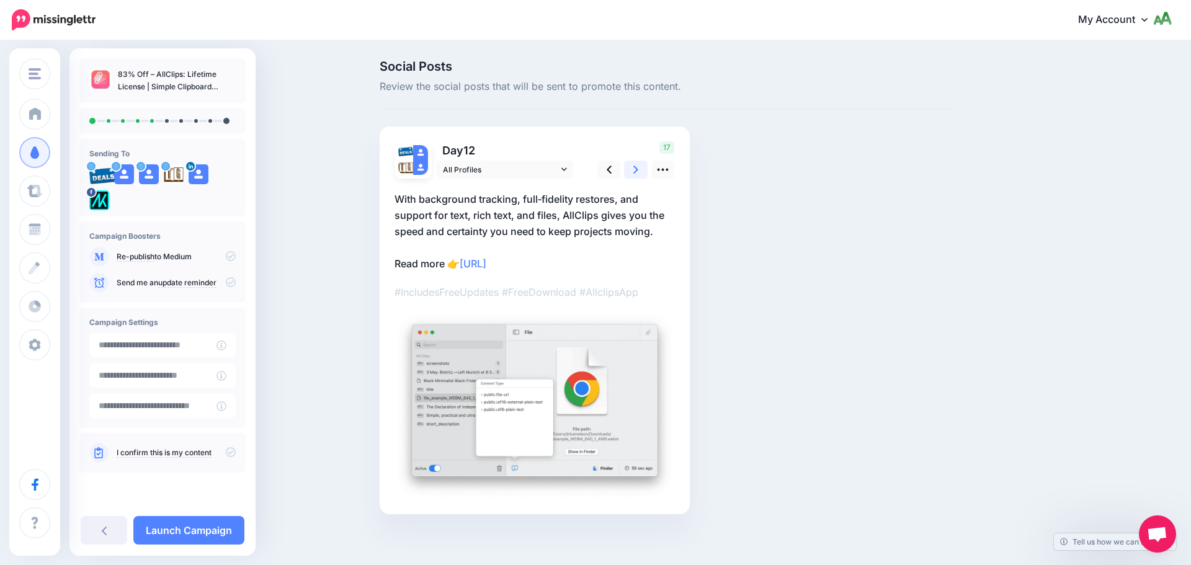
click at [629, 168] on link at bounding box center [636, 170] width 24 height 18
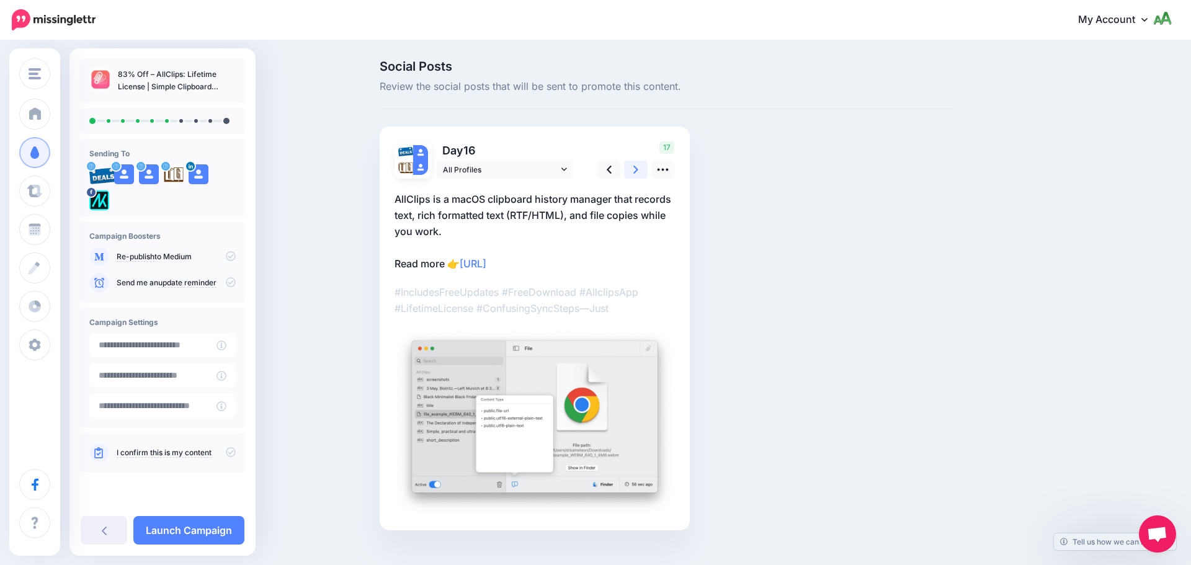
click at [629, 168] on link at bounding box center [636, 170] width 24 height 18
click at [629, 167] on link at bounding box center [636, 170] width 24 height 18
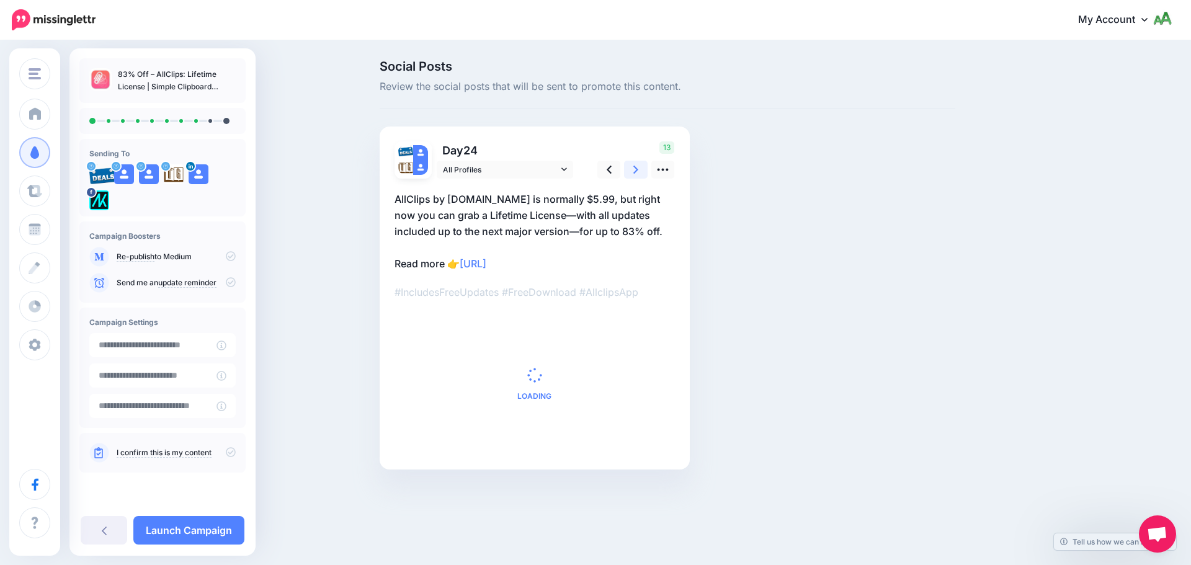
click at [629, 166] on link at bounding box center [636, 170] width 24 height 18
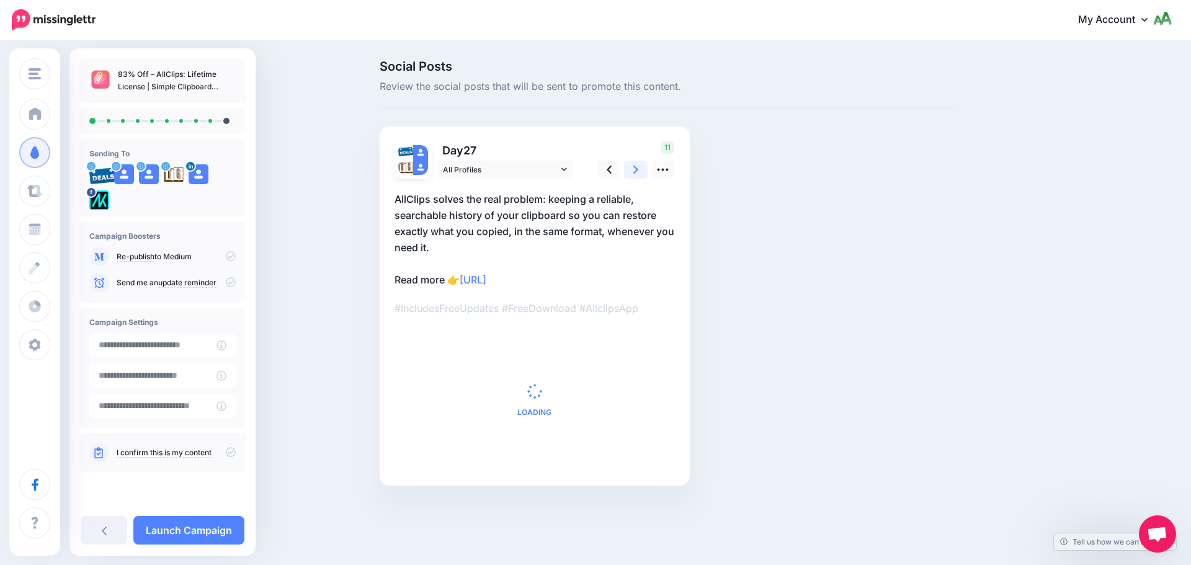
click at [629, 166] on link at bounding box center [636, 170] width 24 height 18
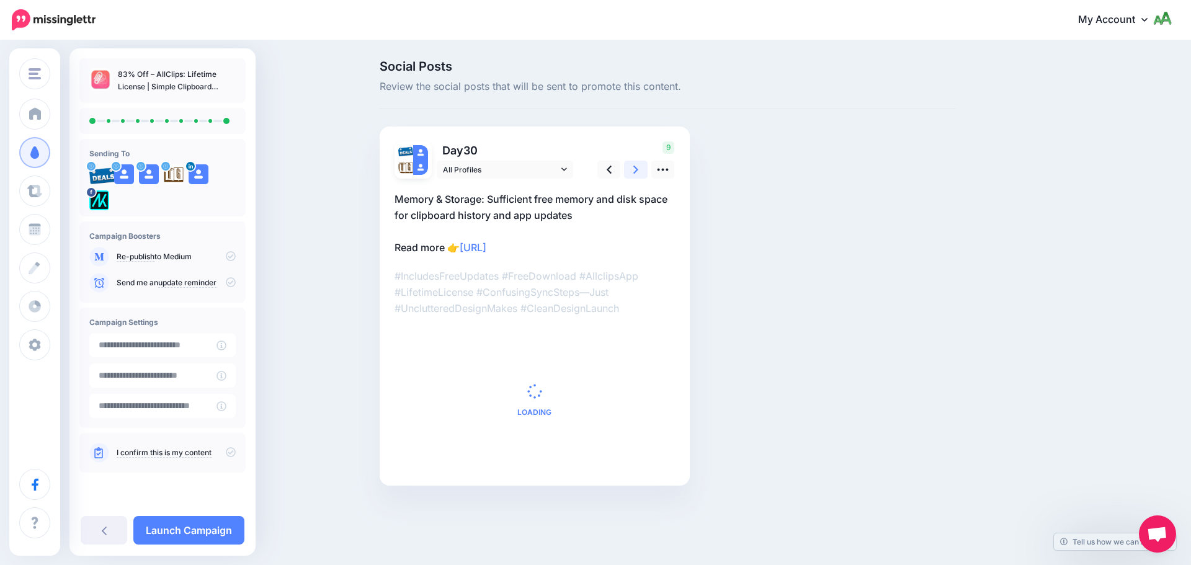
click at [629, 165] on link at bounding box center [636, 170] width 24 height 18
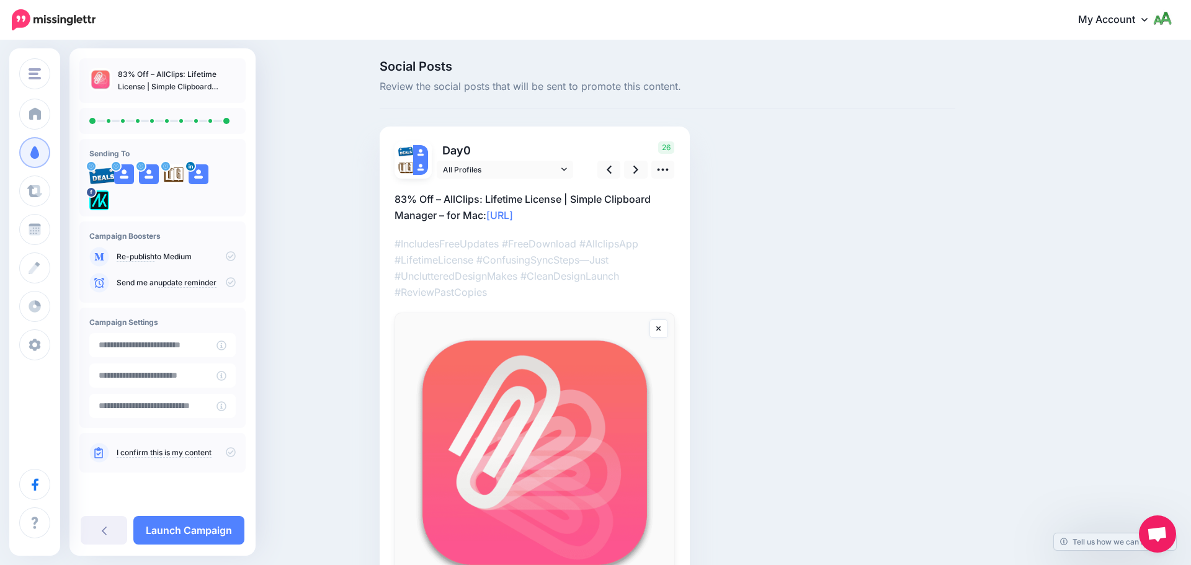
click at [230, 289] on div "Send me an update reminder" at bounding box center [162, 283] width 146 height 20
click at [231, 282] on icon at bounding box center [231, 282] width 10 height 10
click at [228, 451] on icon at bounding box center [231, 452] width 10 height 10
click at [228, 282] on icon at bounding box center [231, 282] width 10 height 10
click at [200, 532] on link "Launch Campaign" at bounding box center [188, 530] width 111 height 29
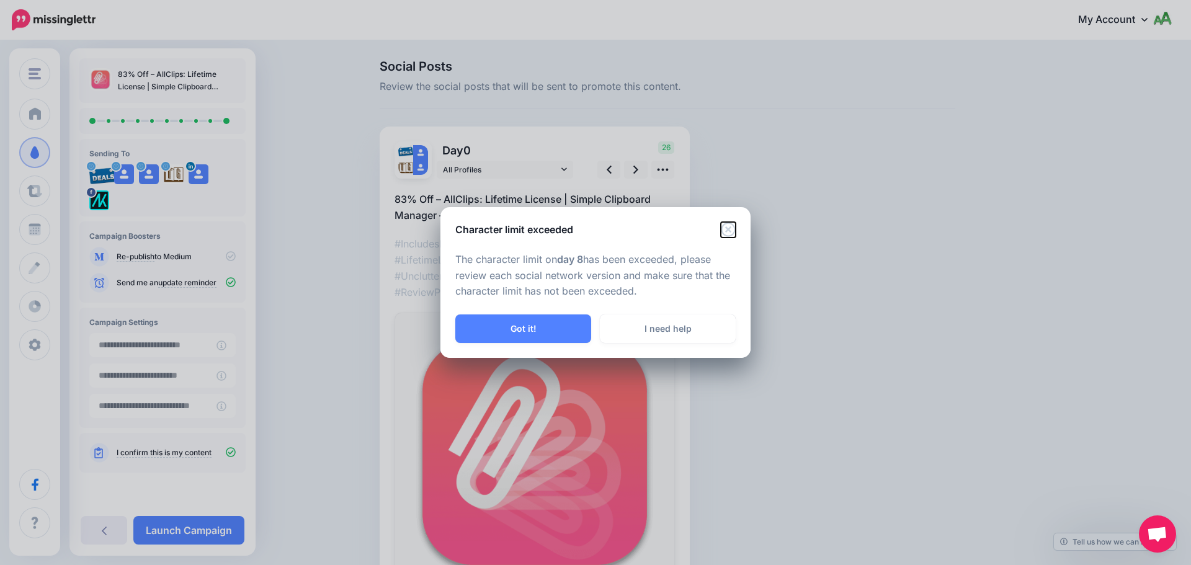
click at [727, 229] on icon "Close" at bounding box center [728, 229] width 14 height 14
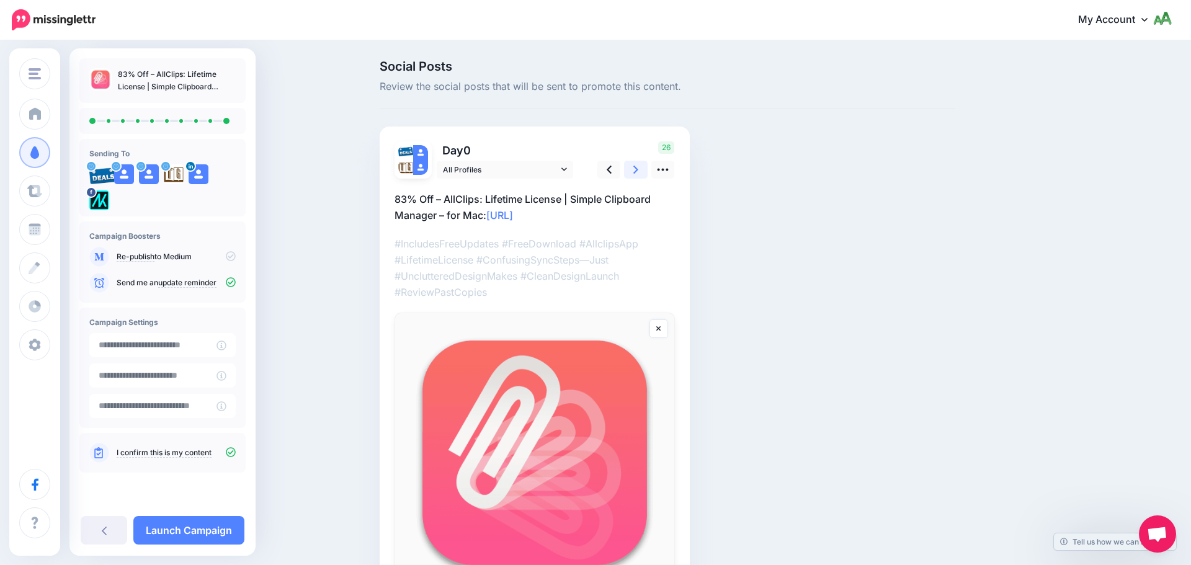
click at [633, 171] on icon at bounding box center [635, 169] width 5 height 13
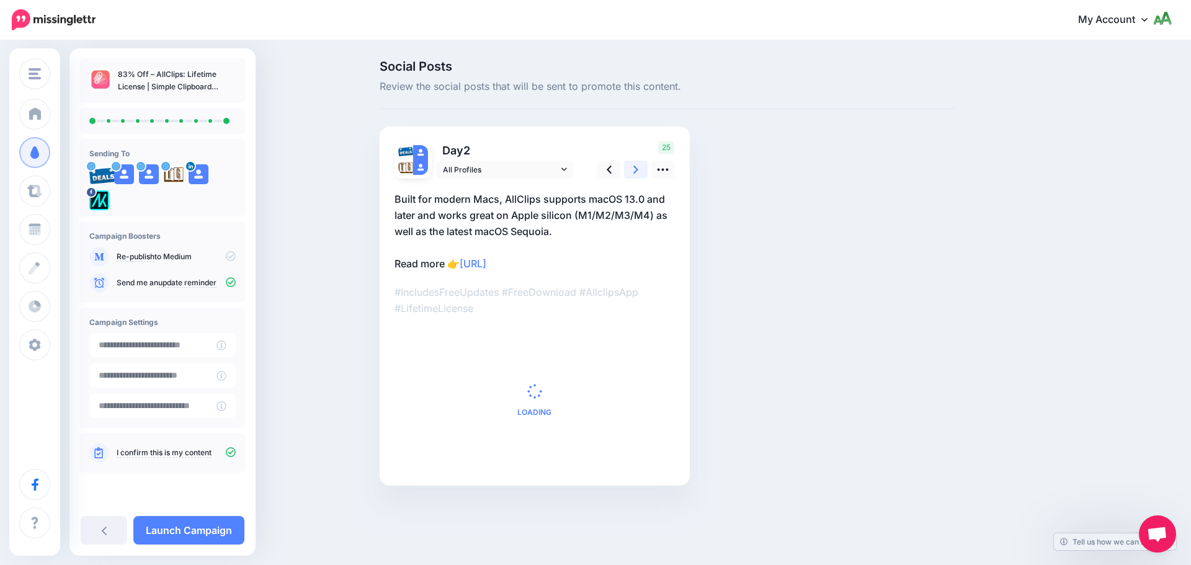
click at [637, 172] on icon at bounding box center [635, 169] width 5 height 13
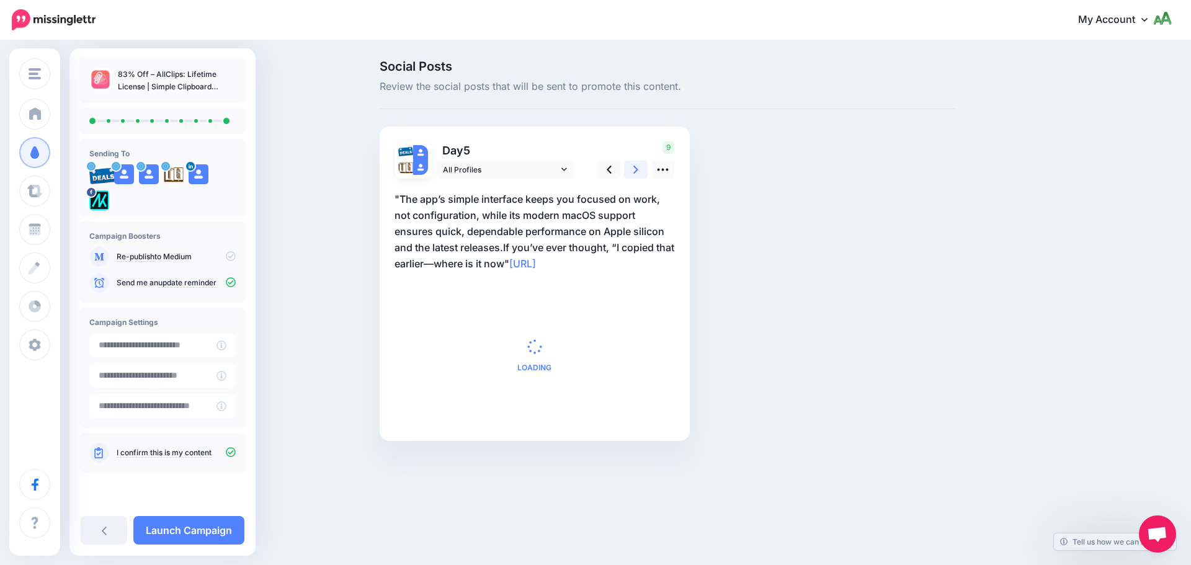
click at [637, 172] on icon at bounding box center [635, 169] width 5 height 13
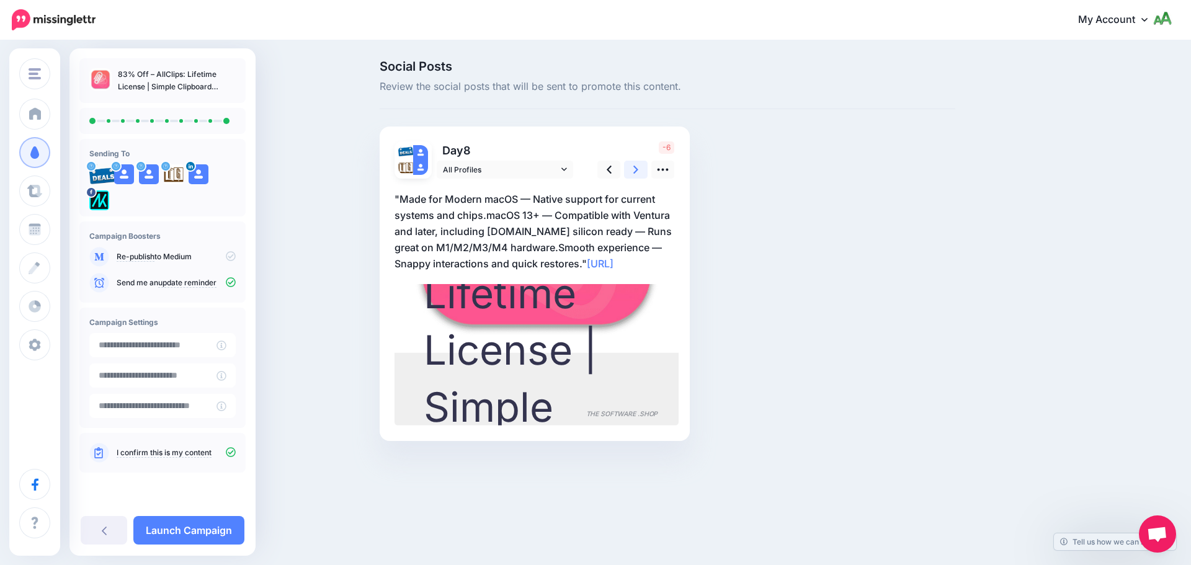
click at [637, 172] on icon at bounding box center [635, 169] width 5 height 13
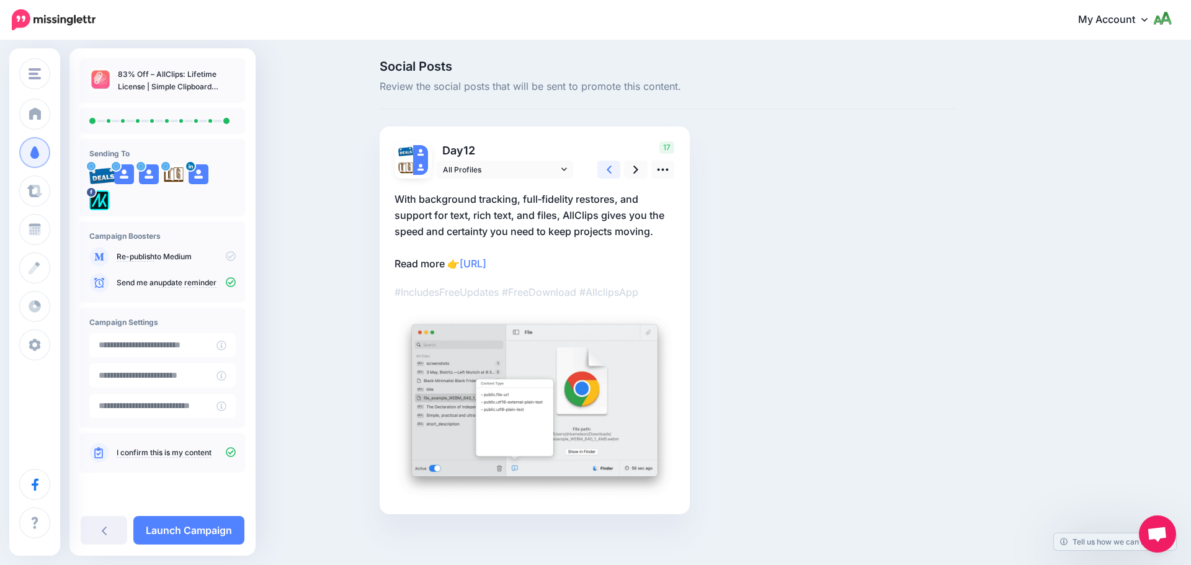
click at [605, 169] on link at bounding box center [609, 170] width 24 height 18
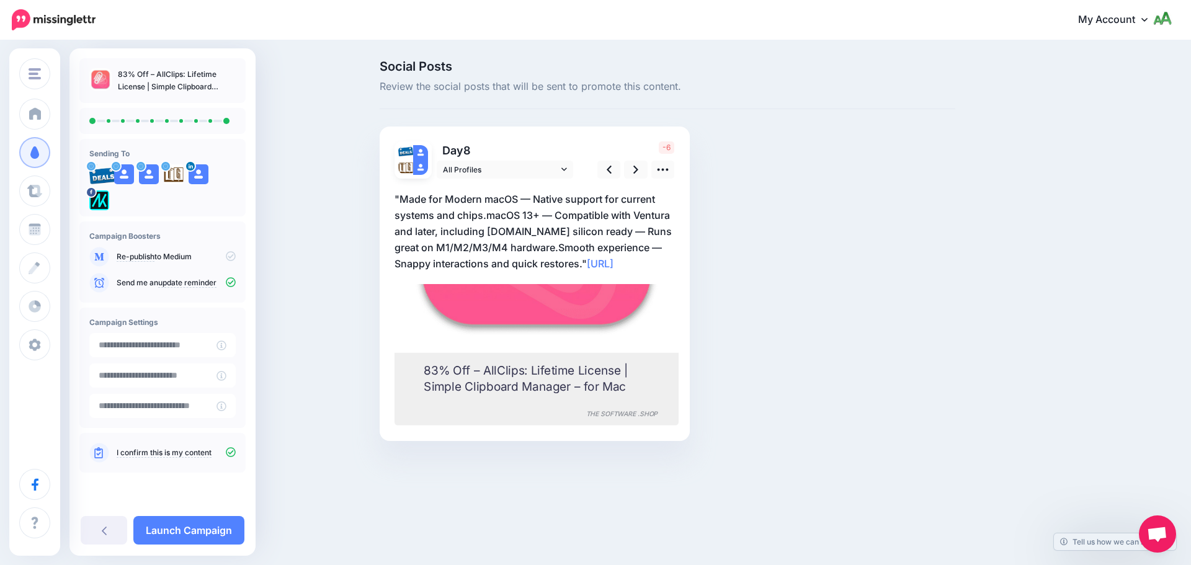
click at [581, 265] on p ""Made for Modern macOS — Native support for current systems and chips.macOS 13+…" at bounding box center [535, 231] width 280 height 81
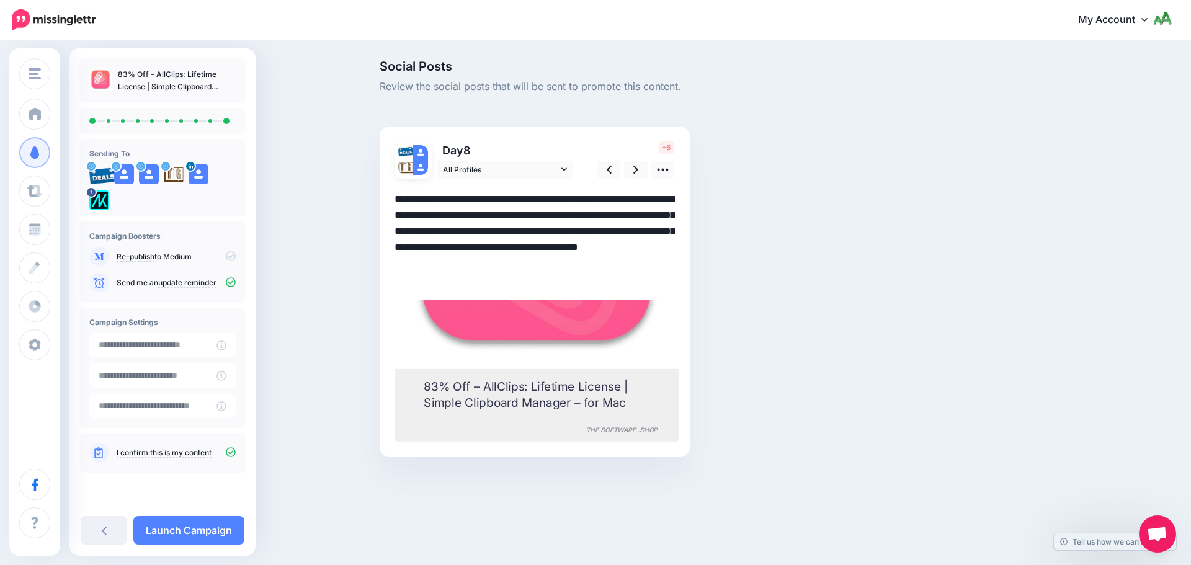
click at [534, 251] on textarea "**********" at bounding box center [535, 239] width 280 height 97
click at [524, 233] on textarea "**********" at bounding box center [535, 239] width 280 height 97
click at [529, 231] on textarea "**********" at bounding box center [535, 239] width 280 height 97
drag, startPoint x: 558, startPoint y: 246, endPoint x: 584, endPoint y: 263, distance: 31.0
click at [584, 263] on textarea "**********" at bounding box center [535, 239] width 280 height 97
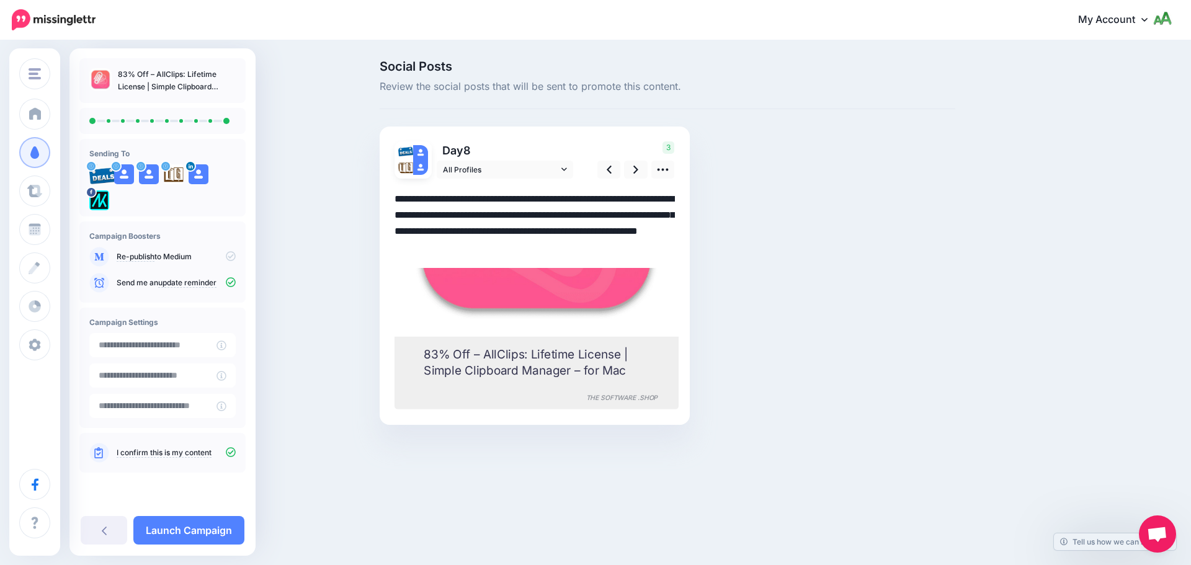
click at [488, 211] on textarea "**********" at bounding box center [535, 223] width 280 height 65
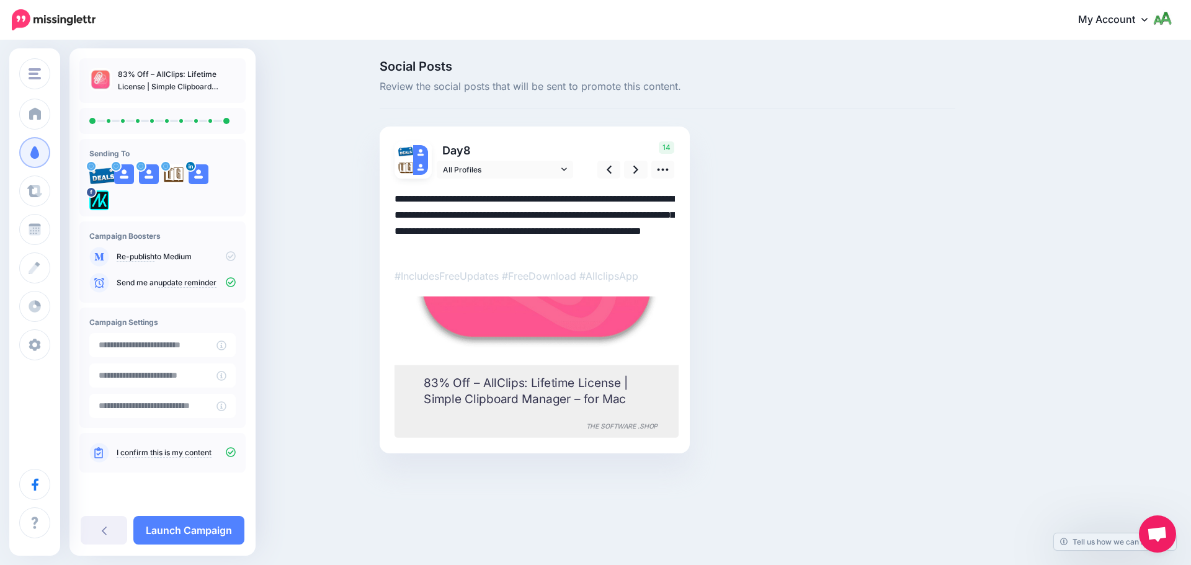
drag, startPoint x: 402, startPoint y: 197, endPoint x: 388, endPoint y: 196, distance: 13.7
click at [388, 196] on div "Day 8 All Profiles" at bounding box center [535, 290] width 310 height 327
type textarea "**********"
click at [194, 533] on link "Launch Campaign" at bounding box center [188, 530] width 111 height 29
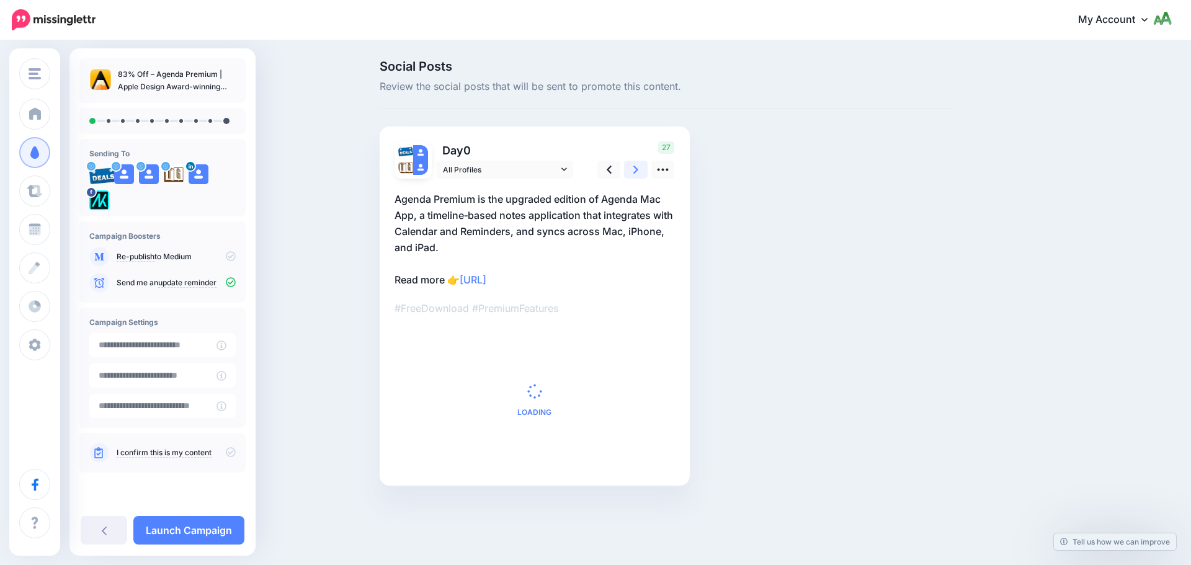
click at [636, 168] on icon at bounding box center [635, 170] width 5 height 8
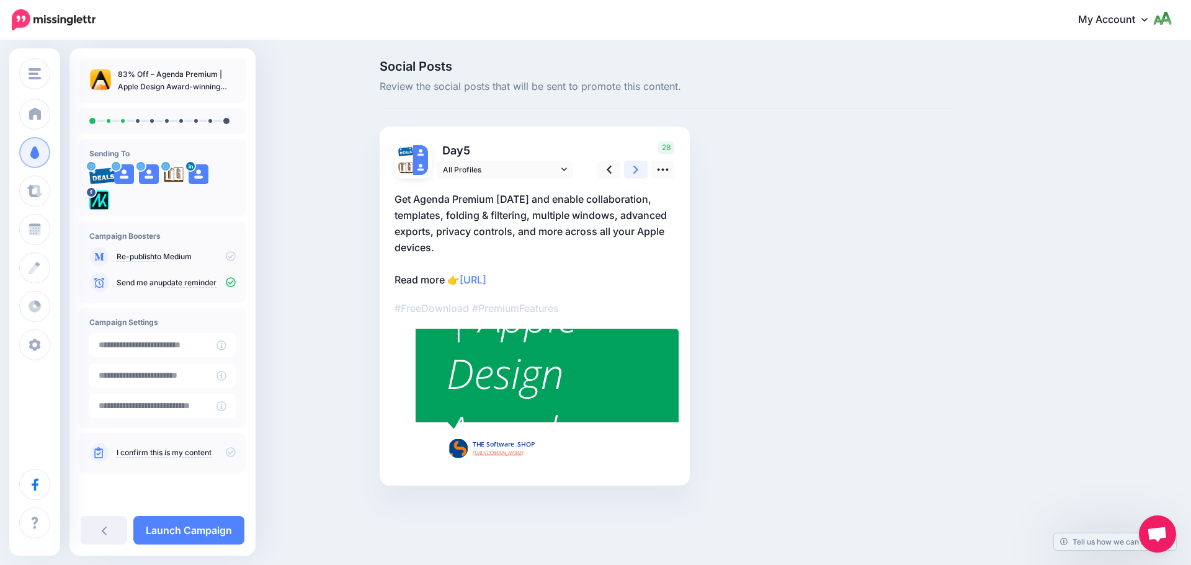
click at [636, 168] on icon at bounding box center [635, 170] width 5 height 8
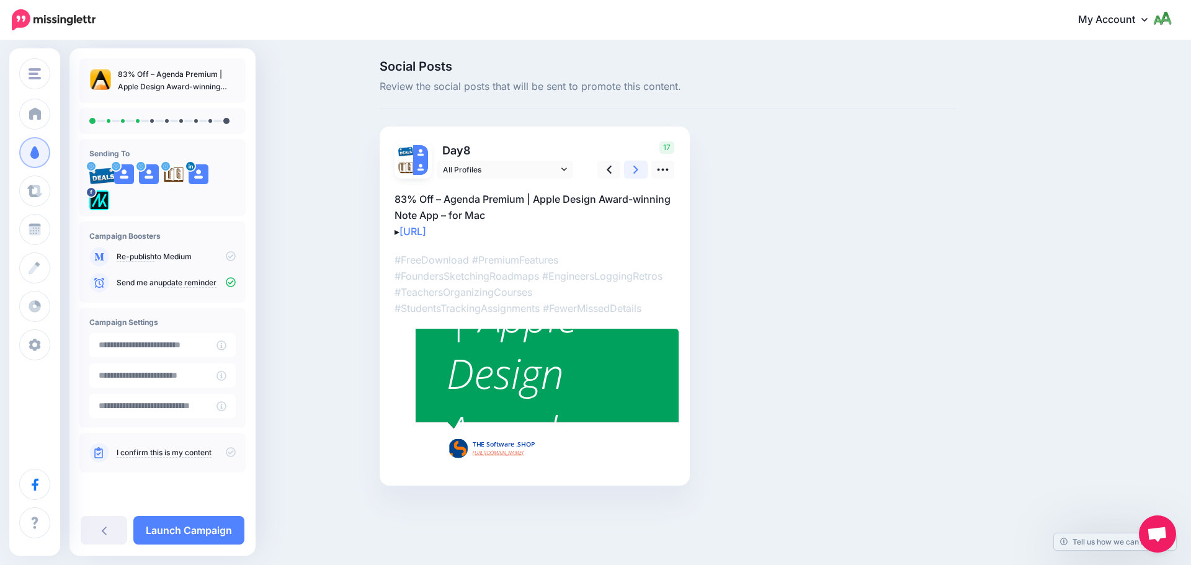
click at [636, 168] on icon at bounding box center [635, 170] width 5 height 8
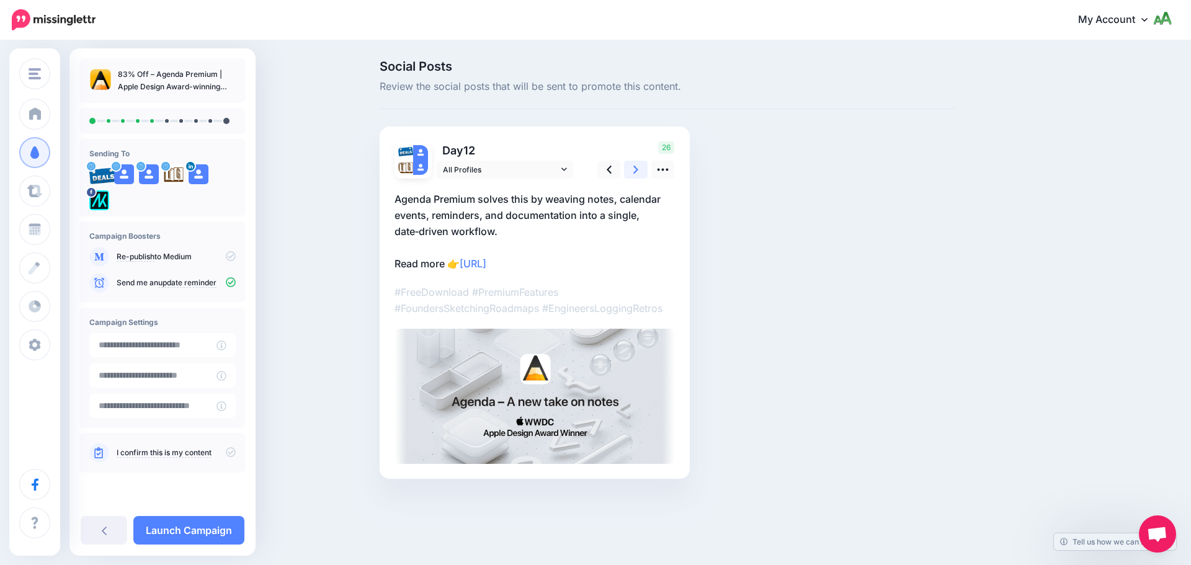
click at [636, 168] on icon at bounding box center [635, 170] width 5 height 8
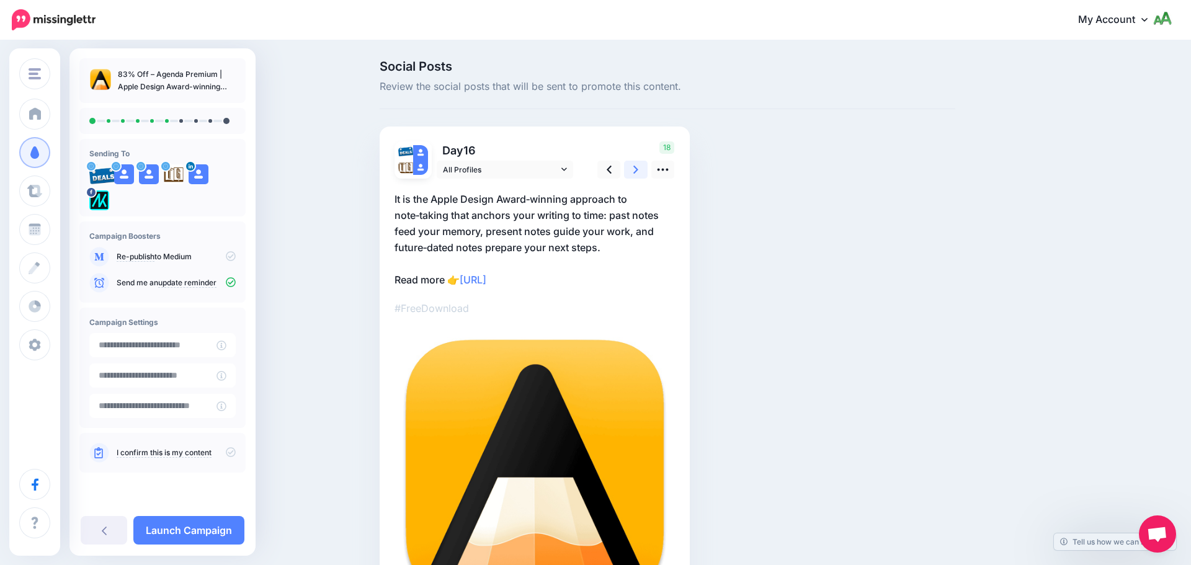
click at [636, 168] on icon at bounding box center [635, 170] width 5 height 8
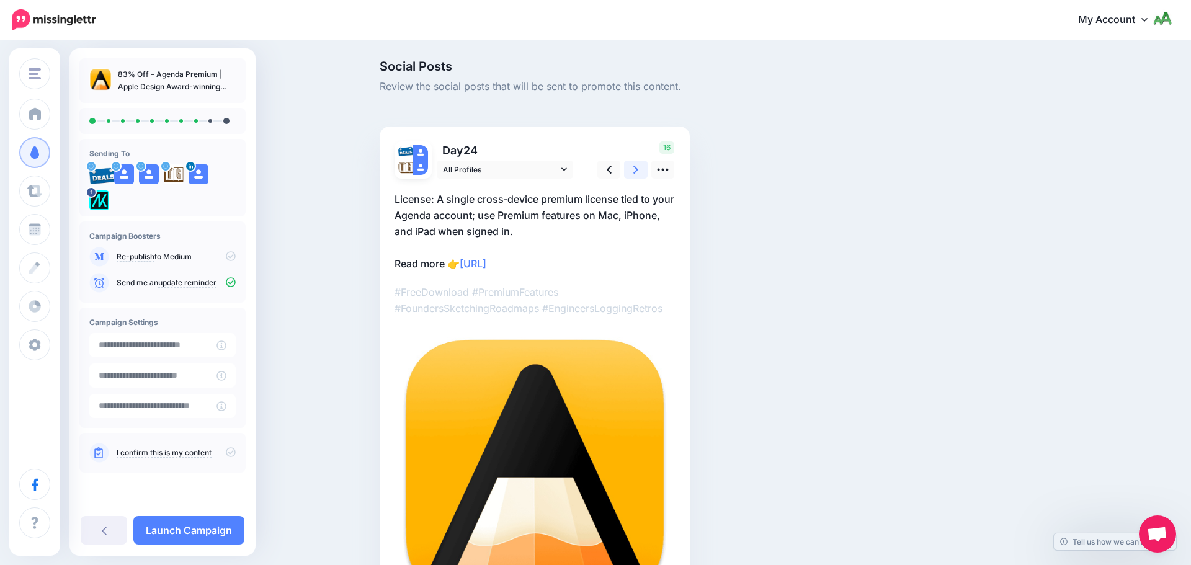
click at [636, 168] on icon at bounding box center [635, 170] width 5 height 8
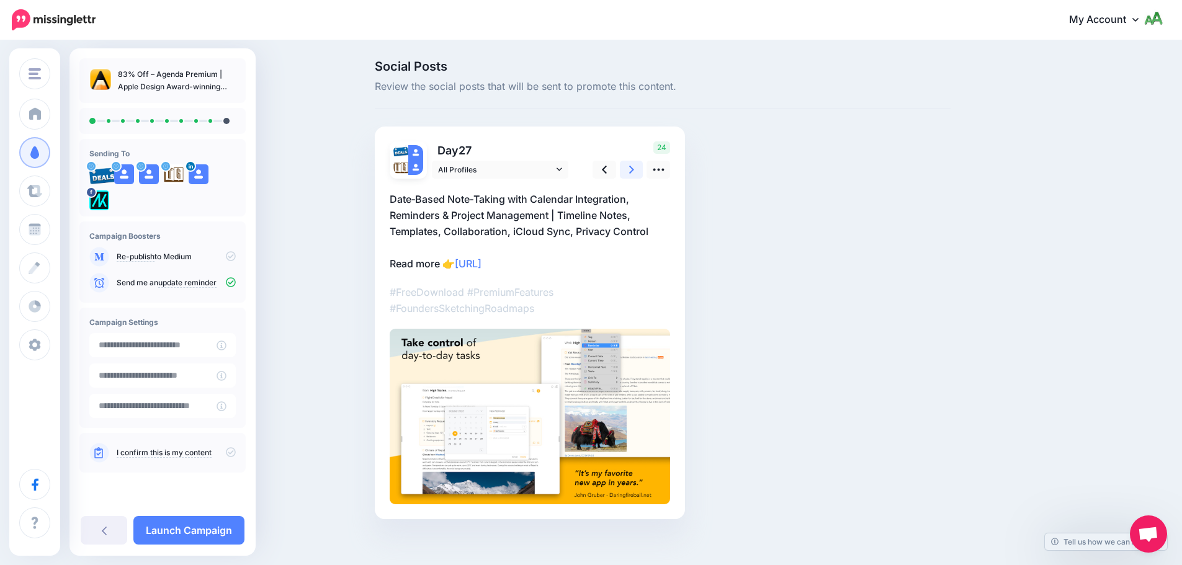
click at [634, 168] on icon at bounding box center [631, 170] width 5 height 8
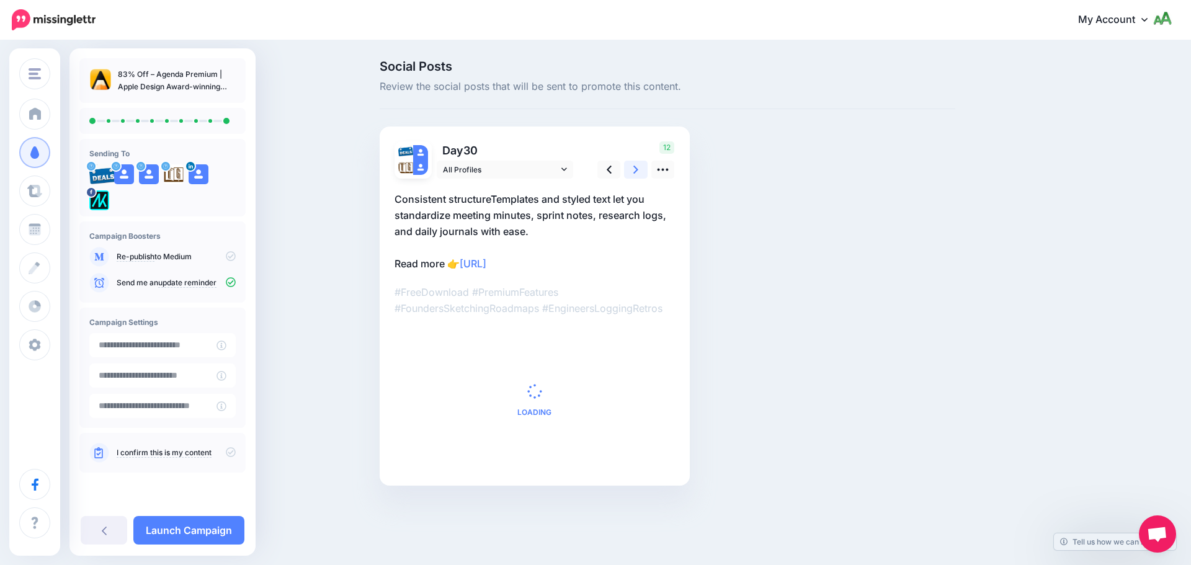
click at [629, 169] on link at bounding box center [636, 170] width 24 height 18
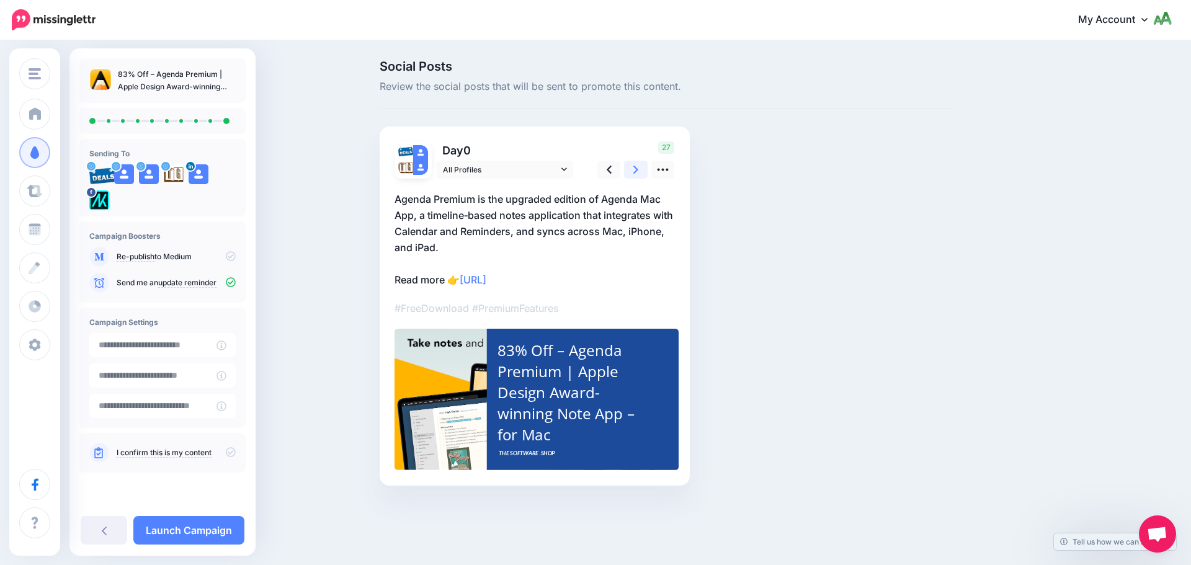
click at [629, 169] on link at bounding box center [636, 170] width 24 height 18
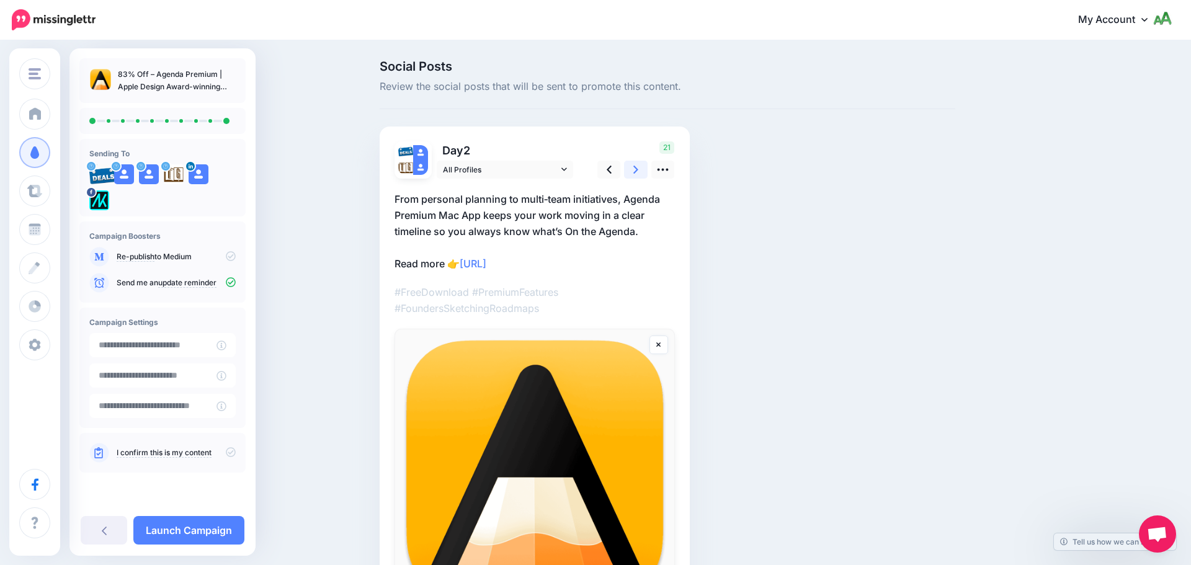
click at [629, 169] on link at bounding box center [636, 170] width 24 height 18
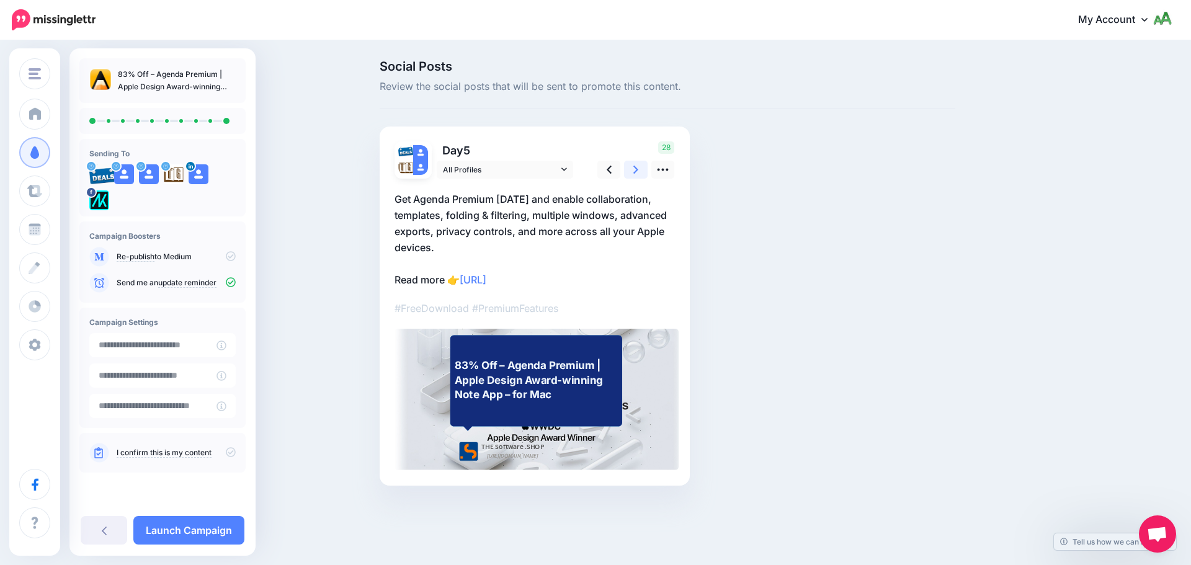
click at [629, 169] on link at bounding box center [636, 170] width 24 height 18
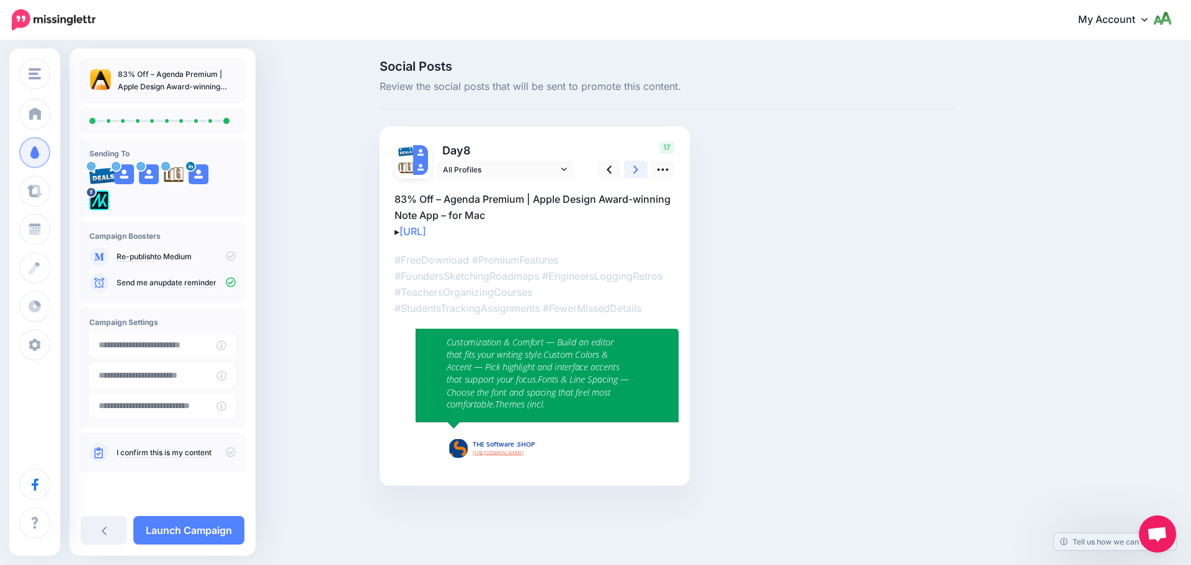
click at [629, 169] on link at bounding box center [636, 170] width 24 height 18
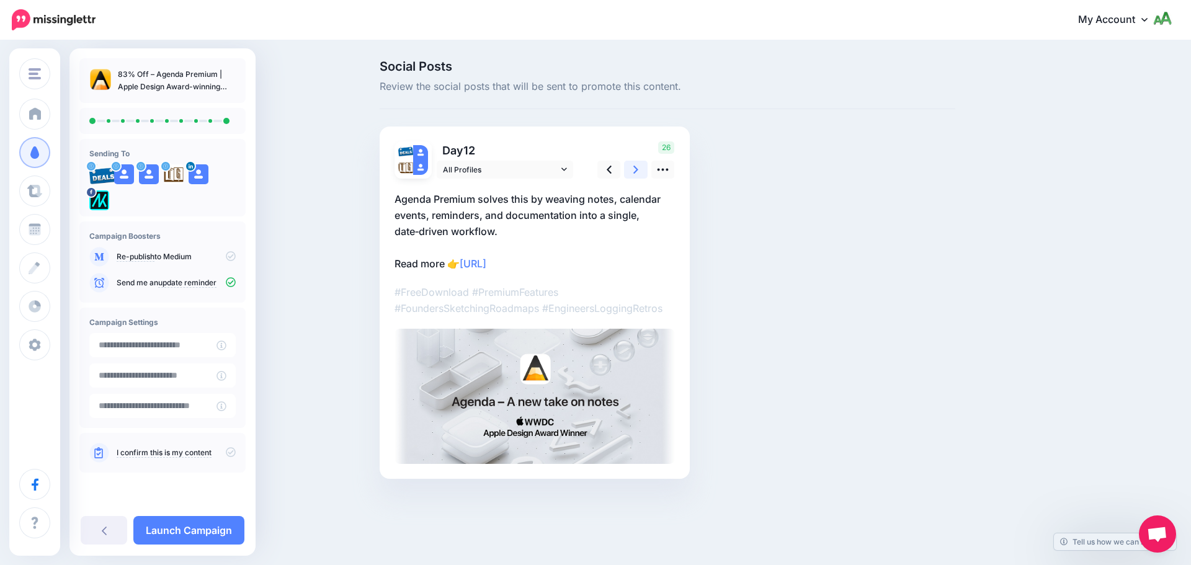
click at [629, 169] on link at bounding box center [636, 170] width 24 height 18
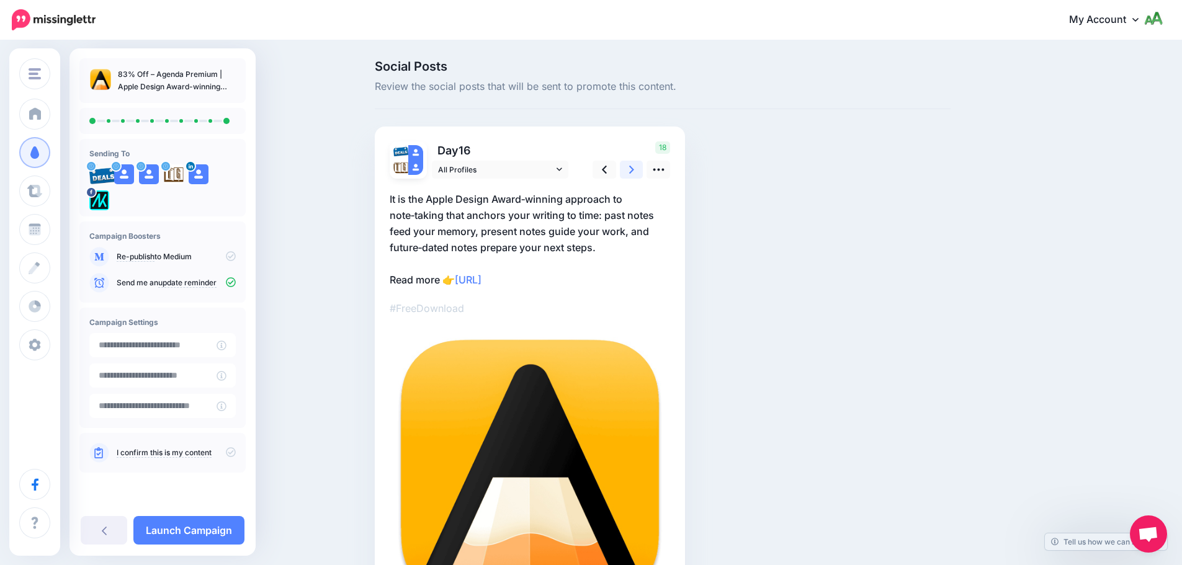
click at [629, 169] on link at bounding box center [632, 170] width 24 height 18
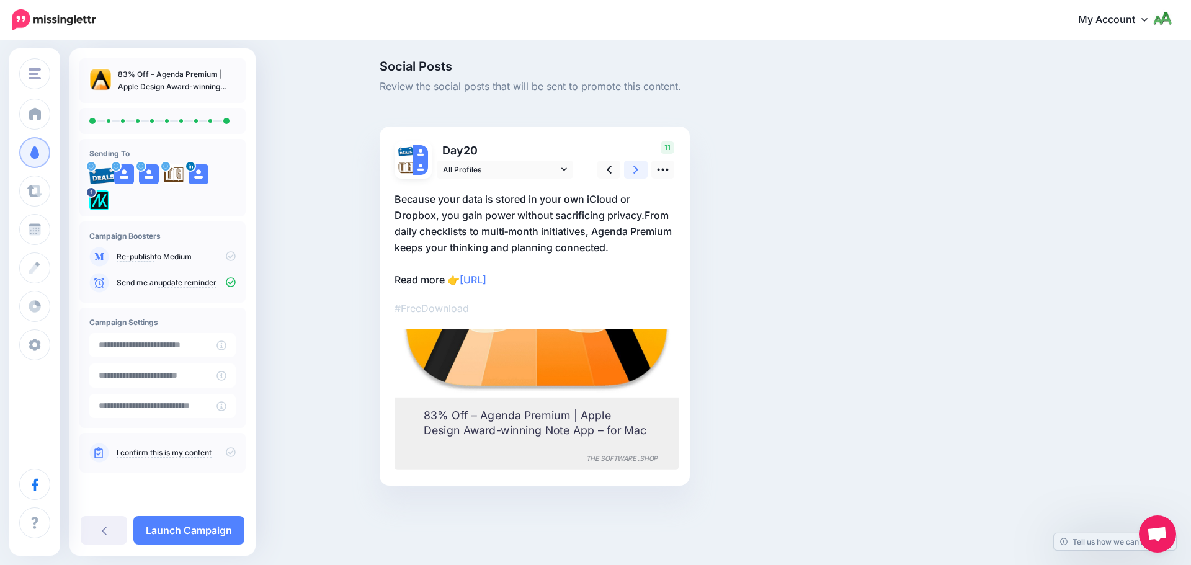
click at [629, 169] on link at bounding box center [636, 170] width 24 height 18
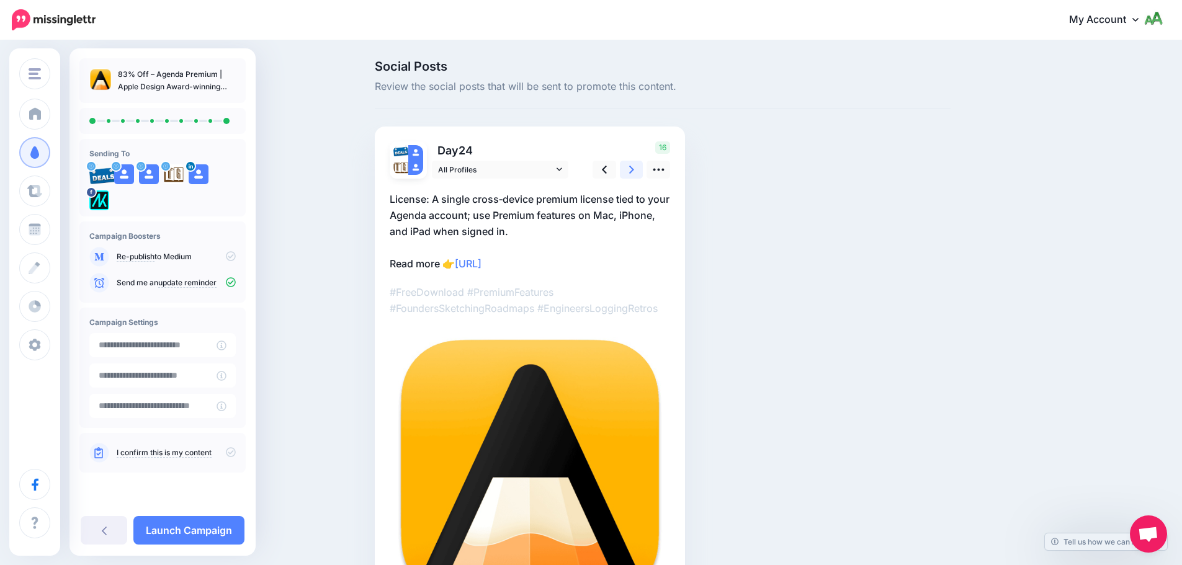
click at [633, 167] on link at bounding box center [632, 170] width 24 height 18
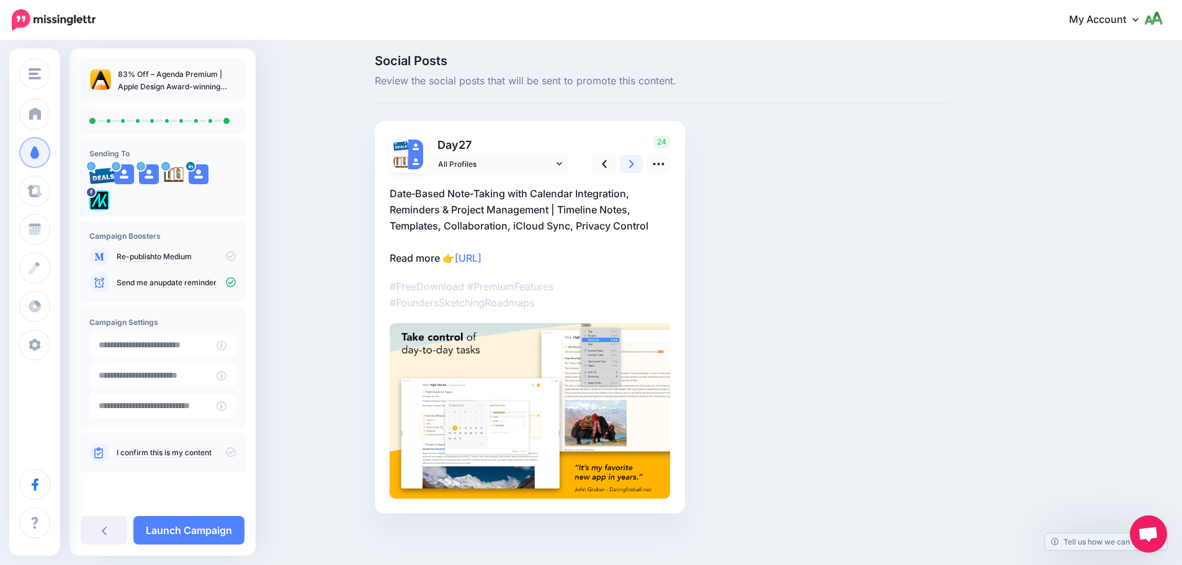
scroll to position [10, 0]
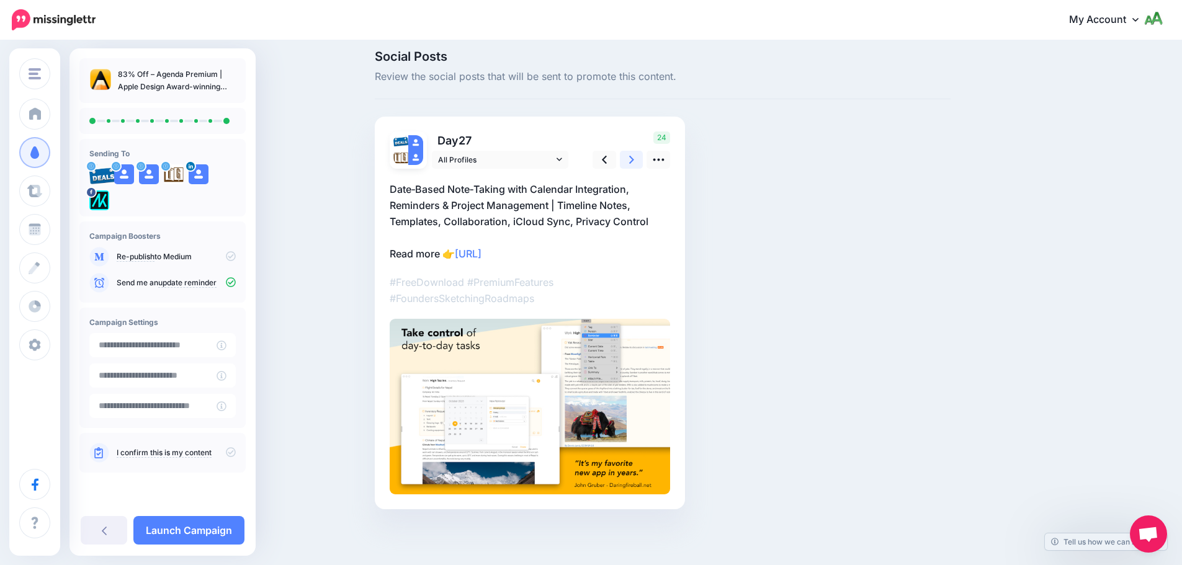
click at [643, 157] on link at bounding box center [632, 160] width 24 height 18
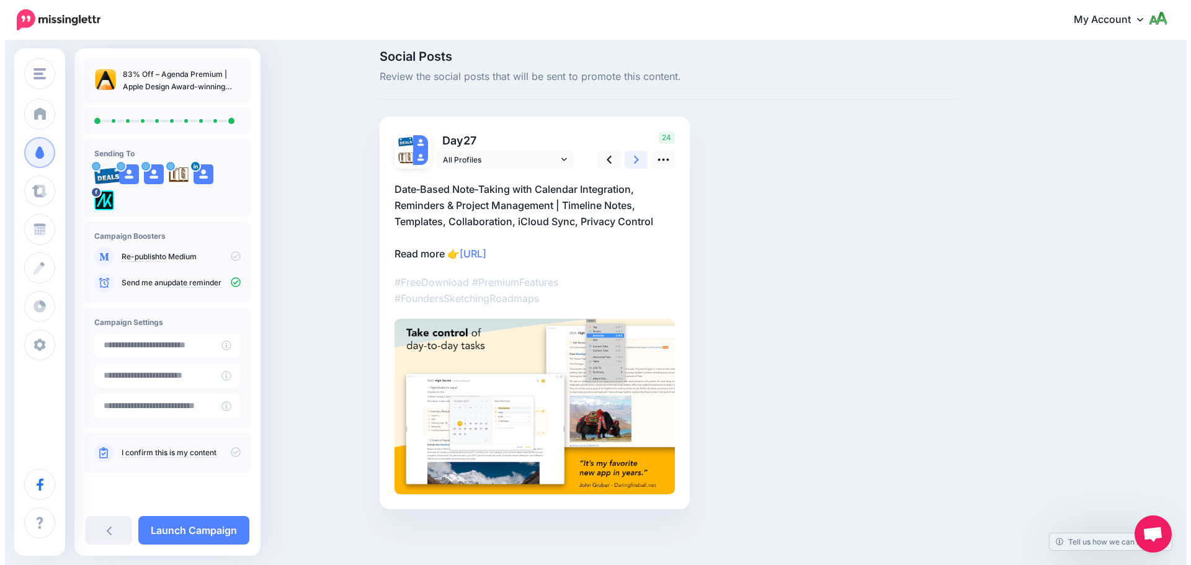
scroll to position [0, 0]
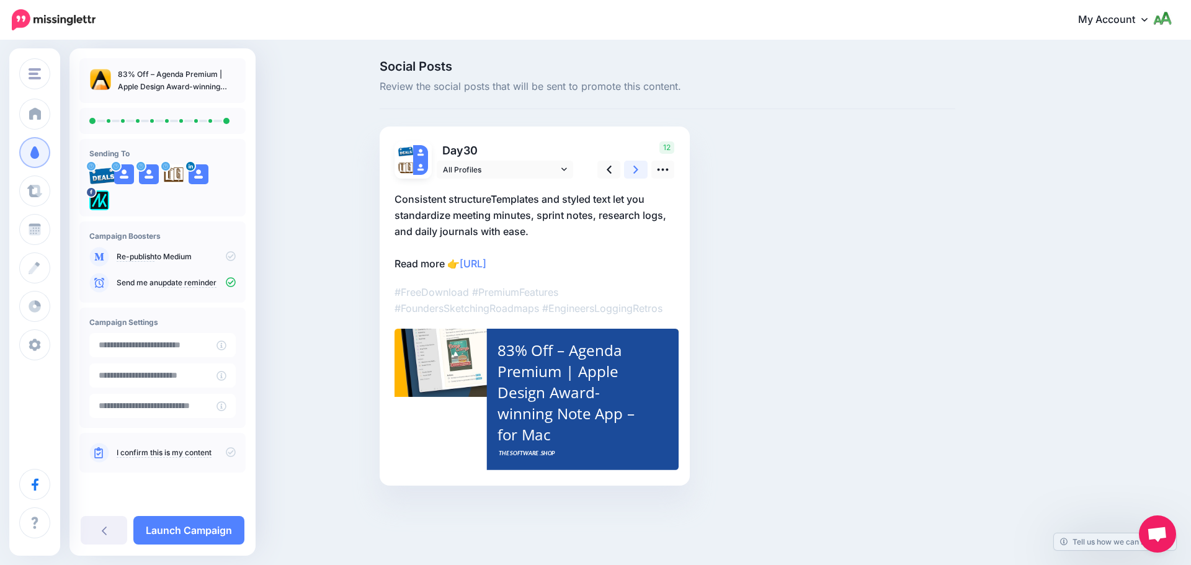
click at [637, 172] on icon at bounding box center [635, 169] width 5 height 13
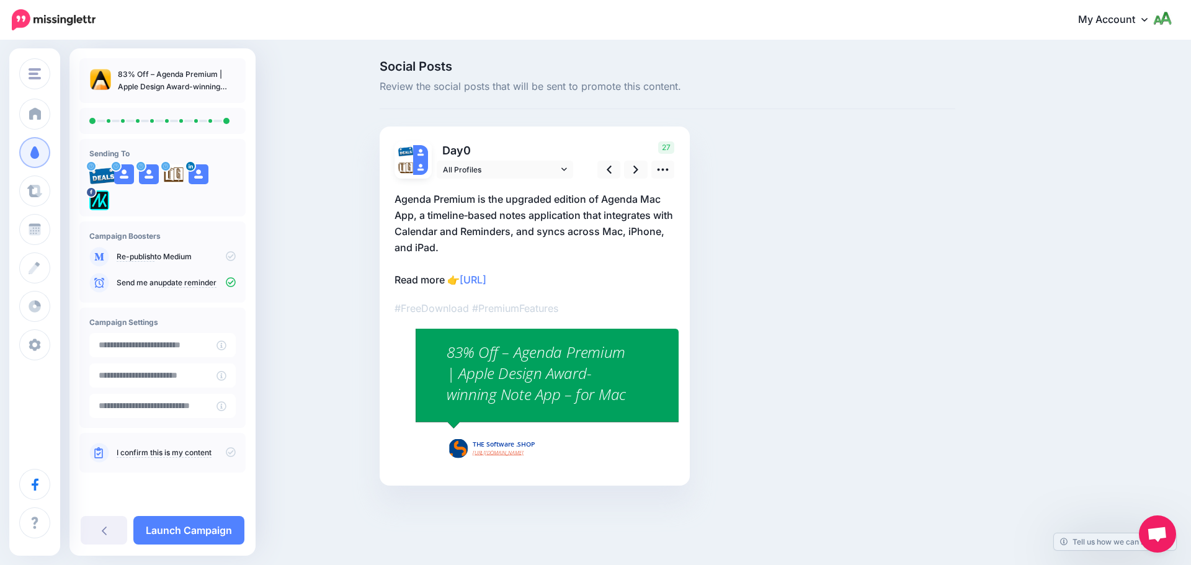
click at [231, 450] on icon at bounding box center [231, 452] width 10 height 10
click at [218, 521] on link "Launch Campaign" at bounding box center [188, 530] width 111 height 29
